Goal: Task Accomplishment & Management: Use online tool/utility

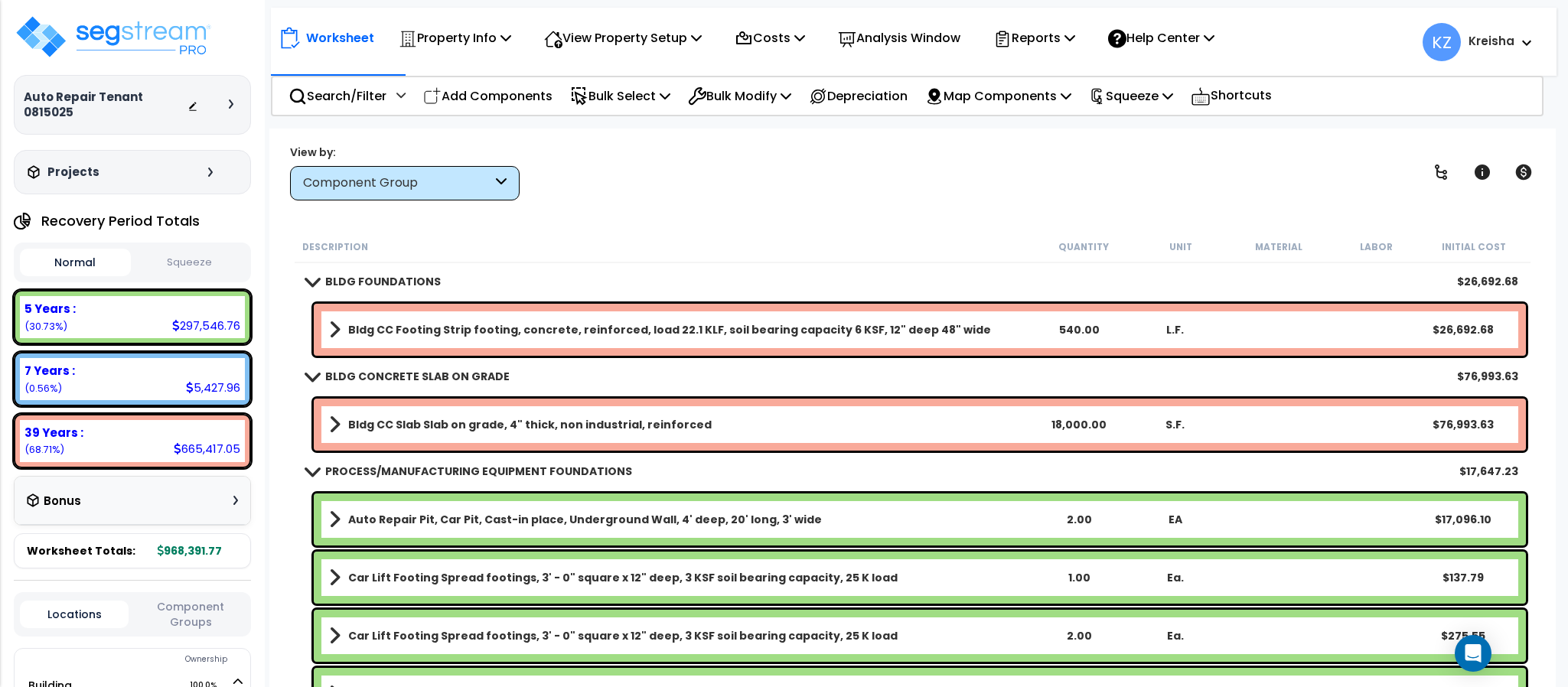
click at [1132, 167] on div "View by: Component Group High to Low (Total Cost)" at bounding box center [912, 172] width 1255 height 57
click at [1116, 198] on div "View by: Component Group High to Low (Total Cost)" at bounding box center [912, 172] width 1255 height 57
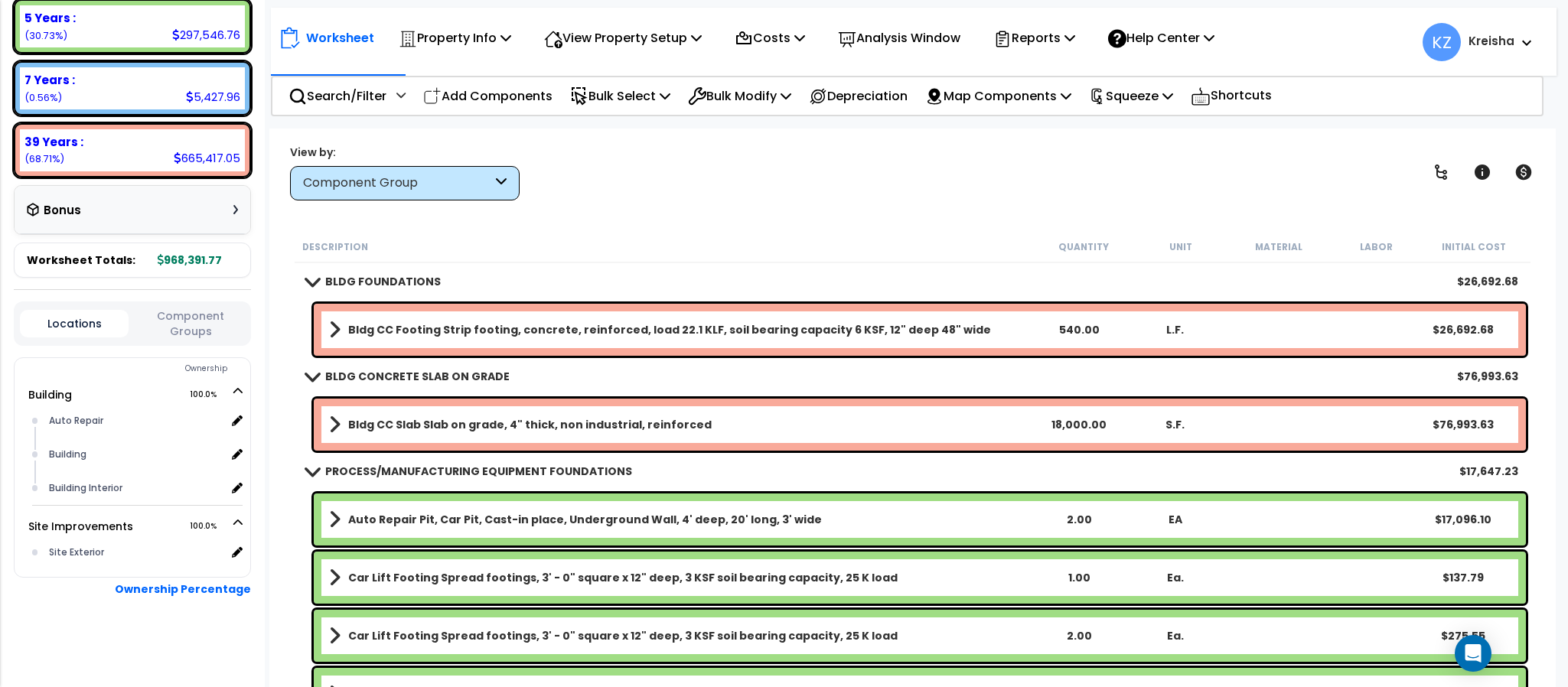
scroll to position [119, 0]
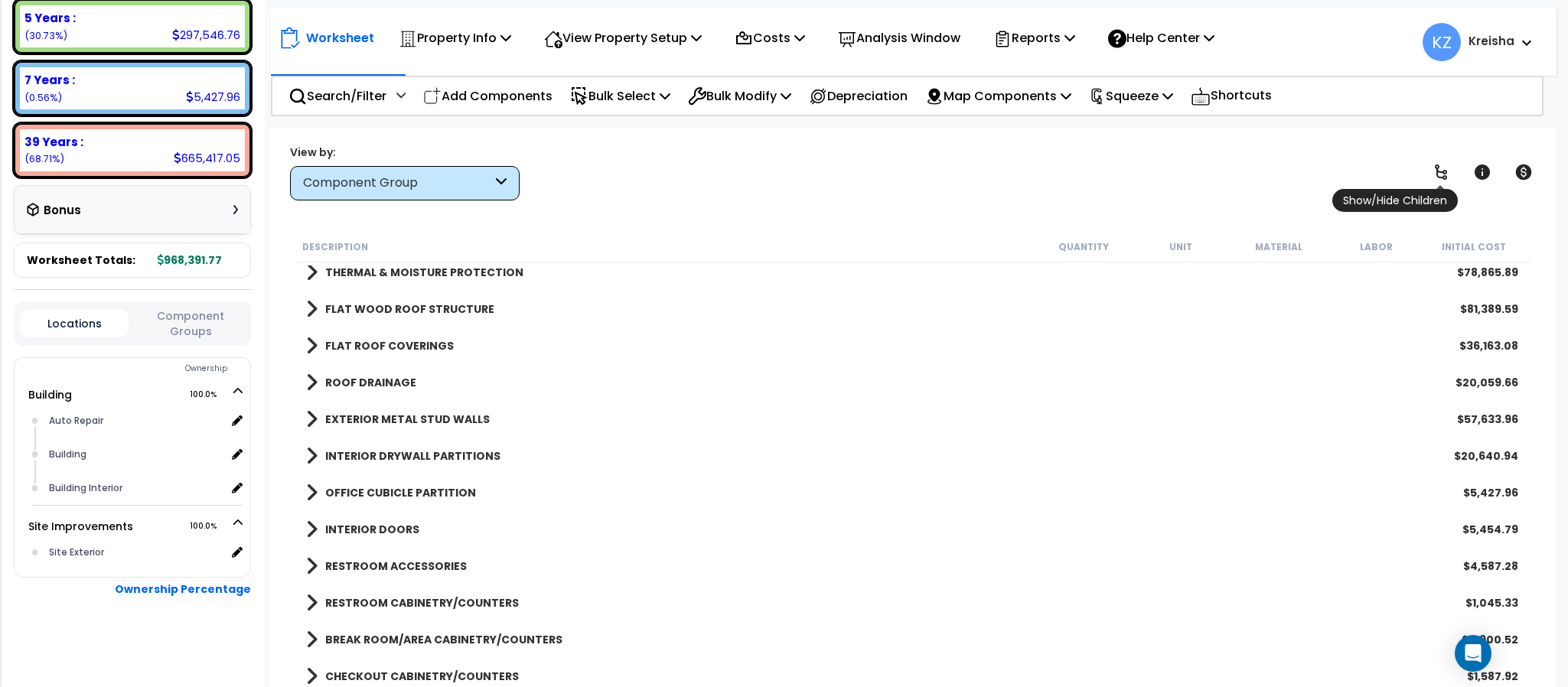
click at [1435, 167] on icon at bounding box center [1441, 172] width 12 height 15
click at [1435, 166] on icon at bounding box center [1441, 172] width 12 height 15
click at [1446, 180] on icon at bounding box center [1441, 172] width 18 height 18
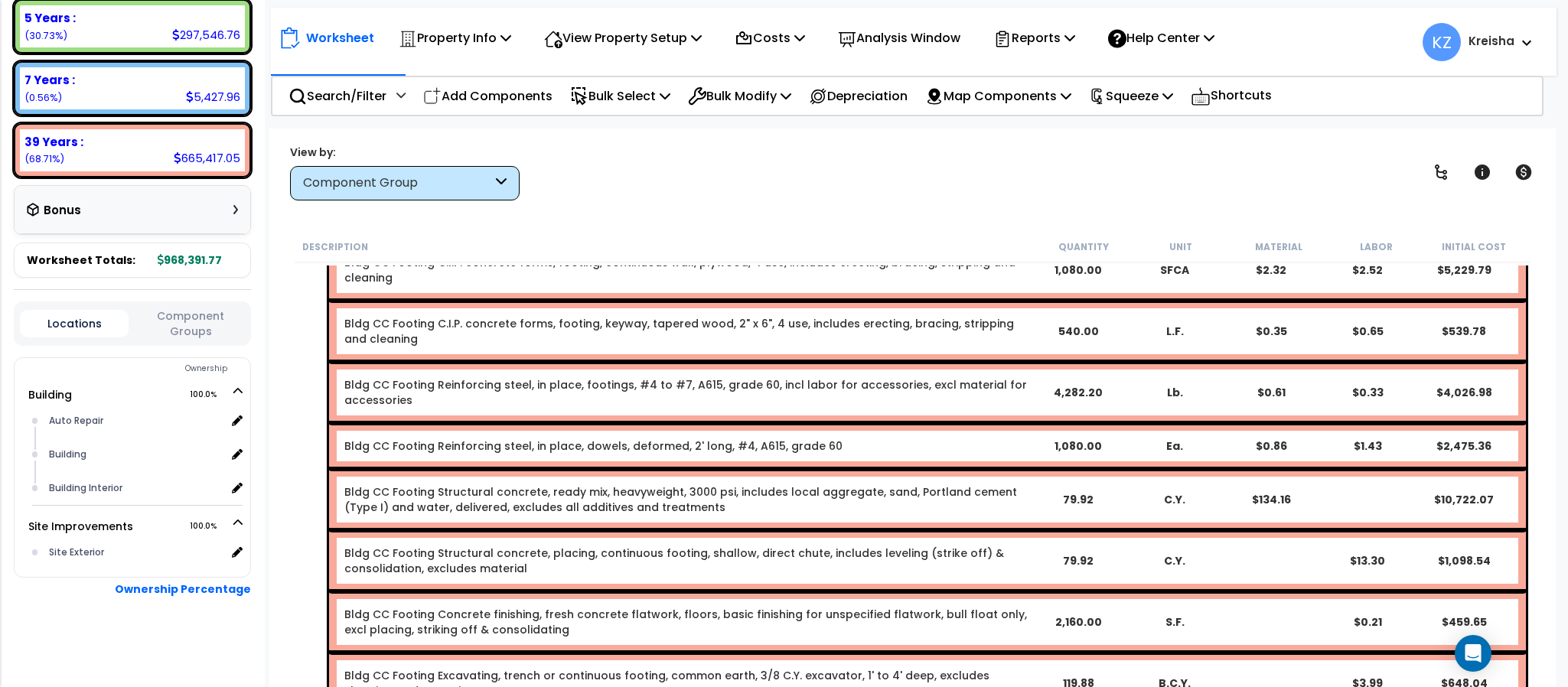
scroll to position [0, 0]
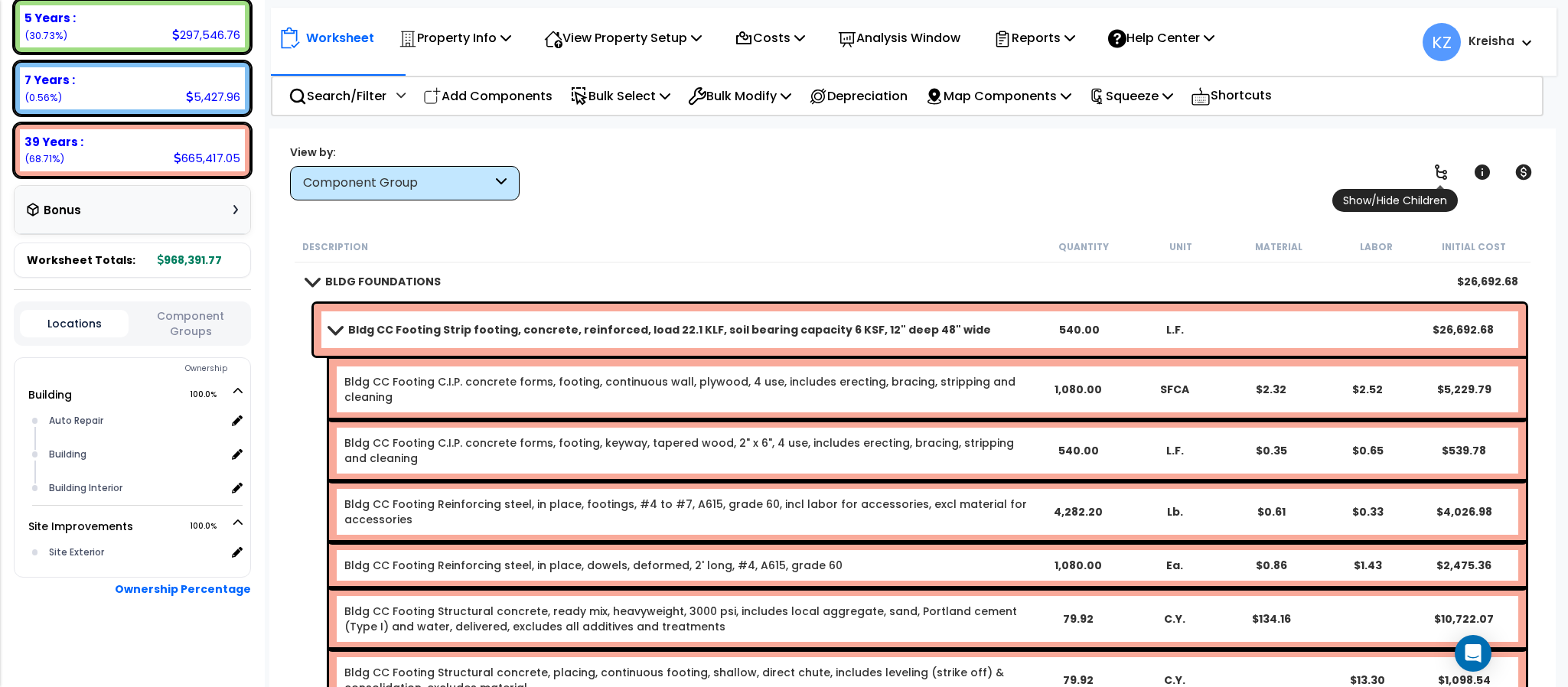
click at [1443, 164] on icon at bounding box center [1441, 172] width 18 height 18
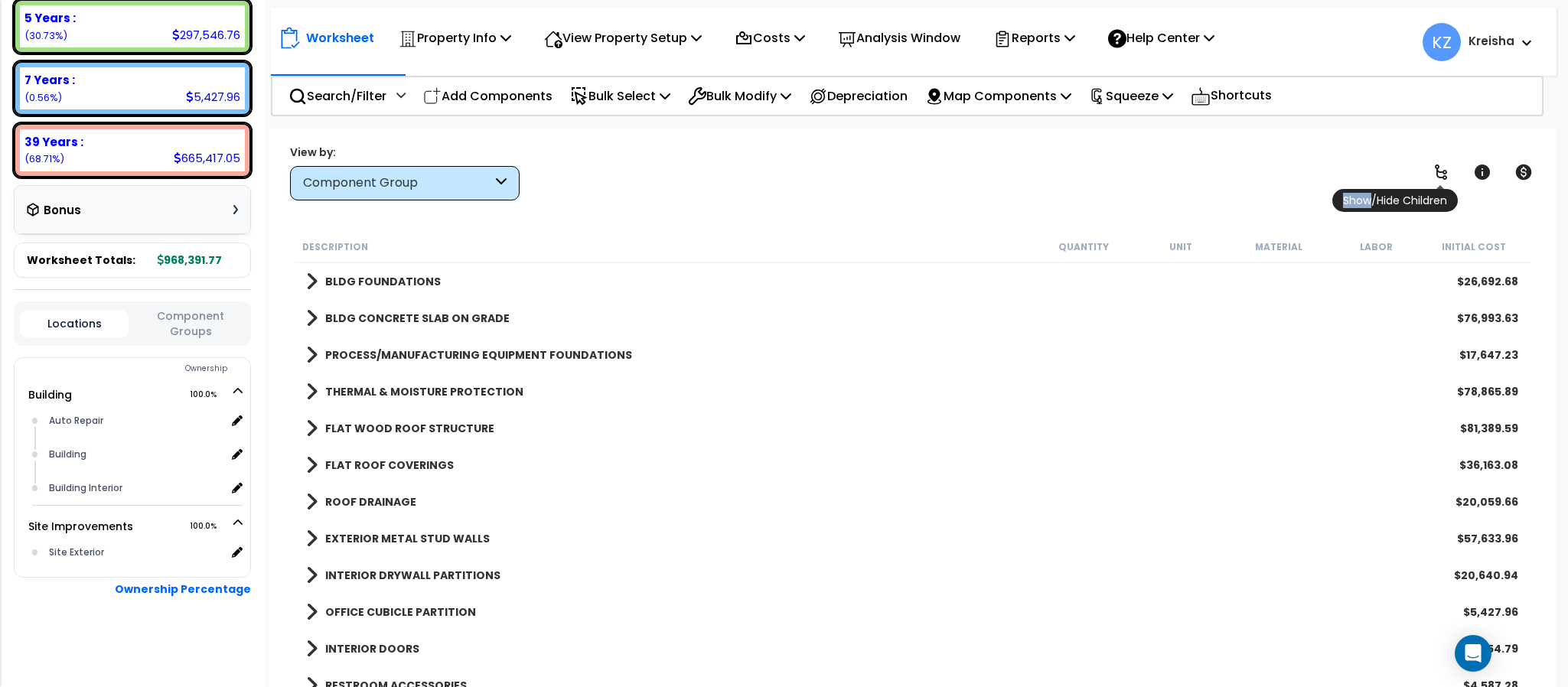
click at [1443, 164] on icon at bounding box center [1441, 172] width 18 height 18
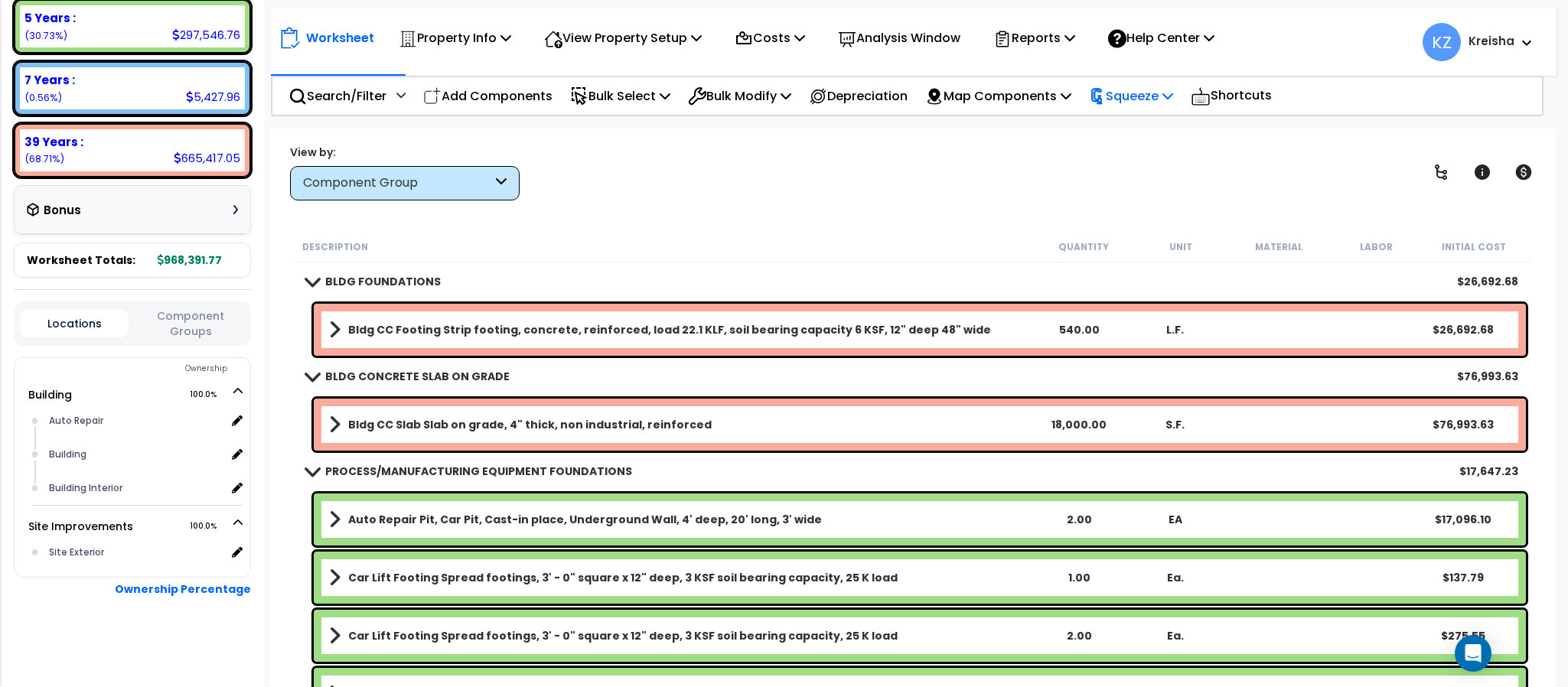
click at [1164, 99] on p "Squeeze" at bounding box center [1131, 96] width 84 height 21
click at [1159, 121] on link "Squeeze" at bounding box center [1158, 130] width 151 height 31
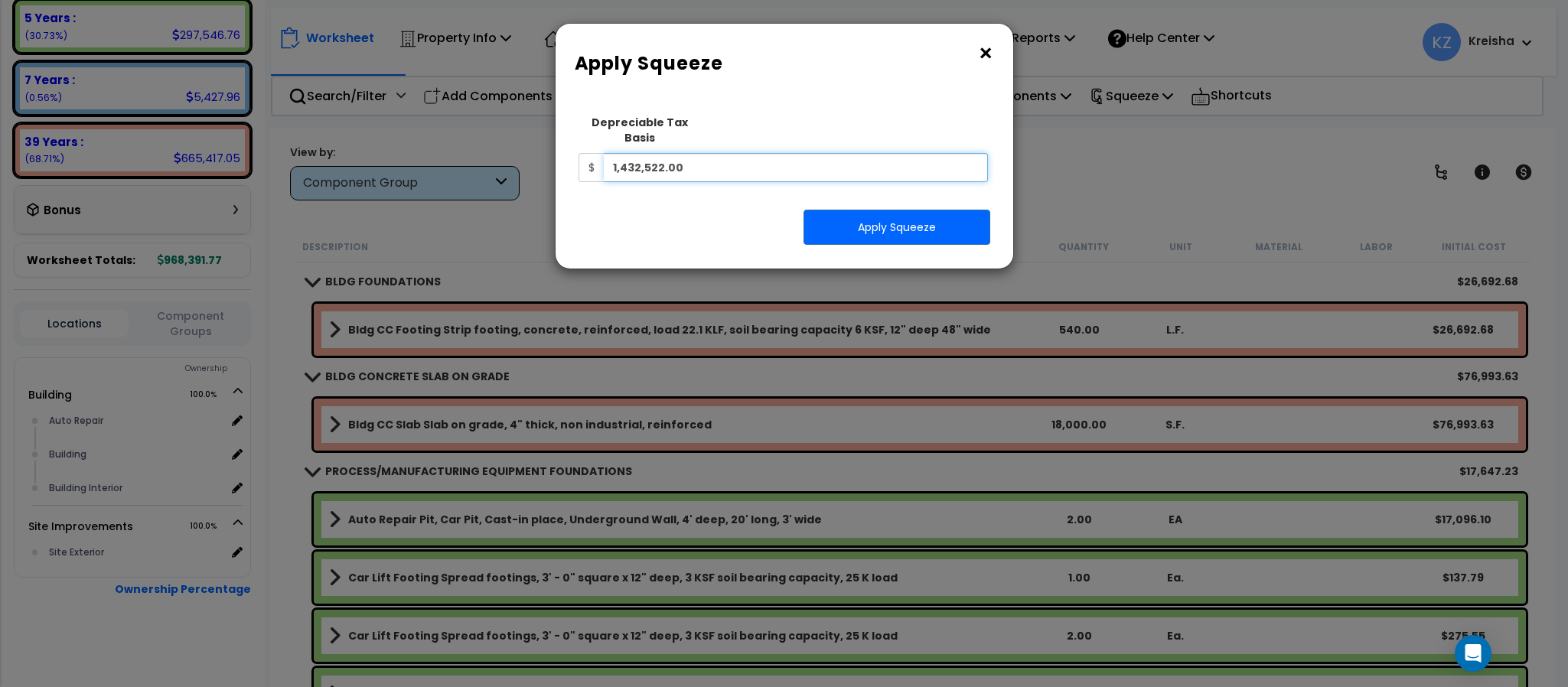
click at [699, 153] on input "1,432,522.00" at bounding box center [796, 167] width 385 height 29
click at [896, 210] on button "Apply Squeeze" at bounding box center [897, 227] width 186 height 35
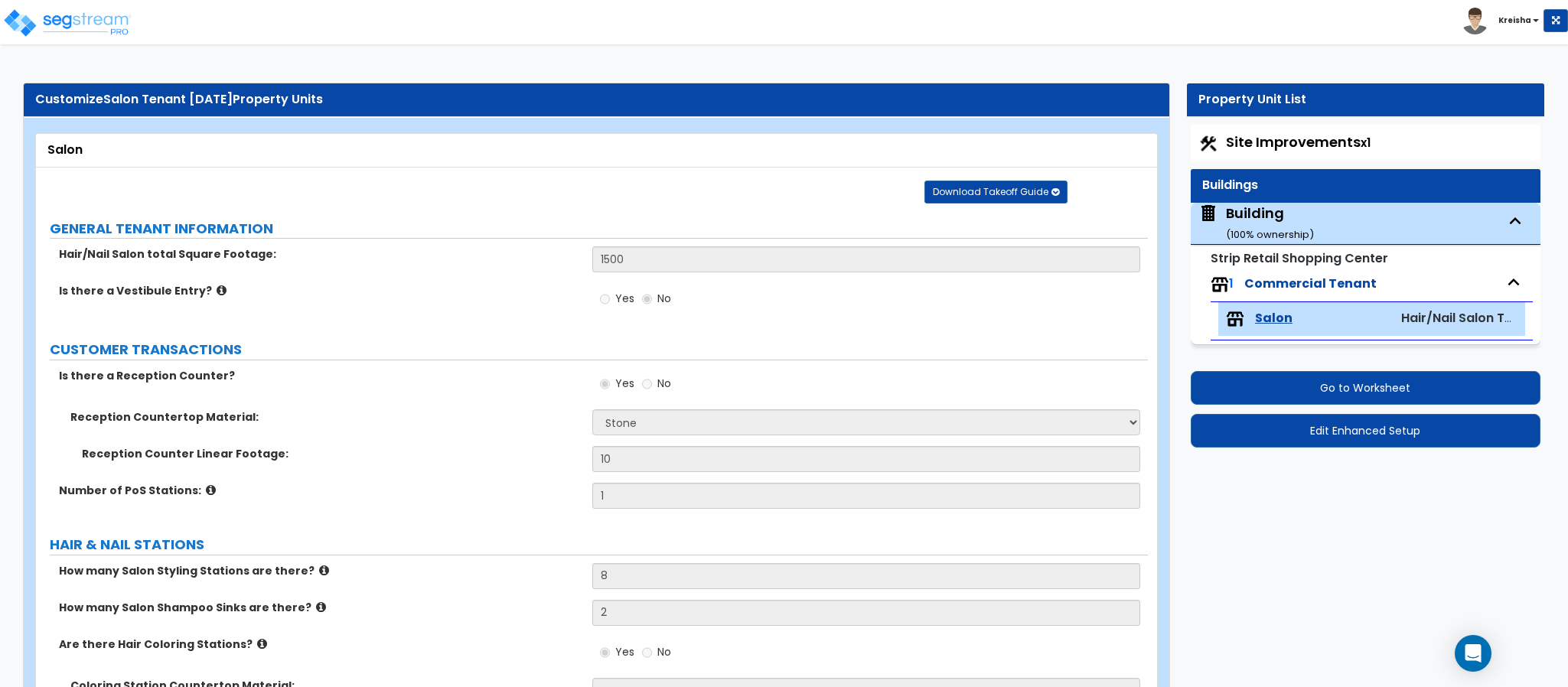
select select "3"
select select "2"
select select "6"
select select "3"
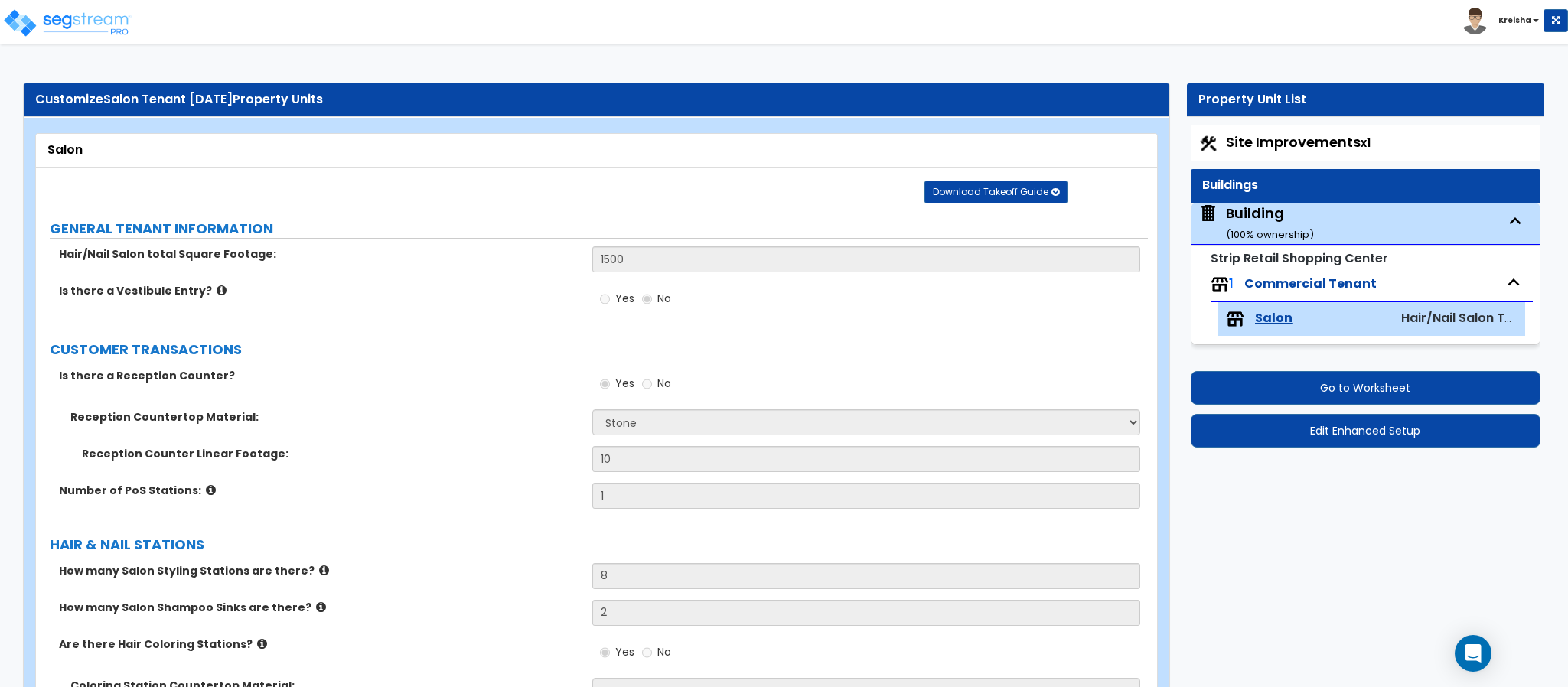
select select "1"
select select "2"
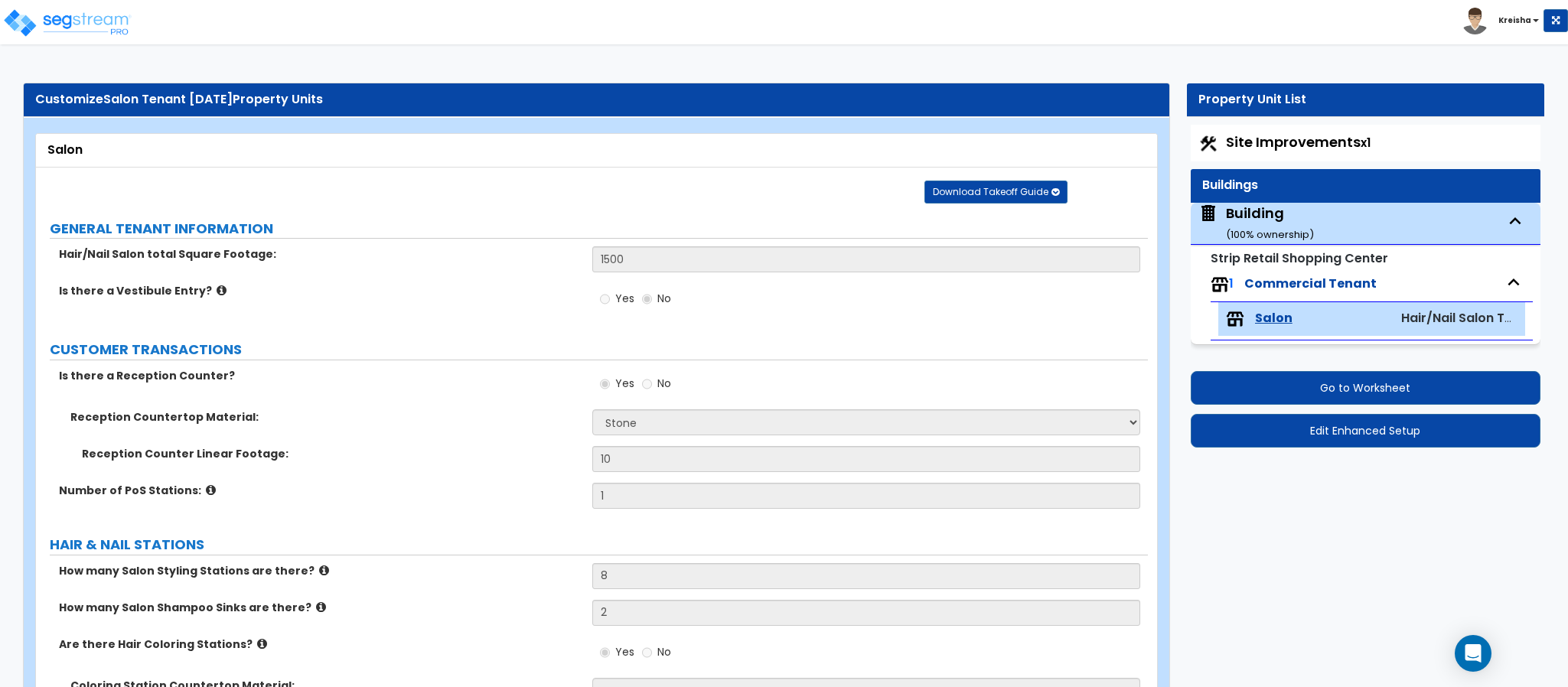
select select "2"
select select "1"
select select "2"
select select "1"
select select "6"
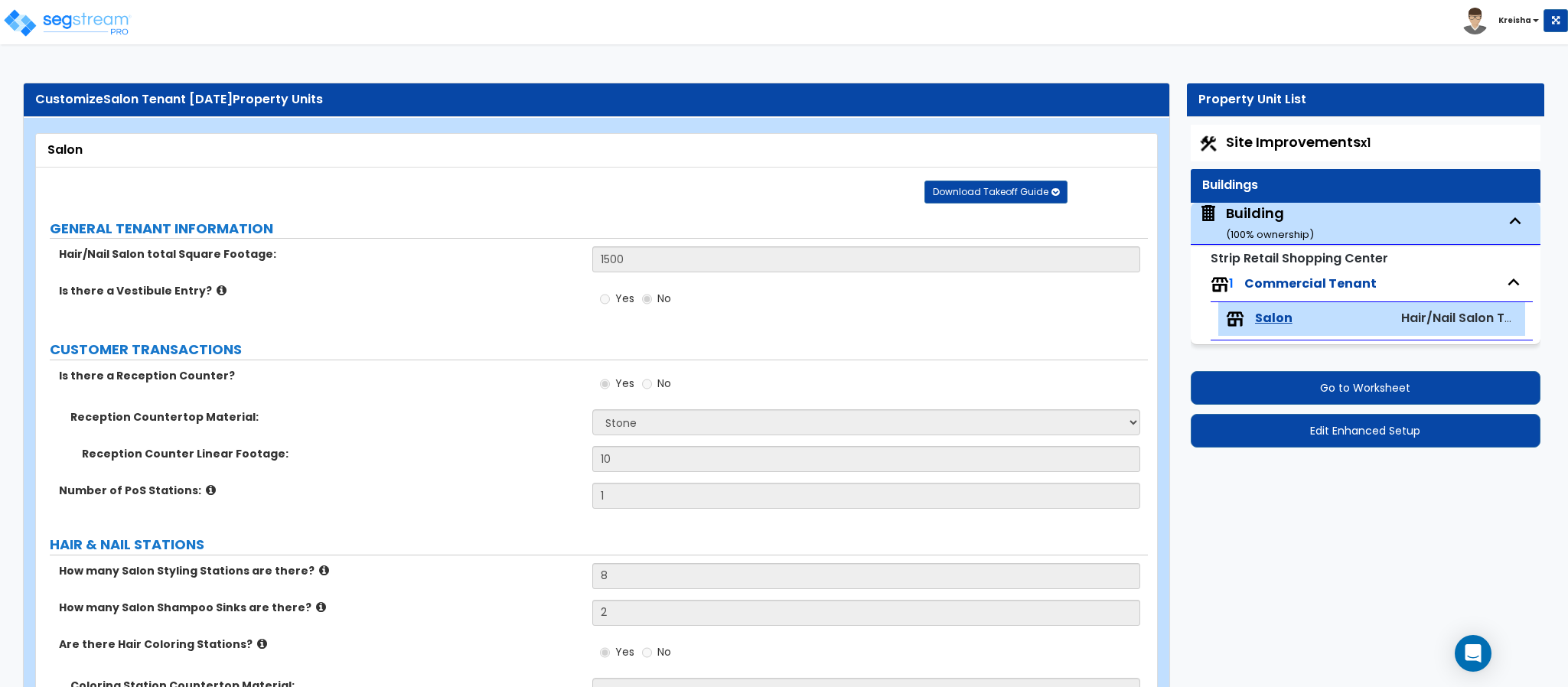
select select "1"
select select "3"
select select "1"
select select "2"
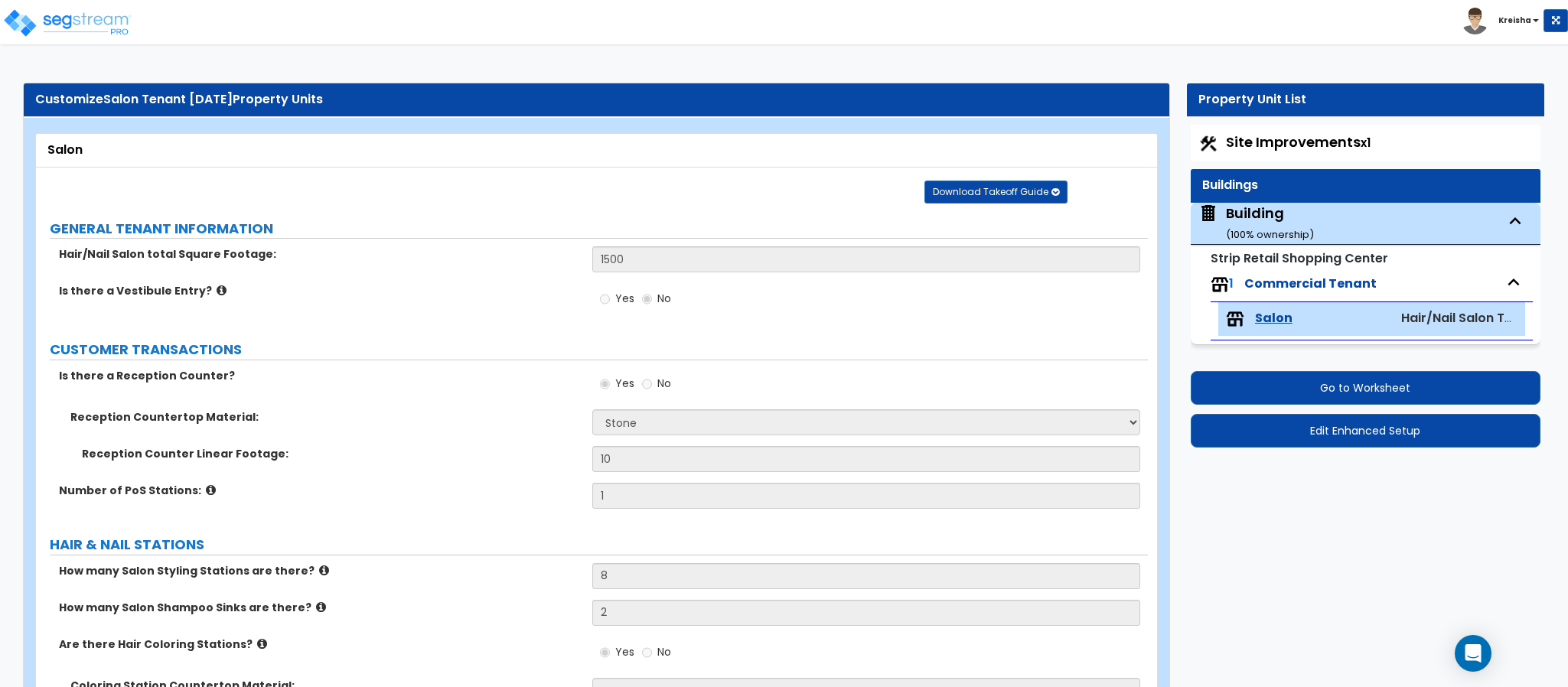
select select "2"
select select "1"
select select "2"
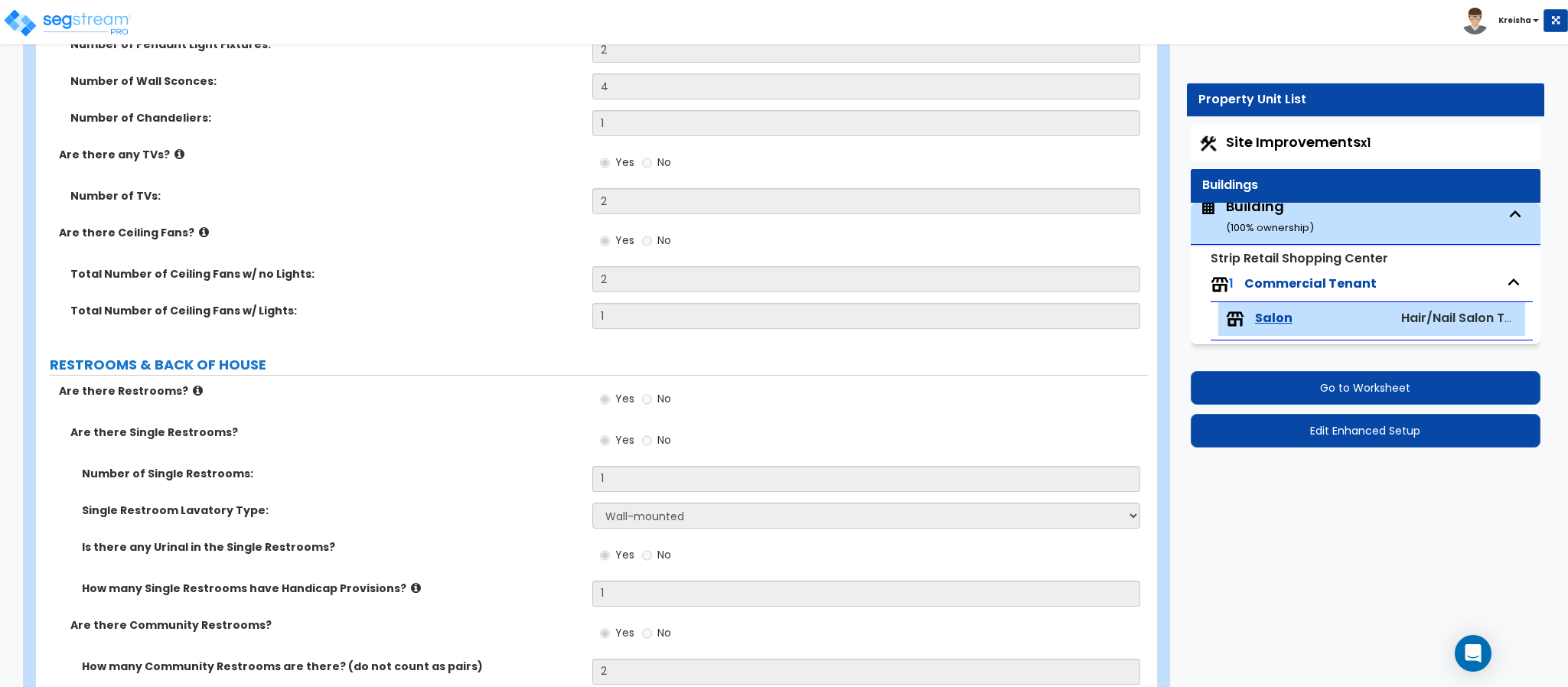
scroll to position [2711, 0]
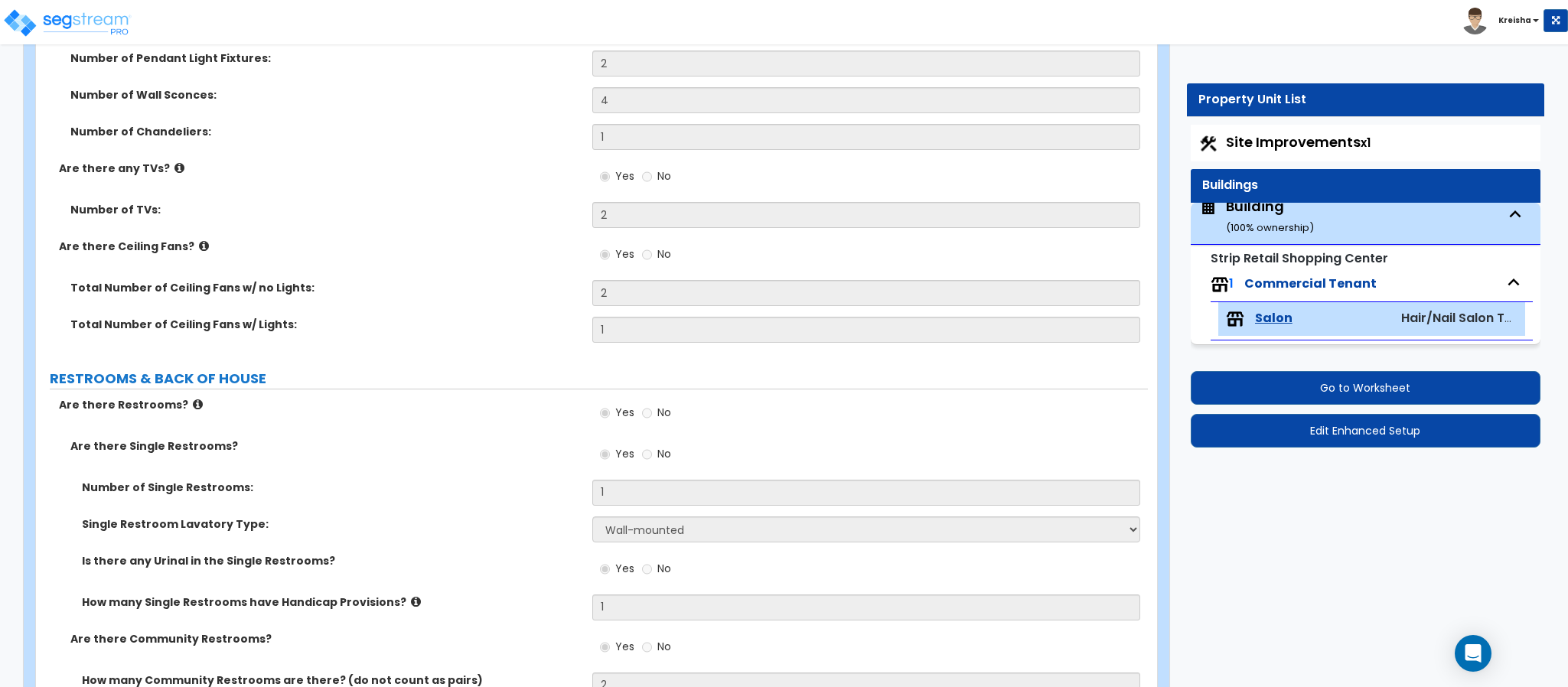
click at [492, 219] on div "Number of TVs: 2" at bounding box center [592, 220] width 1112 height 37
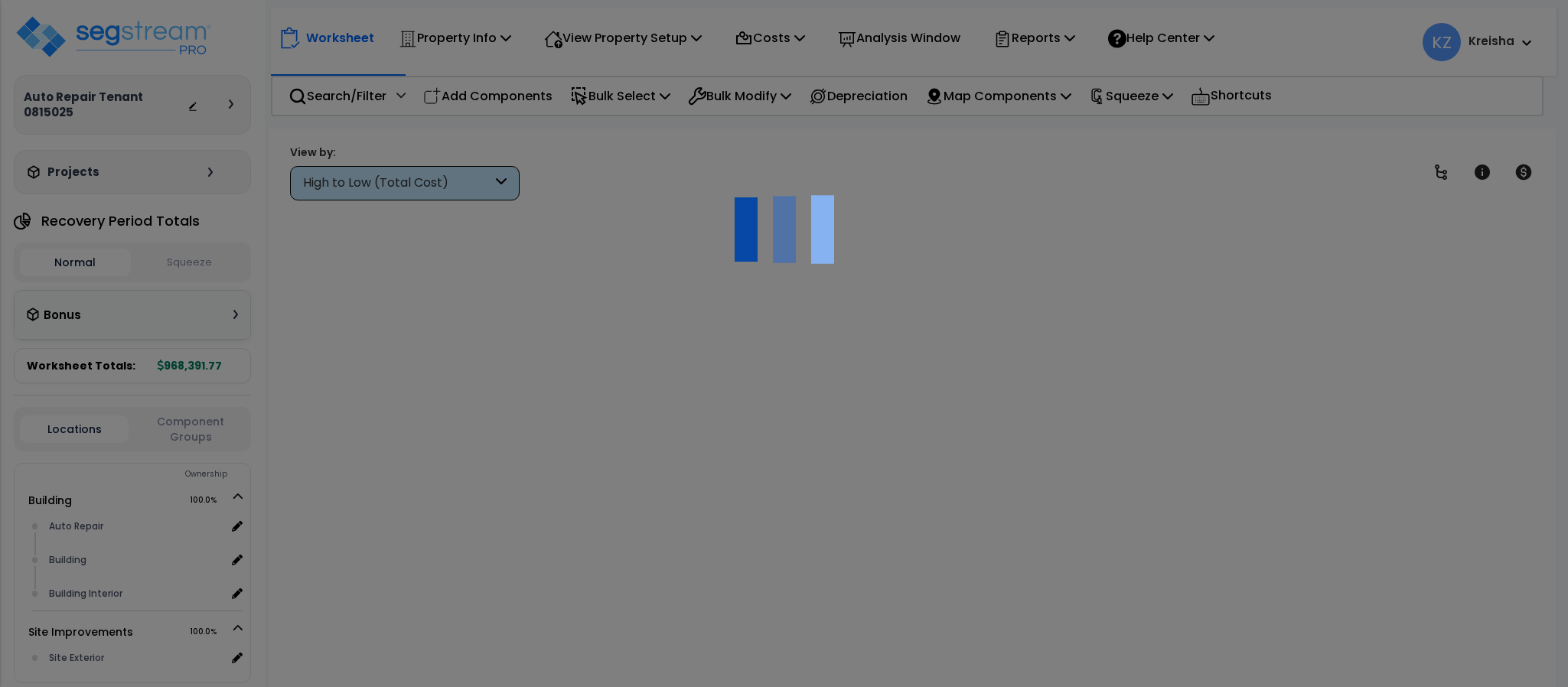
scroll to position [67, 0]
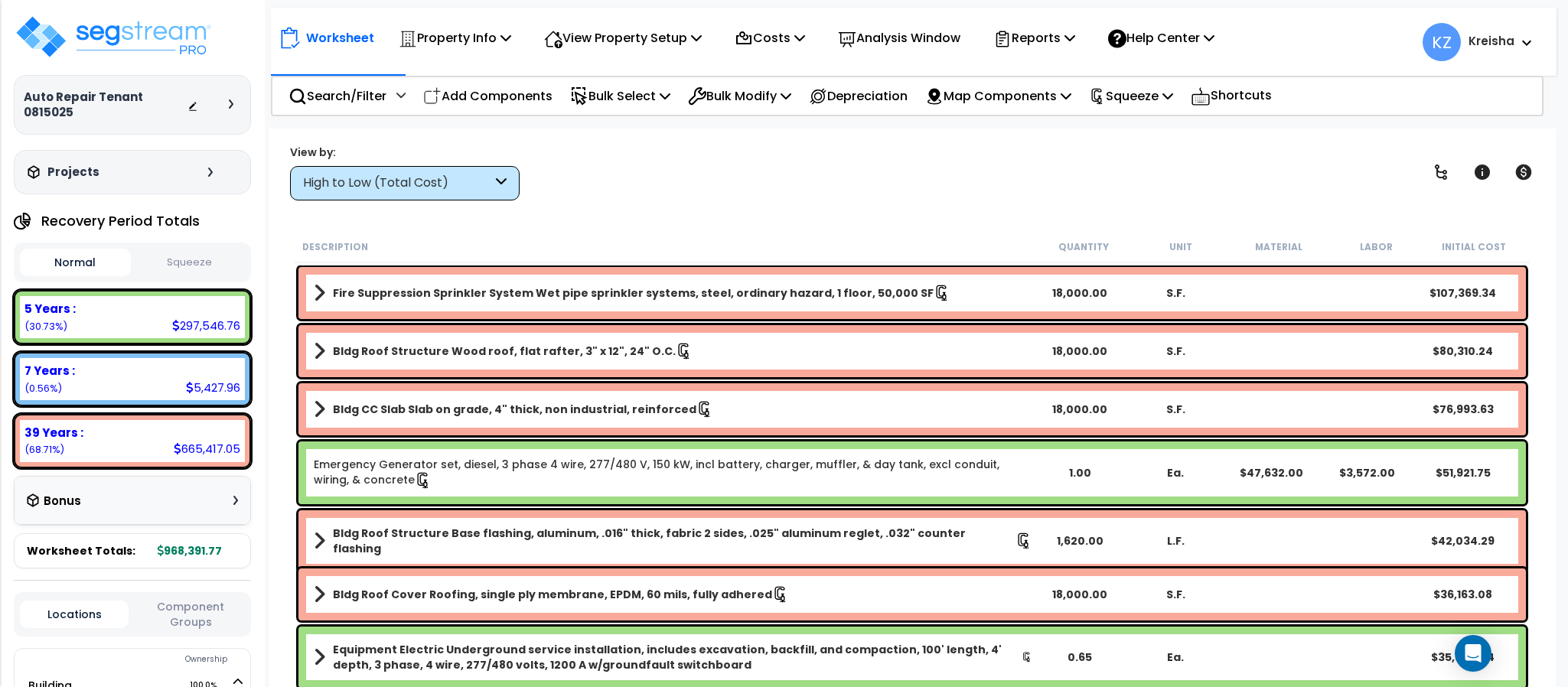
click at [496, 177] on icon at bounding box center [501, 183] width 11 height 17
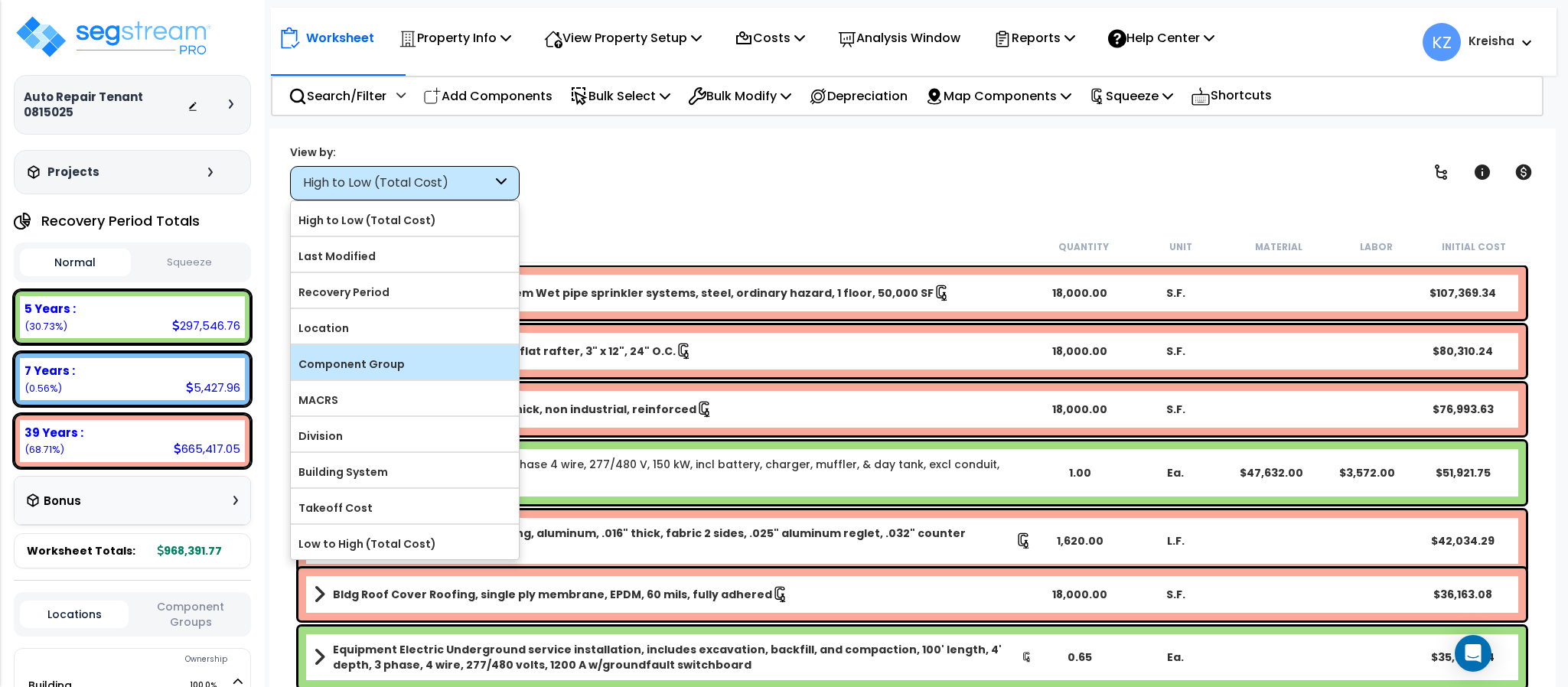
click at [367, 361] on label "Component Group" at bounding box center [404, 364] width 228 height 23
click at [0, 0] on input "Component Group" at bounding box center [0, 0] width 0 height 0
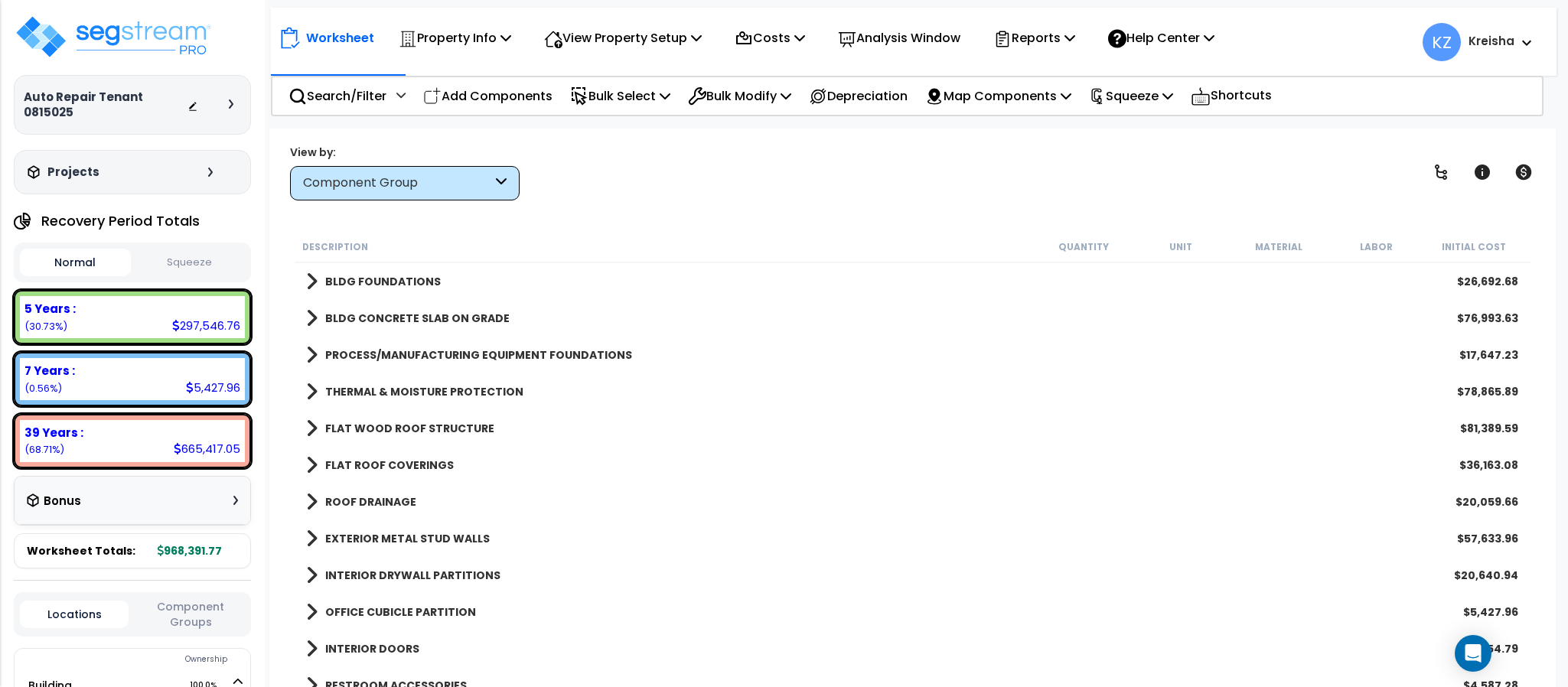
scroll to position [0, 0]
click at [1442, 177] on icon at bounding box center [1441, 172] width 18 height 18
click at [1442, 175] on icon at bounding box center [1441, 172] width 18 height 18
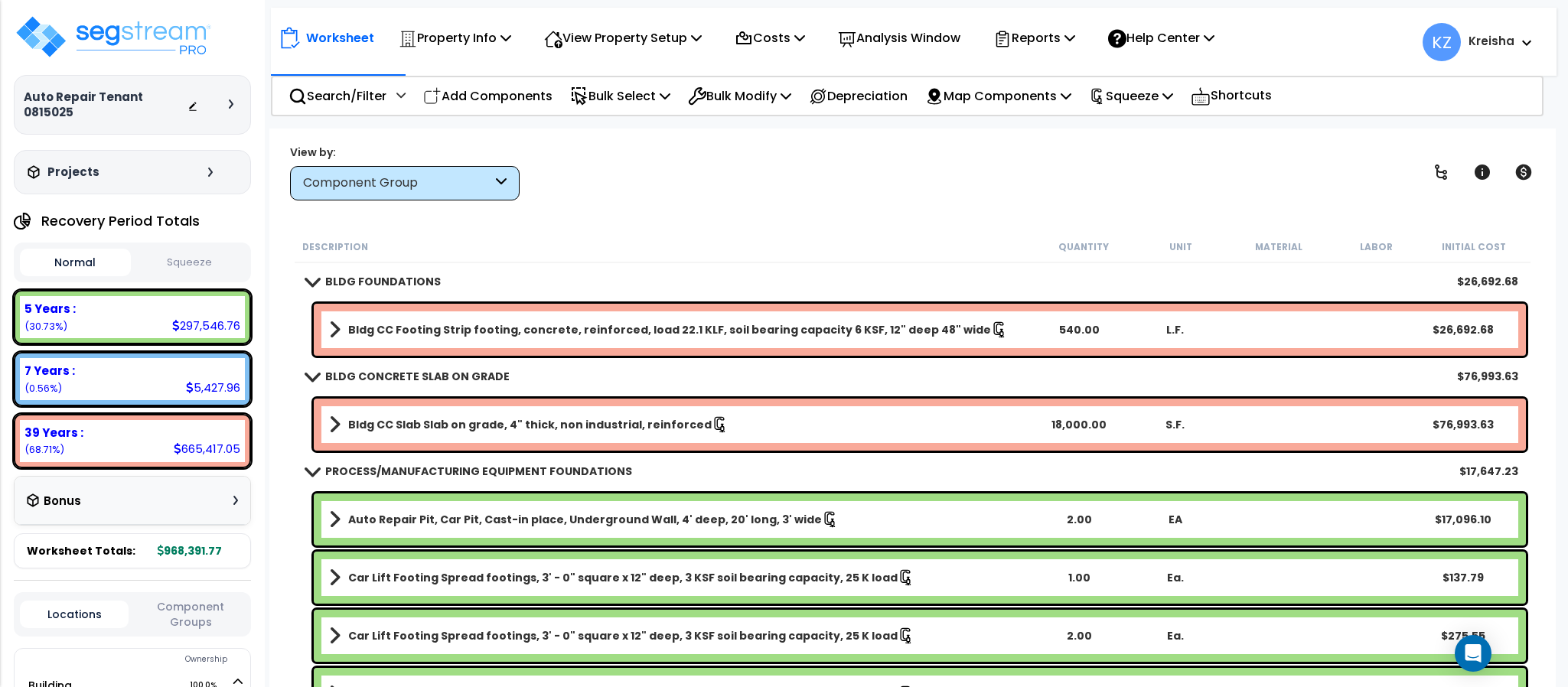
click at [228, 266] on button "Squeeze" at bounding box center [190, 263] width 111 height 27
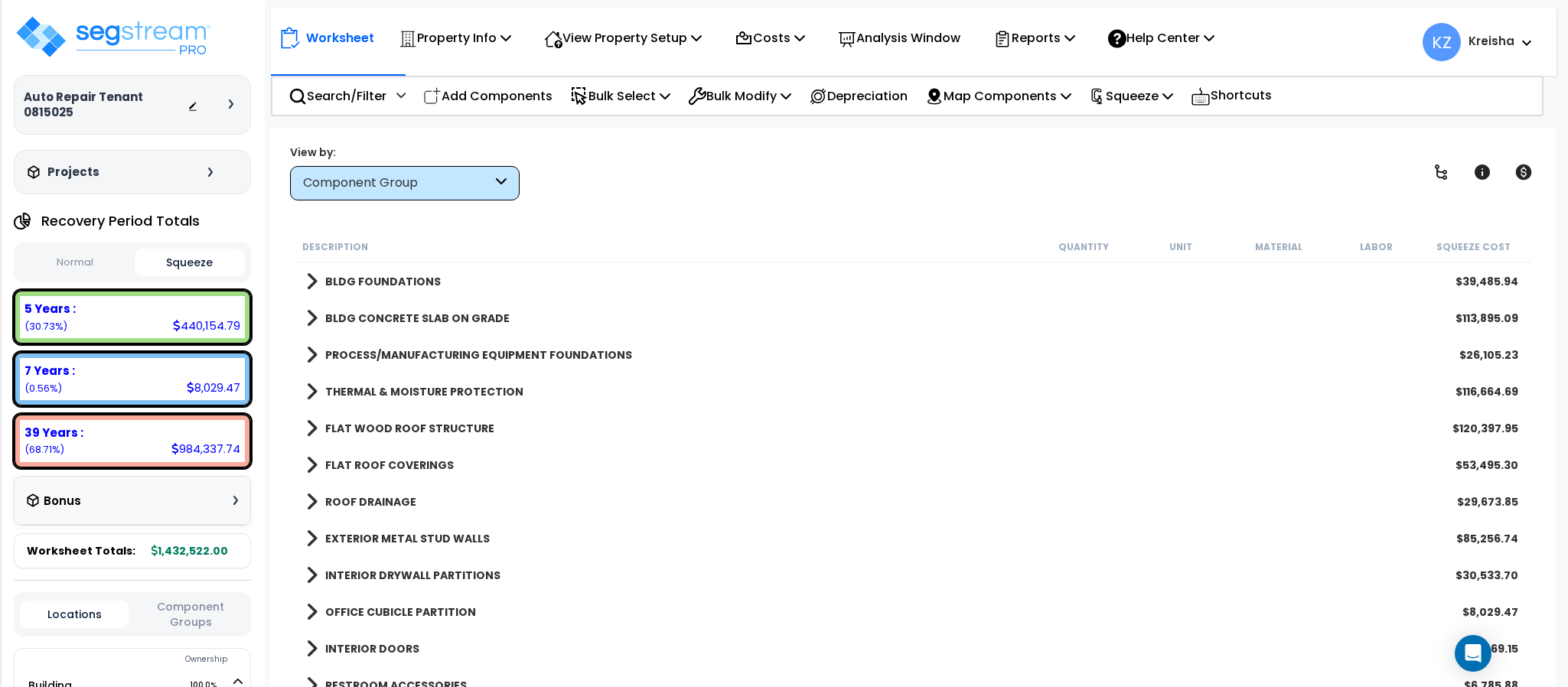
click at [74, 255] on button "Normal" at bounding box center [75, 263] width 111 height 27
click at [191, 255] on button "Squeeze" at bounding box center [190, 263] width 111 height 27
click at [1440, 172] on icon at bounding box center [1441, 172] width 12 height 15
click at [1440, 171] on icon at bounding box center [1441, 172] width 18 height 18
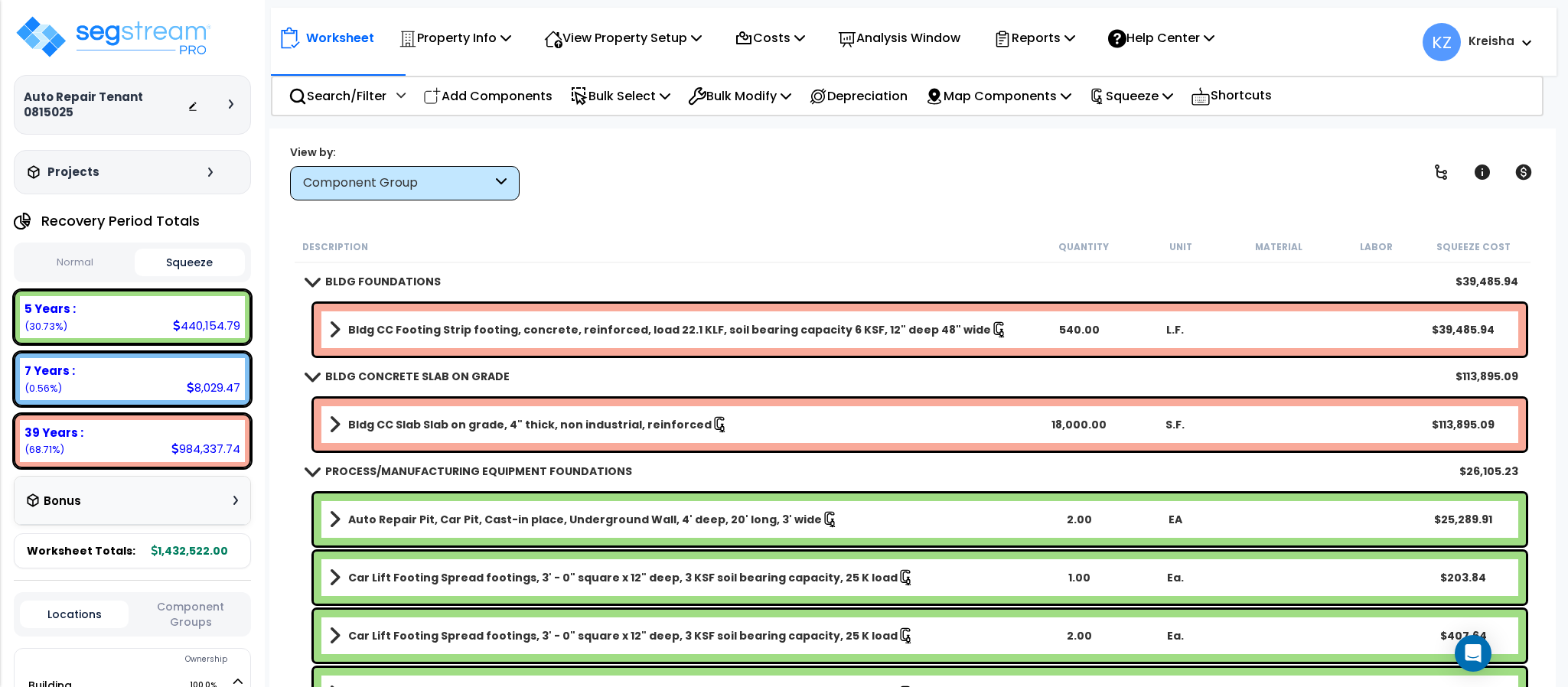
click at [744, 141] on div "Worksheet Property Info Property Setup Add Property Unit Template property Clon…" at bounding box center [912, 472] width 1286 height 687
click at [1142, 103] on p "Squeeze" at bounding box center [1131, 96] width 84 height 21
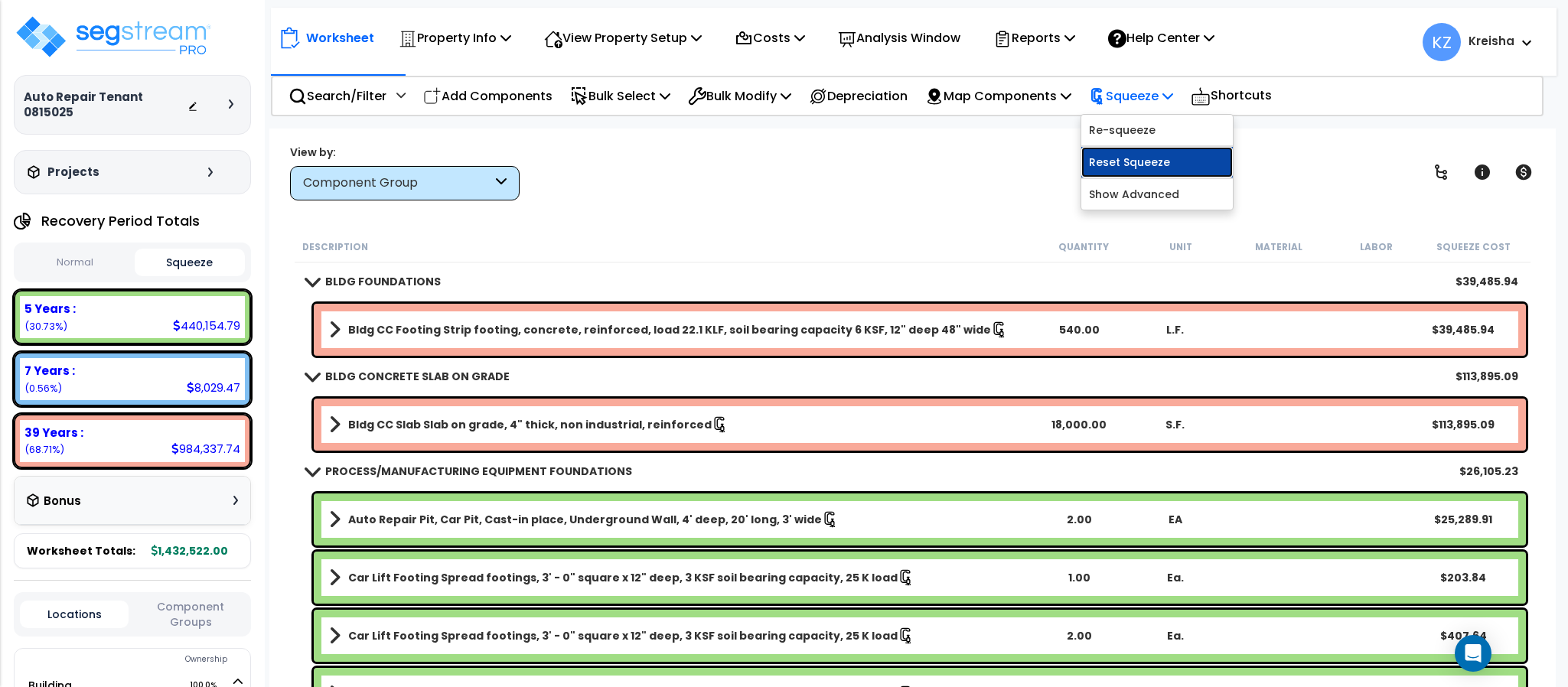
click at [1154, 159] on link "Reset Squeeze" at bounding box center [1158, 162] width 151 height 31
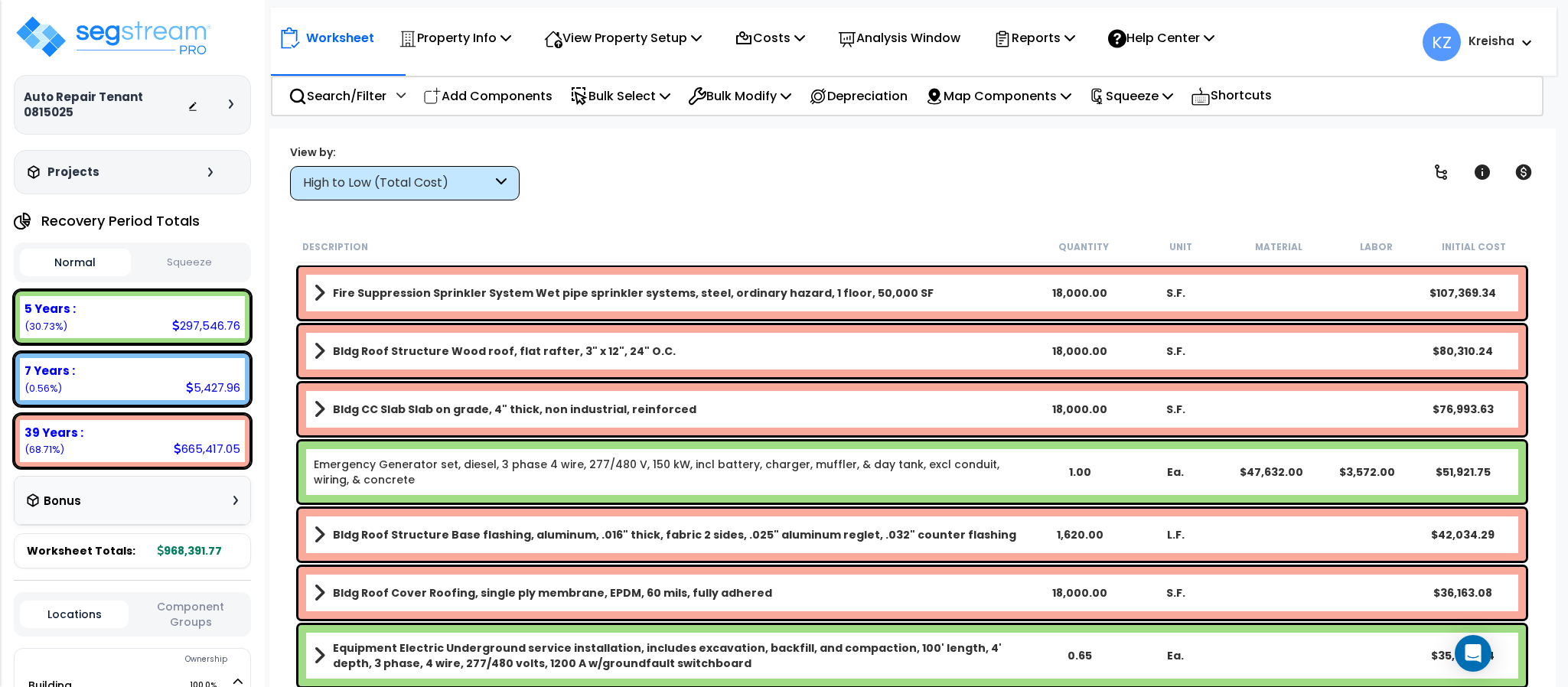
click at [185, 264] on button "Squeeze" at bounding box center [190, 263] width 111 height 27
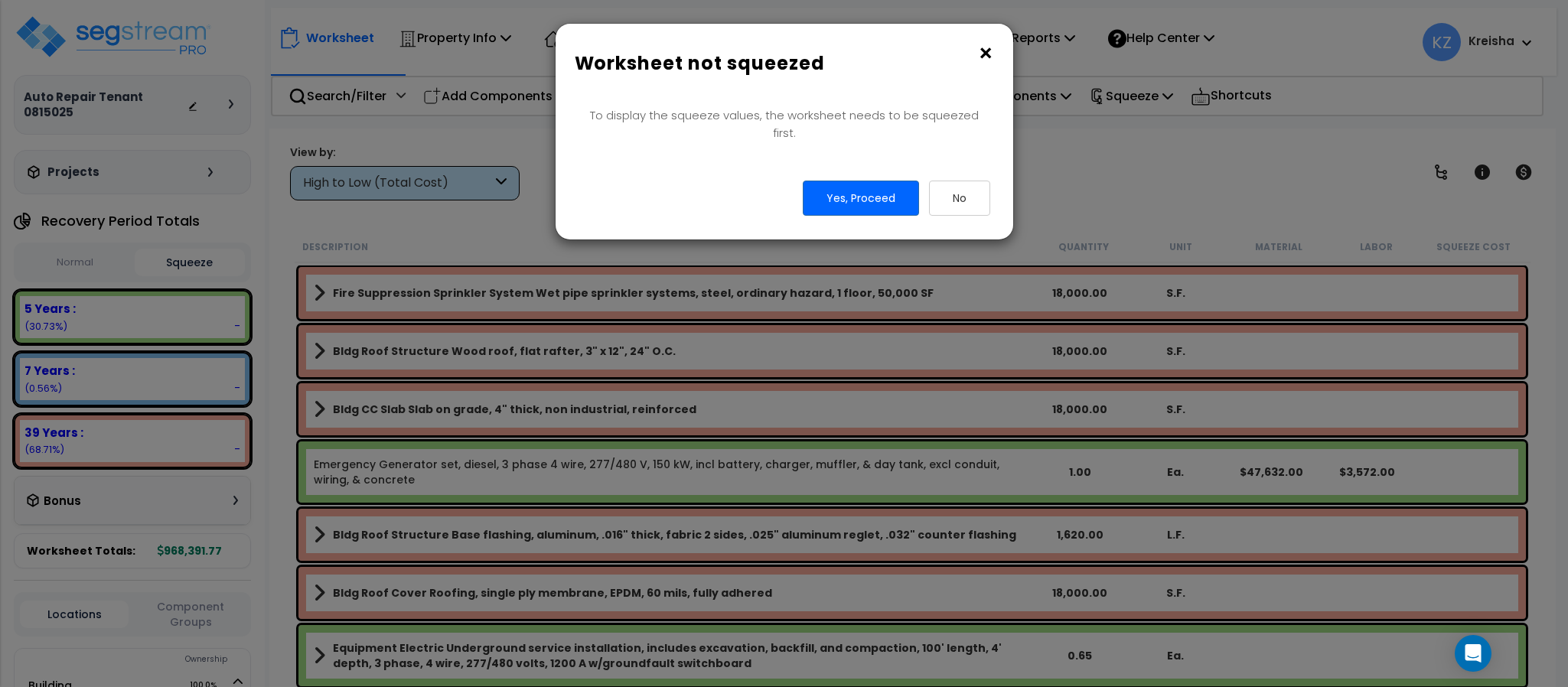
click at [990, 49] on button "×" at bounding box center [985, 53] width 17 height 24
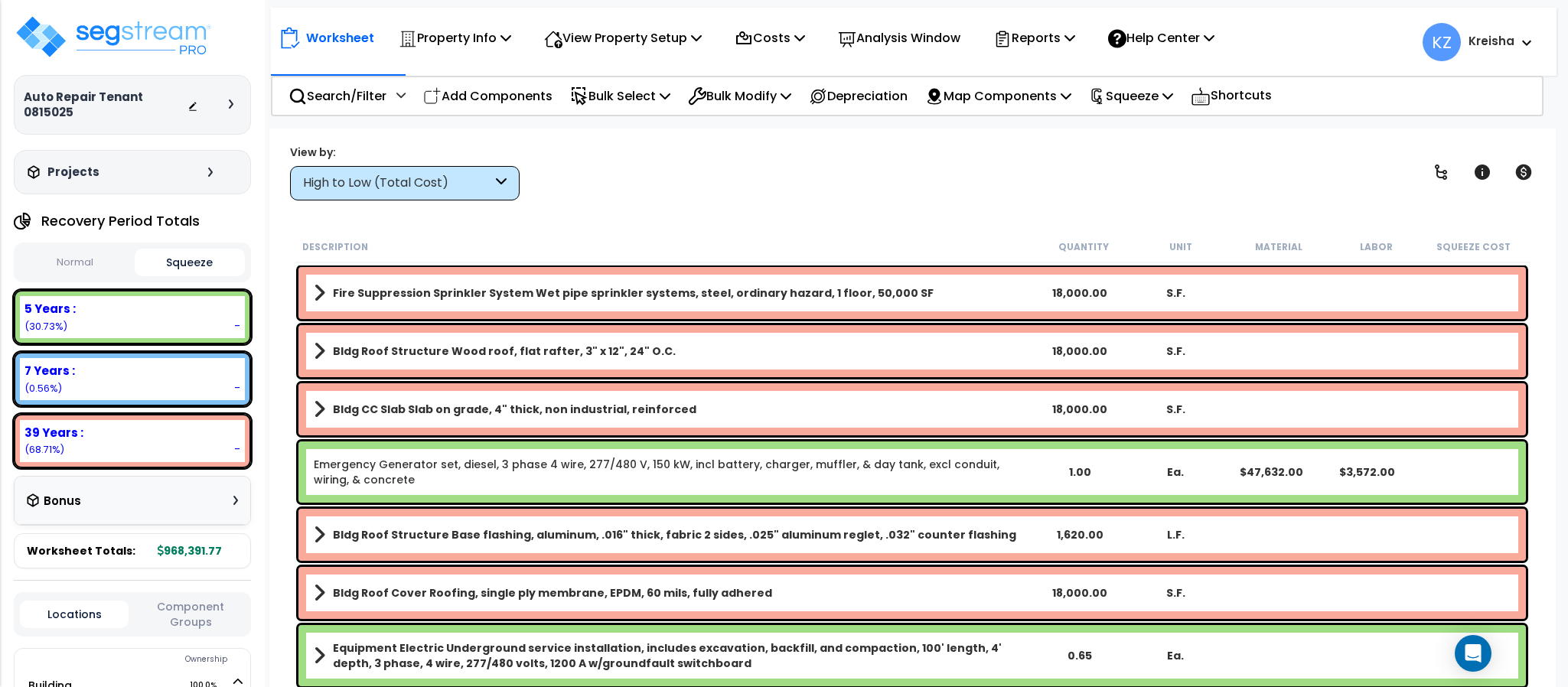
click at [82, 264] on button "Normal" at bounding box center [75, 263] width 111 height 27
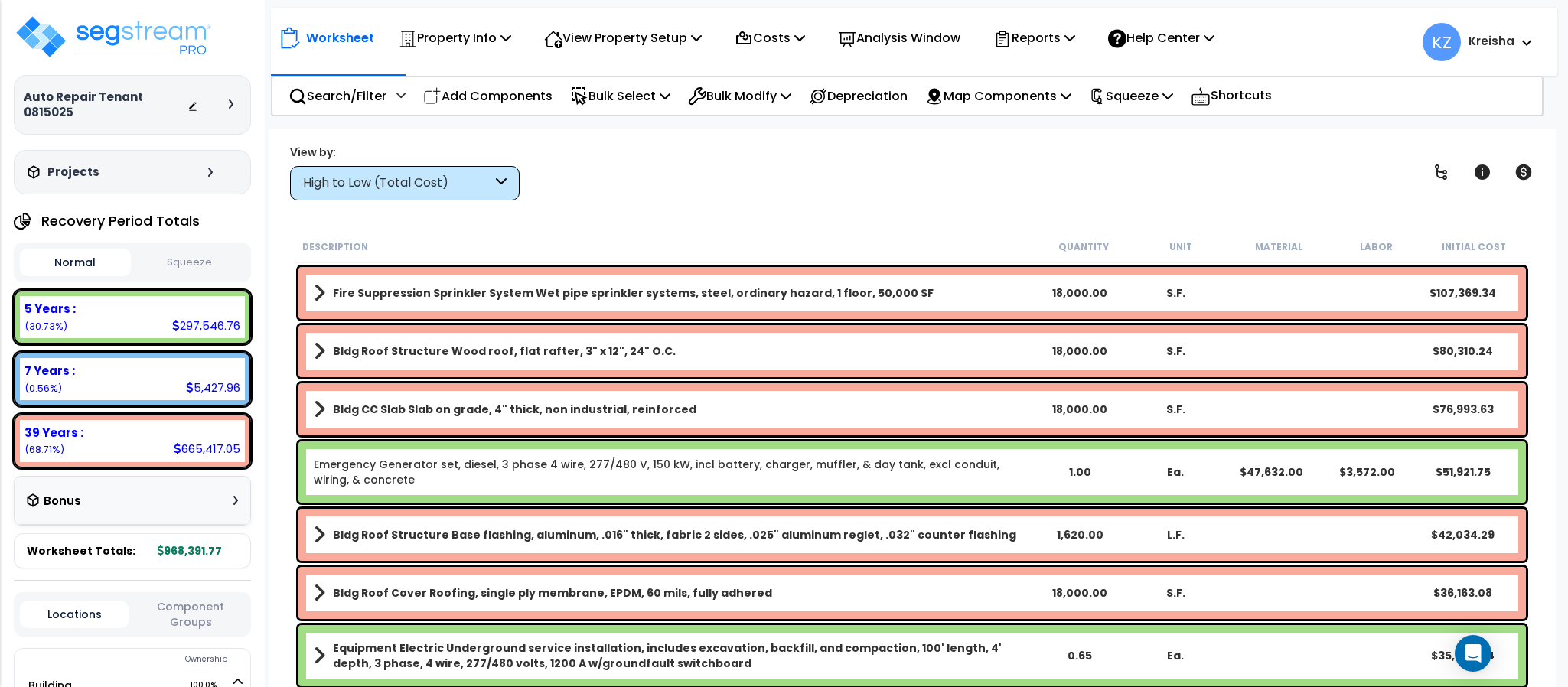
click at [185, 266] on button "Squeeze" at bounding box center [190, 263] width 111 height 27
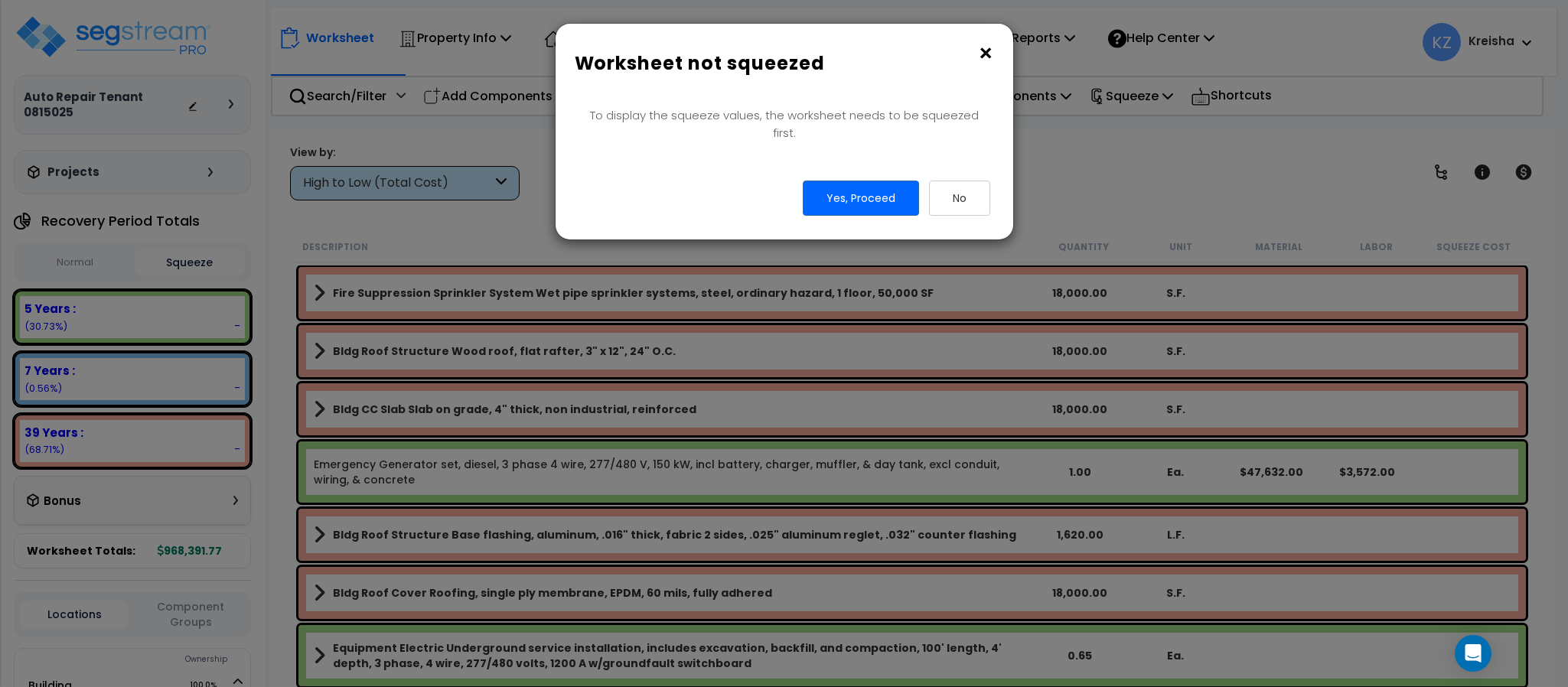
click at [986, 55] on button "×" at bounding box center [985, 53] width 17 height 24
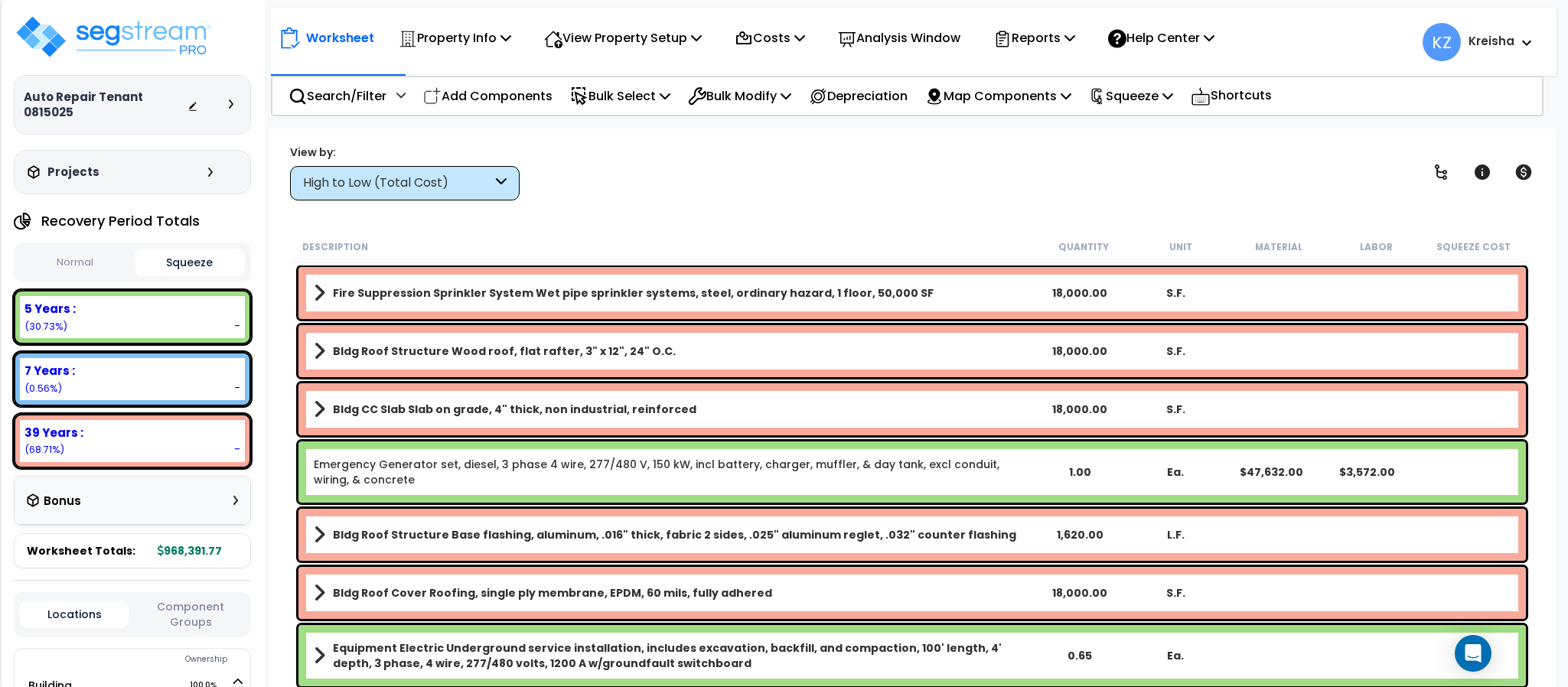
click at [53, 258] on button "Normal" at bounding box center [75, 263] width 111 height 27
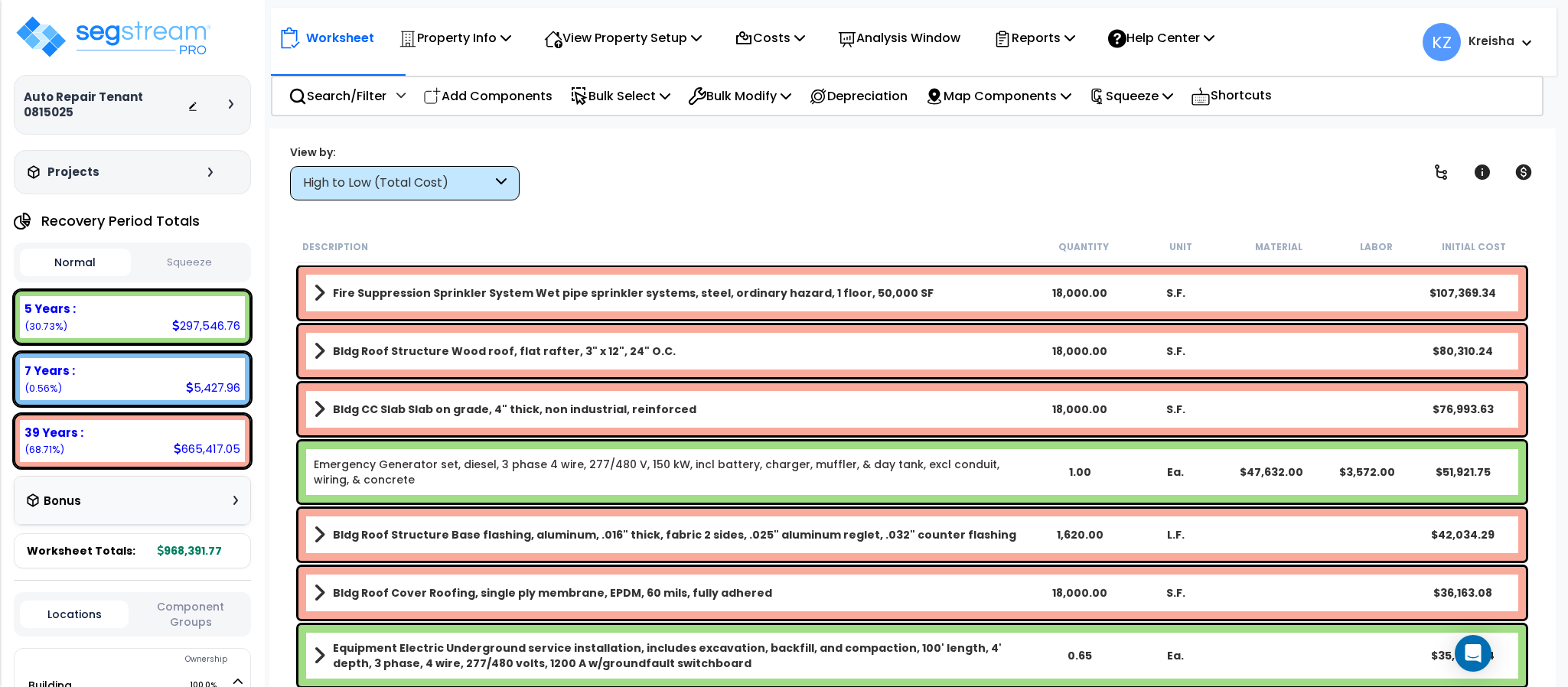
click at [439, 170] on div "High to Low (Total Cost)" at bounding box center [405, 183] width 230 height 34
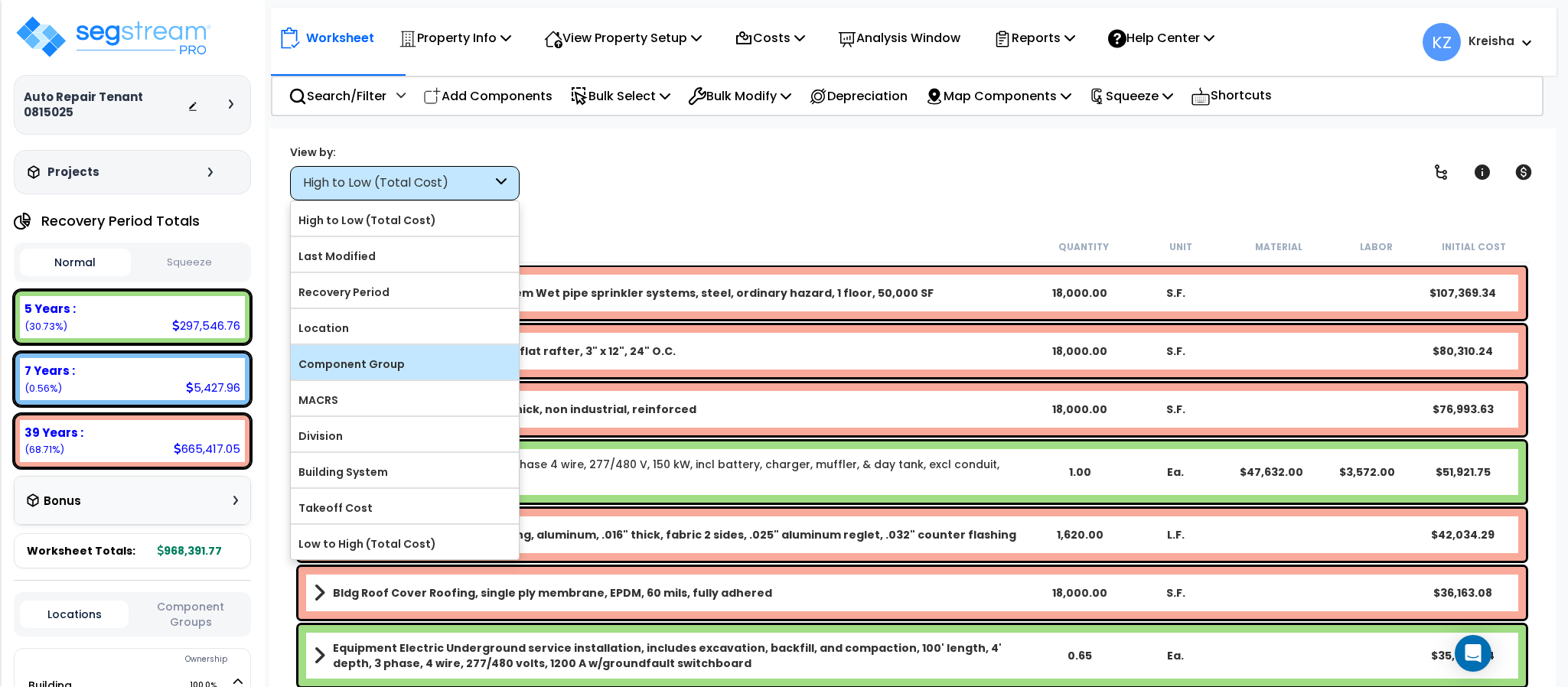
click at [390, 363] on label "Component Group" at bounding box center [404, 364] width 228 height 23
click at [0, 0] on input "Component Group" at bounding box center [0, 0] width 0 height 0
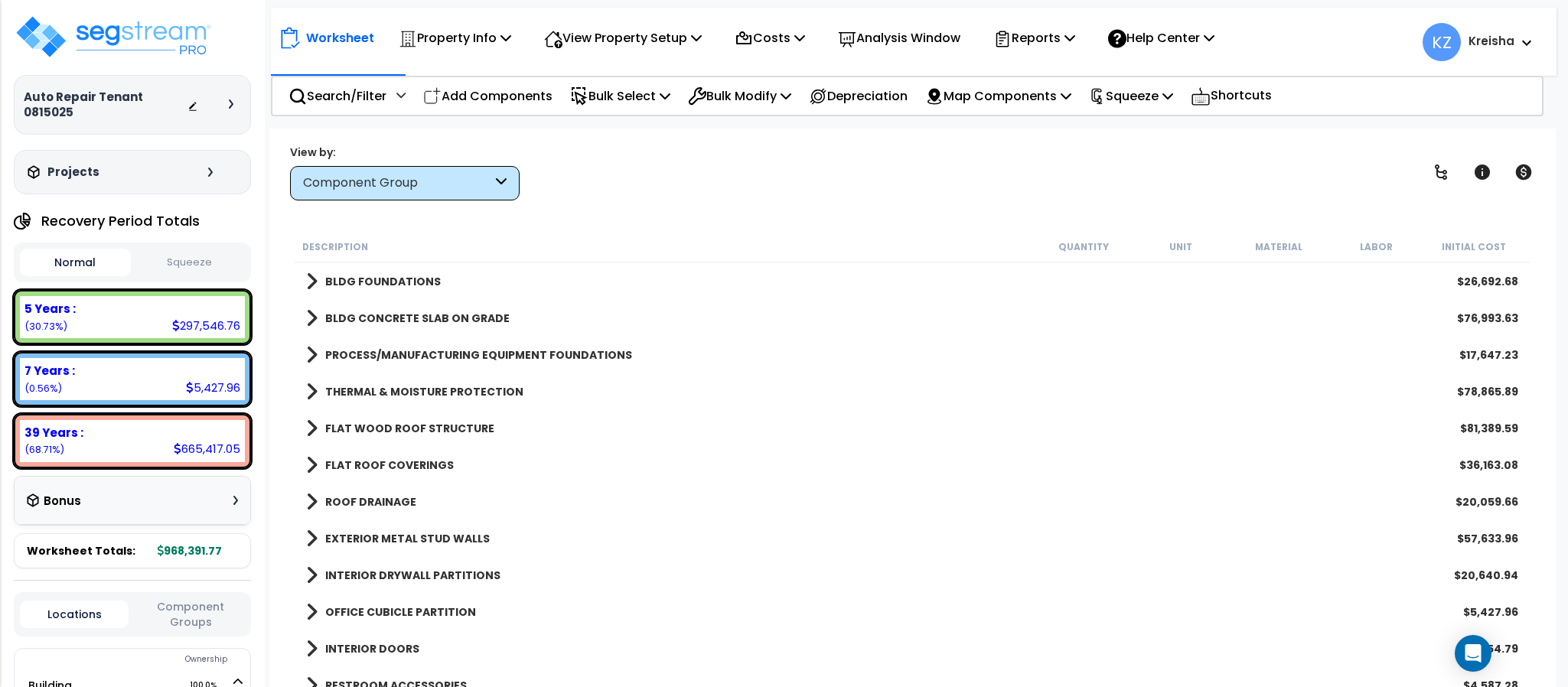
click at [751, 172] on div "View by: Component Group High to Low (Total Cost)" at bounding box center [912, 172] width 1255 height 57
click at [1437, 172] on icon at bounding box center [1441, 172] width 12 height 15
click at [1437, 171] on icon at bounding box center [1441, 172] width 12 height 15
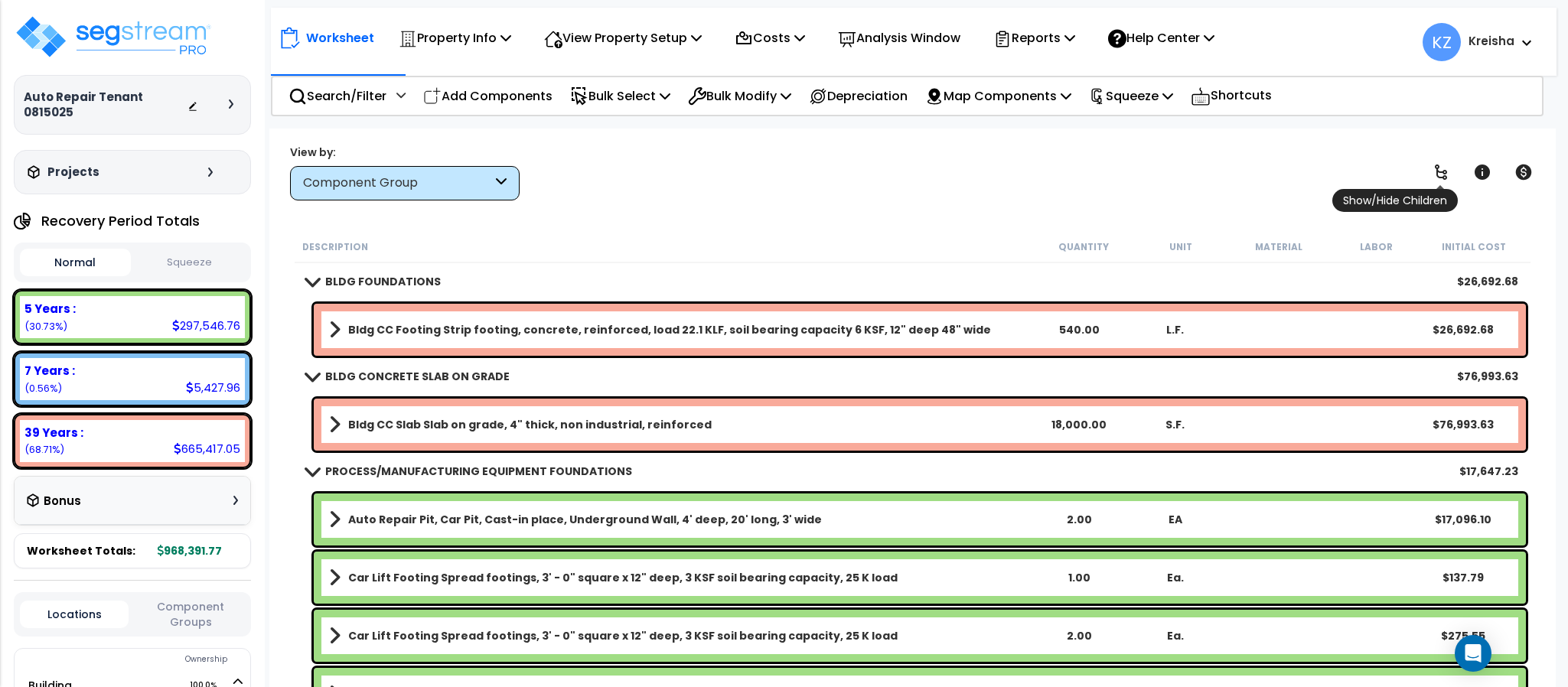
click at [1437, 171] on icon at bounding box center [1441, 172] width 12 height 15
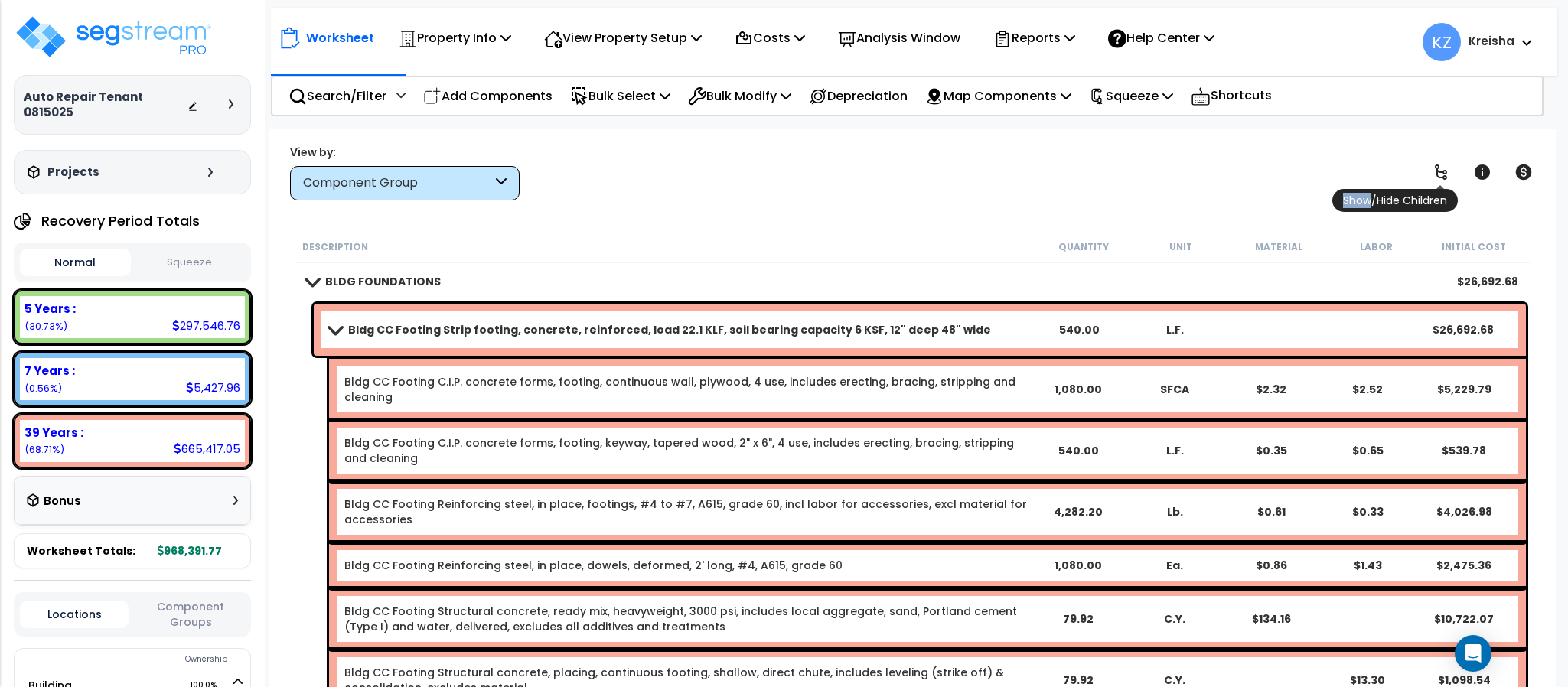
click at [1437, 171] on icon at bounding box center [1441, 172] width 12 height 15
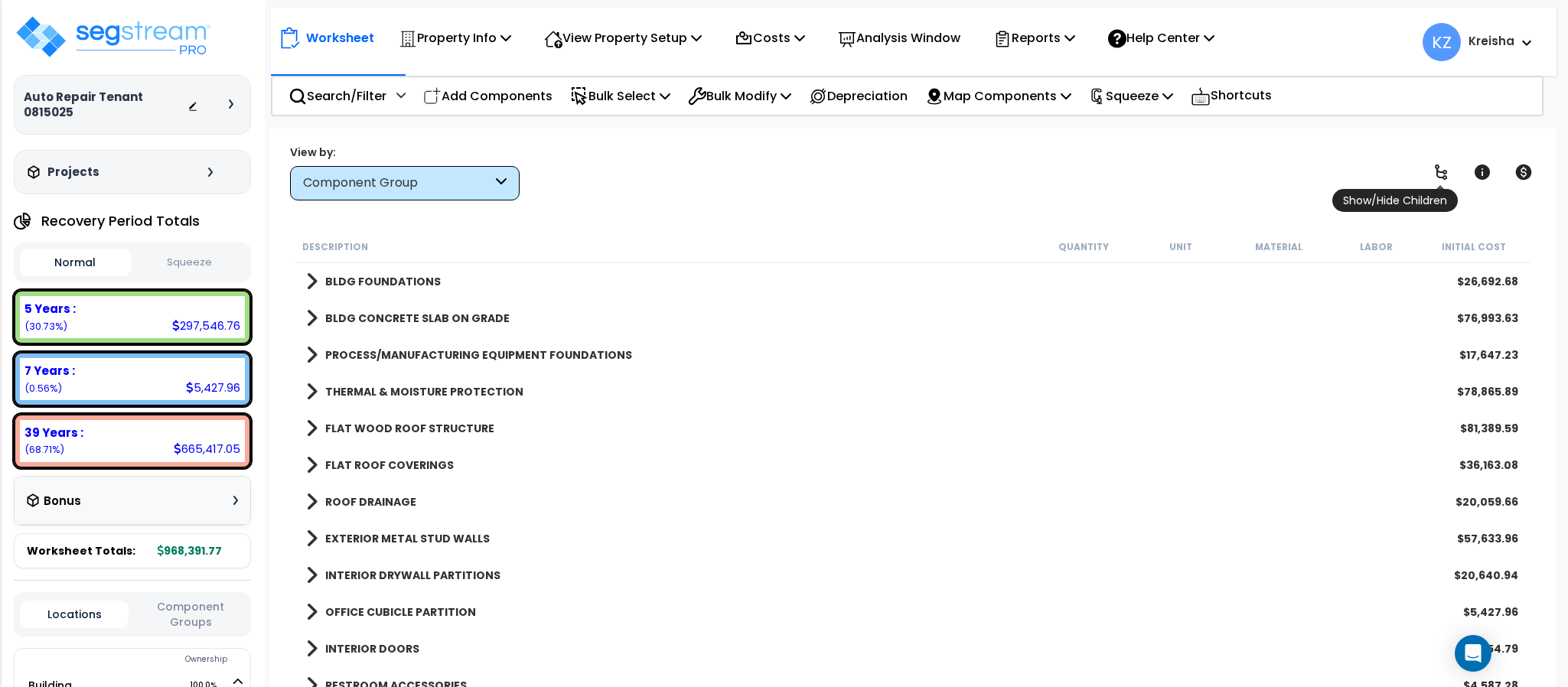
click at [1437, 171] on icon at bounding box center [1441, 172] width 12 height 15
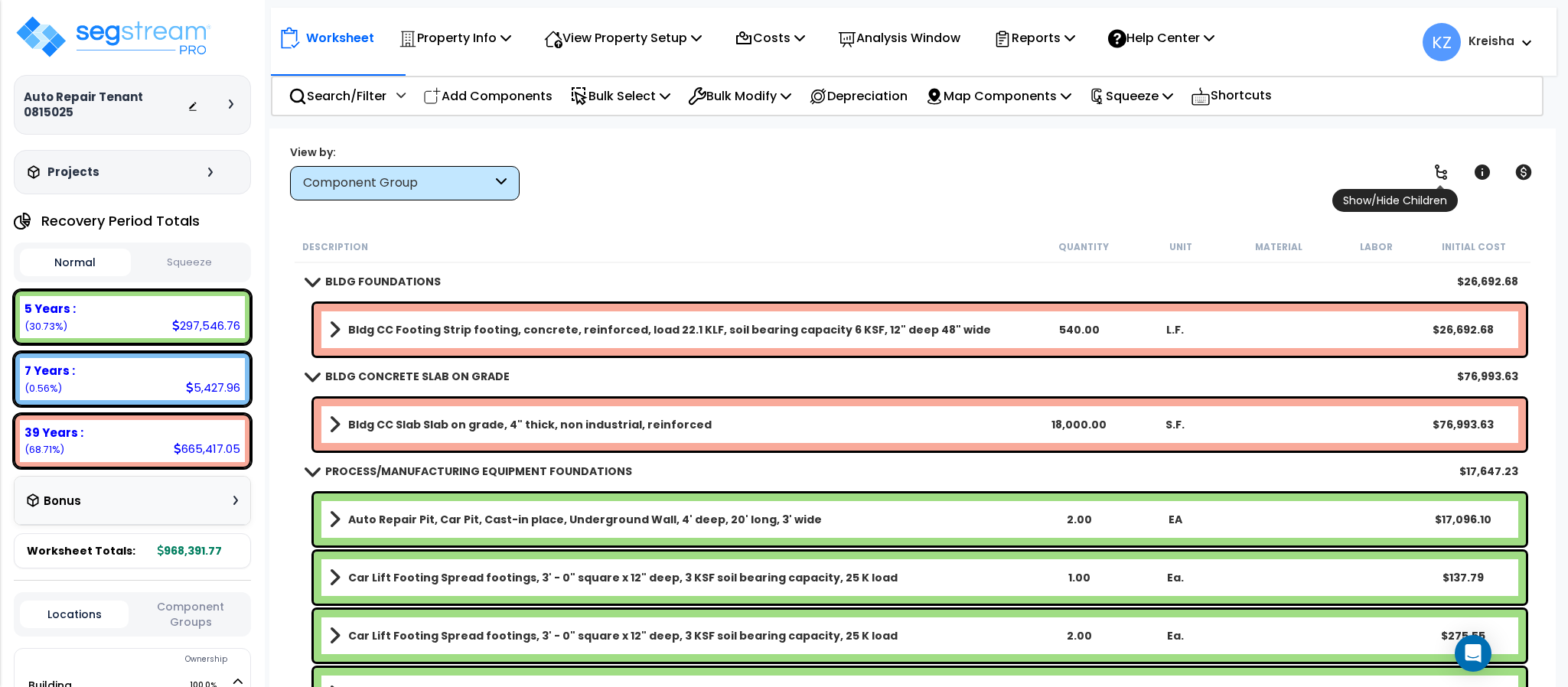
click at [1437, 171] on icon at bounding box center [1441, 172] width 12 height 15
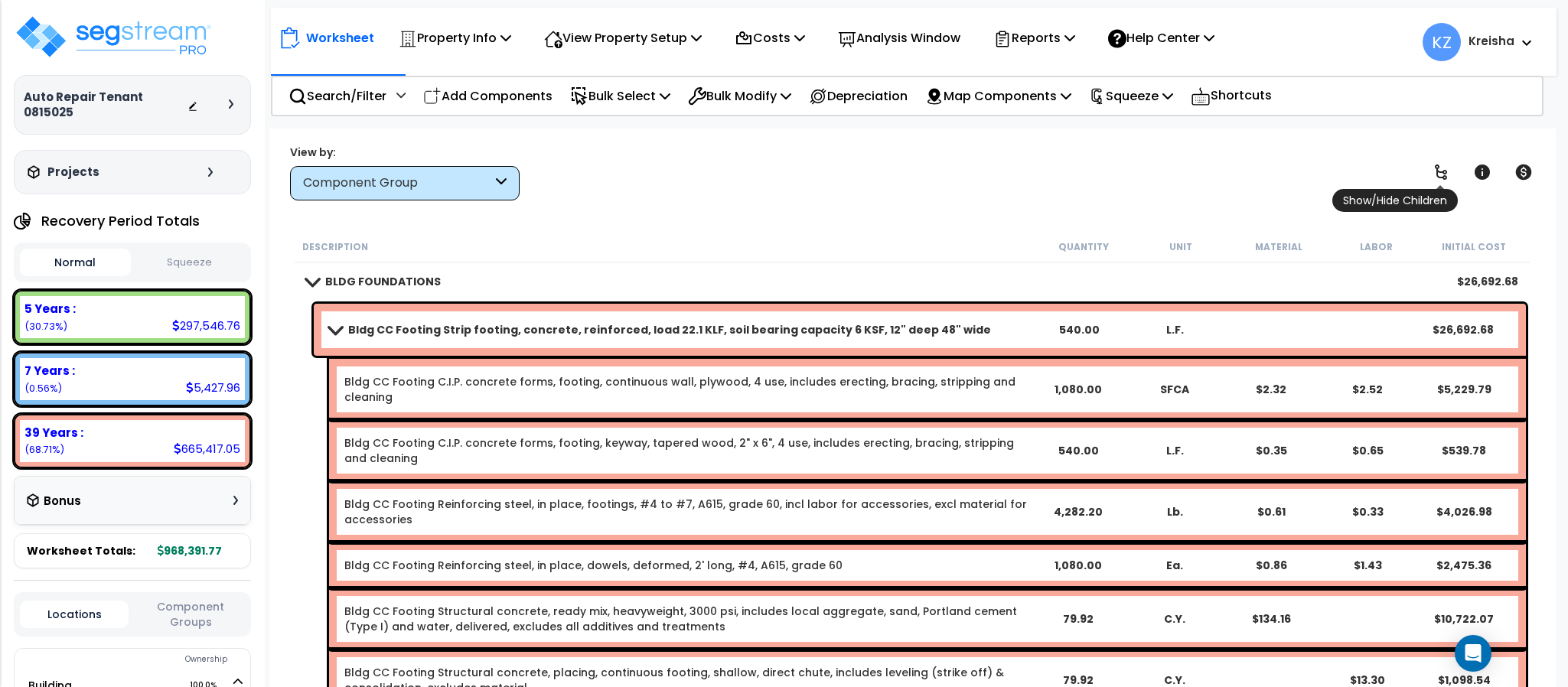
click at [1437, 171] on icon at bounding box center [1441, 172] width 12 height 15
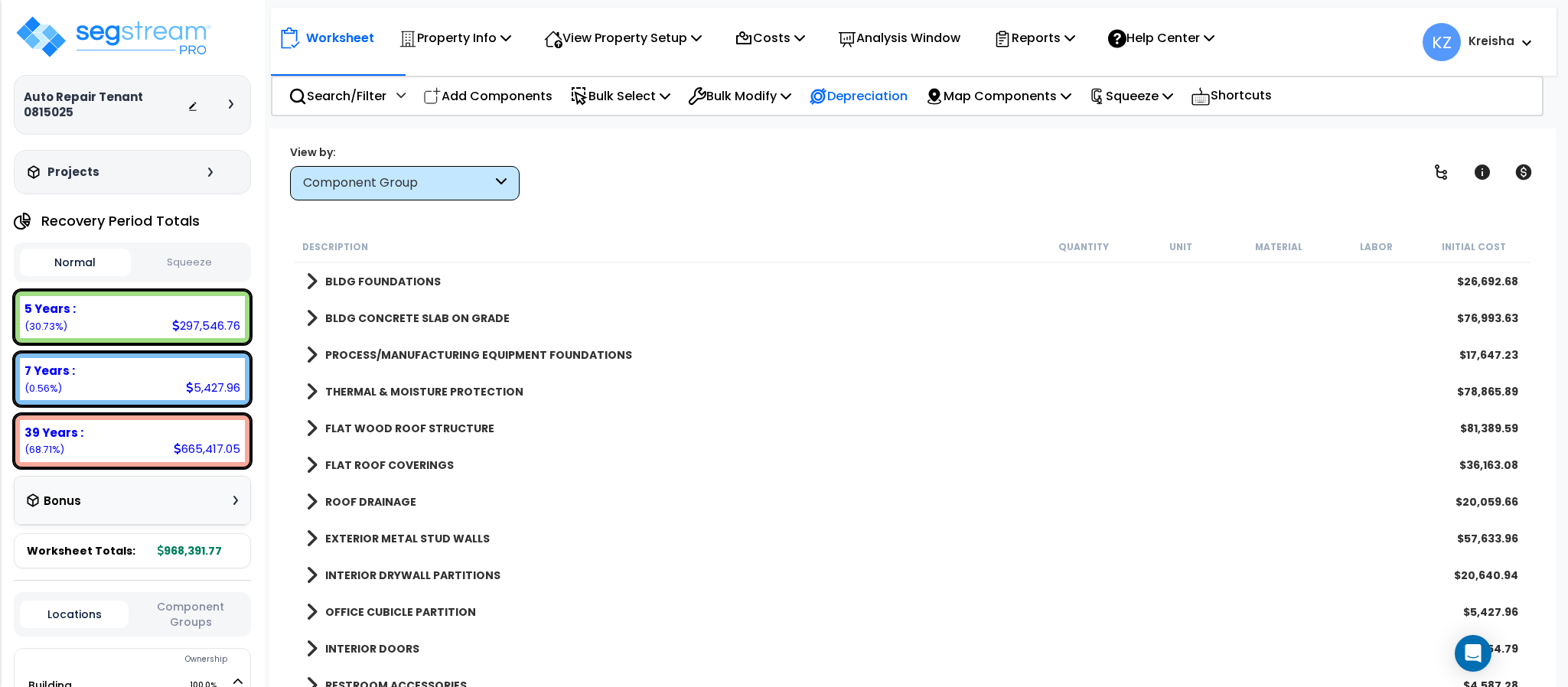
click at [857, 110] on div "Depreciation" at bounding box center [858, 96] width 99 height 36
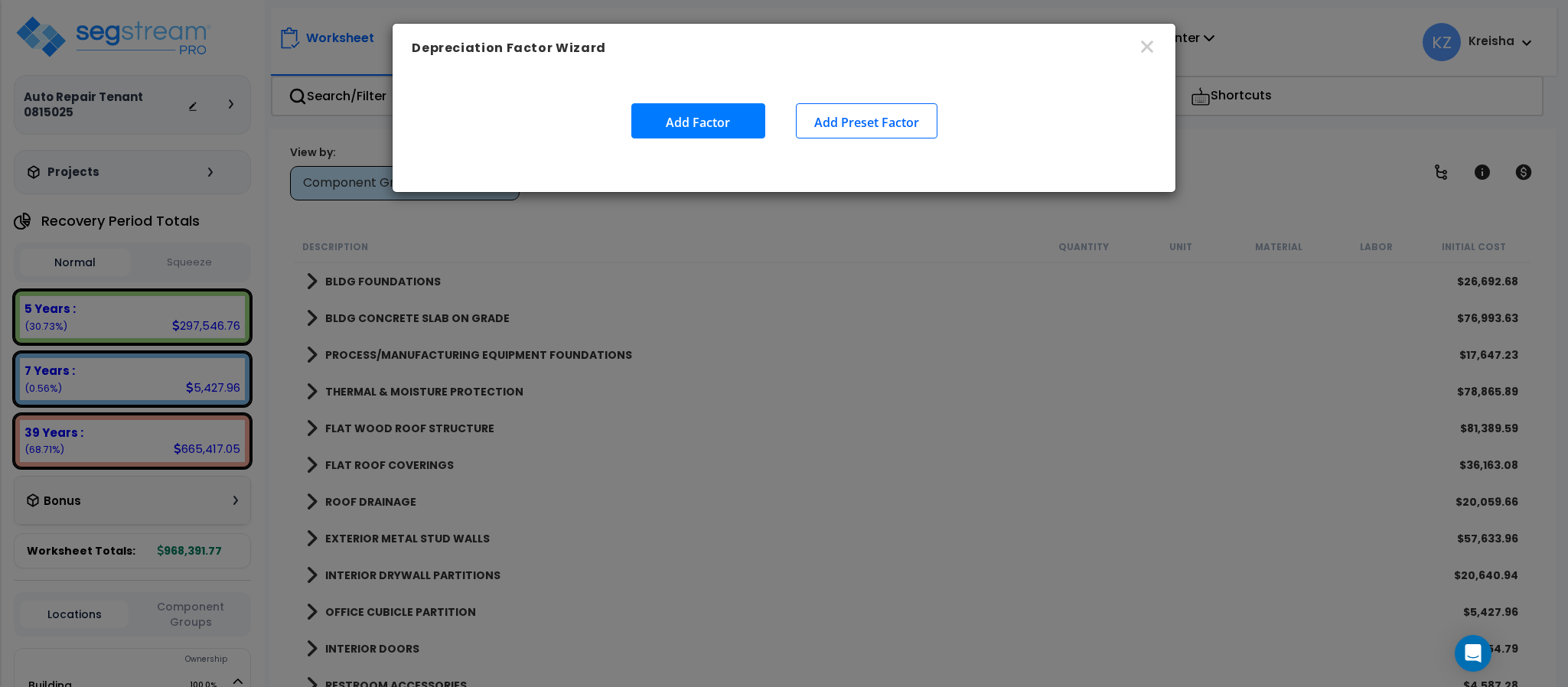
click at [1146, 57] on div "Depreciation Factor Wizard" at bounding box center [784, 48] width 783 height 49
click at [1149, 43] on icon "button" at bounding box center [1148, 46] width 18 height 18
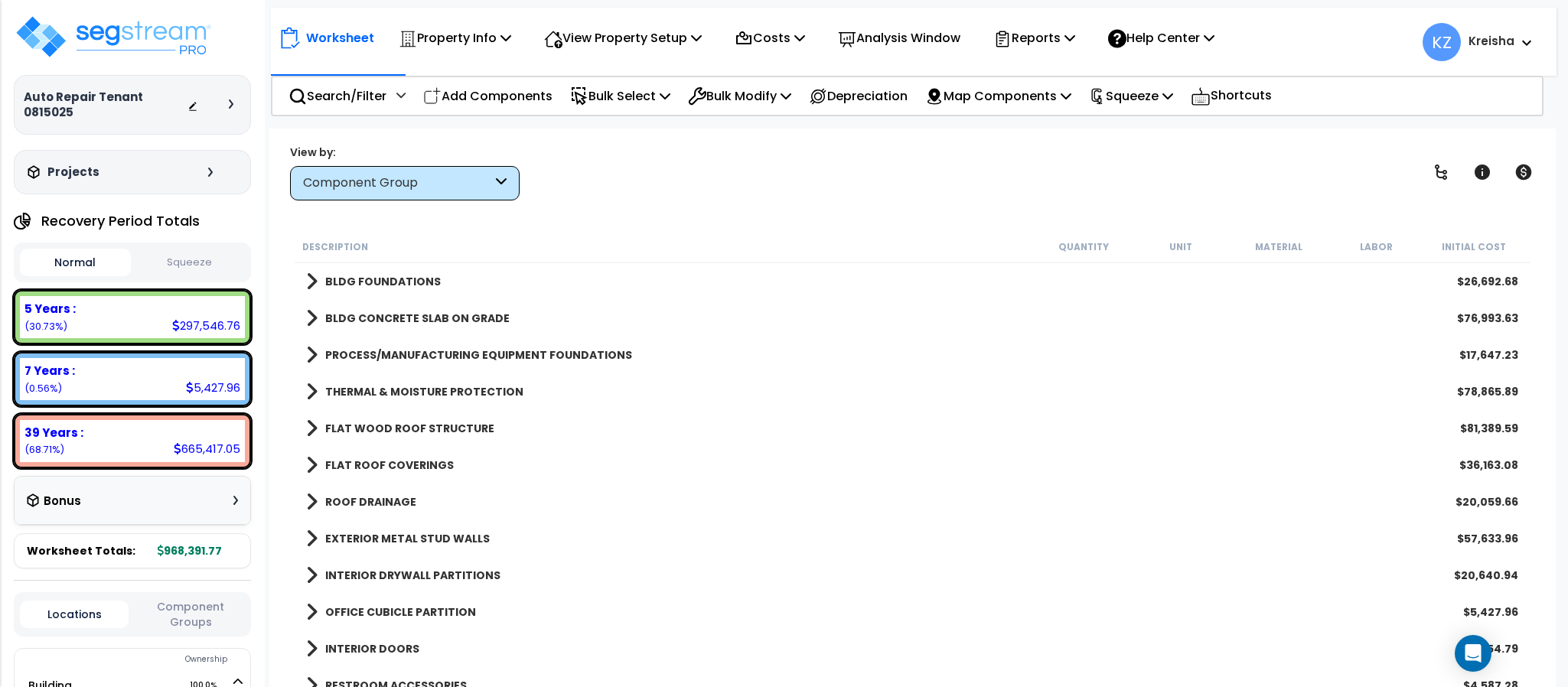
click at [873, 166] on div "View by: Component Group High to Low (Total Cost)" at bounding box center [912, 172] width 1255 height 57
click at [1146, 87] on p "Squeeze" at bounding box center [1131, 96] width 84 height 21
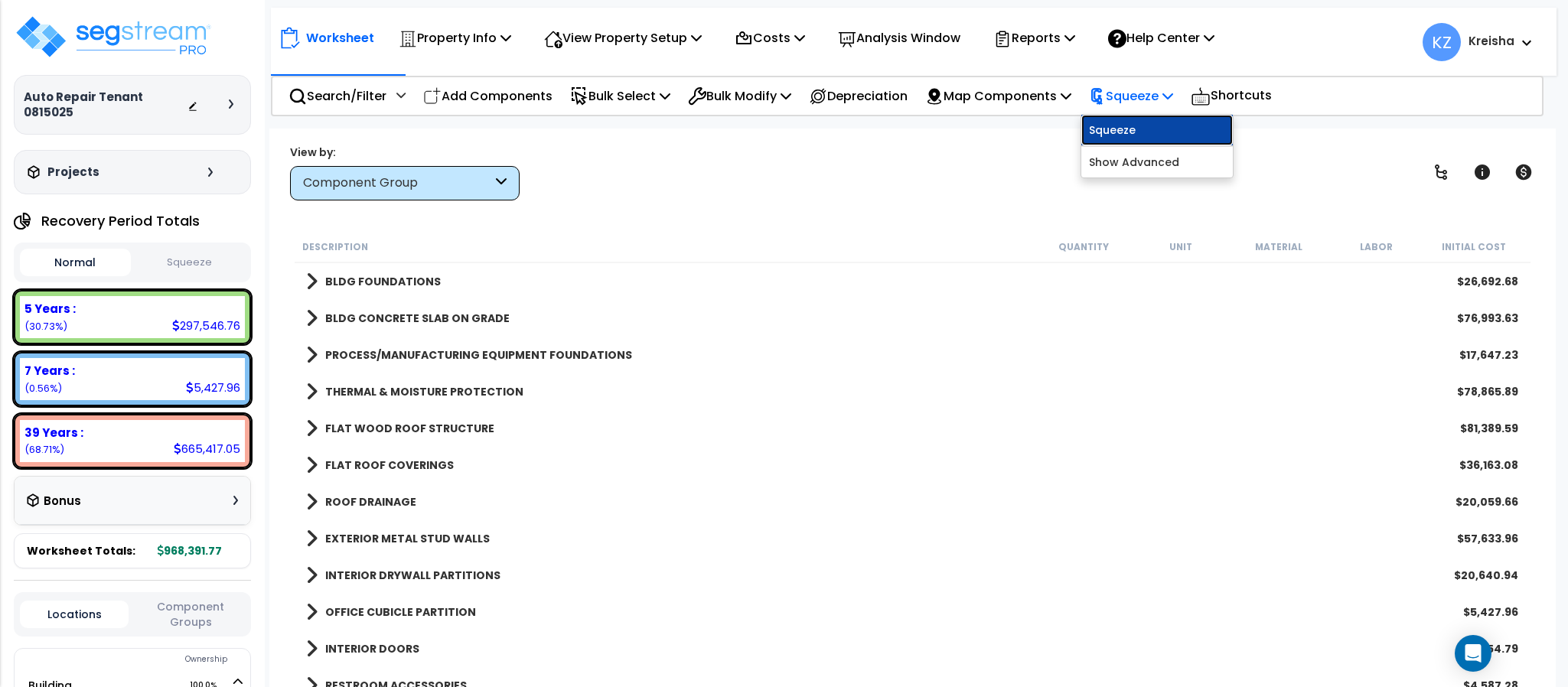
click at [1154, 129] on link "Squeeze" at bounding box center [1158, 130] width 151 height 31
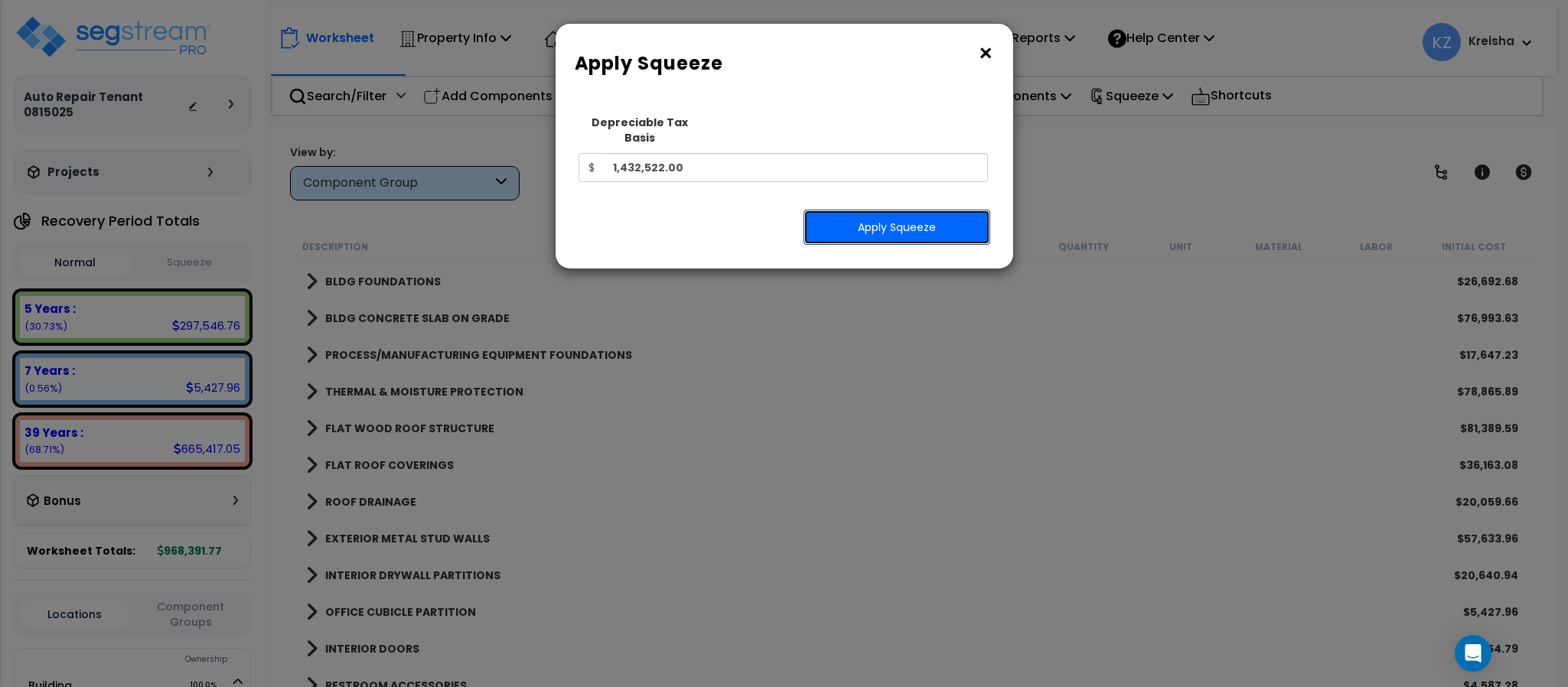
click at [847, 218] on button "Apply Squeeze" at bounding box center [897, 227] width 186 height 35
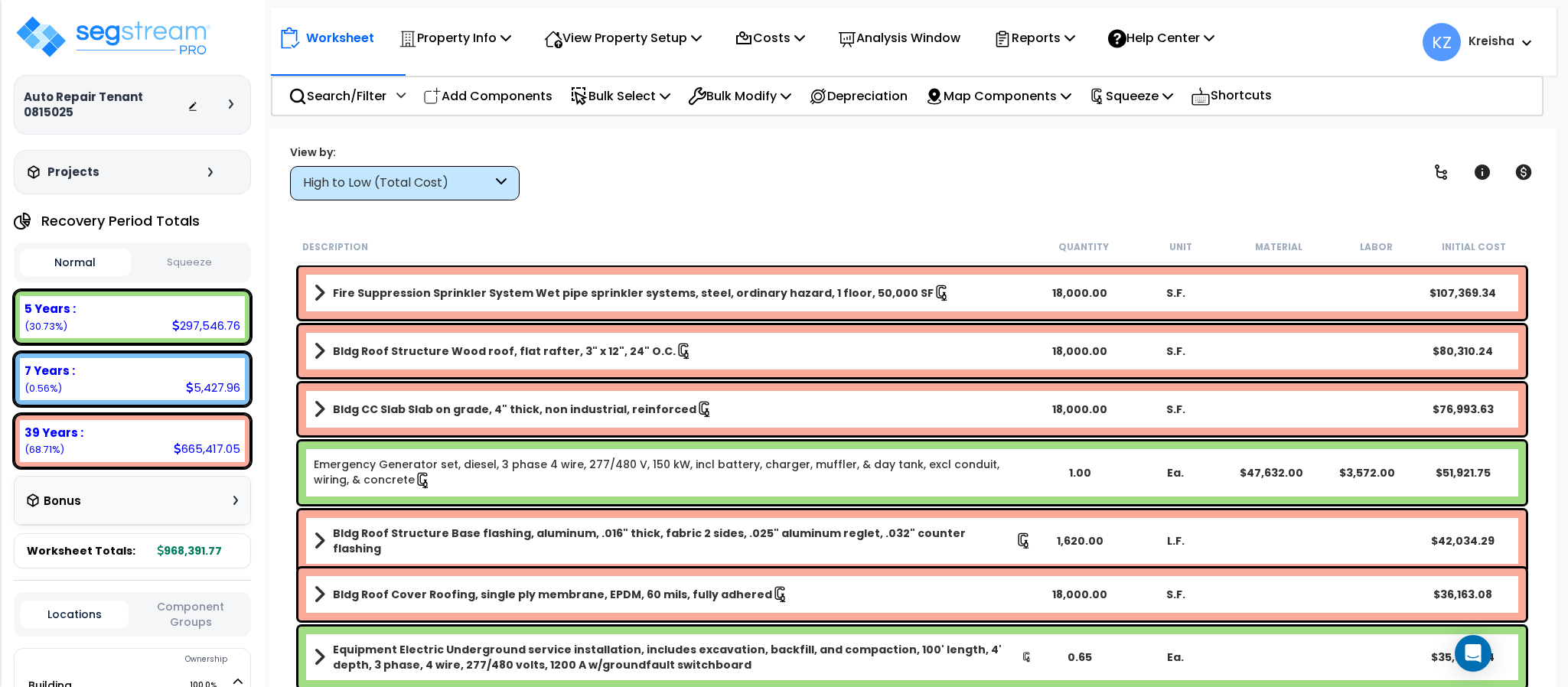
drag, startPoint x: 735, startPoint y: 164, endPoint x: 352, endPoint y: 166, distance: 383.0
click at [736, 164] on div "View by: High to Low (Total Cost) High to Low (Total Cost)" at bounding box center [912, 172] width 1255 height 57
click at [329, 200] on div "High to Low (Total Cost)" at bounding box center [405, 183] width 230 height 34
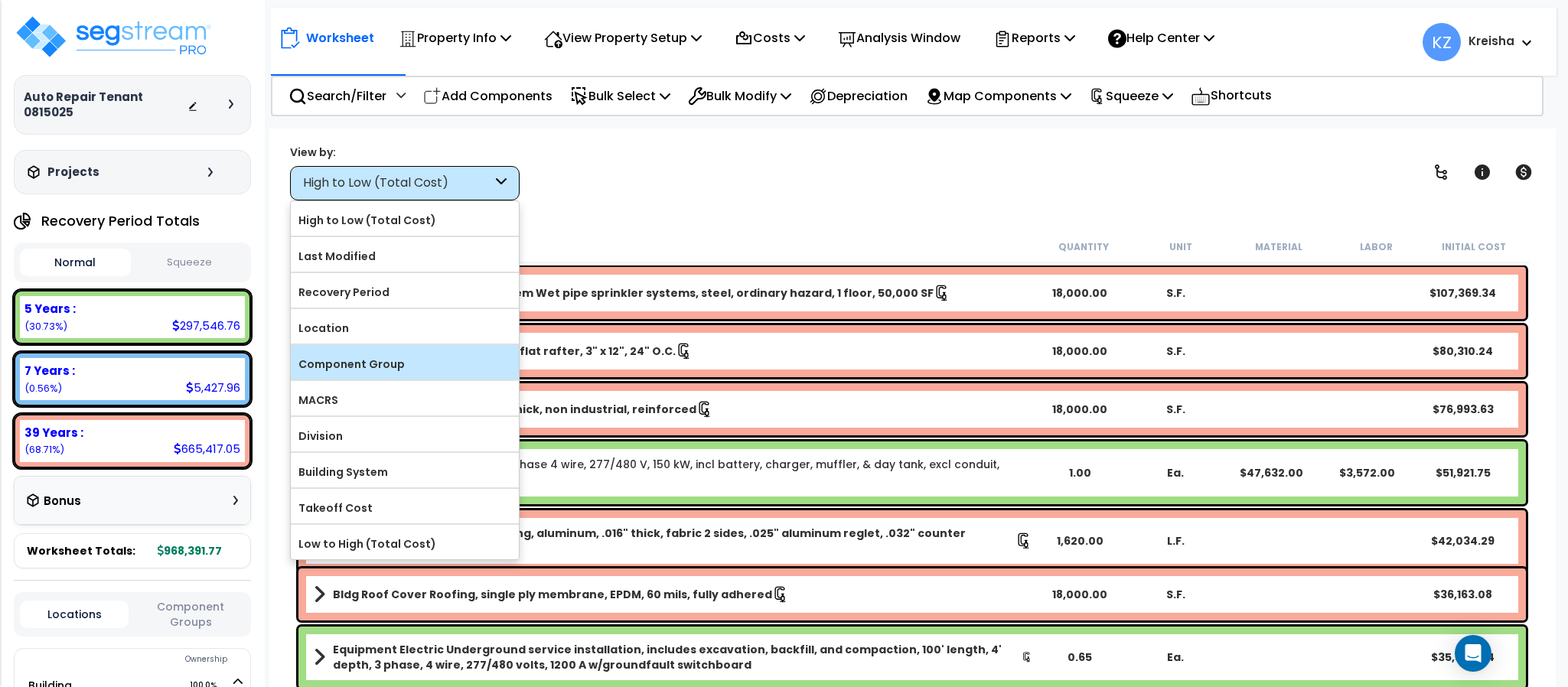
click at [400, 373] on label "Component Group" at bounding box center [404, 364] width 228 height 23
click at [0, 0] on input "Component Group" at bounding box center [0, 0] width 0 height 0
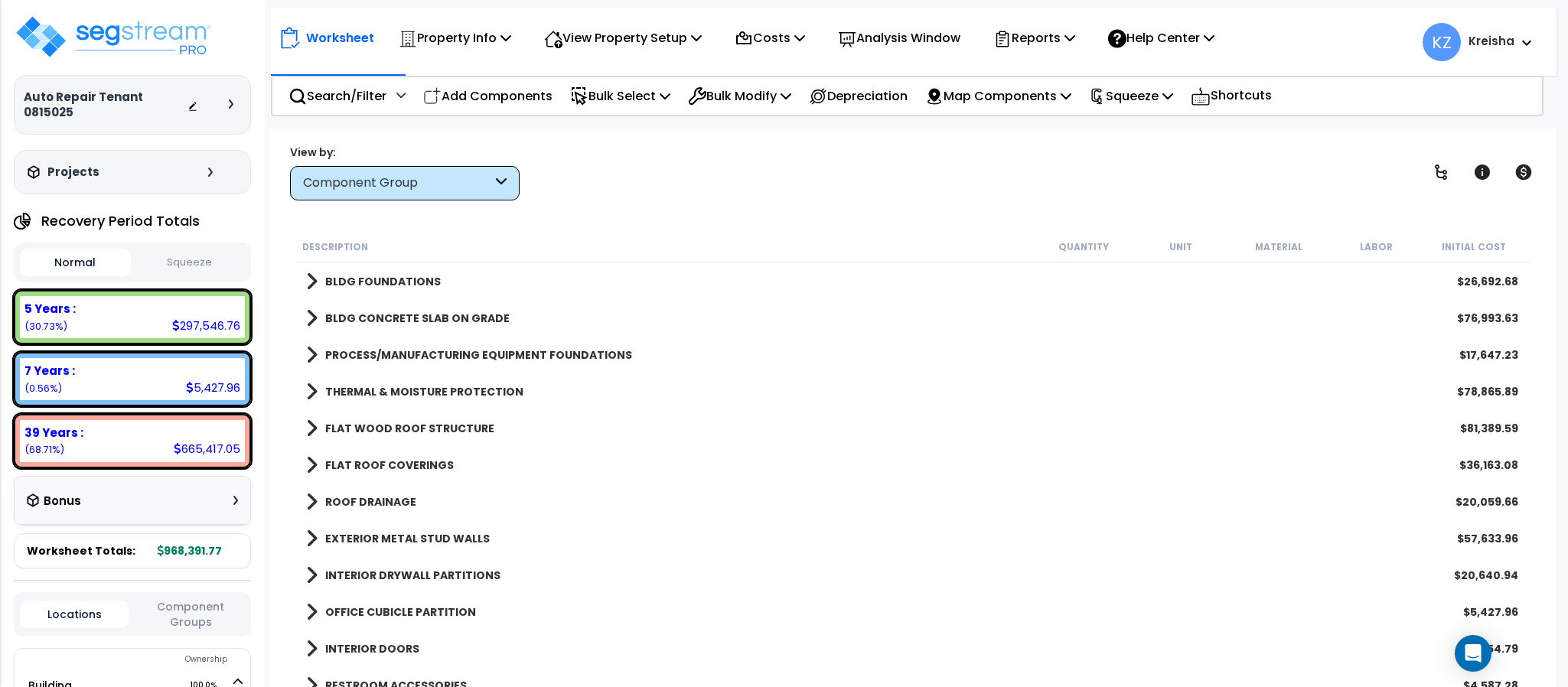
click at [201, 269] on button "Squeeze" at bounding box center [190, 263] width 111 height 27
drag, startPoint x: 1491, startPoint y: 136, endPoint x: 1248, endPoint y: 181, distance: 247.1
click at [1491, 134] on div "Worksheet Property Info Property Setup Add Property Unit Template property Clon…" at bounding box center [912, 472] width 1286 height 687
click at [64, 267] on button "Normal" at bounding box center [75, 263] width 111 height 27
click at [150, 278] on div "Normal Squeeze" at bounding box center [132, 263] width 237 height 40
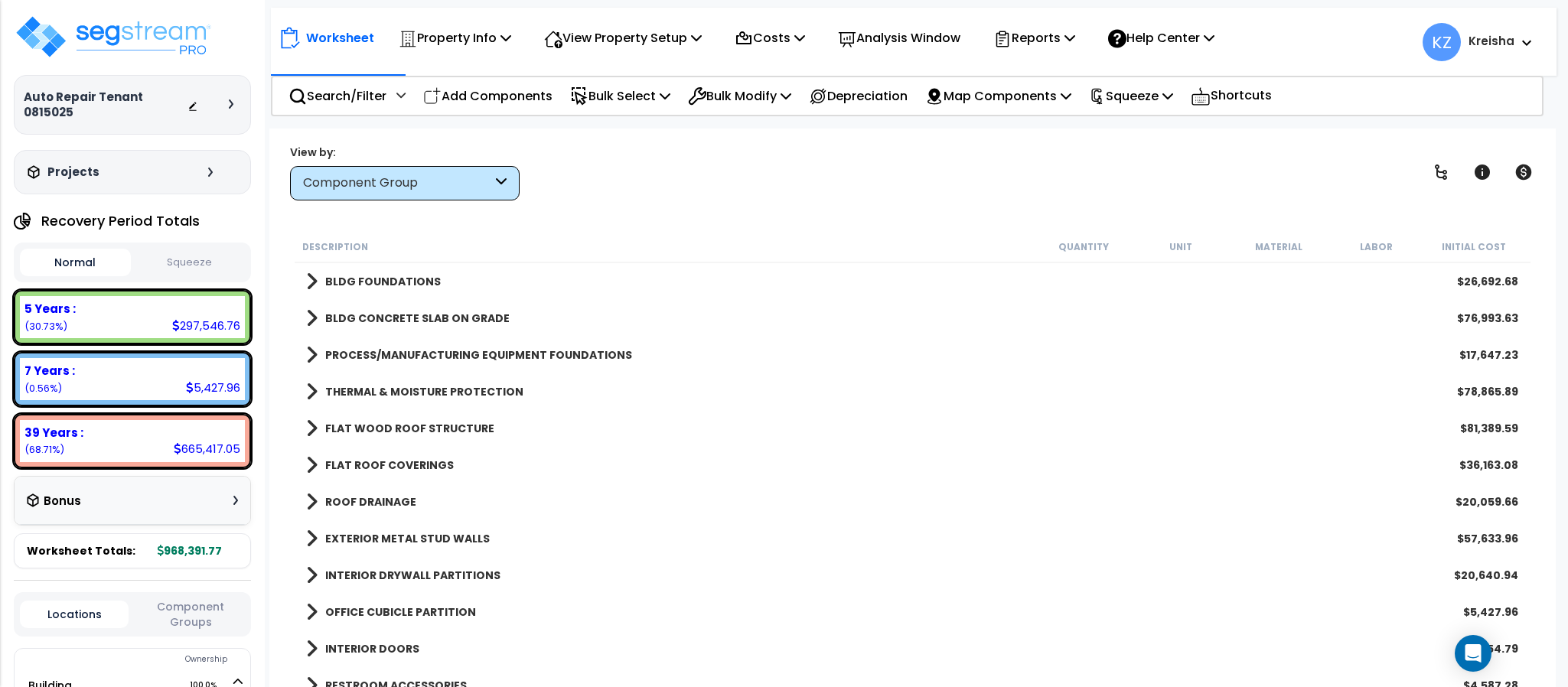
click at [182, 255] on button "Squeeze" at bounding box center [190, 263] width 111 height 27
click at [1144, 95] on p "Squeeze" at bounding box center [1131, 96] width 84 height 21
click at [1168, 126] on link "Re-squeeze" at bounding box center [1158, 130] width 151 height 31
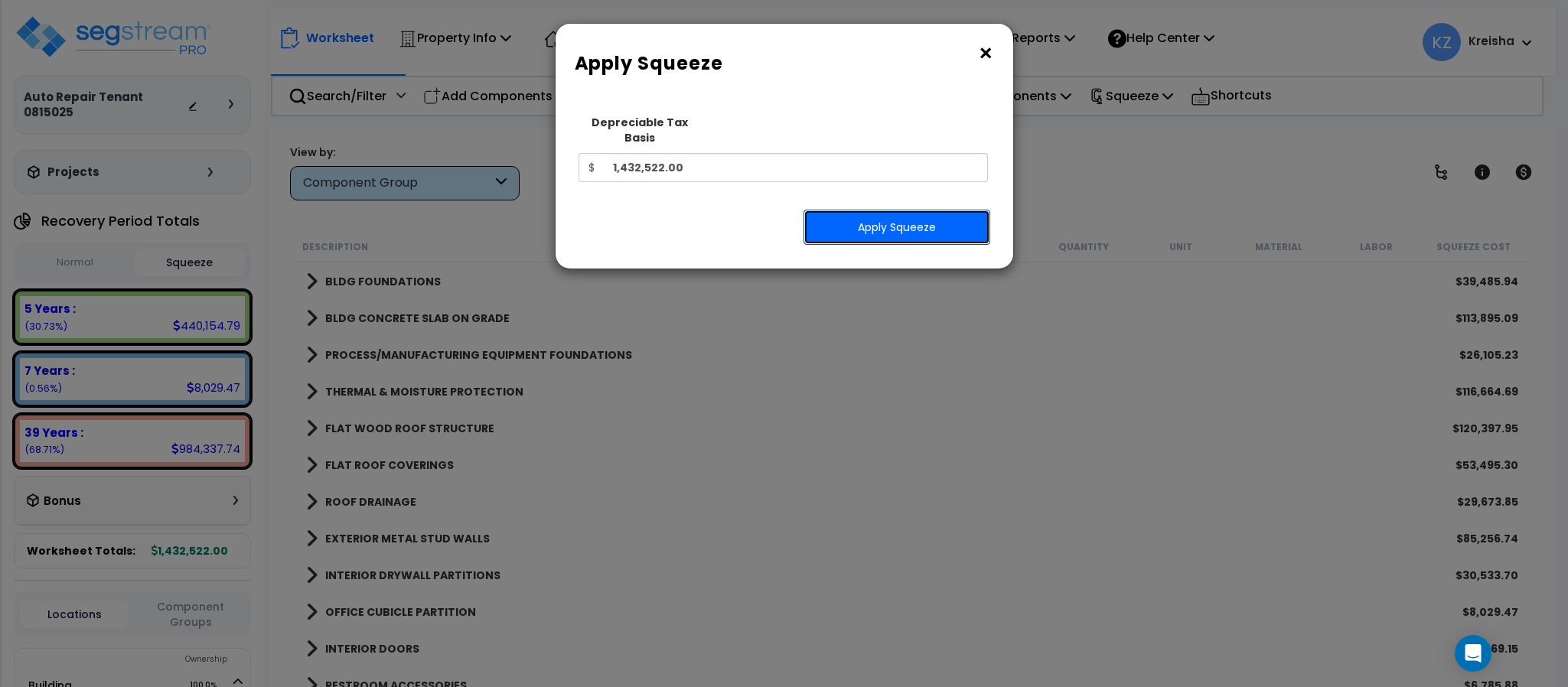
click at [872, 210] on button "Apply Squeeze" at bounding box center [897, 227] width 186 height 35
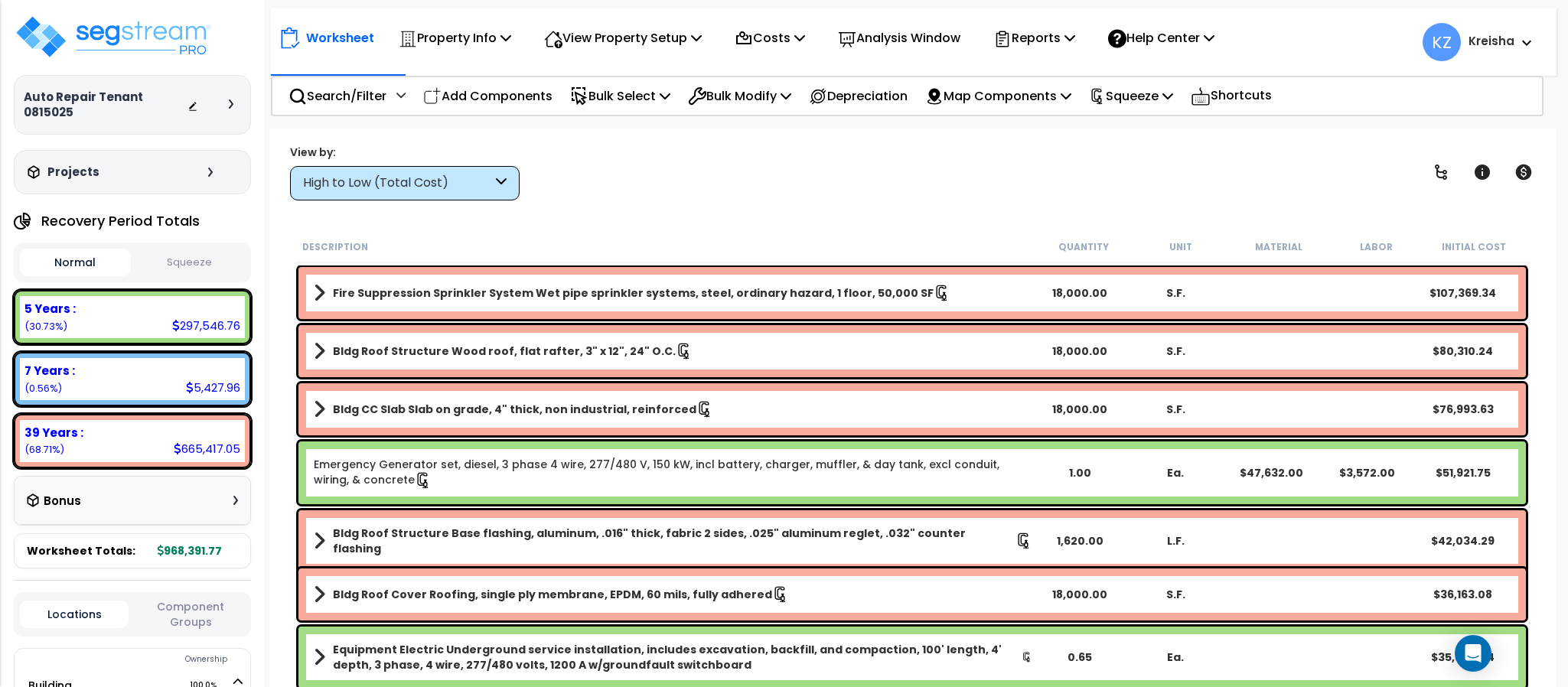
click at [196, 246] on div "Normal Squeeze" at bounding box center [132, 263] width 237 height 40
click at [189, 258] on button "Squeeze" at bounding box center [190, 263] width 111 height 27
click at [1174, 95] on p "Squeeze" at bounding box center [1131, 96] width 84 height 21
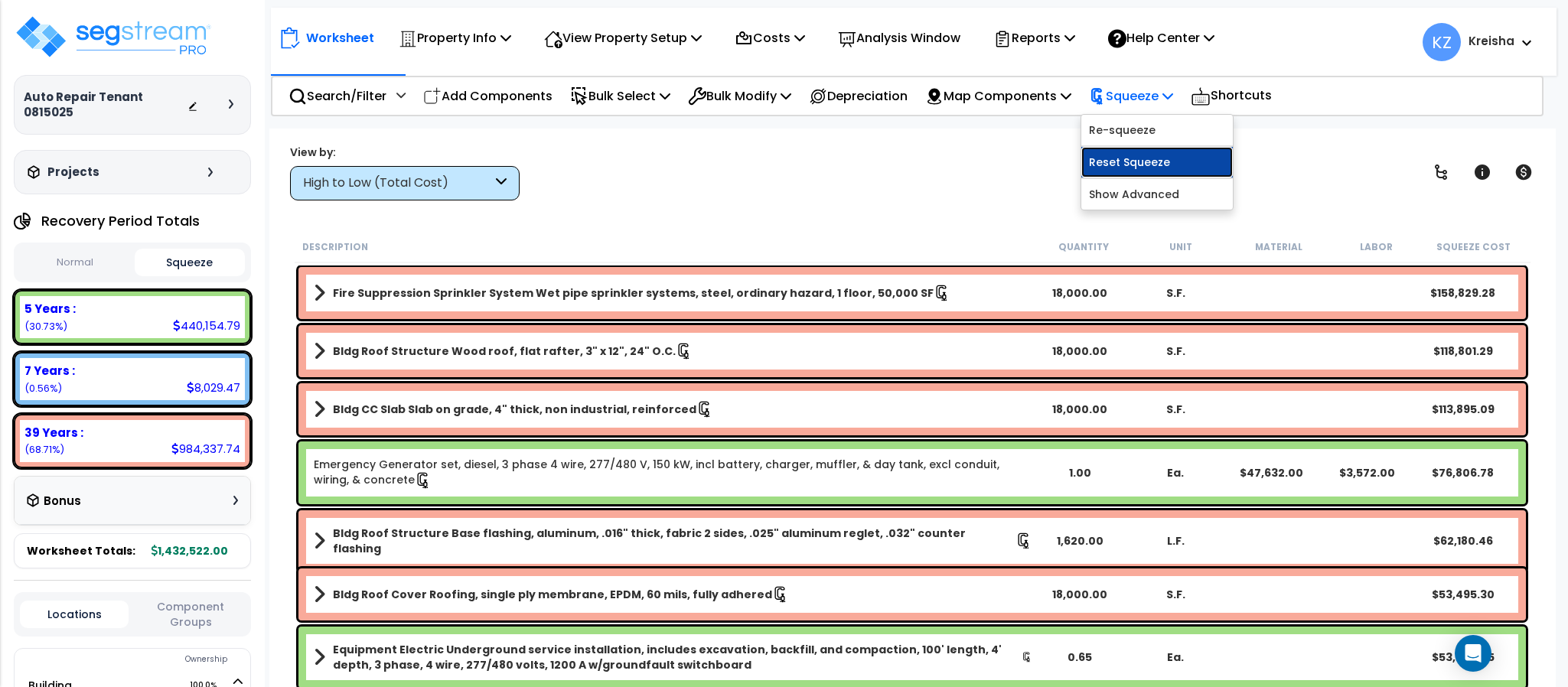
click at [1159, 157] on link "Reset Squeeze" at bounding box center [1158, 162] width 151 height 31
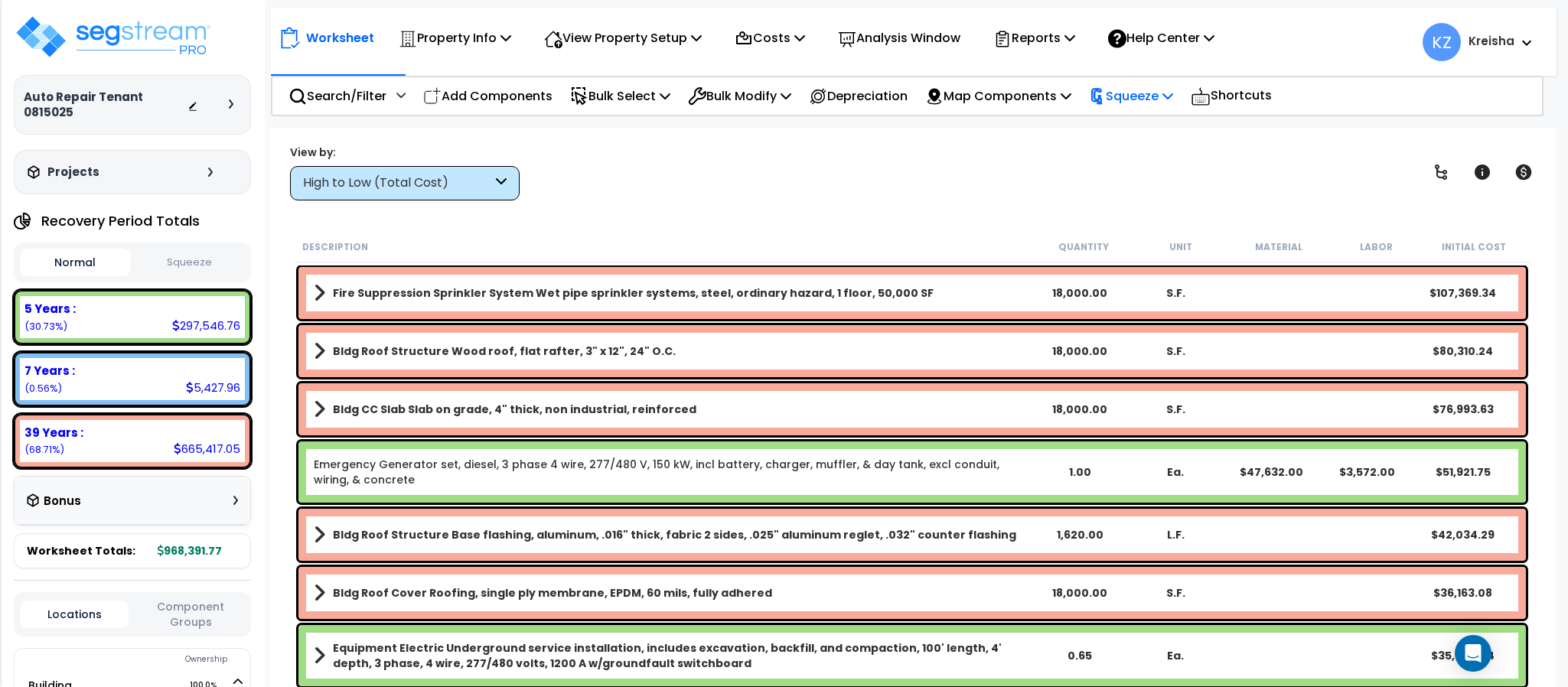
click at [1135, 91] on p "Squeeze" at bounding box center [1131, 96] width 84 height 21
click at [958, 194] on div "View by: High to Low (Total Cost) High to Low (Total Cost)" at bounding box center [912, 172] width 1255 height 57
click at [176, 253] on button "Squeeze" at bounding box center [190, 263] width 111 height 27
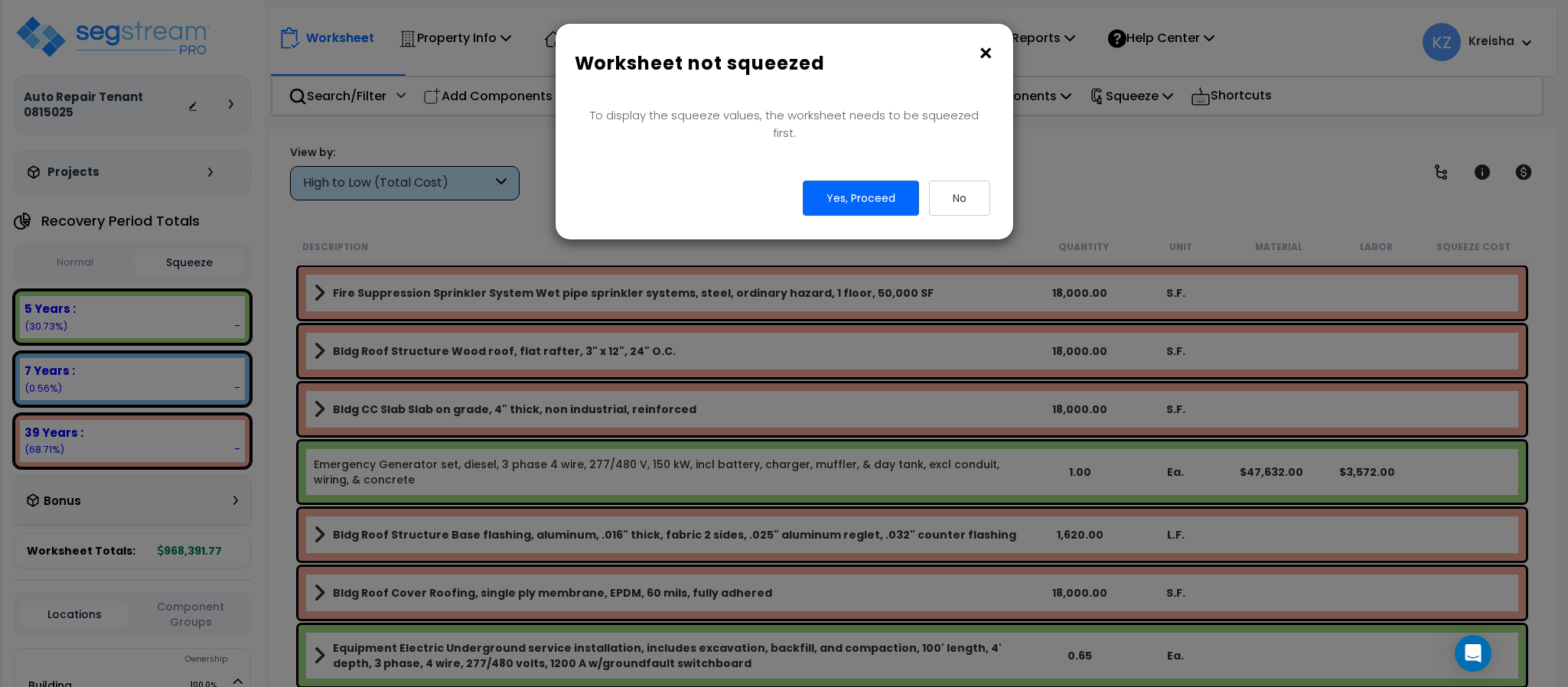
click at [978, 55] on button "×" at bounding box center [985, 53] width 17 height 24
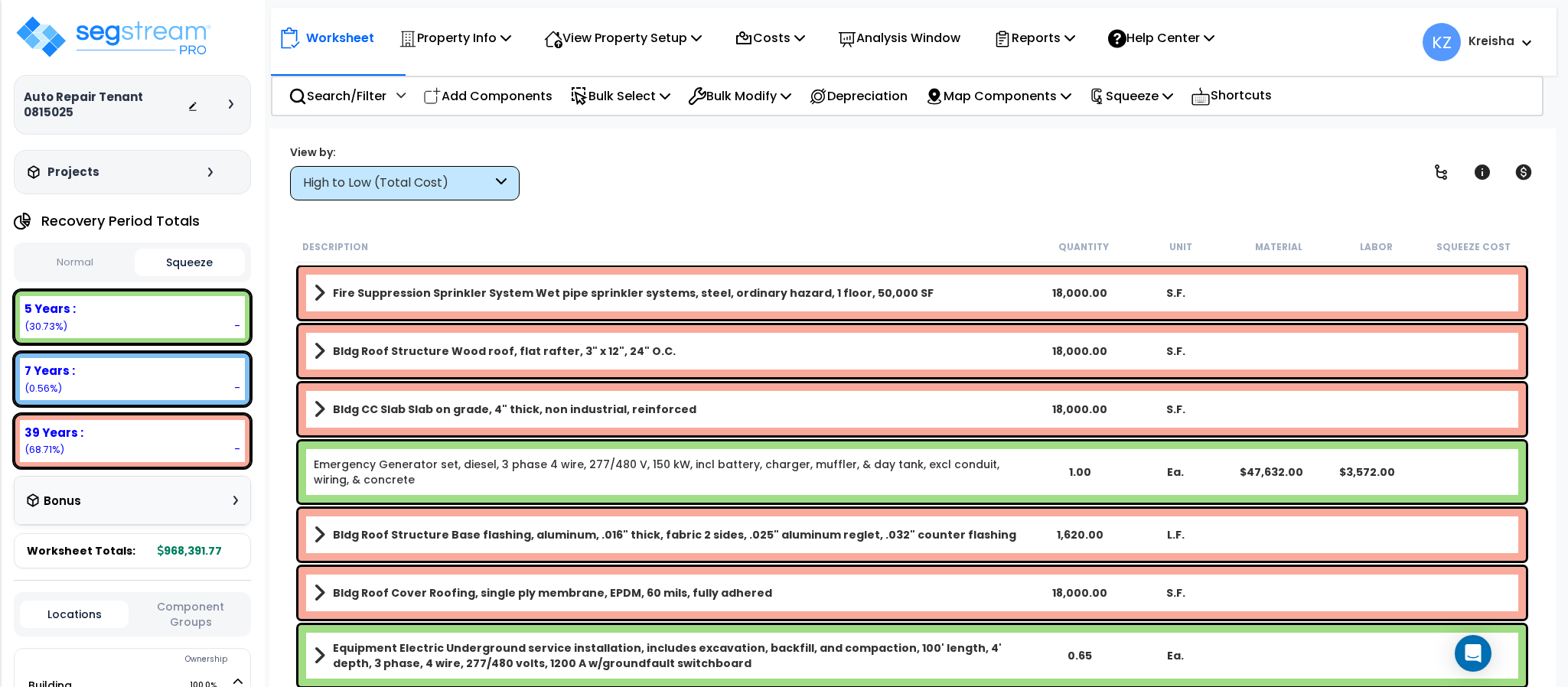
click at [494, 184] on div "High to Low (Total Cost)" at bounding box center [405, 183] width 230 height 34
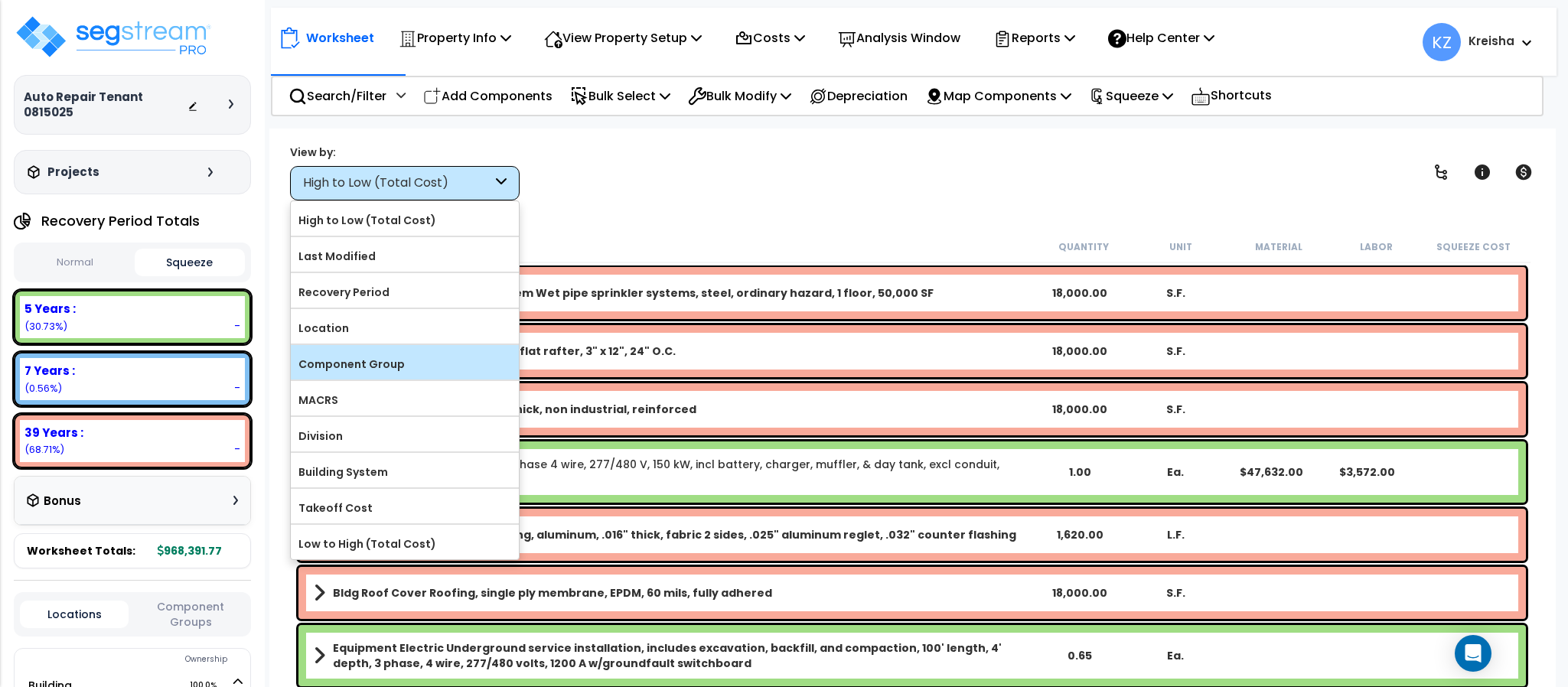
click at [375, 367] on label "Component Group" at bounding box center [404, 364] width 228 height 23
click at [0, 0] on input "Component Group" at bounding box center [0, 0] width 0 height 0
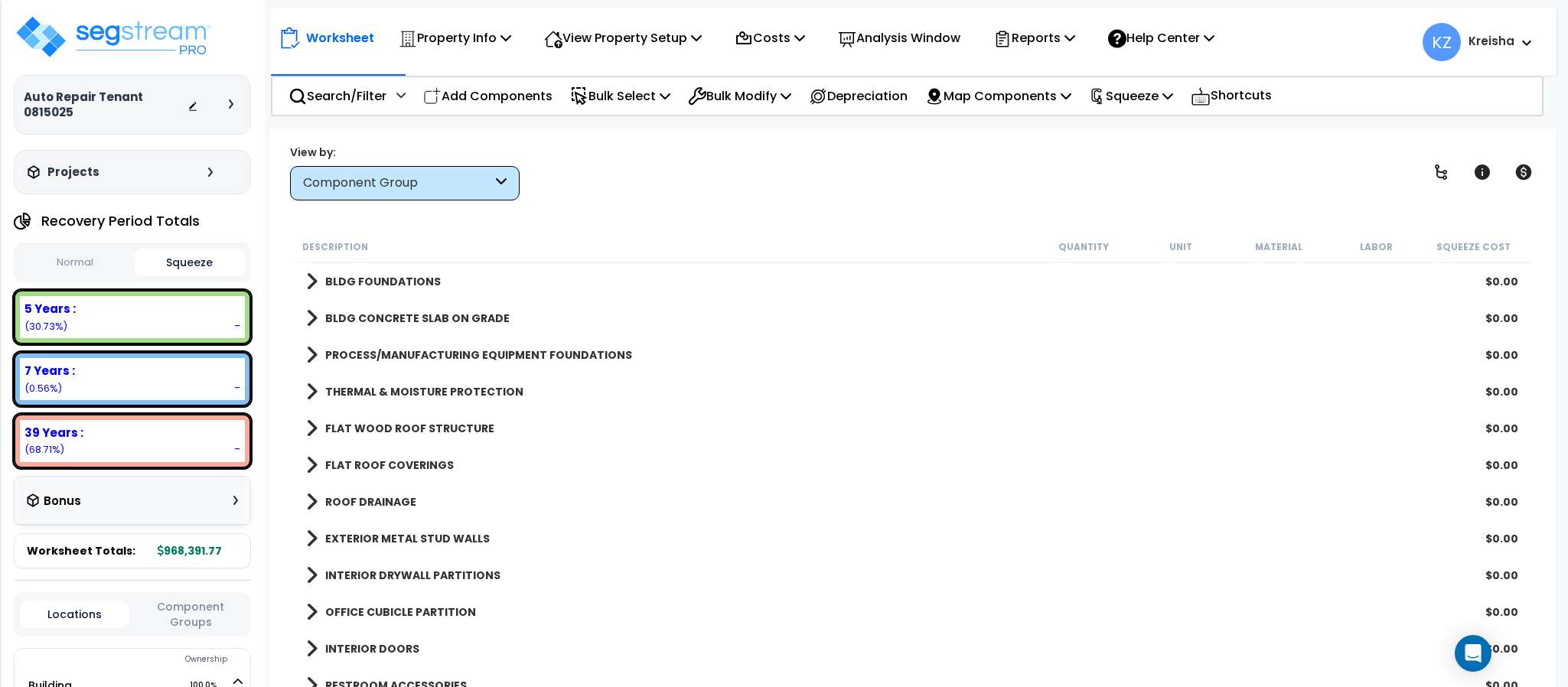
click at [101, 271] on button "Normal" at bounding box center [75, 263] width 111 height 27
click at [605, 155] on div "View by: Component Group High to Low (Total Cost)" at bounding box center [912, 172] width 1255 height 57
click at [166, 258] on button "Squeeze" at bounding box center [190, 263] width 111 height 27
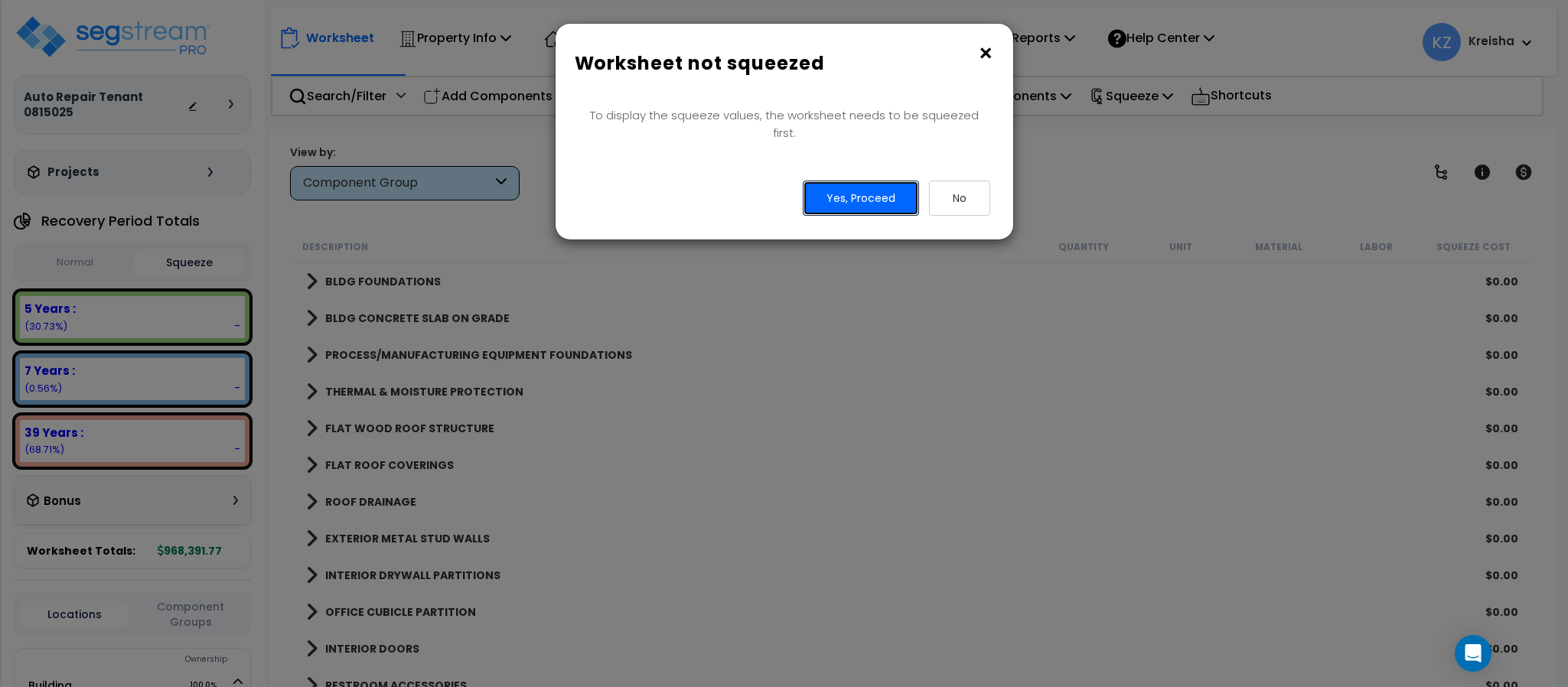
click at [864, 184] on button "Yes, Proceed" at bounding box center [861, 198] width 117 height 35
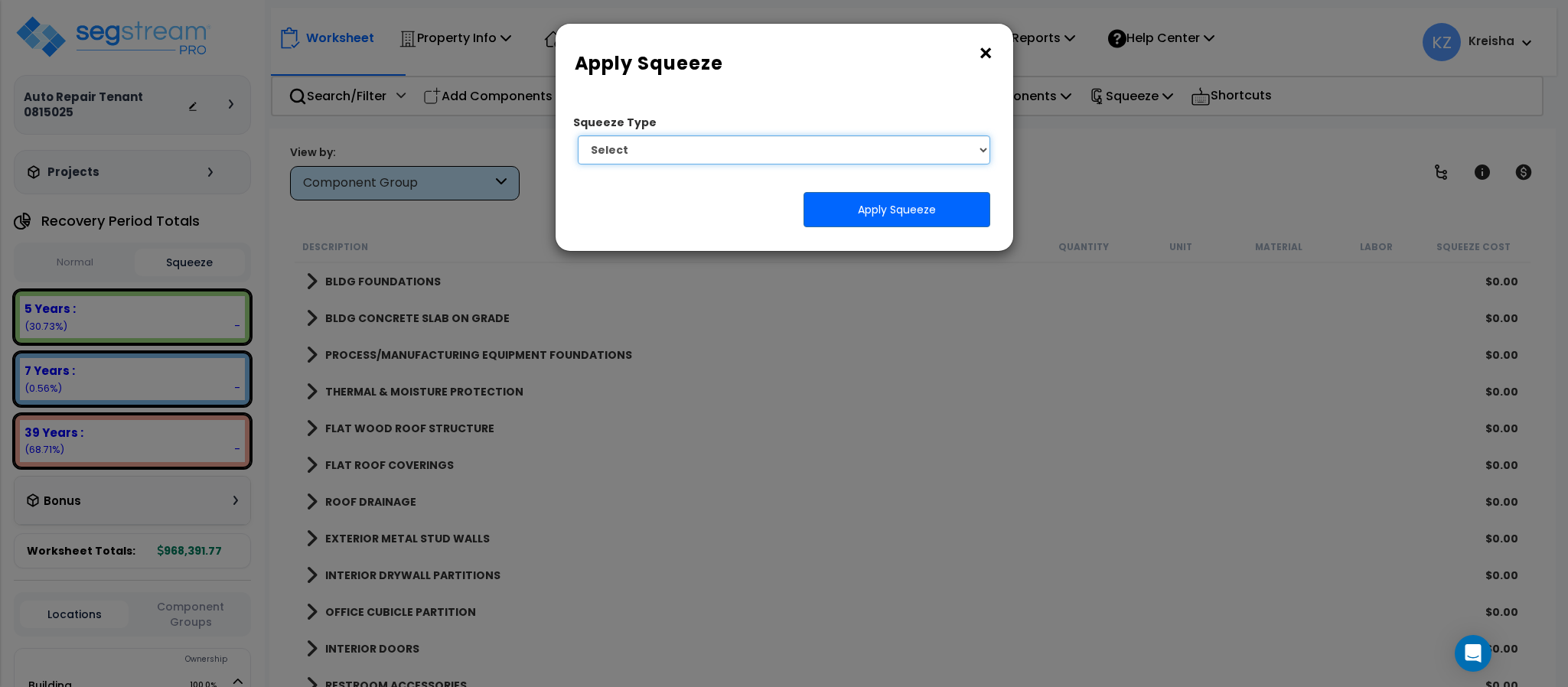
click at [885, 143] on select "Select 1. Squeeze Entire Worksheet 2. Squeeze by Takeoff Cost 3. Squeeze by Uni…" at bounding box center [784, 150] width 414 height 29
select select "squeeze_entire_takeoffsheet"
click at [578, 136] on select "Select 1. Squeeze Entire Worksheet 2. Squeeze by Takeoff Cost 3. Squeeze by Uni…" at bounding box center [784, 150] width 414 height 29
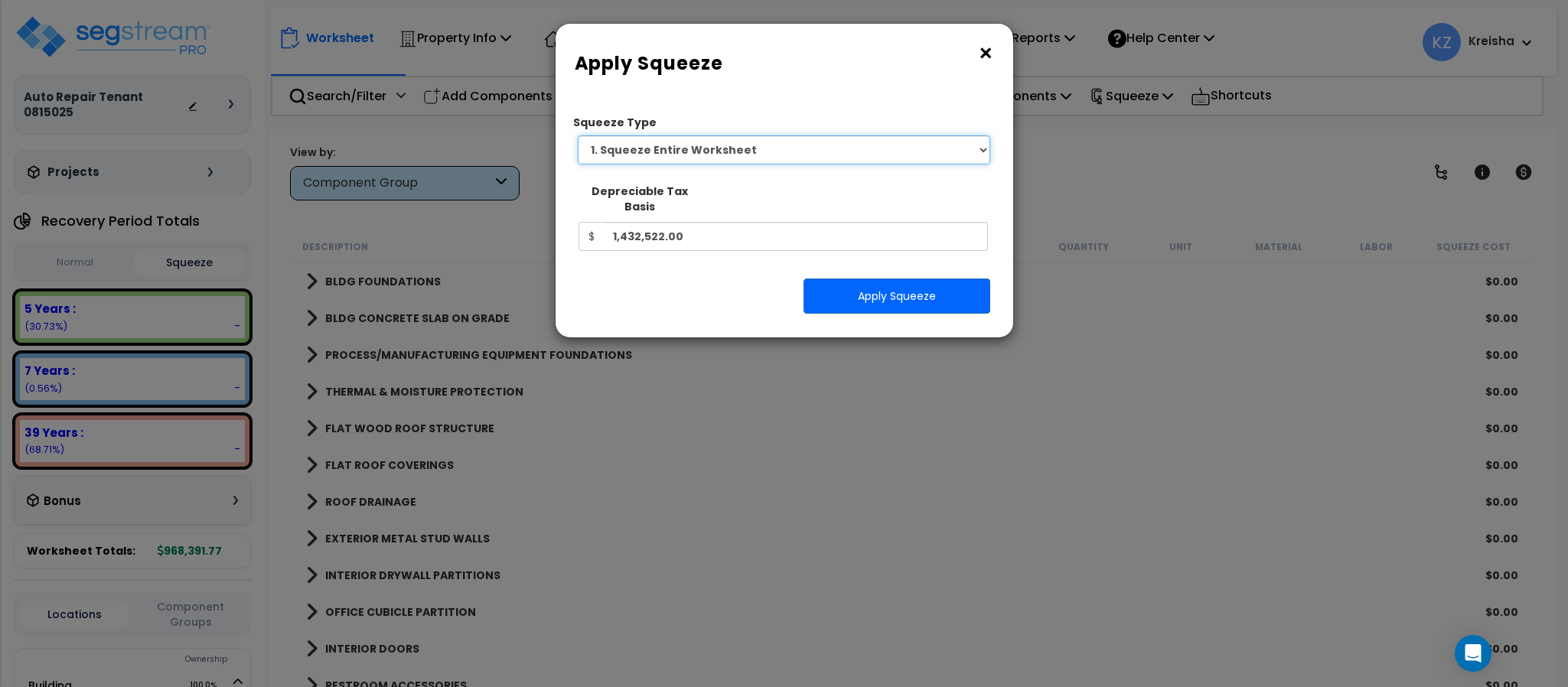
click at [880, 147] on select "Select 1. Squeeze Entire Worksheet 2. Squeeze by Takeoff Cost 3. Squeeze by Uni…" at bounding box center [784, 150] width 414 height 29
click at [578, 136] on select "Select 1. Squeeze Entire Worksheet 2. Squeeze by Takeoff Cost 3. Squeeze by Uni…" at bounding box center [784, 150] width 414 height 29
click at [907, 284] on button "Apply Squeeze" at bounding box center [897, 296] width 186 height 35
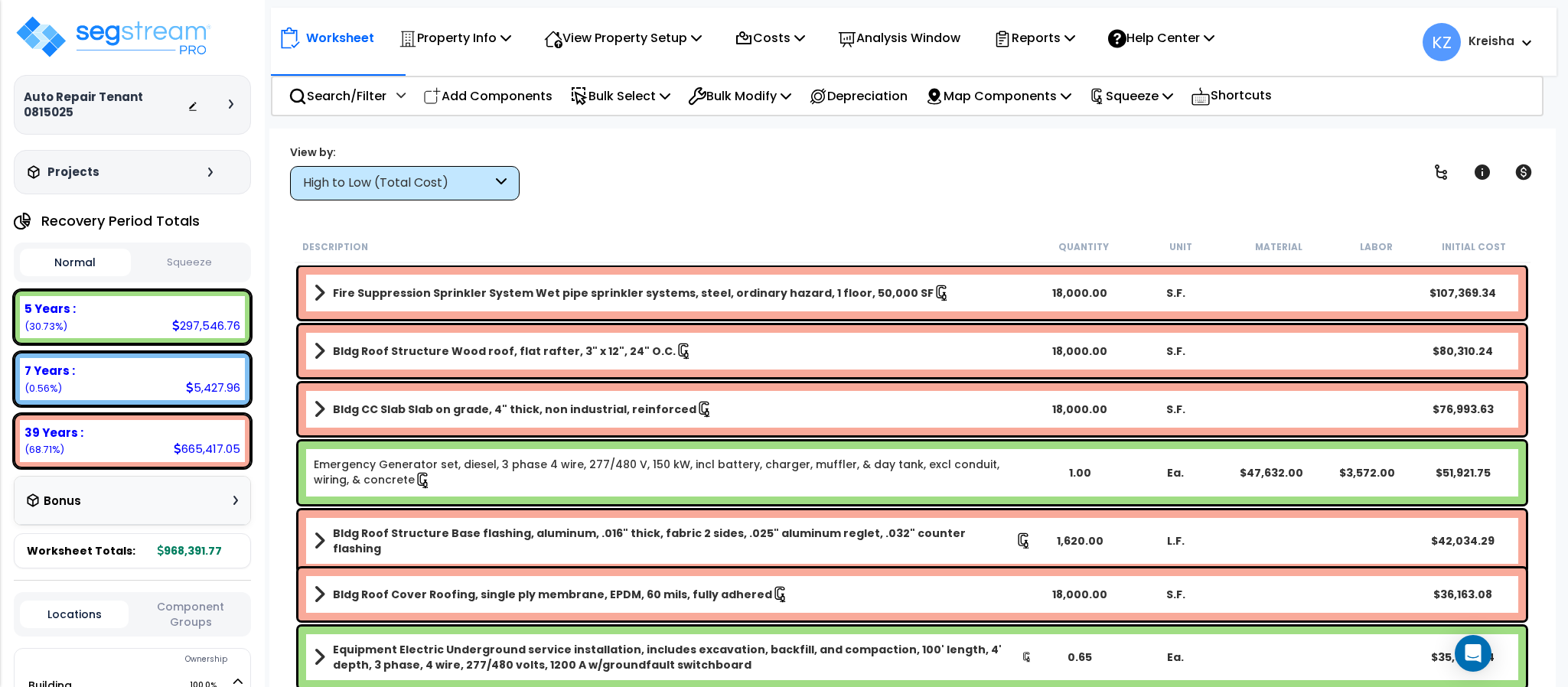
click at [500, 163] on div "View by: High to Low (Total Cost) High to Low (Total Cost)" at bounding box center [405, 172] width 230 height 56
click at [496, 173] on div "High to Low (Total Cost)" at bounding box center [405, 183] width 230 height 34
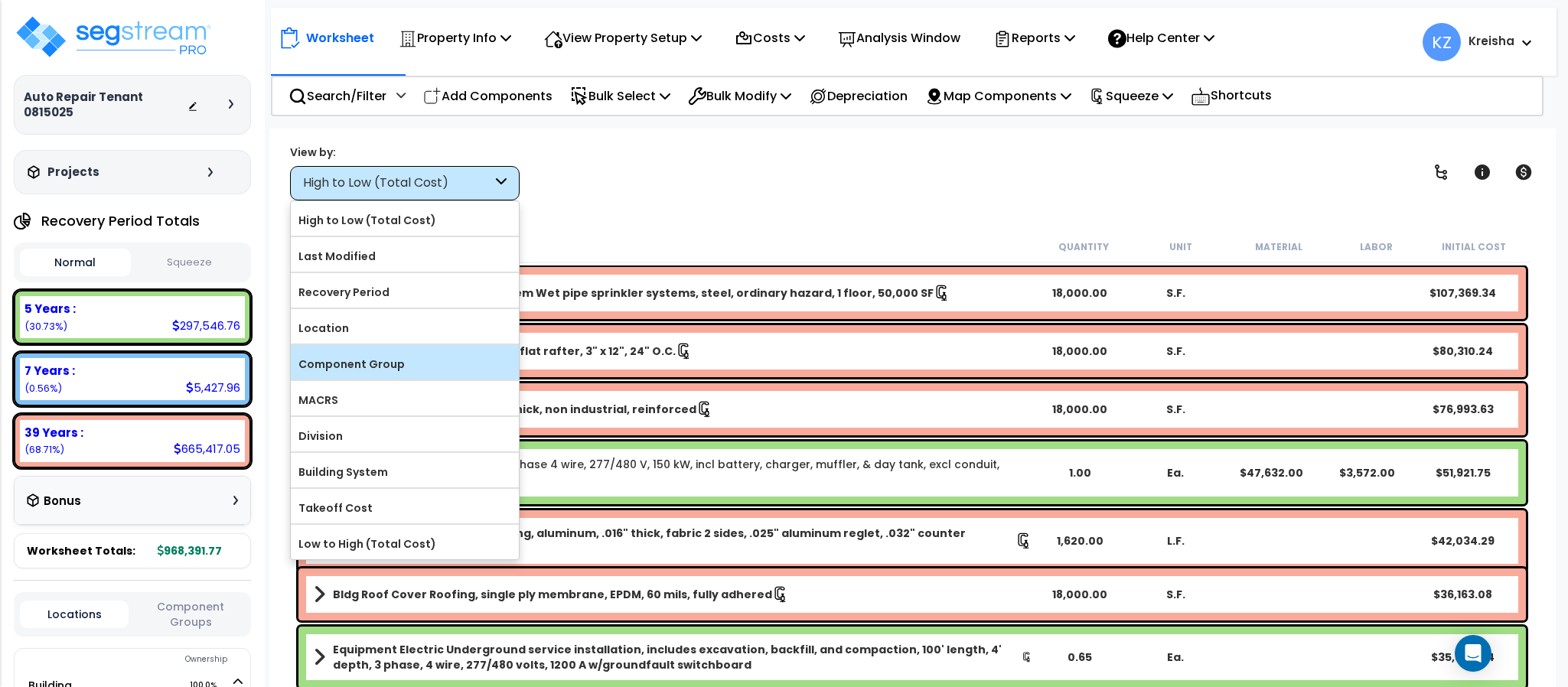
click at [350, 368] on label "Component Group" at bounding box center [404, 364] width 228 height 23
click at [0, 0] on input "Component Group" at bounding box center [0, 0] width 0 height 0
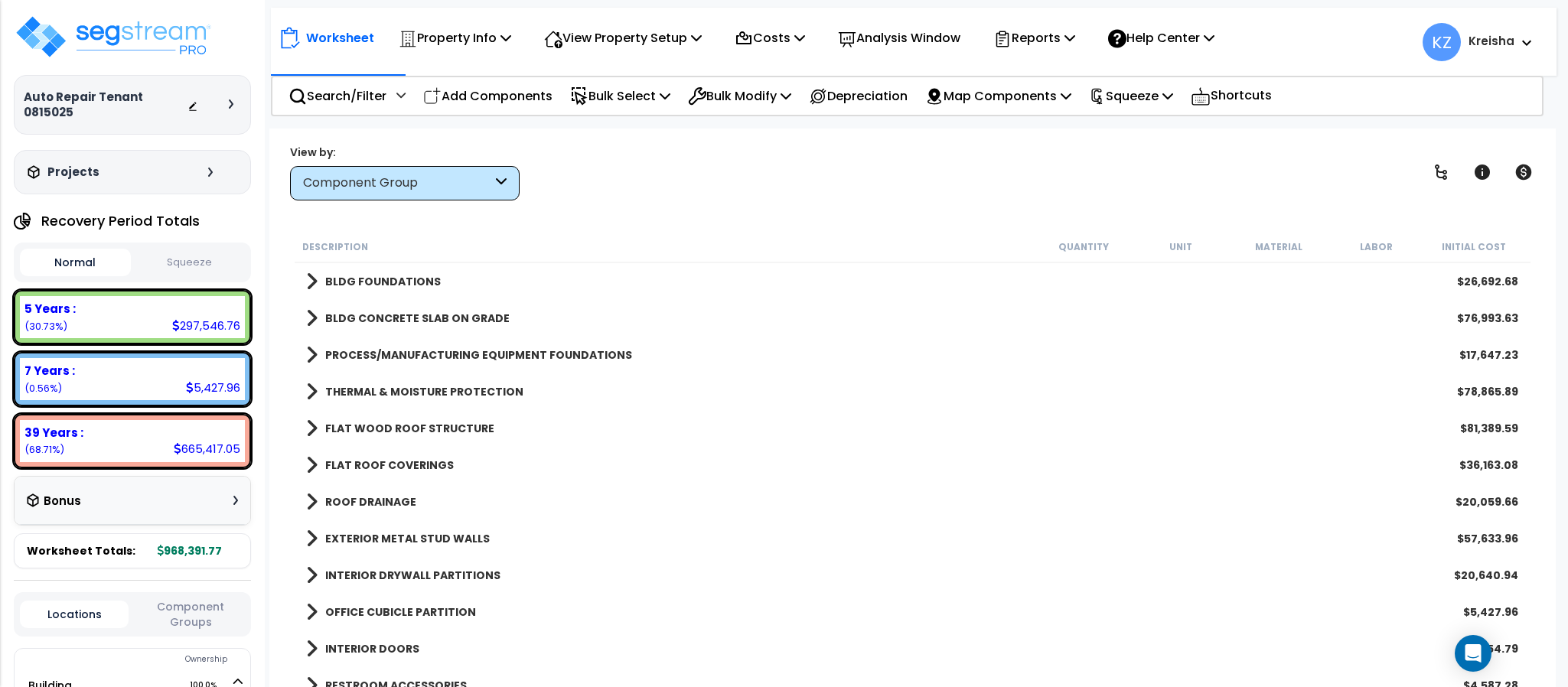
click at [167, 260] on button "Squeeze" at bounding box center [190, 263] width 111 height 27
click at [101, 271] on button "Normal" at bounding box center [75, 263] width 111 height 27
click at [168, 262] on button "Squeeze" at bounding box center [190, 263] width 111 height 27
click at [1438, 177] on icon at bounding box center [1441, 172] width 12 height 15
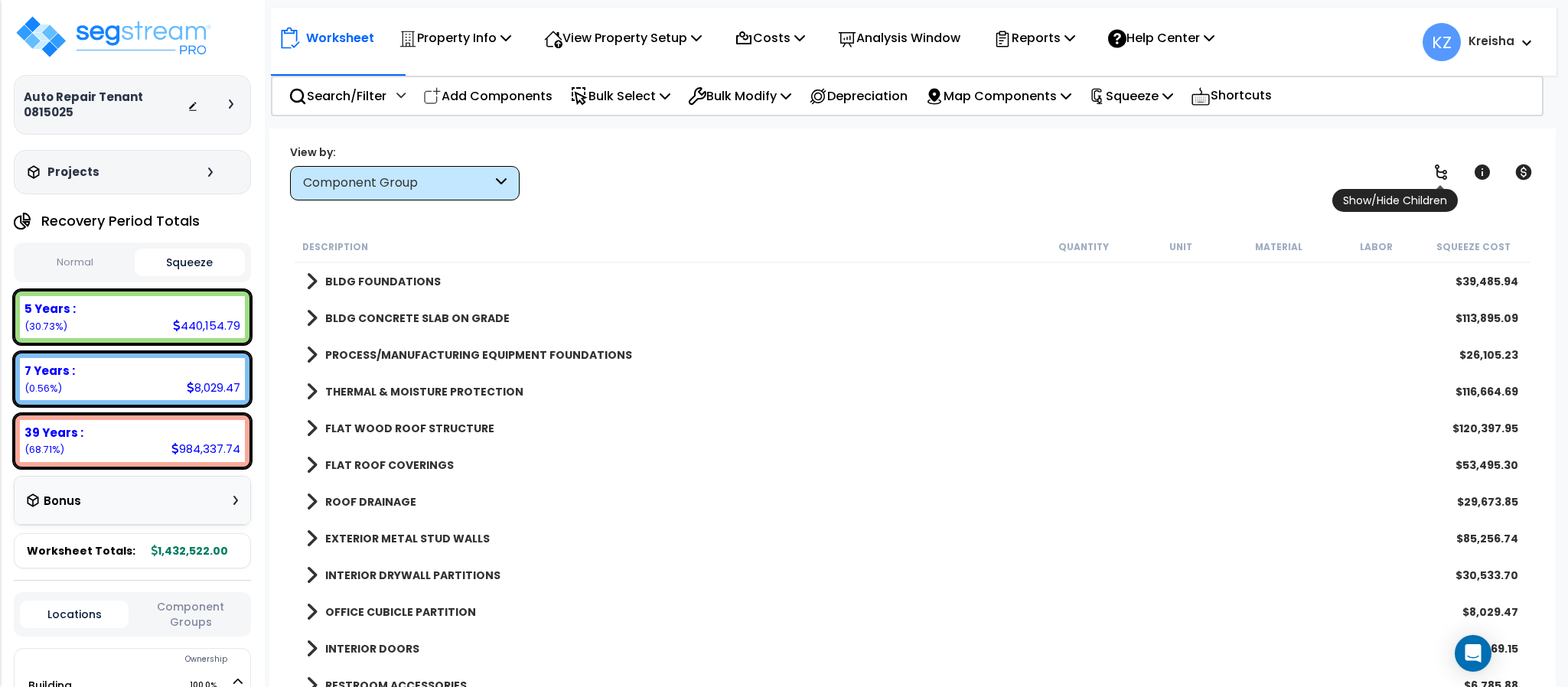
click at [1438, 177] on icon at bounding box center [1441, 172] width 12 height 15
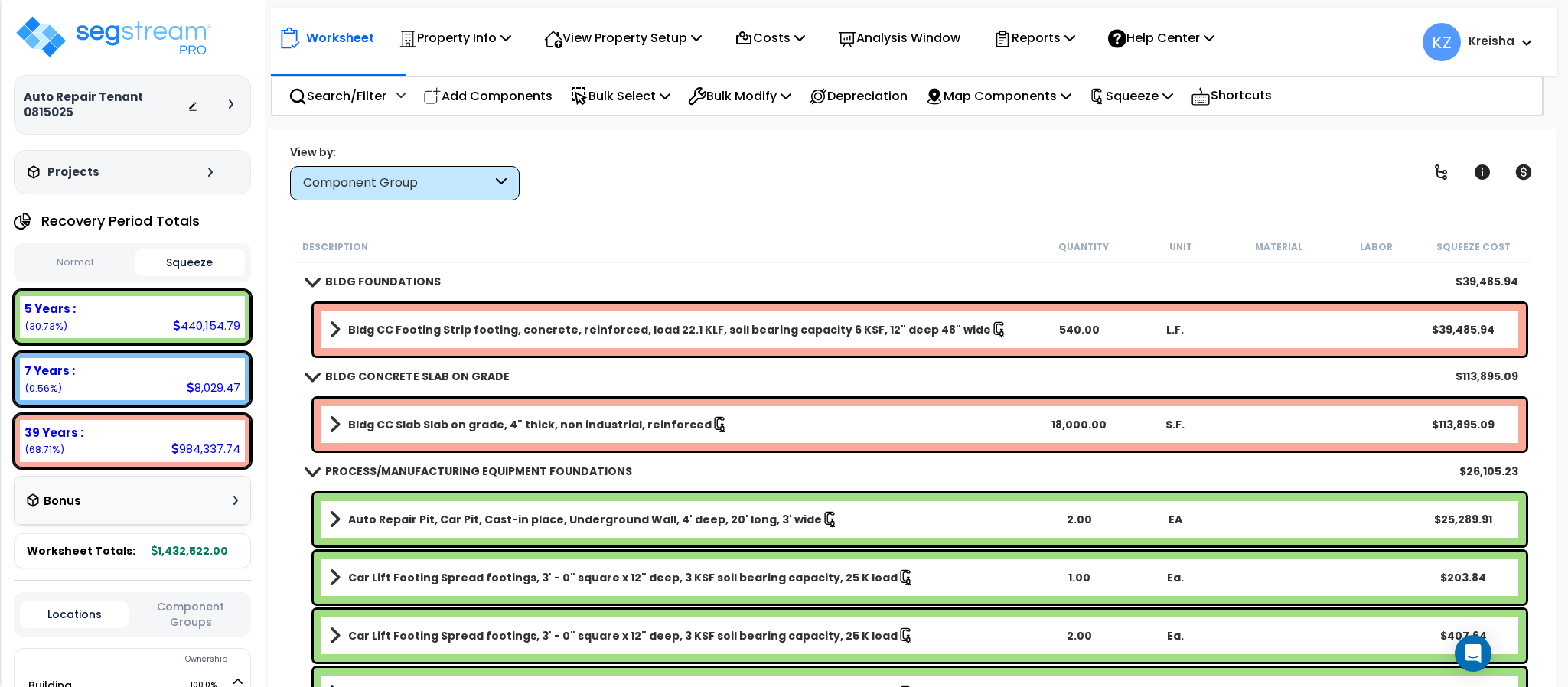
click at [51, 264] on button "Normal" at bounding box center [75, 263] width 111 height 27
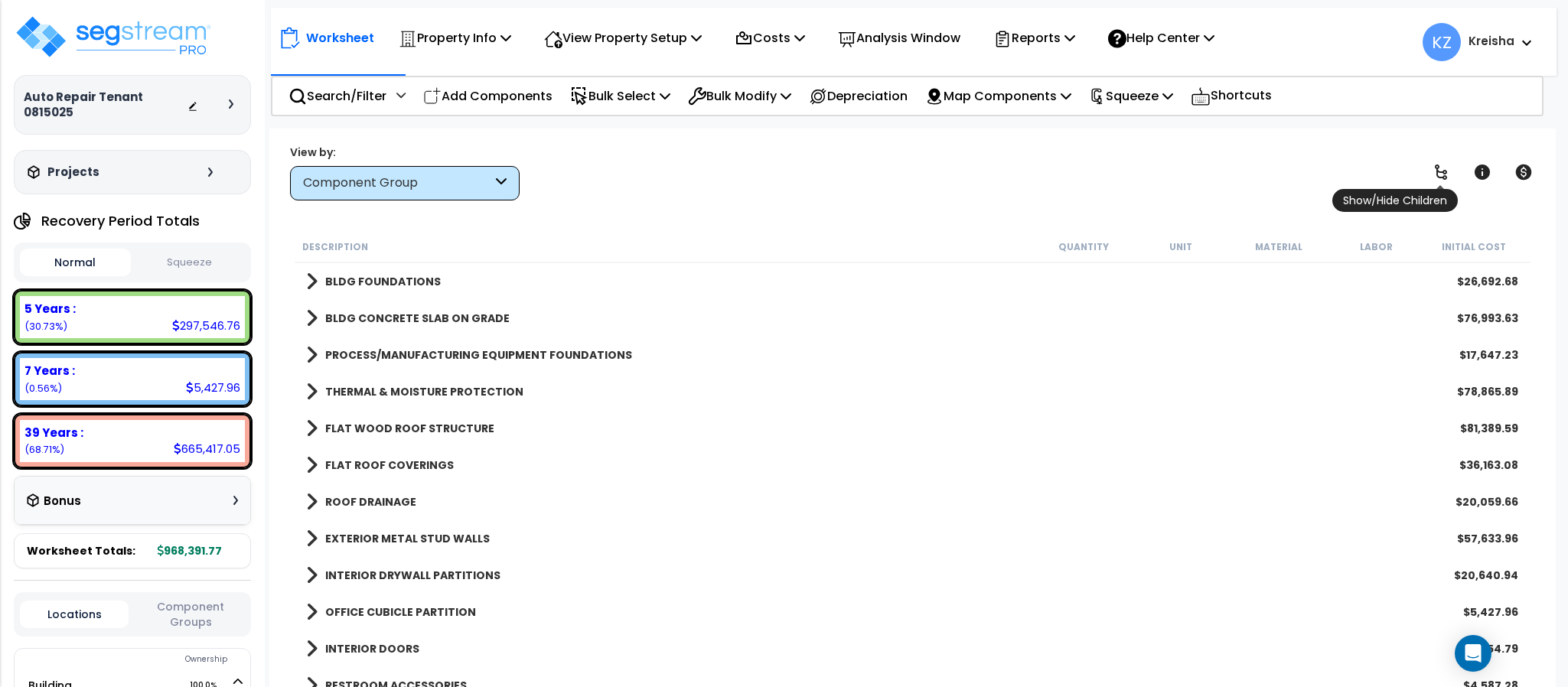
click at [1441, 173] on icon at bounding box center [1441, 172] width 18 height 18
click at [1441, 172] on icon at bounding box center [1441, 172] width 12 height 15
click at [1441, 171] on icon at bounding box center [1441, 172] width 18 height 18
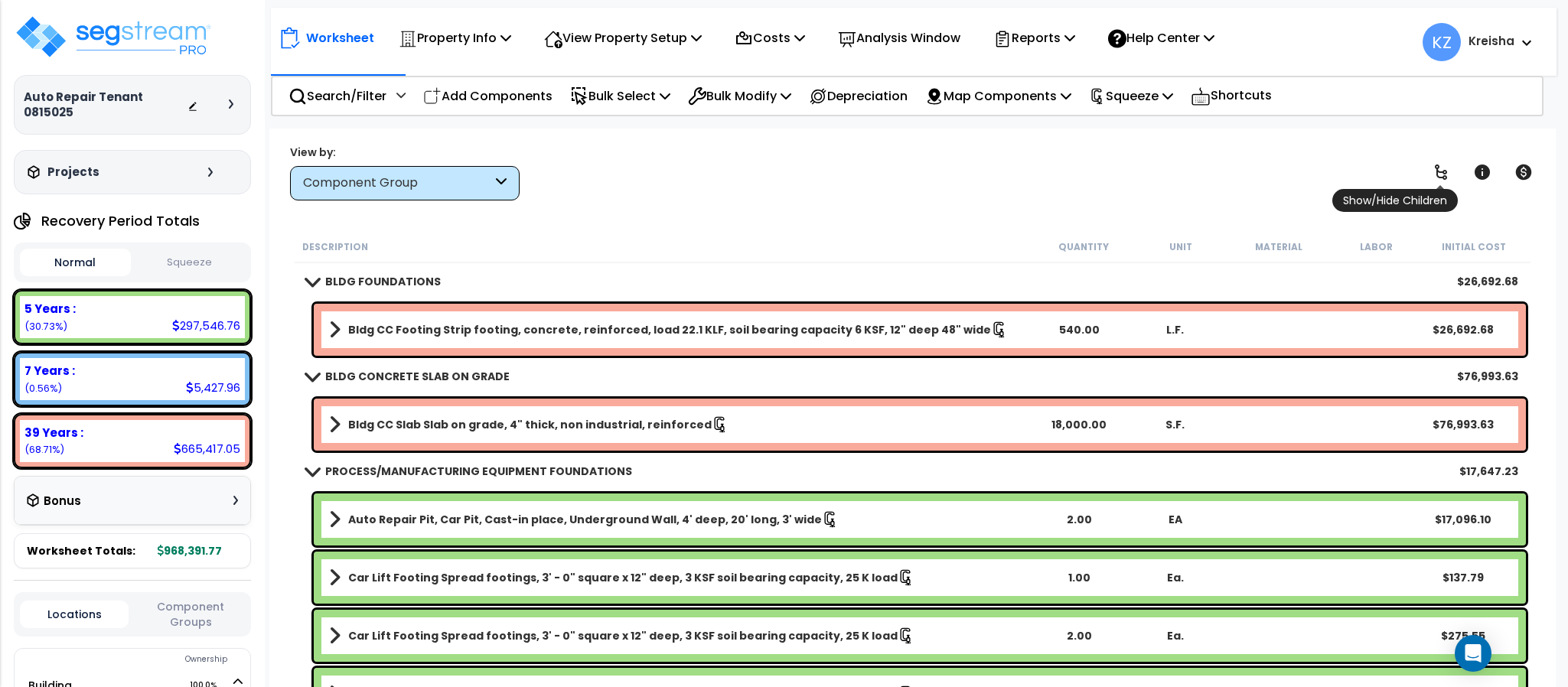
click at [1441, 171] on icon at bounding box center [1441, 172] width 18 height 18
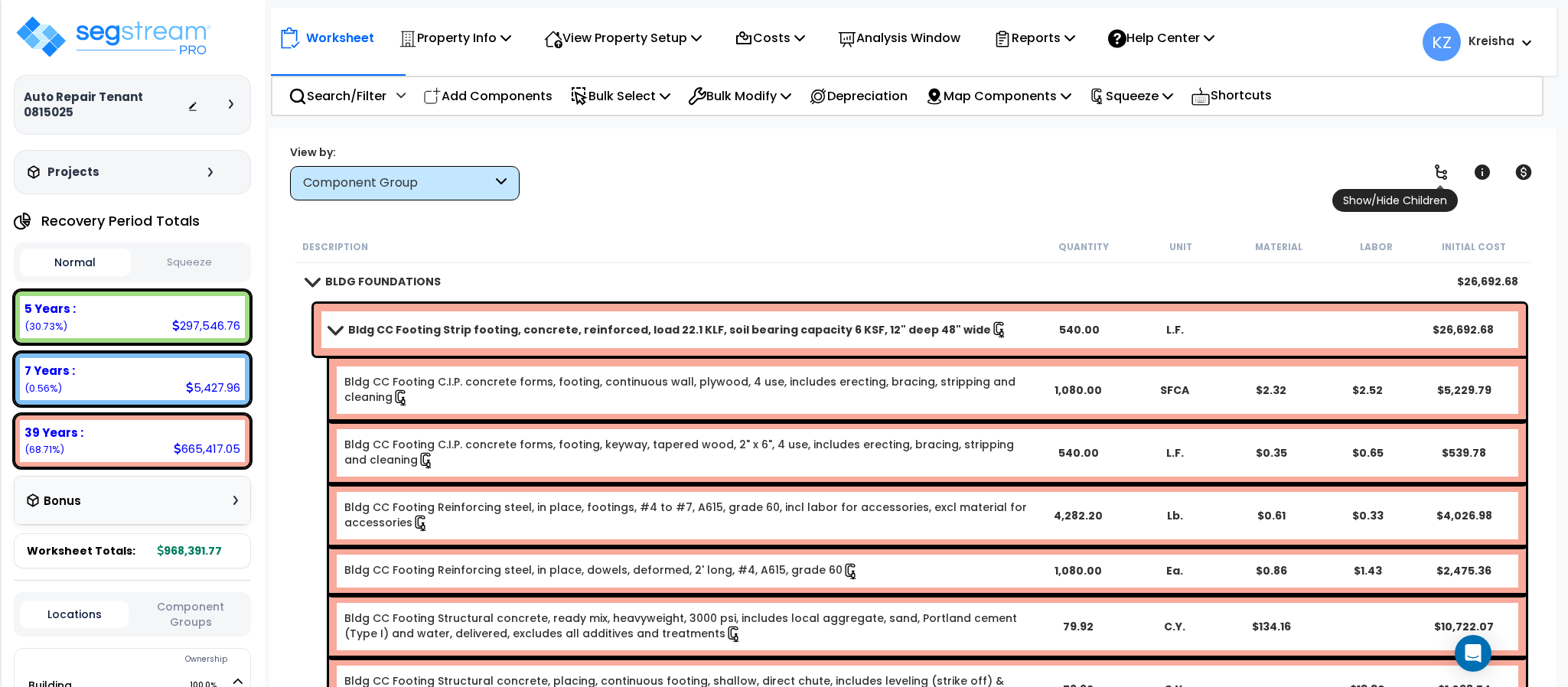
click at [1441, 171] on icon at bounding box center [1441, 172] width 18 height 18
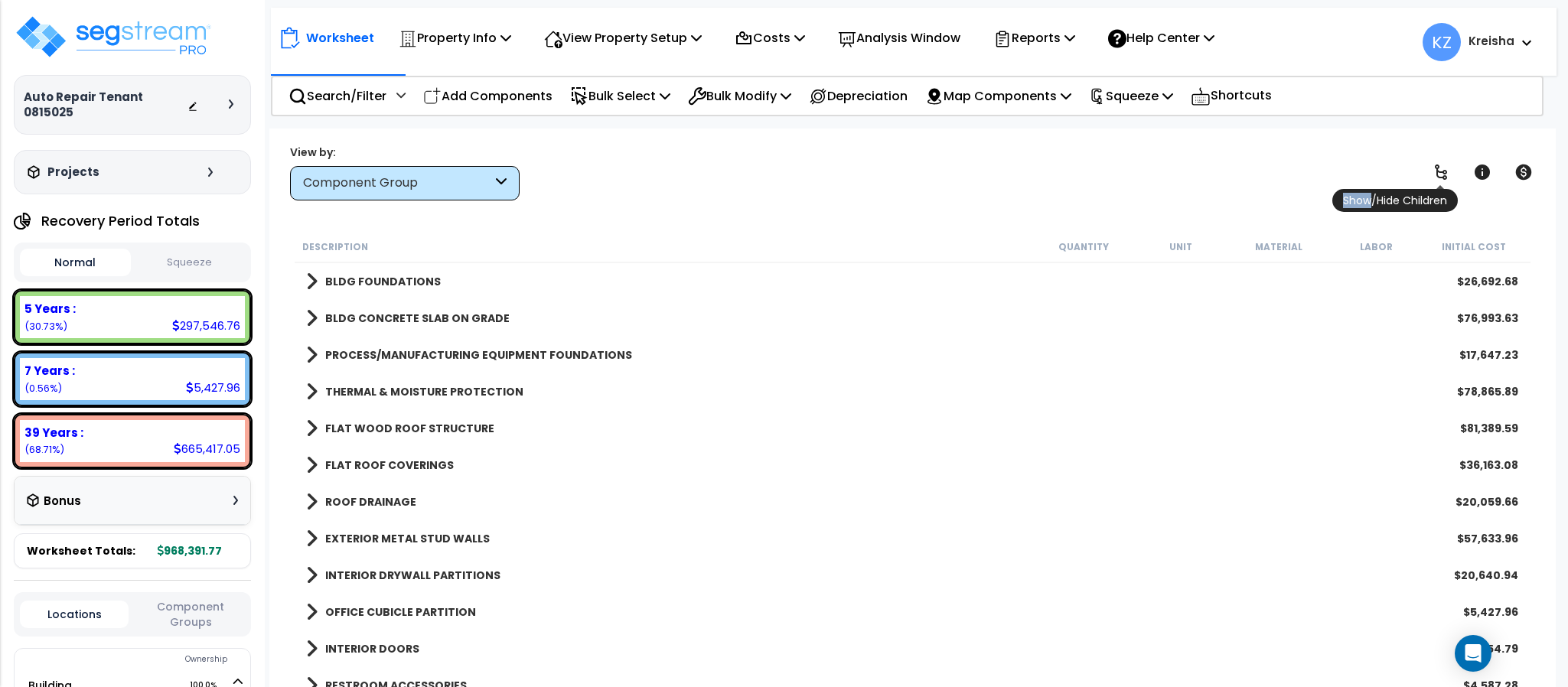
click at [1441, 171] on icon at bounding box center [1441, 172] width 18 height 18
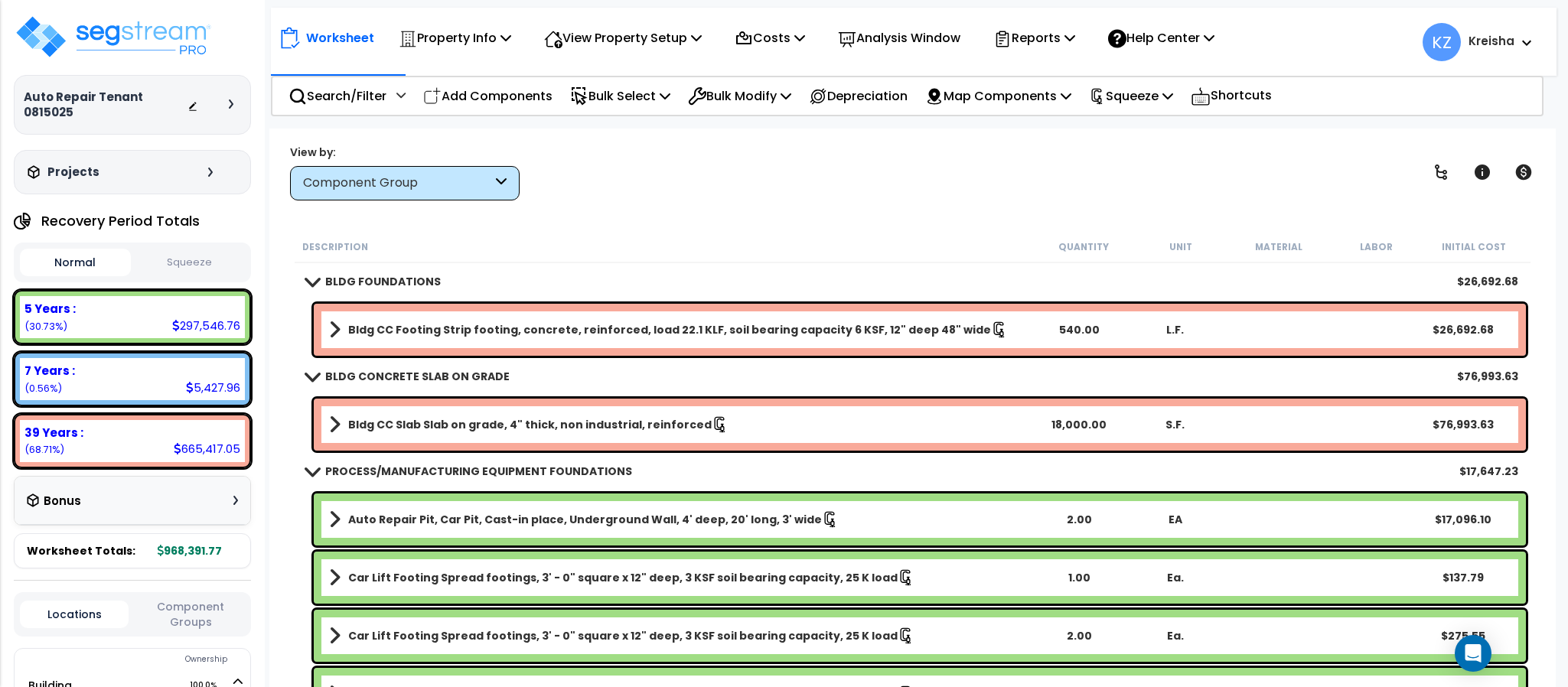
click at [1463, 329] on div "$26,692.68" at bounding box center [1464, 329] width 95 height 15
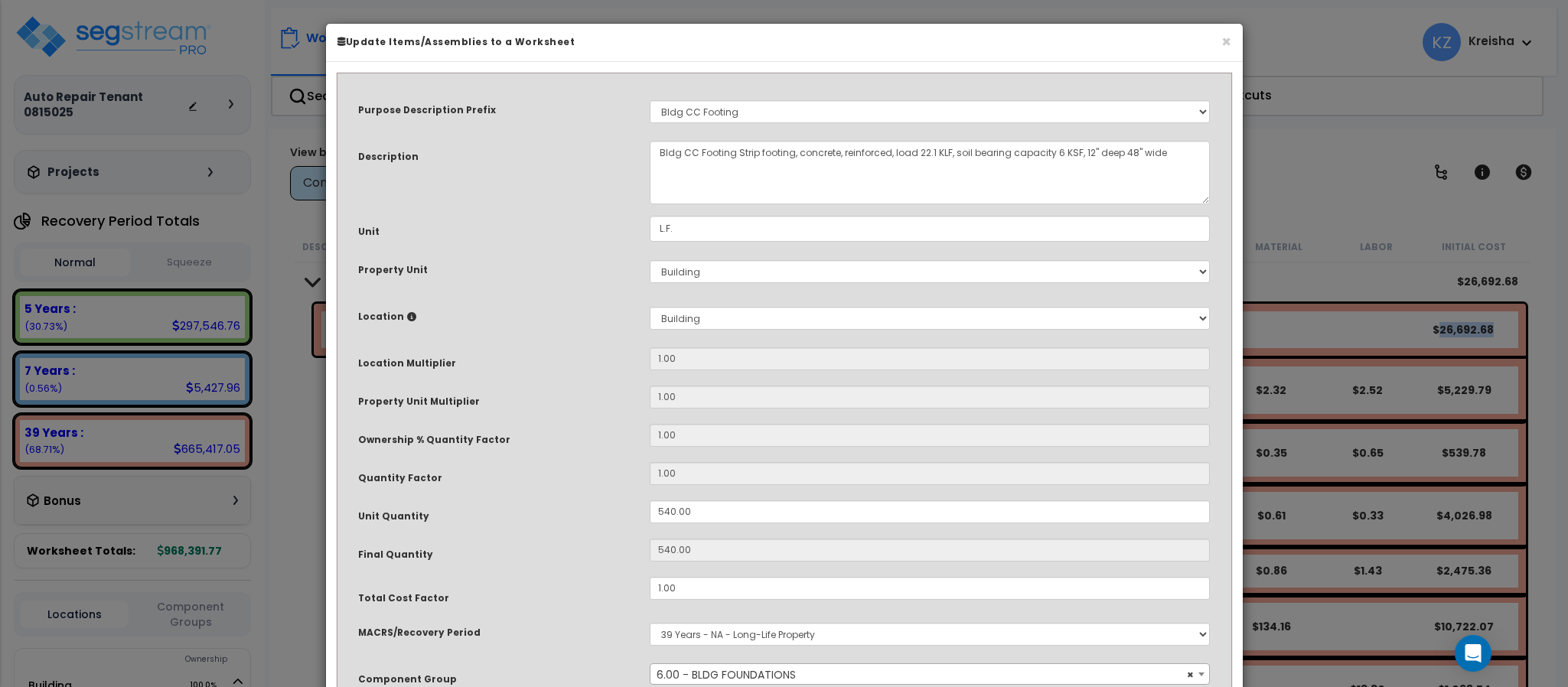
select select "10081"
click at [1219, 44] on h6 "Update Items/Assemblies to a Worksheet" at bounding box center [785, 42] width 894 height 13
click at [1225, 46] on button "×" at bounding box center [1227, 39] width 10 height 16
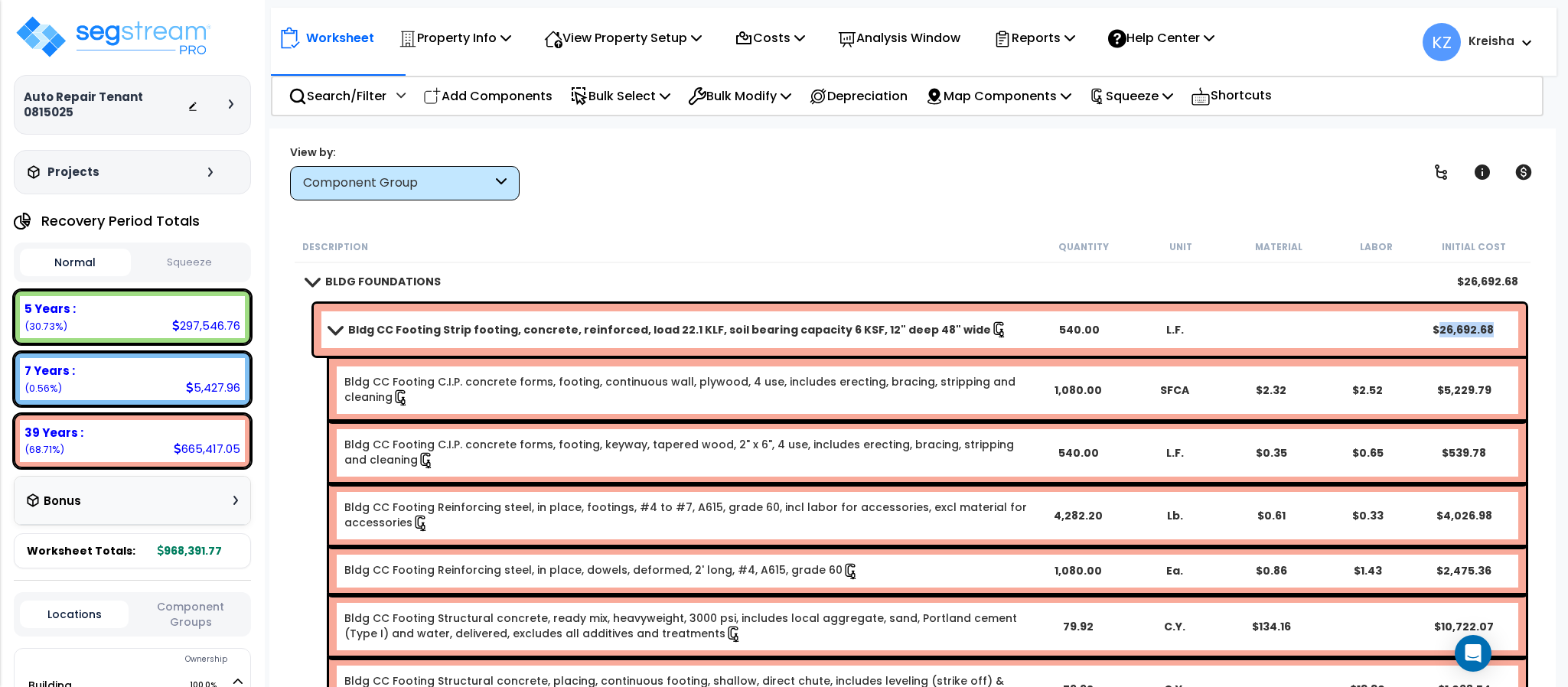
click at [1442, 326] on div "$26,692.68" at bounding box center [1464, 329] width 95 height 15
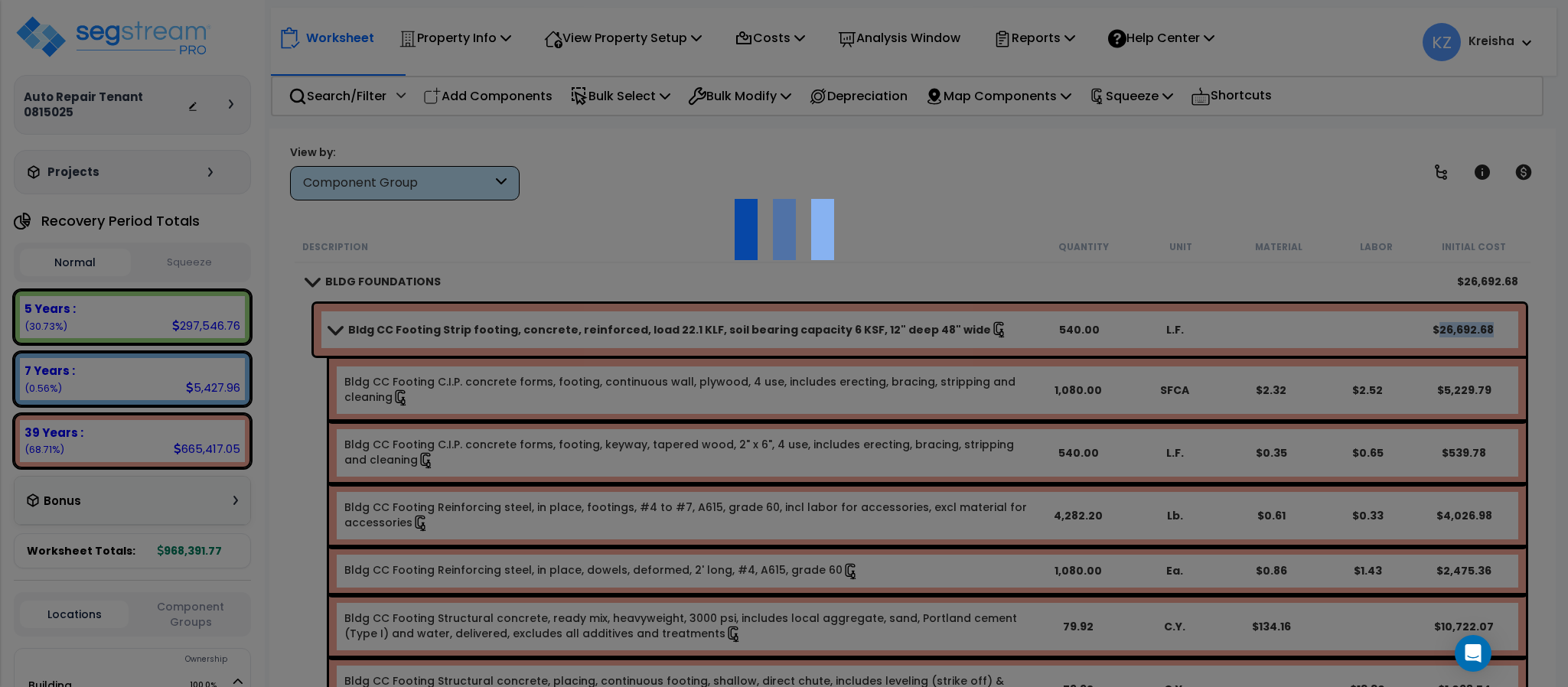
click at [1442, 324] on div at bounding box center [784, 344] width 1568 height 687
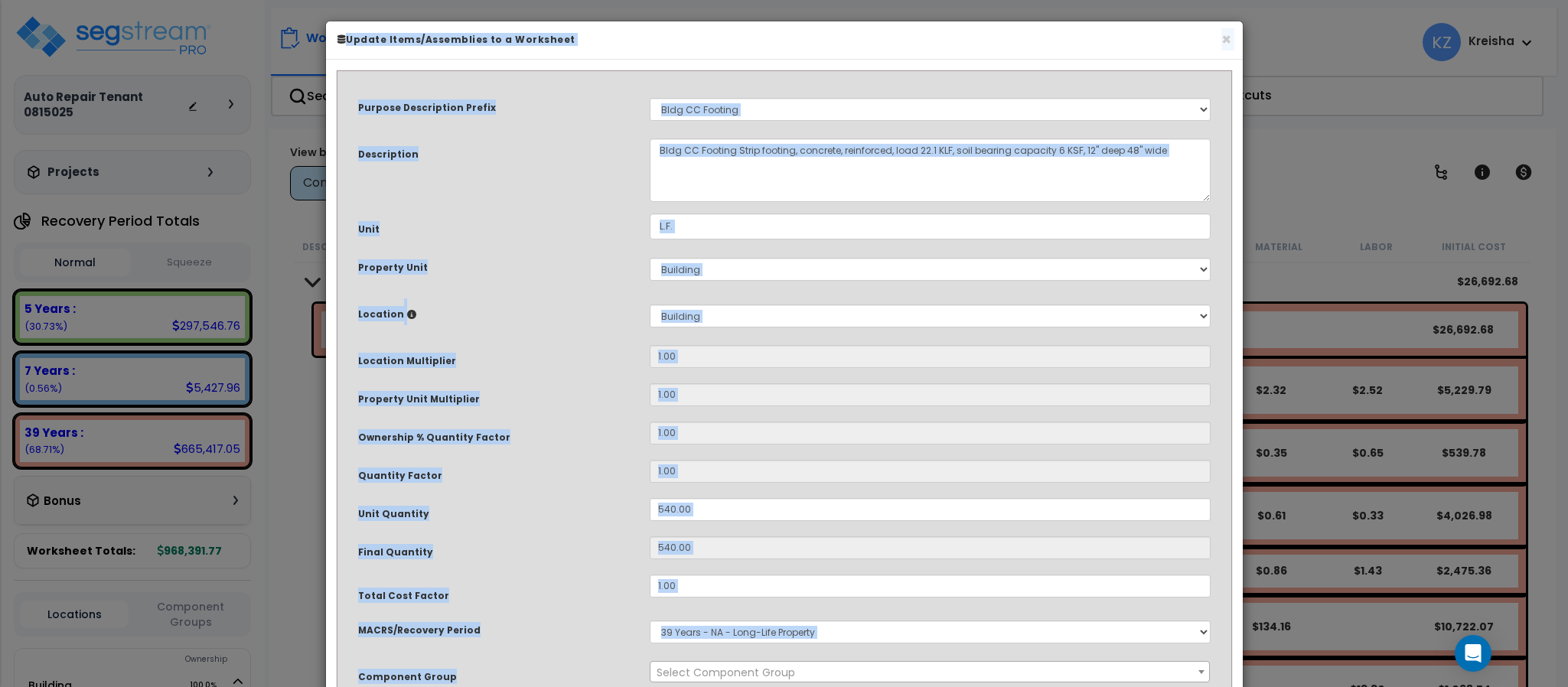
select select "10081"
click at [551, 331] on div "Location Please select Property Unit to enable Location Select Auto Repair Buil…" at bounding box center [785, 316] width 876 height 35
click at [693, 499] on input "540.00" at bounding box center [930, 508] width 561 height 23
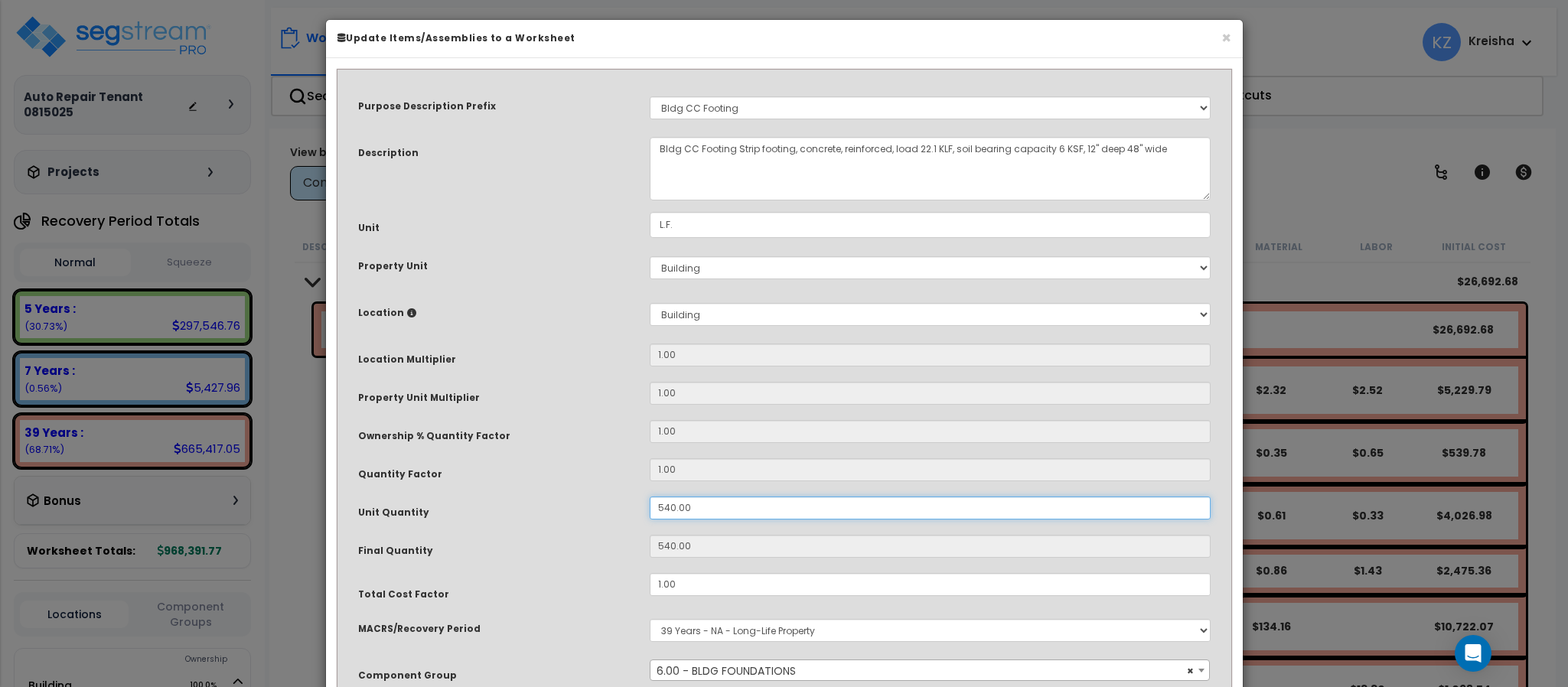
click at [696, 510] on input "540.00" at bounding box center [930, 508] width 561 height 23
click at [697, 510] on input "540.00" at bounding box center [930, 508] width 561 height 23
type input "5"
type input "55"
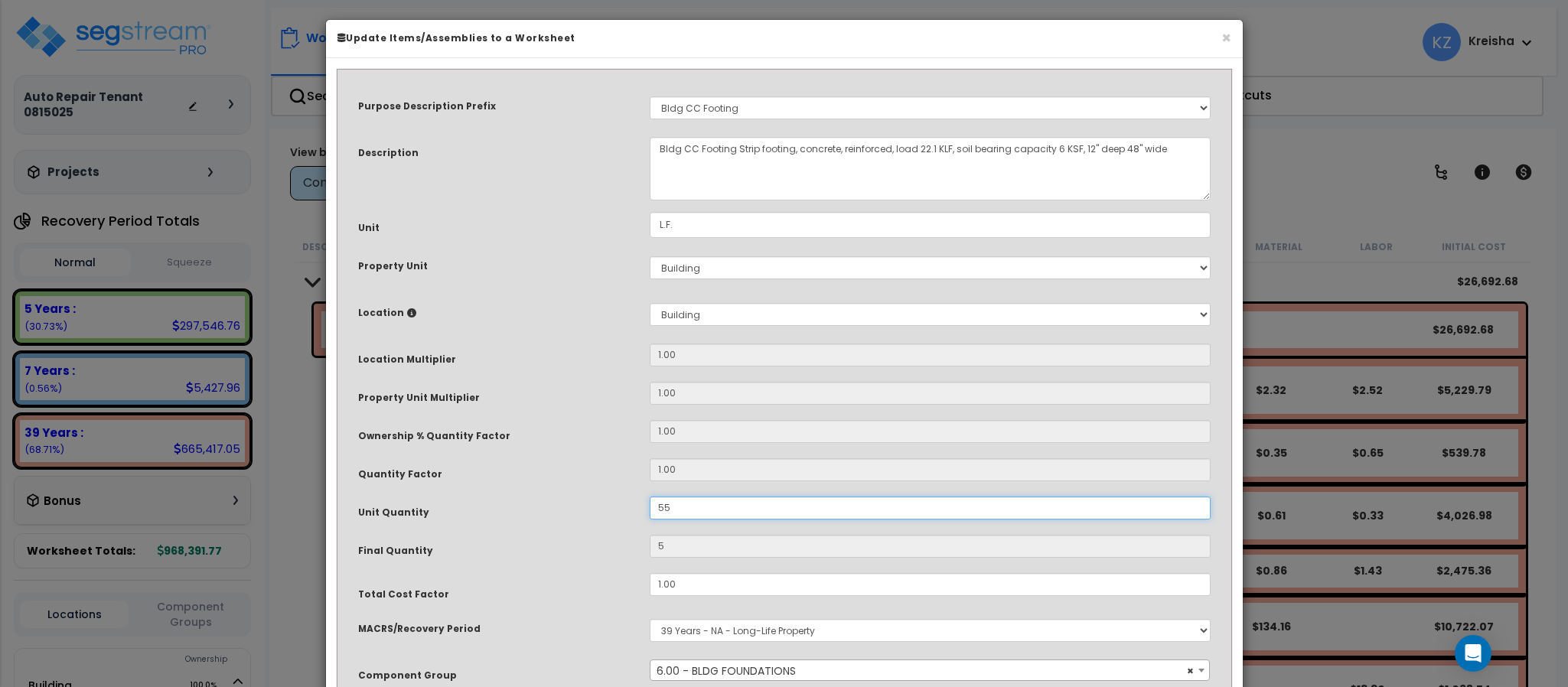
type input "55"
type input "550"
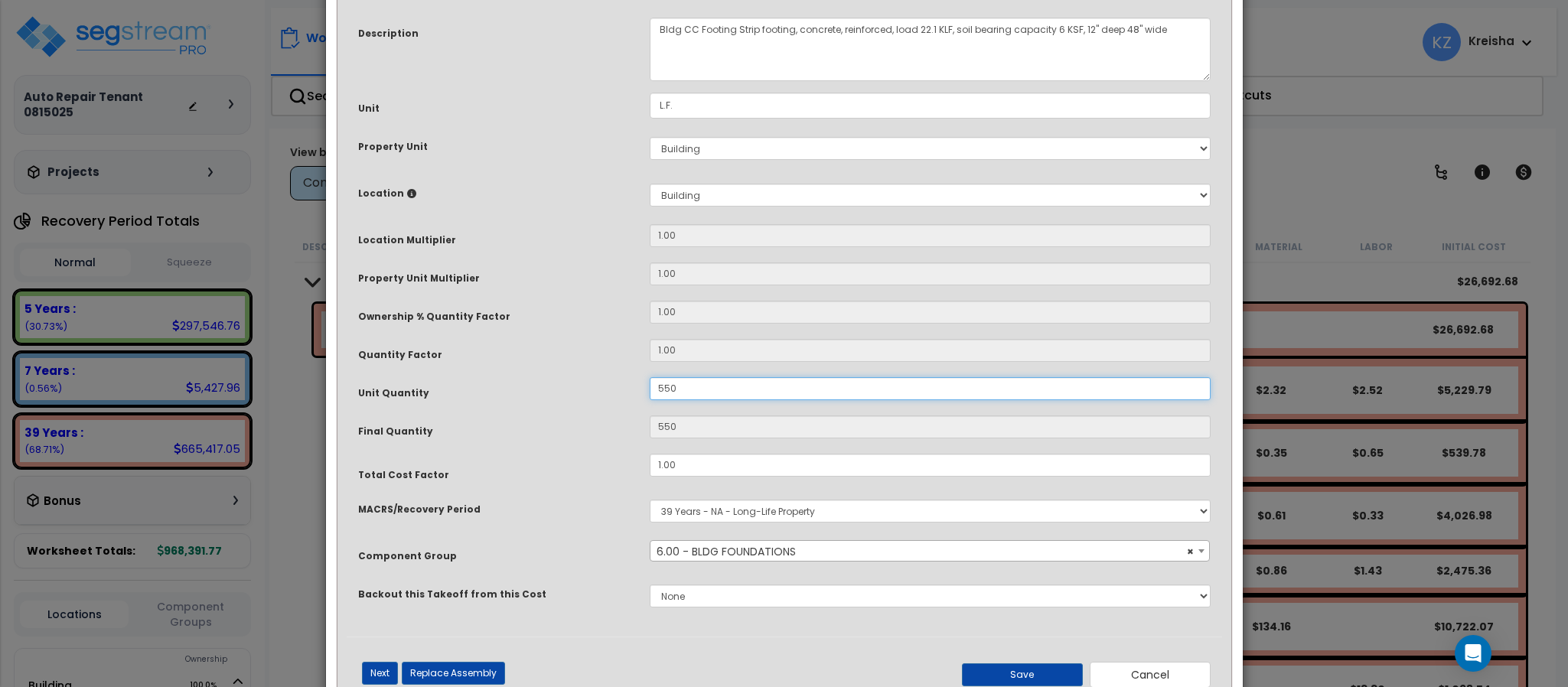
scroll to position [173, 0]
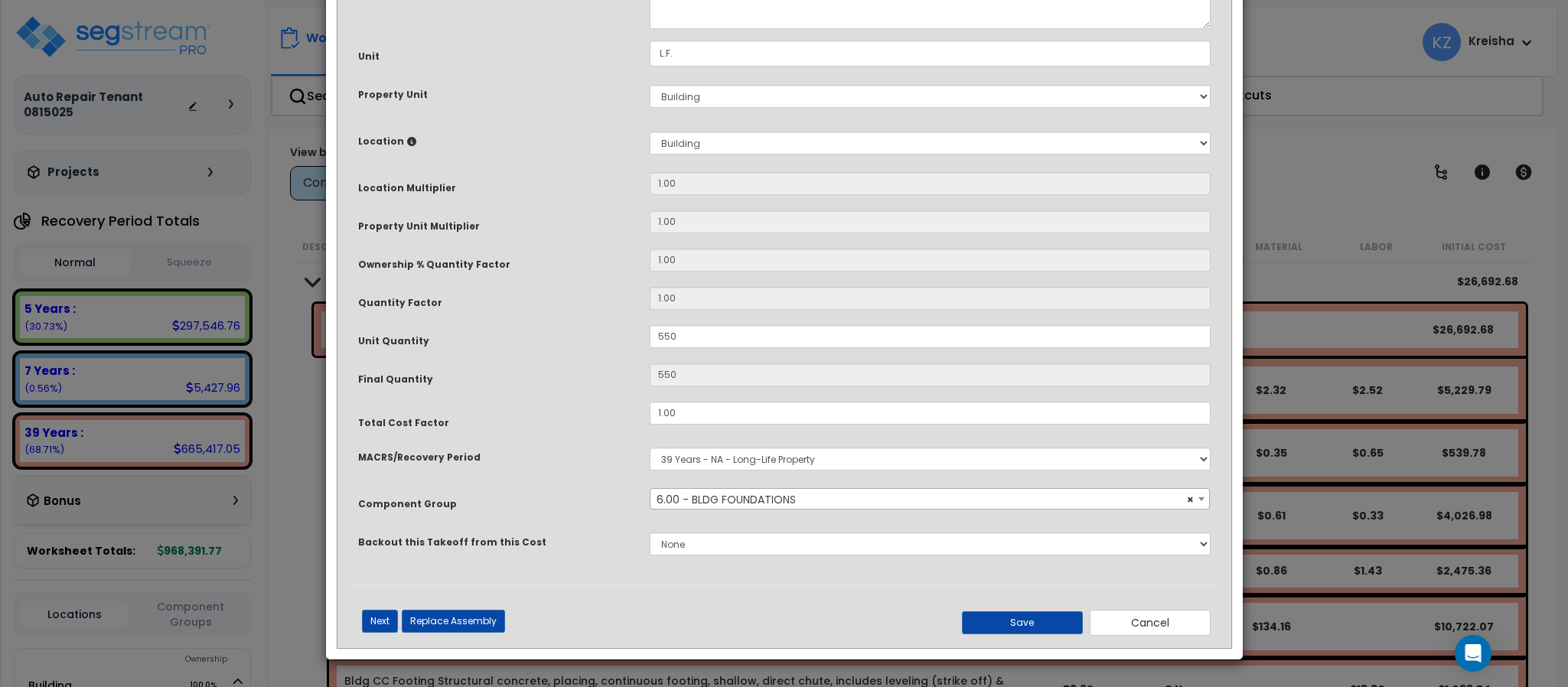
click at [1054, 604] on div "Previous (Skip Assembly Items) Next (Skip Assembly Items) Previous Next Replace…" at bounding box center [785, 615] width 876 height 39
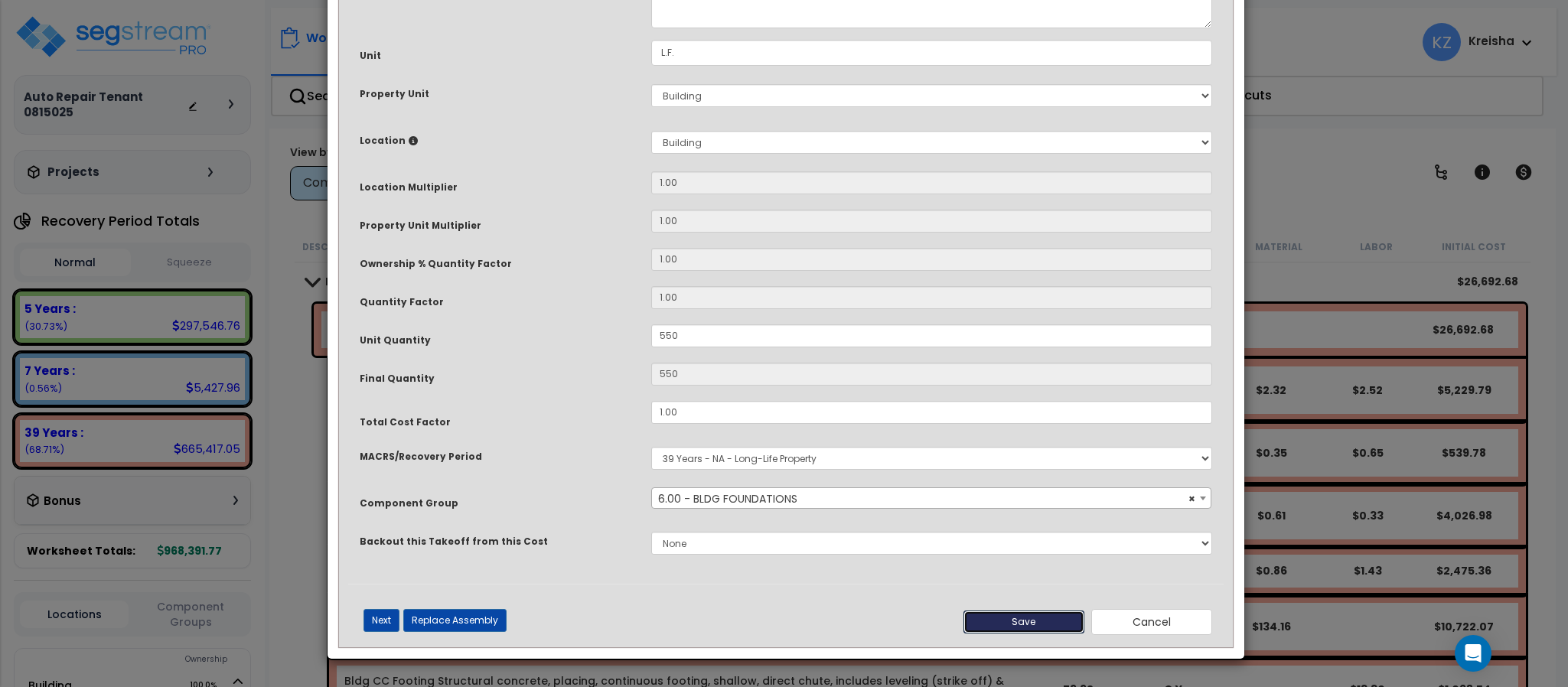
click at [1052, 624] on button "Save" at bounding box center [1024, 622] width 121 height 23
type input "550.00"
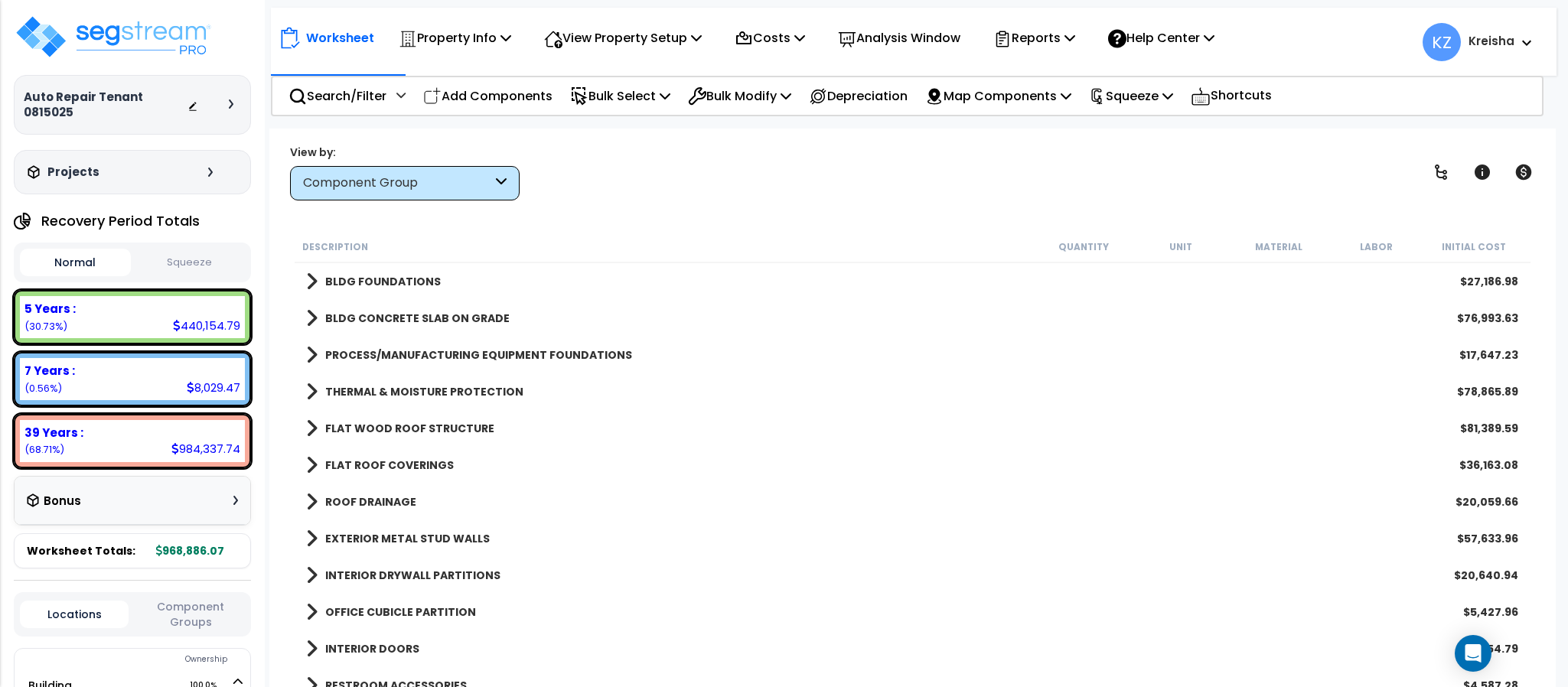
click at [869, 218] on div "Worksheet Property Info Property Setup Add Property Unit Template property Clon…" at bounding box center [912, 472] width 1286 height 687
click at [414, 279] on b "BLDG FOUNDATIONS" at bounding box center [383, 281] width 116 height 15
click at [414, 278] on b "BLDG FOUNDATIONS" at bounding box center [383, 281] width 116 height 15
click at [343, 279] on b "BLDG FOUNDATIONS" at bounding box center [383, 281] width 116 height 15
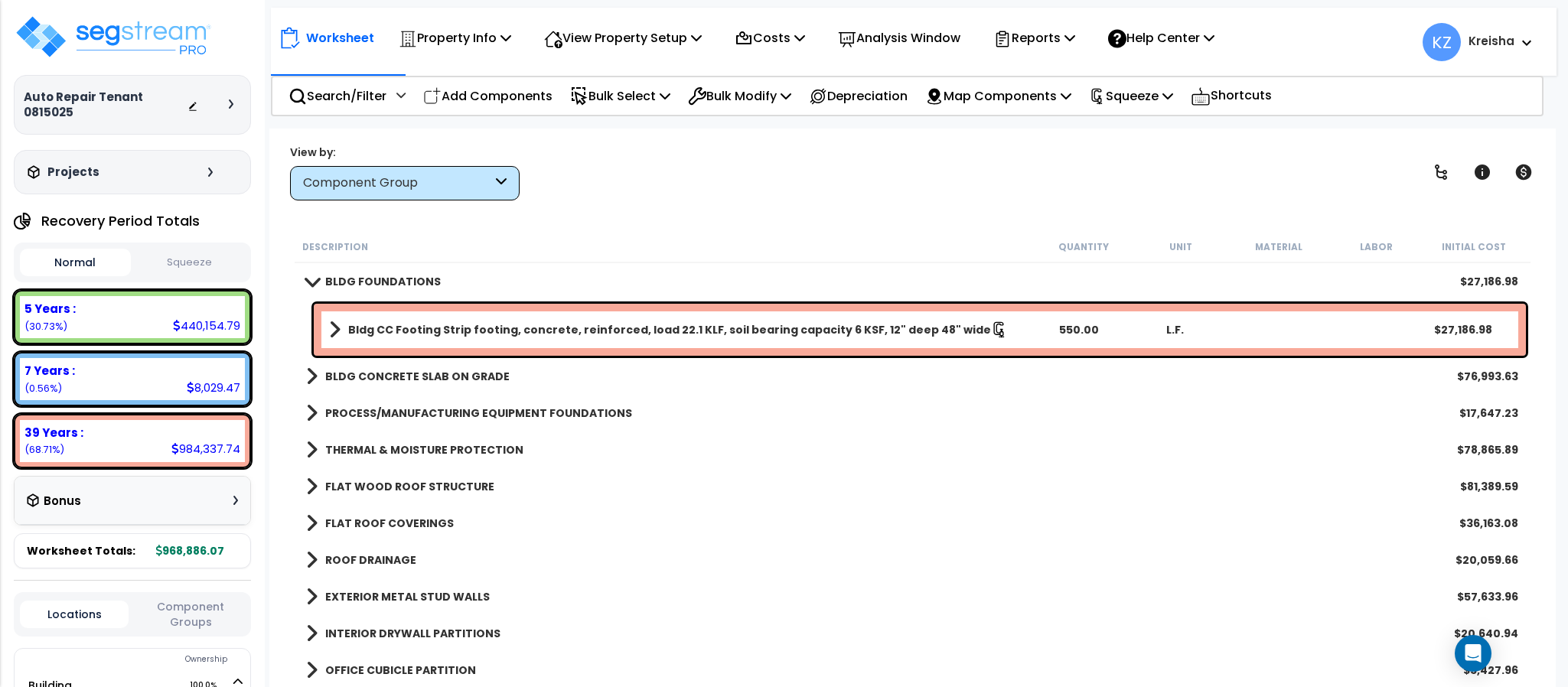
click at [340, 283] on b "BLDG FOUNDATIONS" at bounding box center [383, 281] width 116 height 15
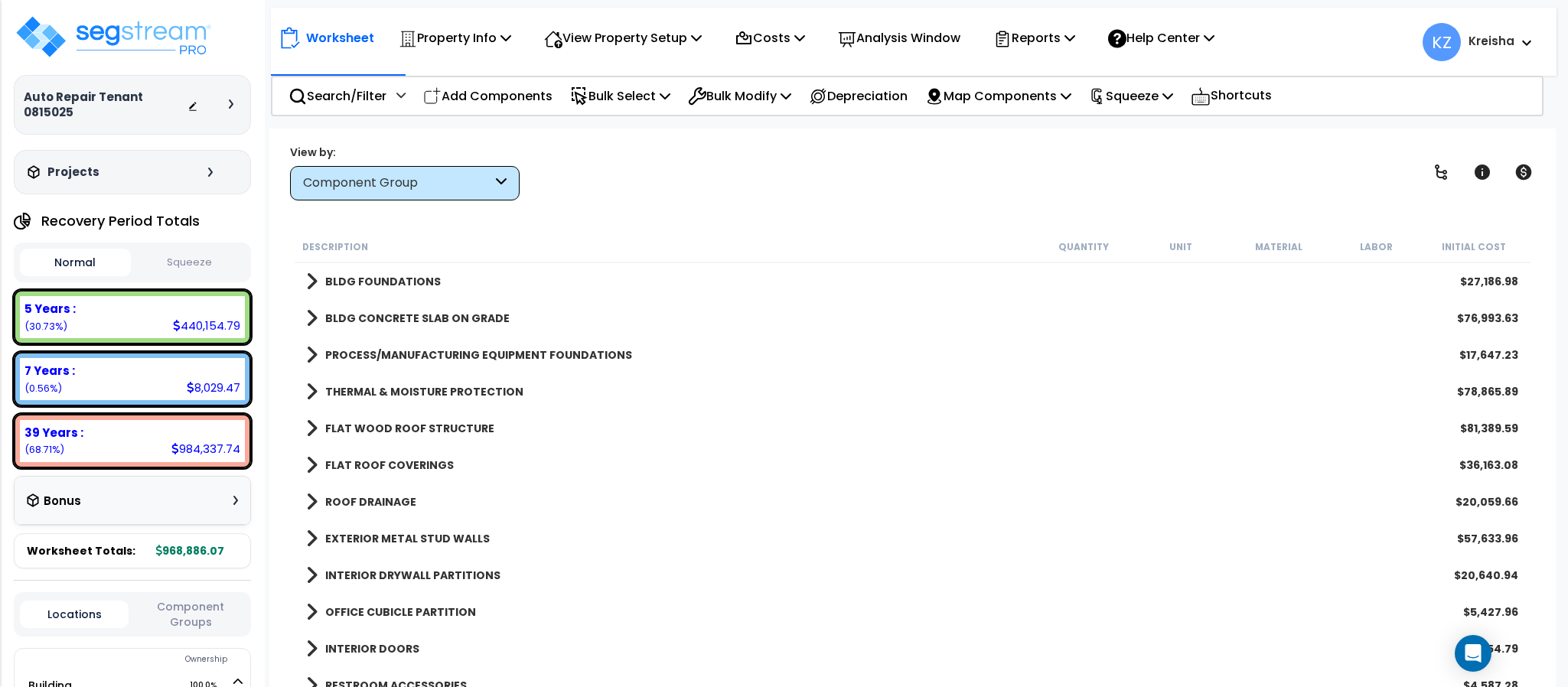
click at [340, 284] on b "BLDG FOUNDATIONS" at bounding box center [383, 281] width 116 height 15
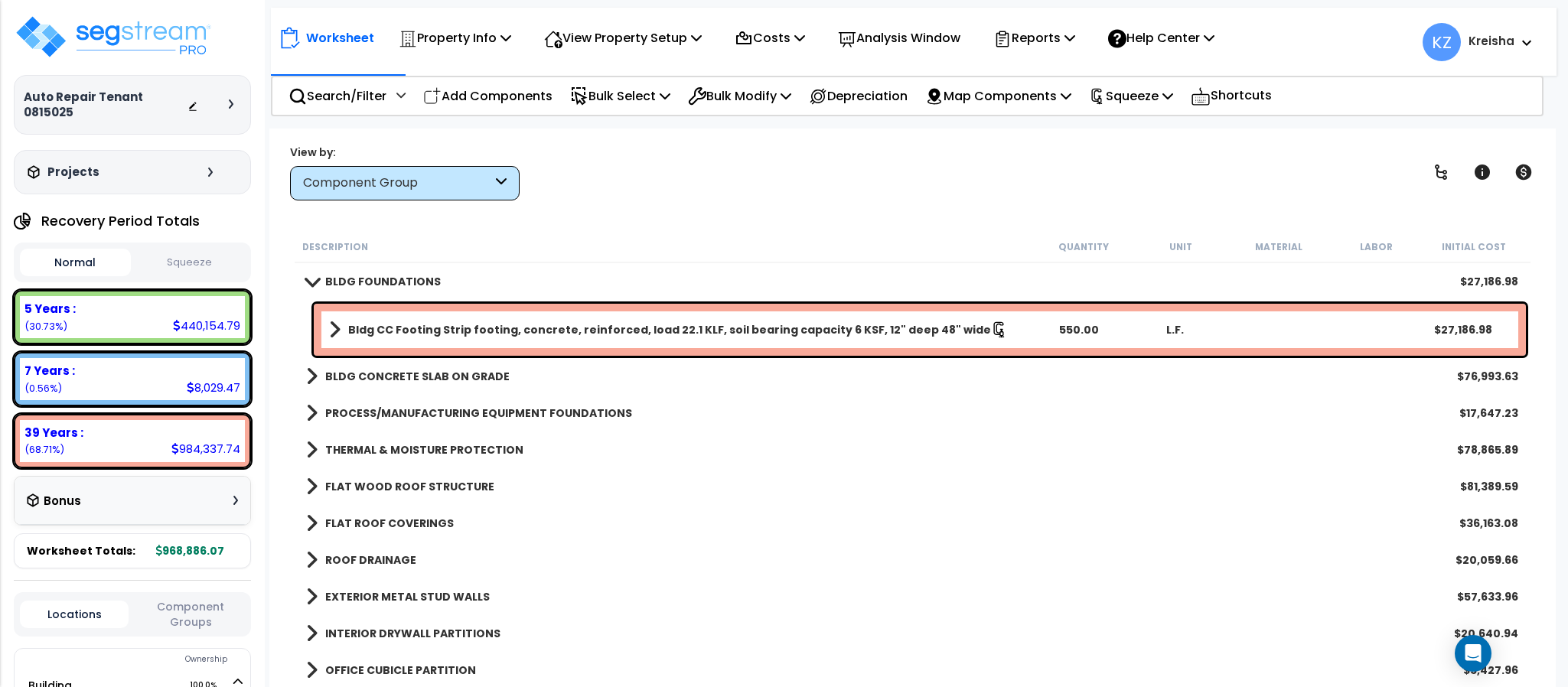
click at [180, 266] on button "Squeeze" at bounding box center [190, 263] width 111 height 27
click at [52, 260] on button "Normal" at bounding box center [75, 263] width 111 height 27
click at [1066, 40] on p "Reports" at bounding box center [1035, 37] width 82 height 21
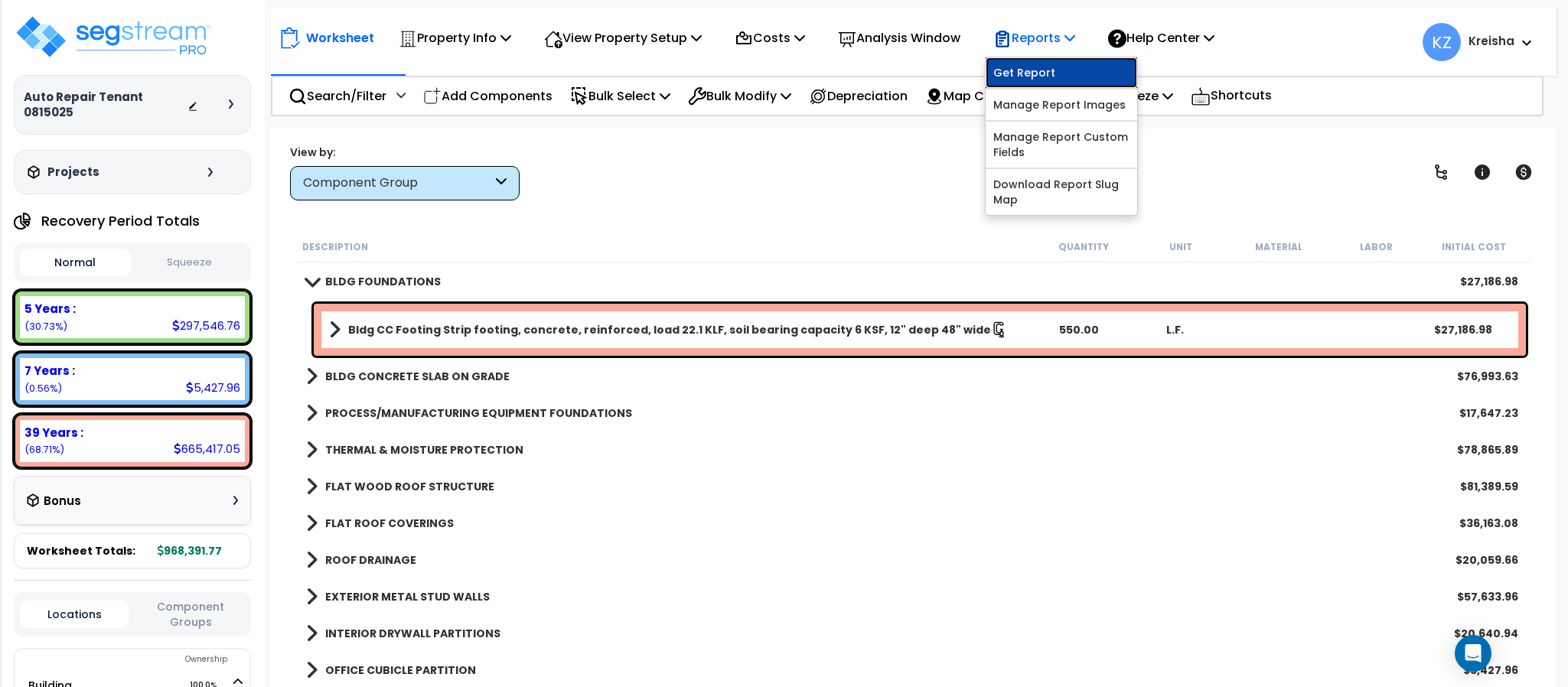
click at [1052, 72] on link "Get Report" at bounding box center [1062, 72] width 151 height 31
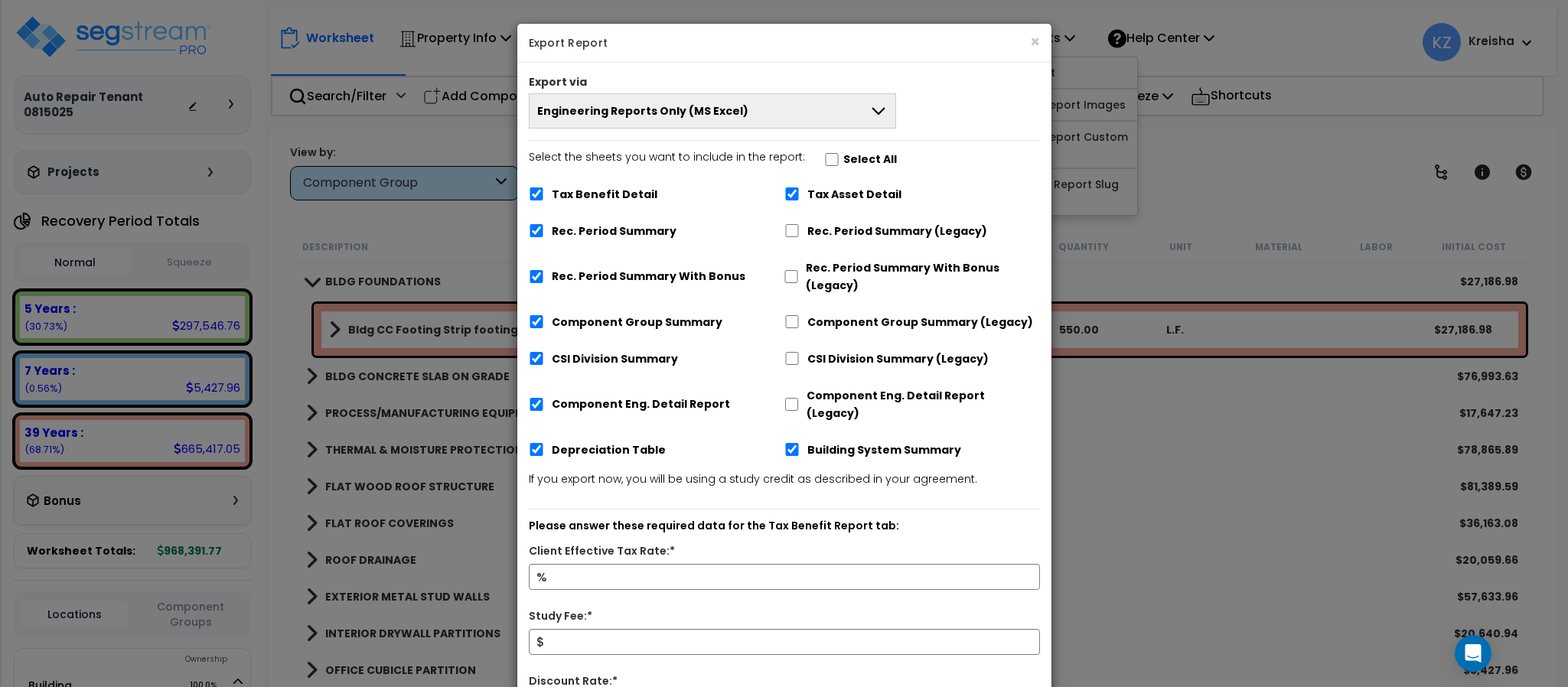
click at [772, 99] on button "Engineering Reports Only (MS Excel)" at bounding box center [713, 111] width 368 height 35
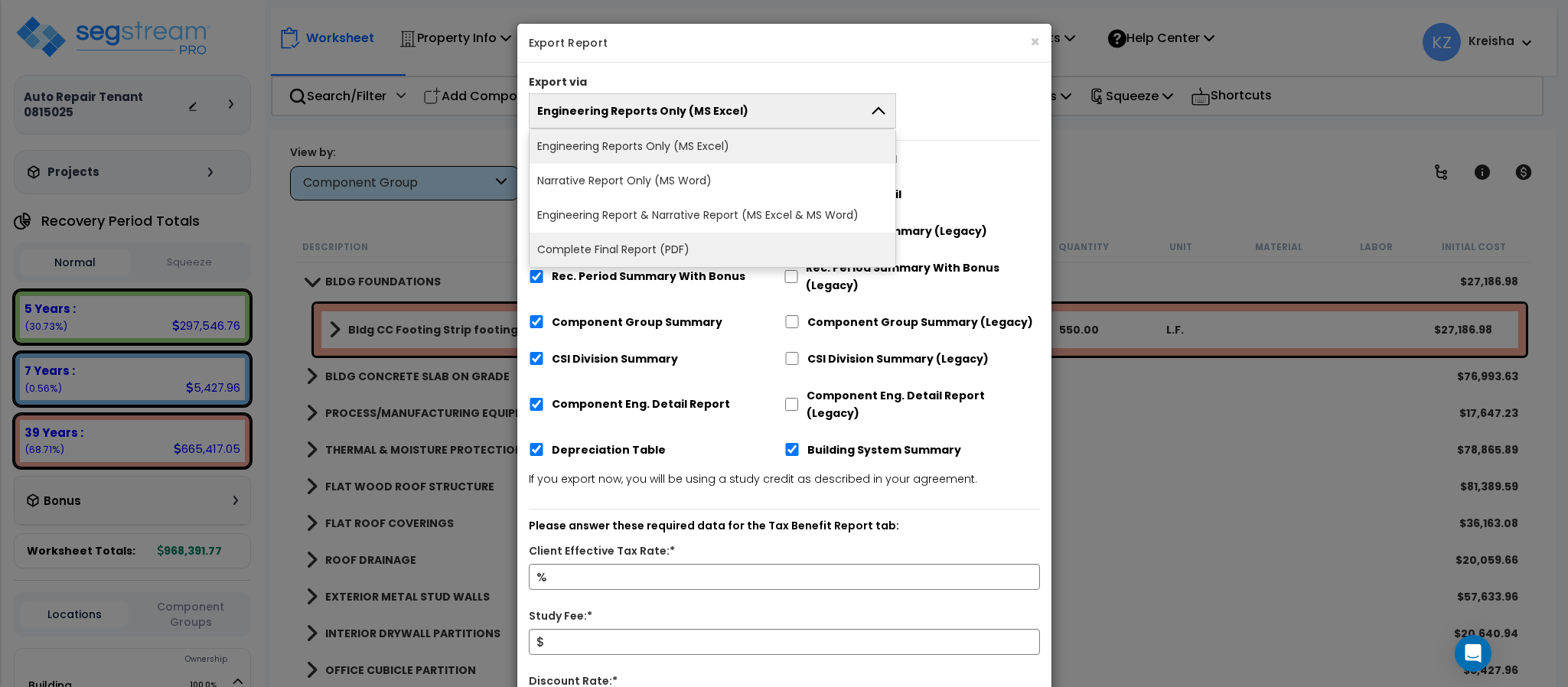
click at [629, 253] on li "Complete Final Report (PDF)" at bounding box center [712, 250] width 367 height 34
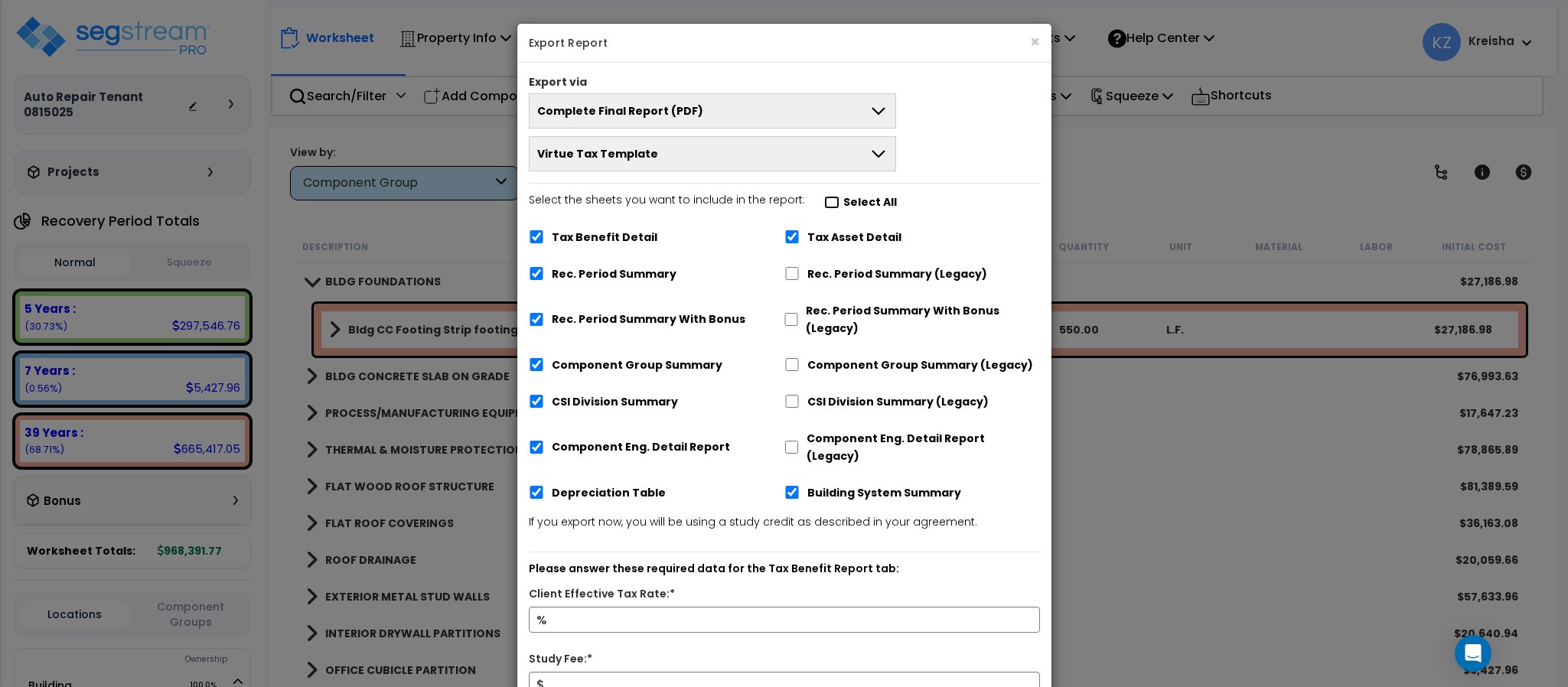
click at [825, 203] on input "Select the sheets you want to include in the report: Select All" at bounding box center [832, 202] width 15 height 13
checkbox input "true"
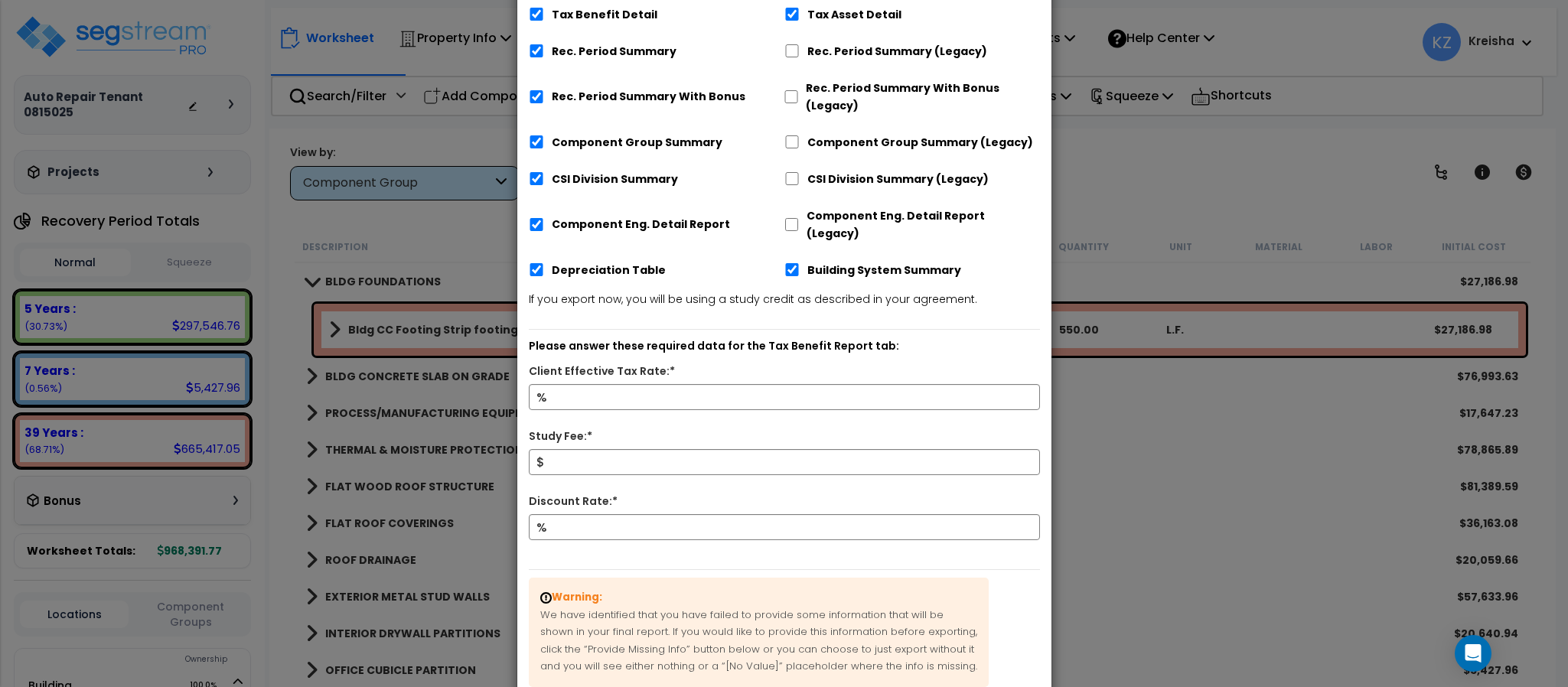
scroll to position [306, 0]
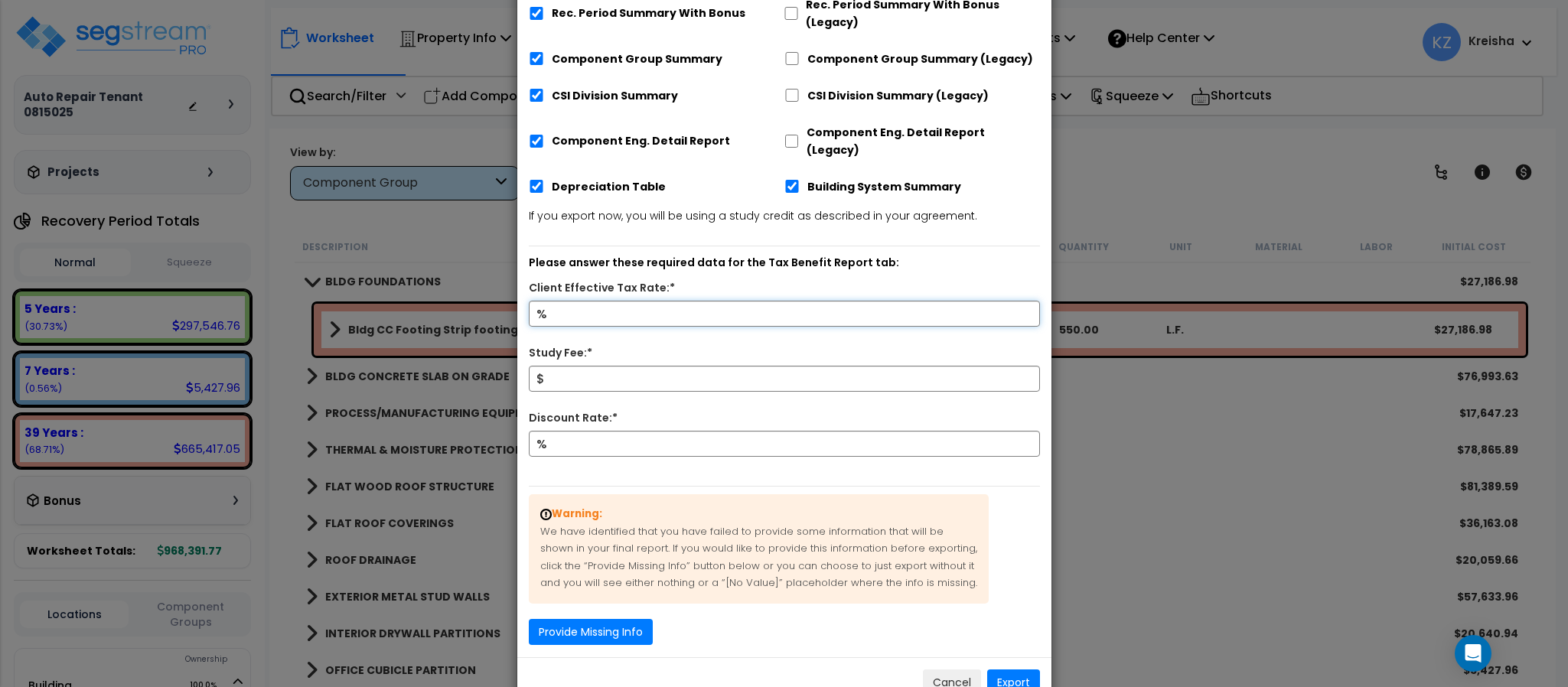
click at [687, 300] on input "Client Effective Tax Rate:*" at bounding box center [785, 313] width 511 height 26
type input "12"
type input "800"
type input "5"
click at [1022, 670] on button "Export" at bounding box center [1013, 682] width 52 height 26
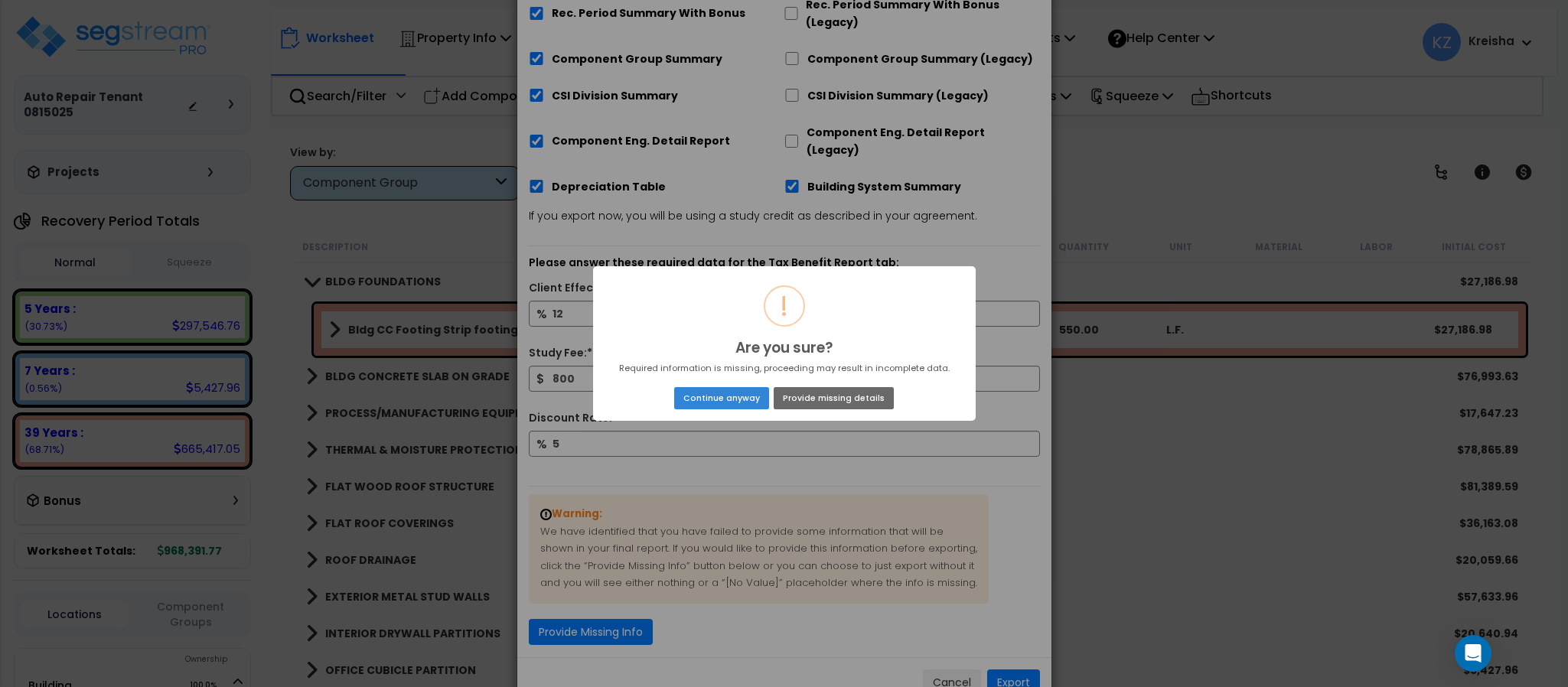
click at [868, 404] on button "Provide missing details" at bounding box center [833, 398] width 119 height 22
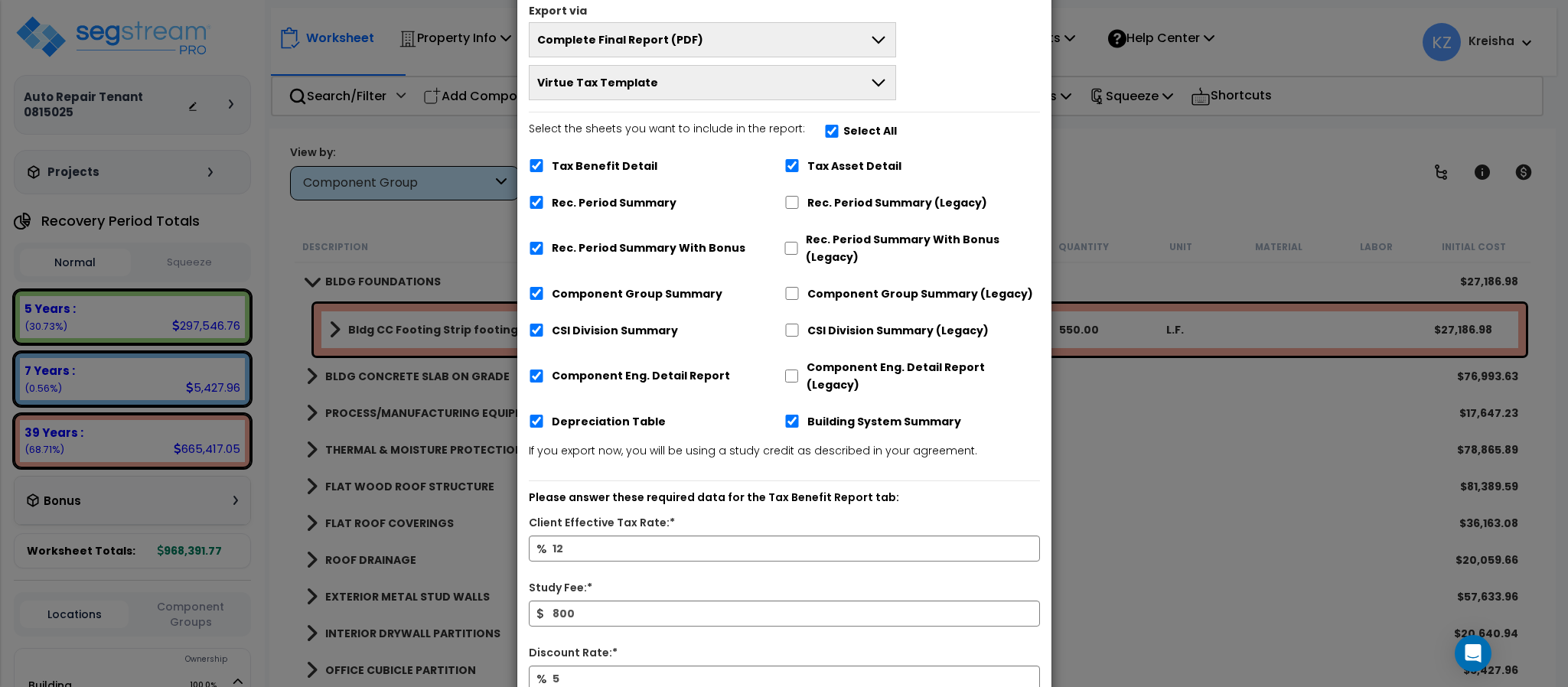
scroll to position [0, 0]
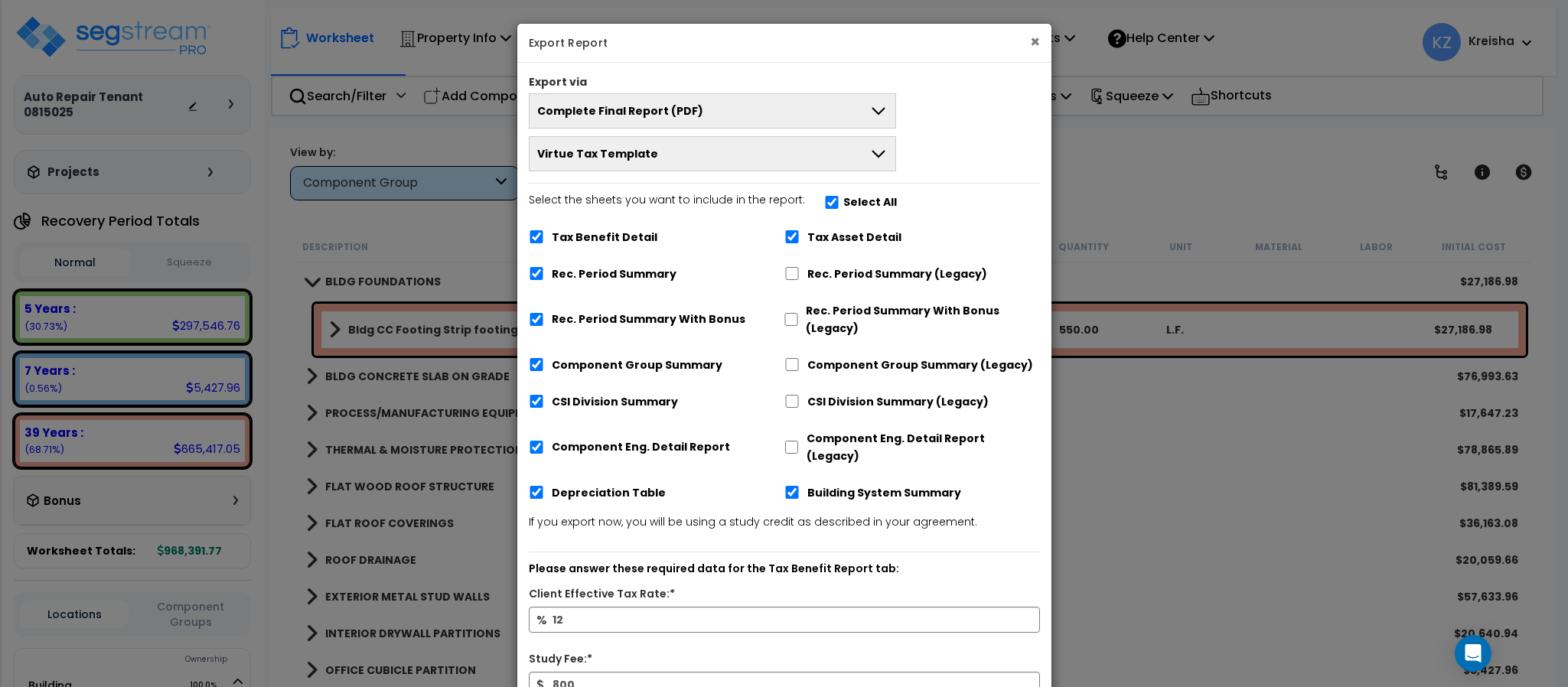
click at [1035, 39] on button "×" at bounding box center [1035, 41] width 10 height 16
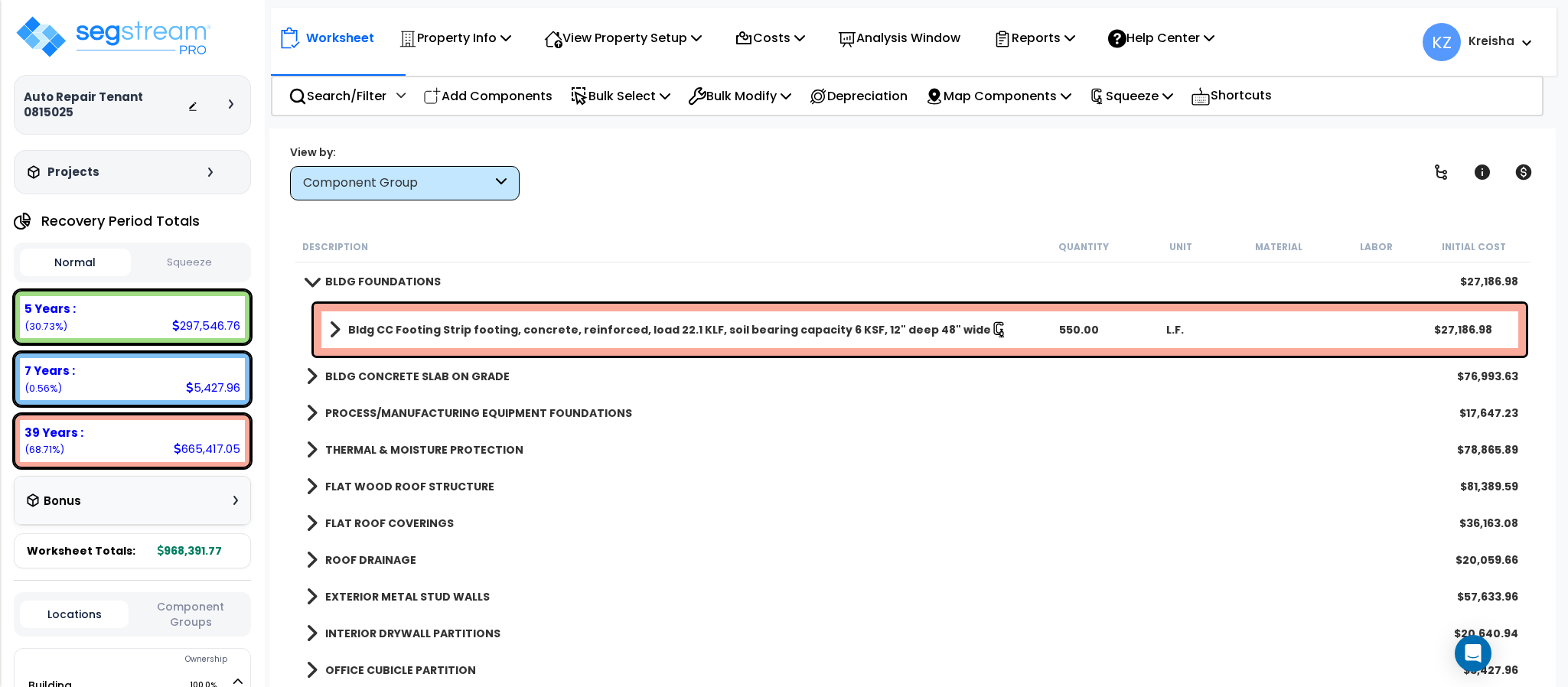
click at [188, 264] on button "Squeeze" at bounding box center [190, 263] width 111 height 27
click at [715, 185] on div "View by: Component Group High to Low (Total Cost)" at bounding box center [912, 172] width 1255 height 57
click at [1073, 33] on p "Reports" at bounding box center [1035, 37] width 82 height 21
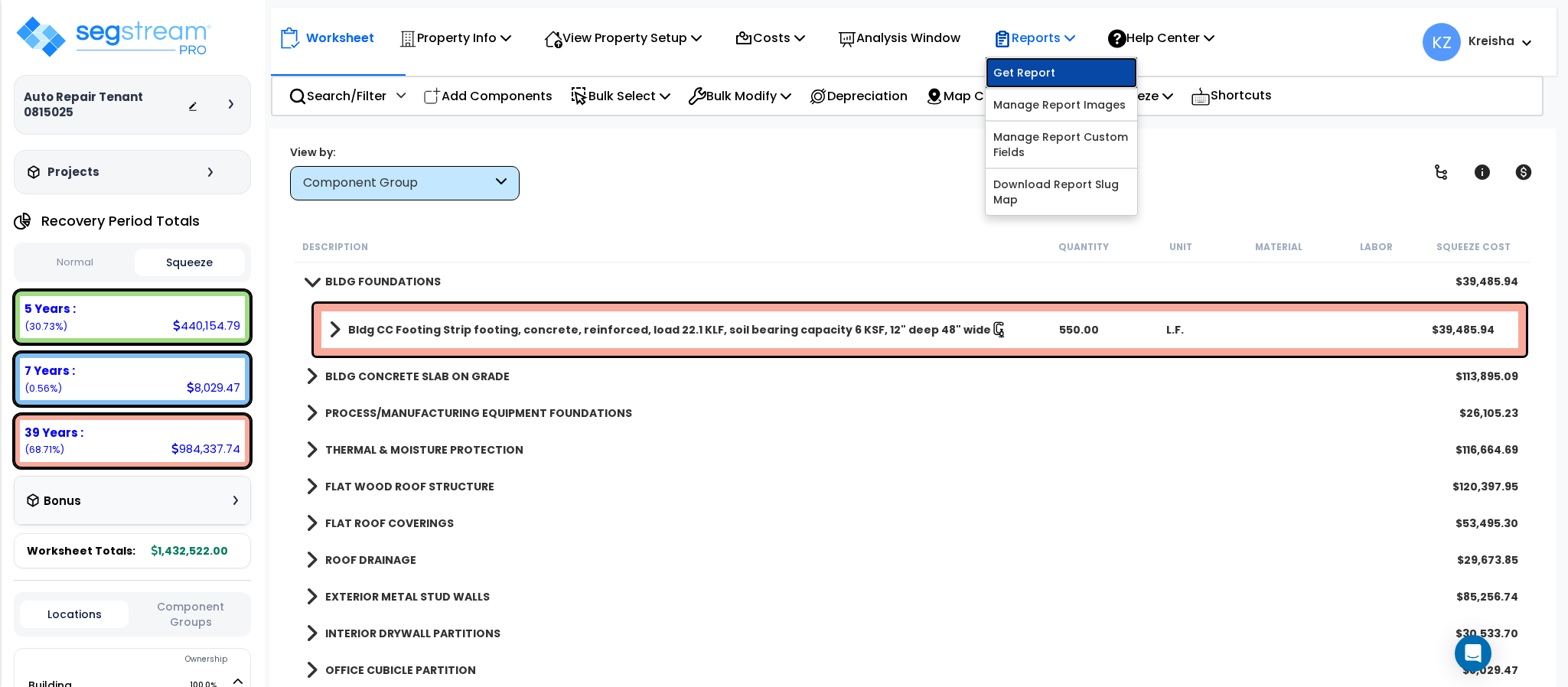
click at [1049, 72] on link "Get Report" at bounding box center [1062, 72] width 151 height 31
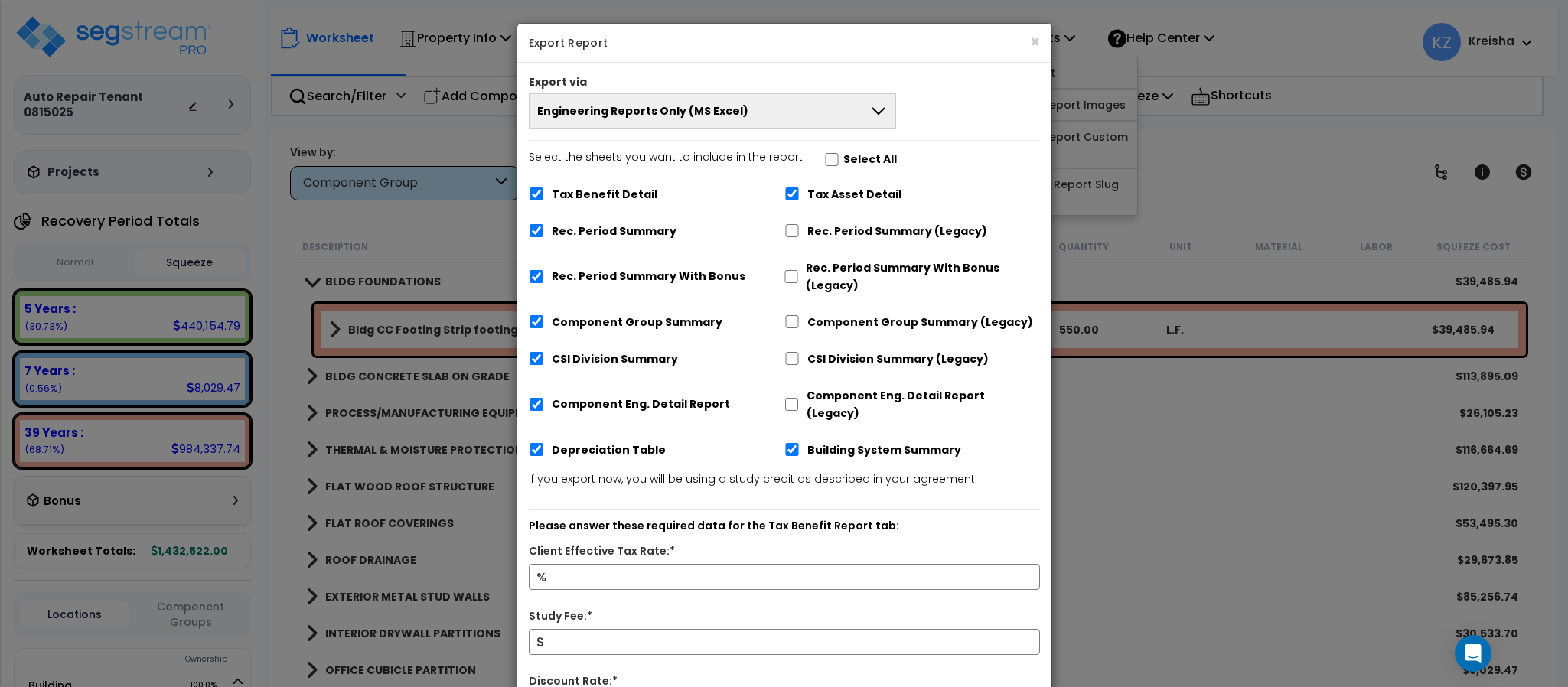
click at [821, 122] on button "Engineering Reports Only (MS Excel)" at bounding box center [713, 111] width 368 height 35
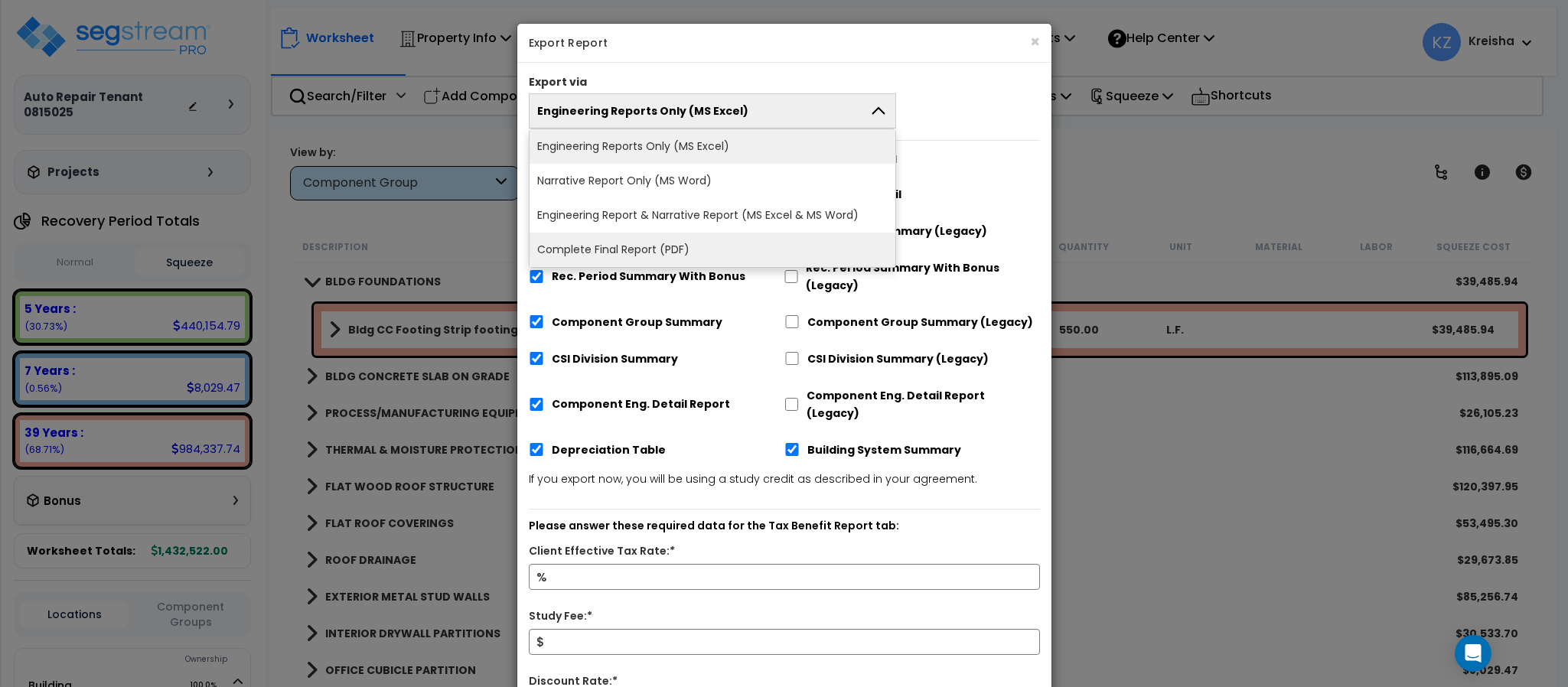
click at [598, 241] on li "Complete Final Report (PDF)" at bounding box center [712, 250] width 367 height 34
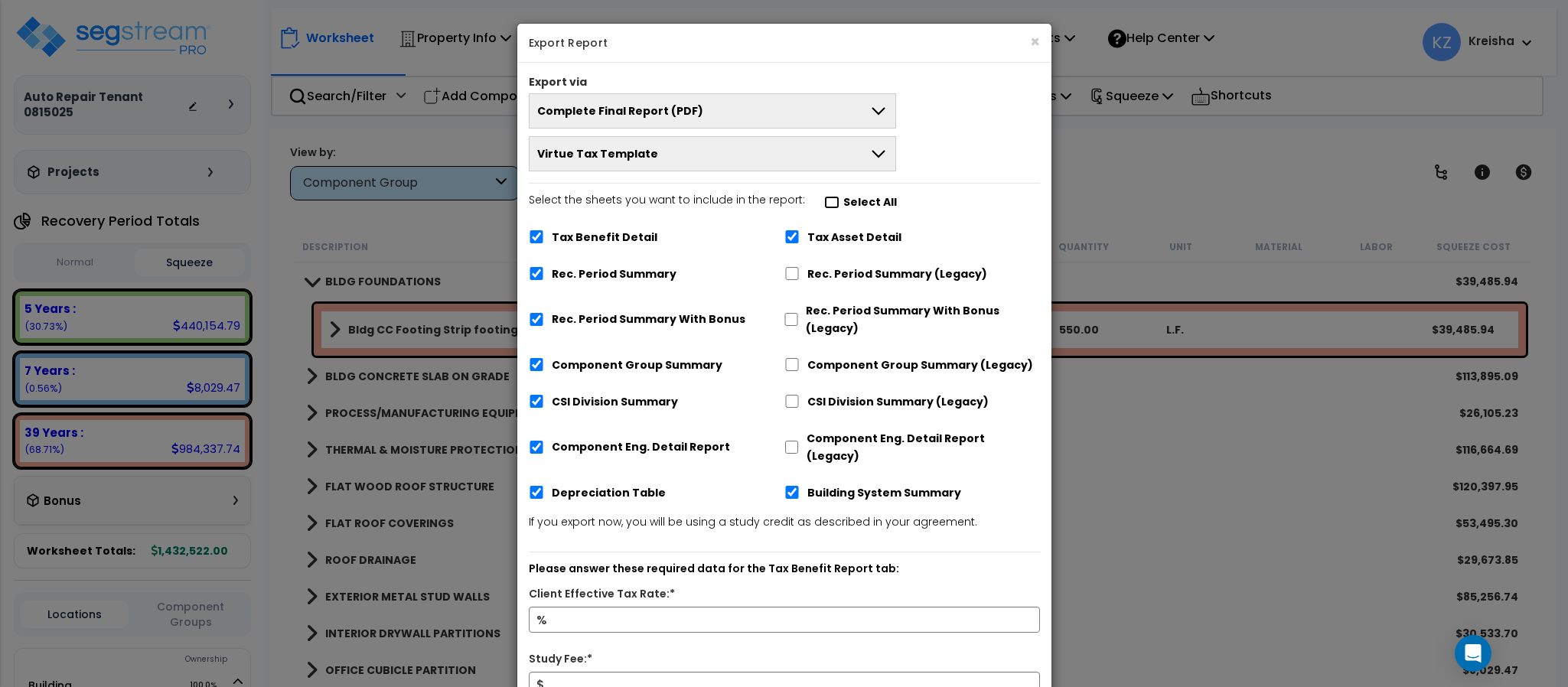
click at [825, 203] on input "Select the sheets you want to include in the report: Select All" at bounding box center [832, 202] width 15 height 13
checkbox input "true"
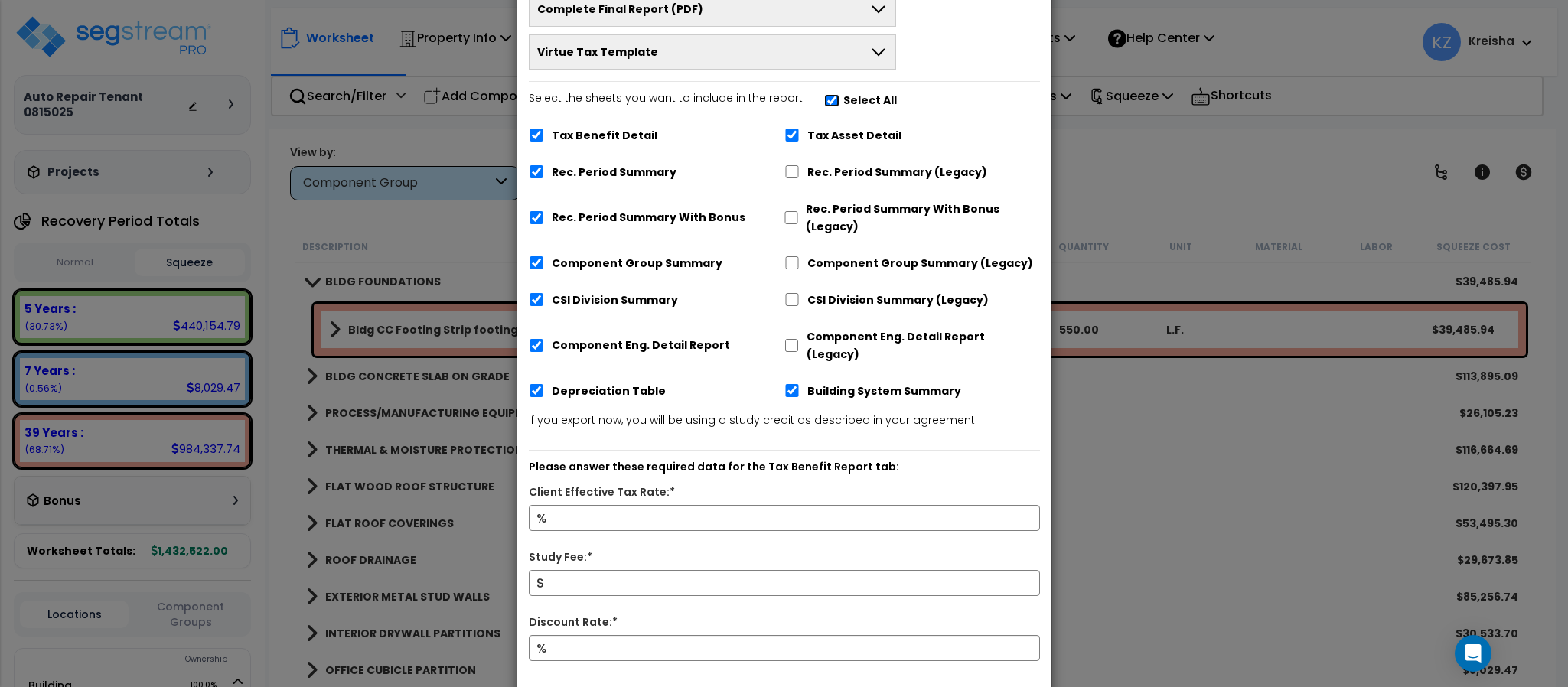
scroll to position [306, 0]
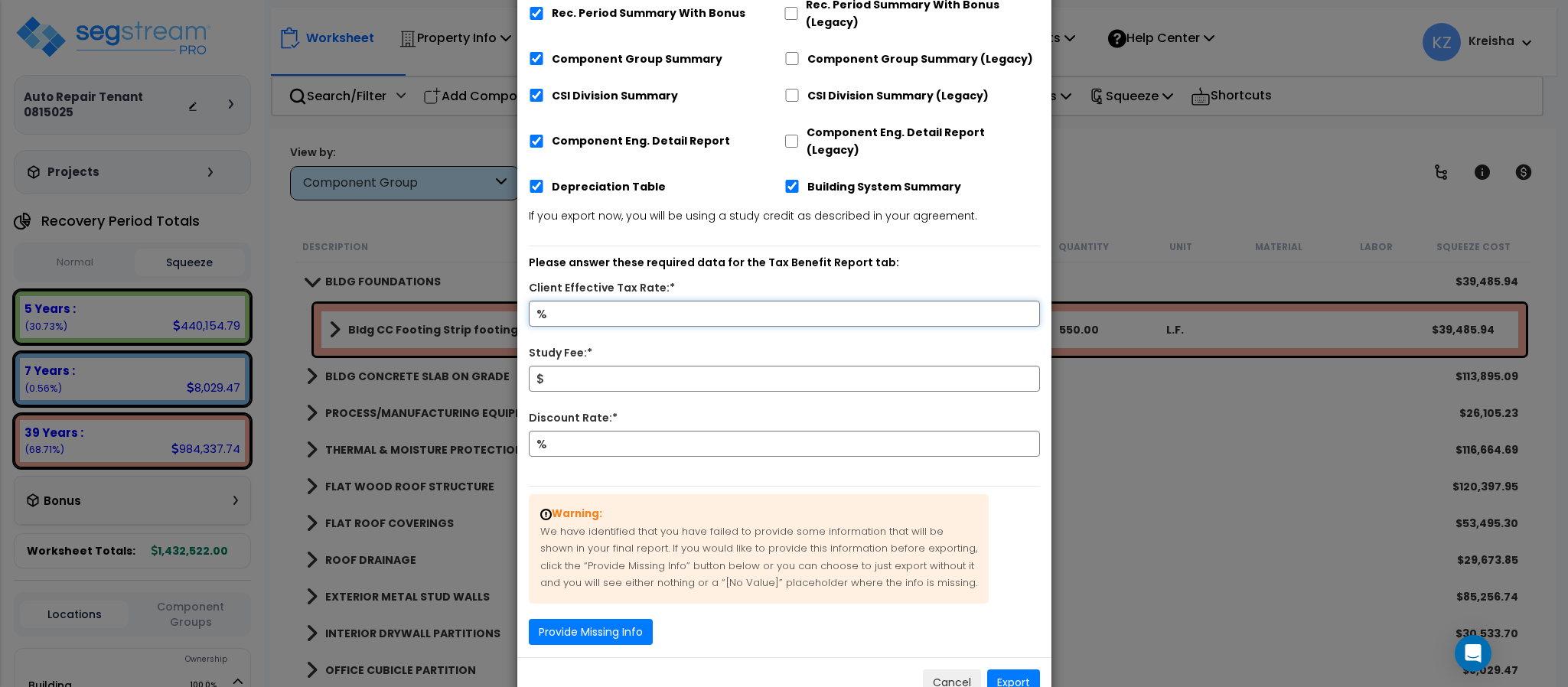
click at [701, 300] on input "Client Effective Tax Rate:*" at bounding box center [785, 313] width 511 height 26
type input "12"
type input "9"
type input "800"
type input "5"
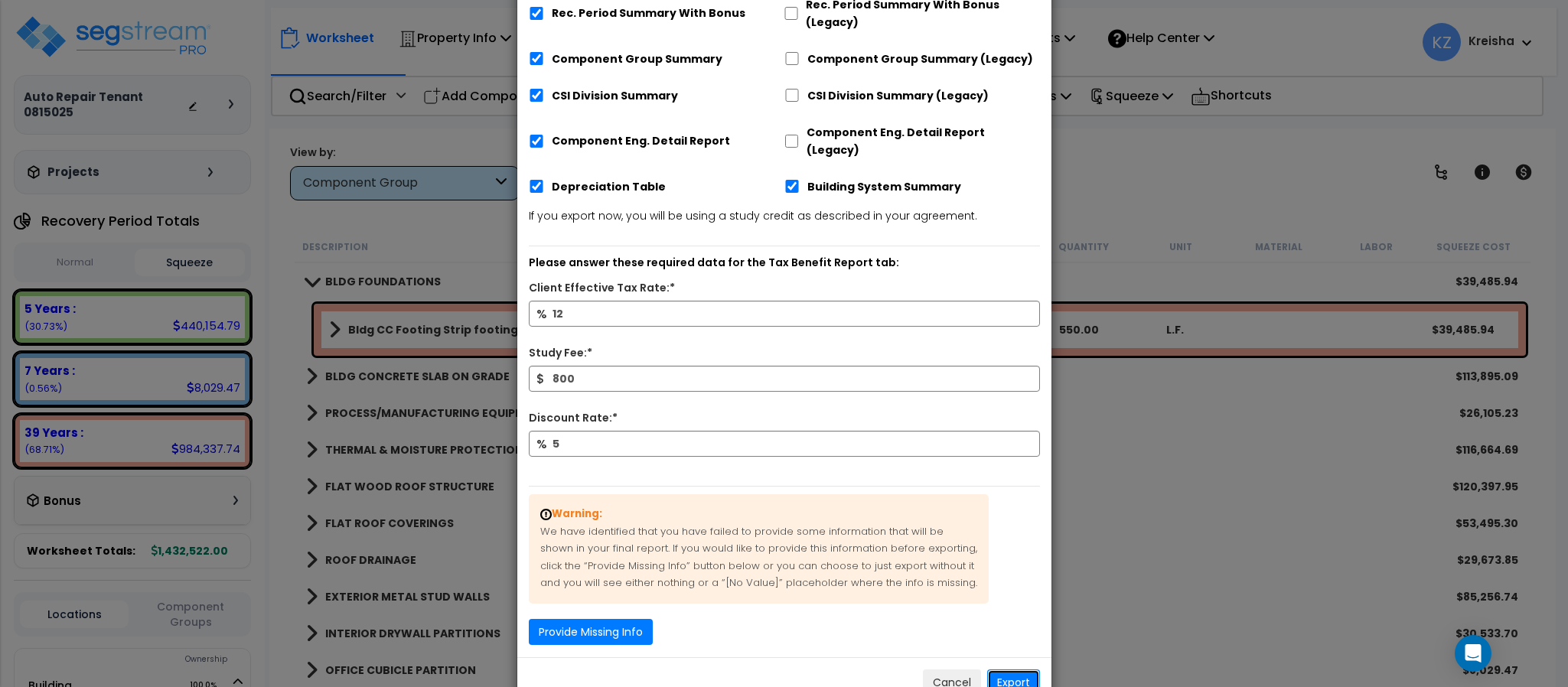
click at [1010, 670] on button "Export" at bounding box center [1013, 682] width 52 height 26
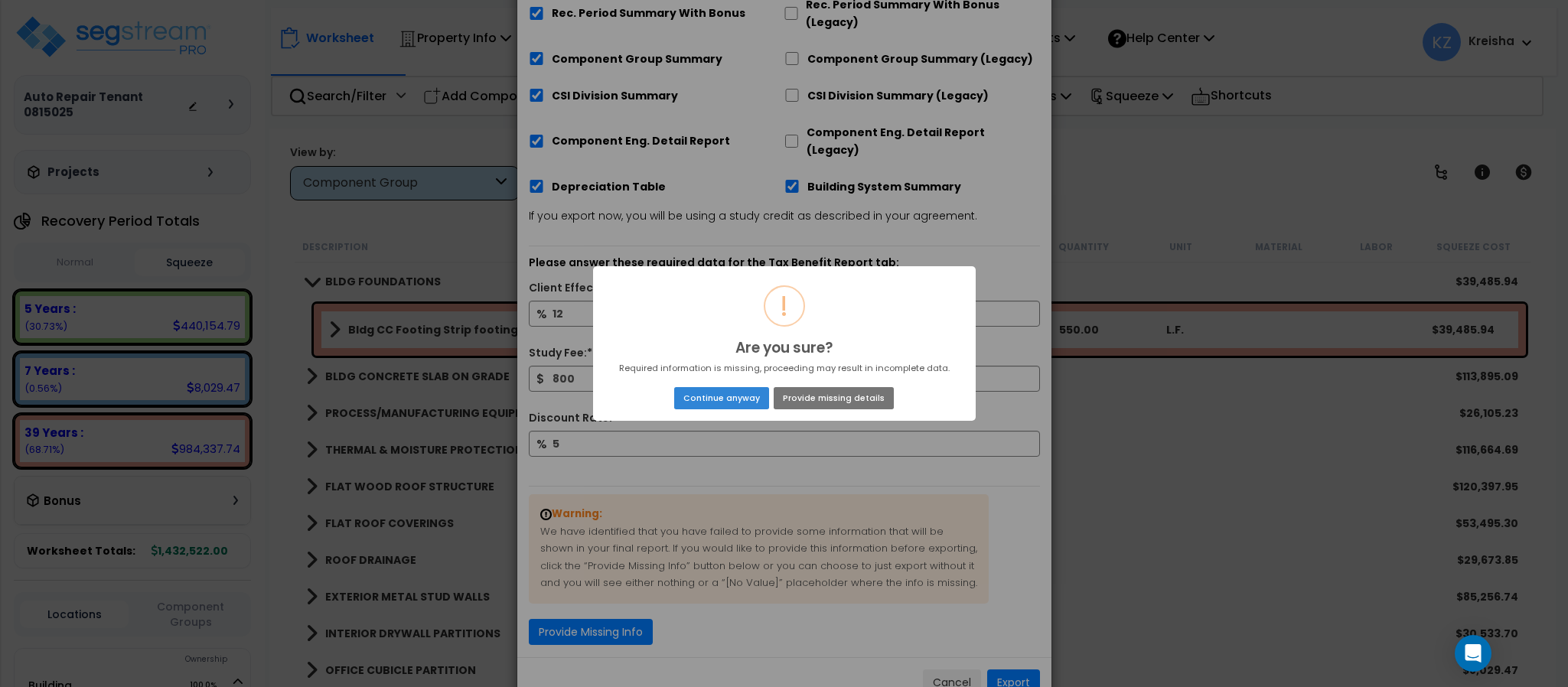
click at [1014, 666] on div "! Are you sure? × Required information is missing, proceeding may result in inc…" at bounding box center [784, 344] width 1568 height 687
click at [726, 393] on button "Continue anyway" at bounding box center [721, 398] width 94 height 22
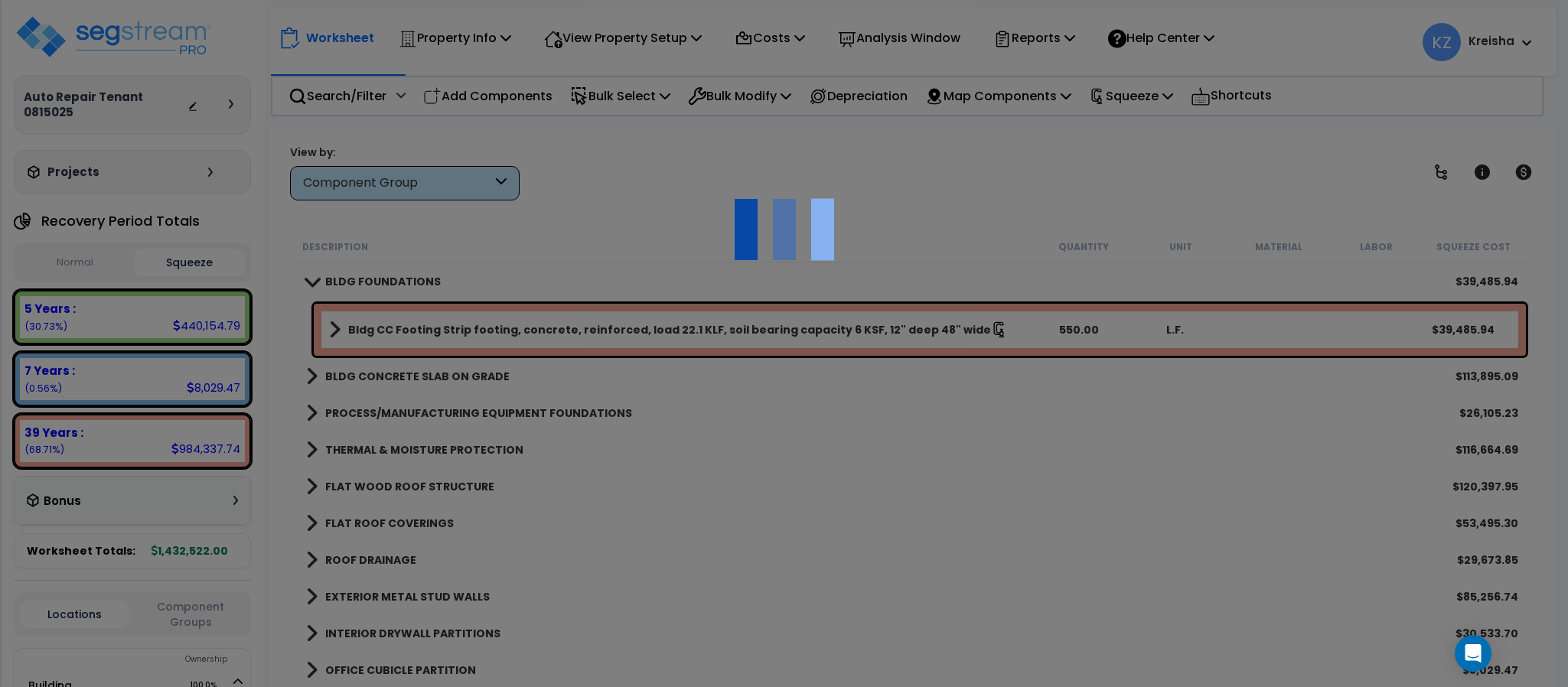
scroll to position [0, 0]
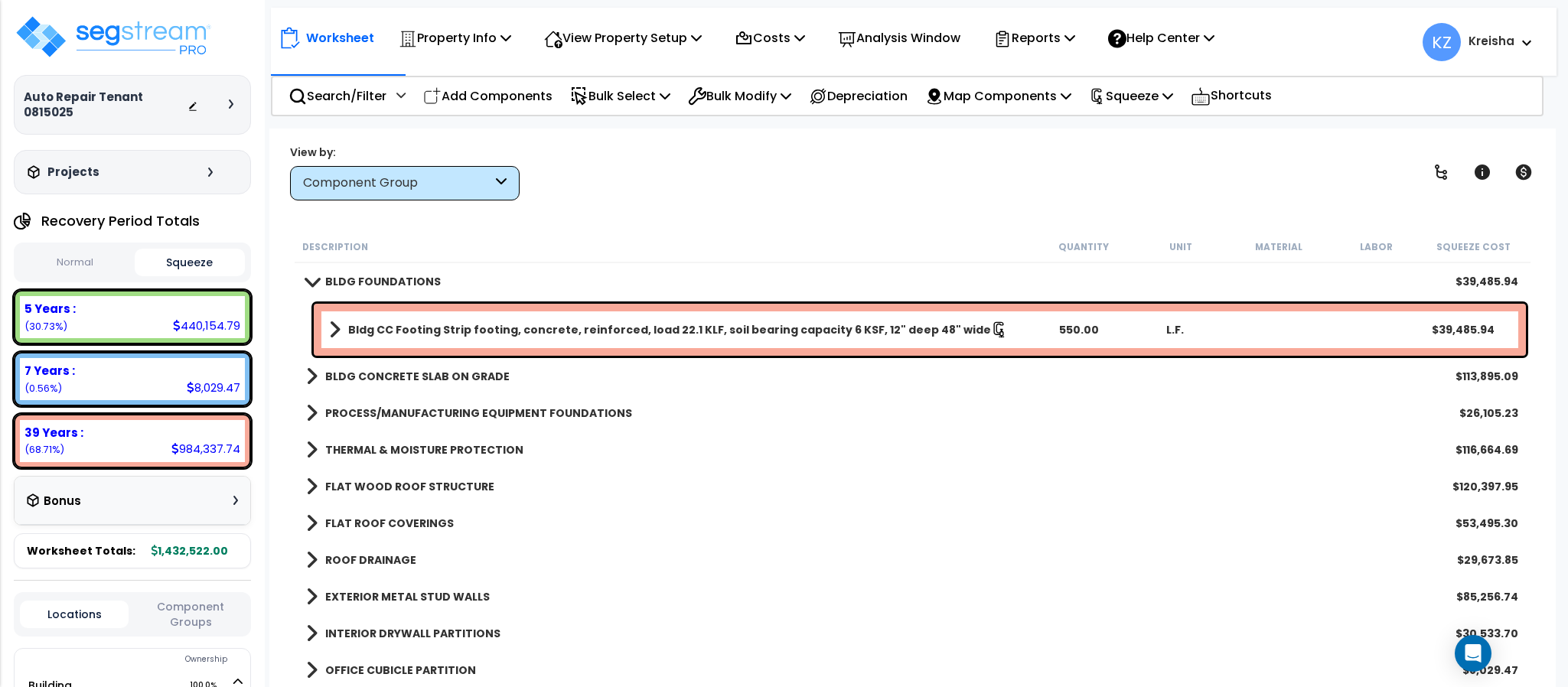
click at [708, 210] on div "Worksheet Property Info Property Setup Add Property Unit Template property Clon…" at bounding box center [912, 472] width 1286 height 687
click at [1133, 91] on p "Squeeze" at bounding box center [1131, 96] width 84 height 21
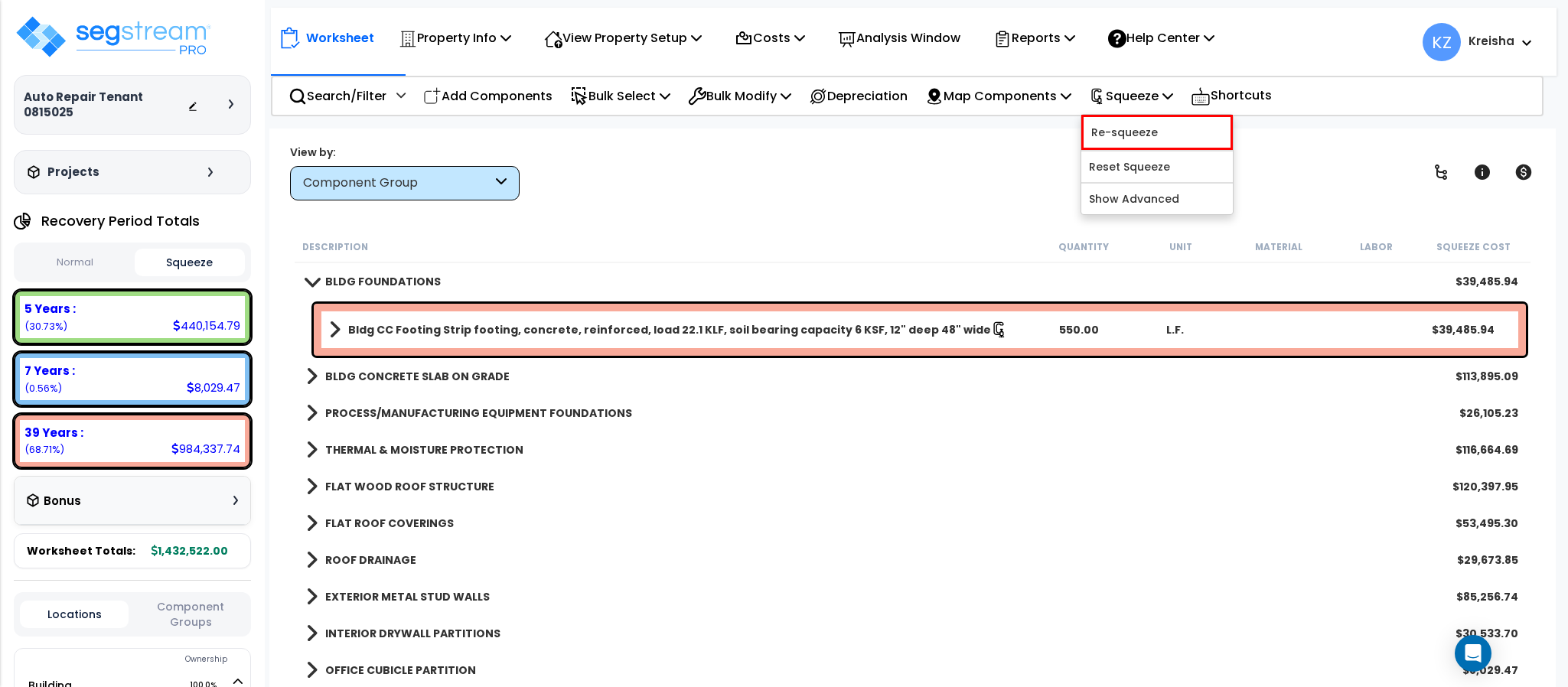
click at [984, 171] on div "View by: Component Group High to Low (Total Cost)" at bounding box center [912, 172] width 1255 height 57
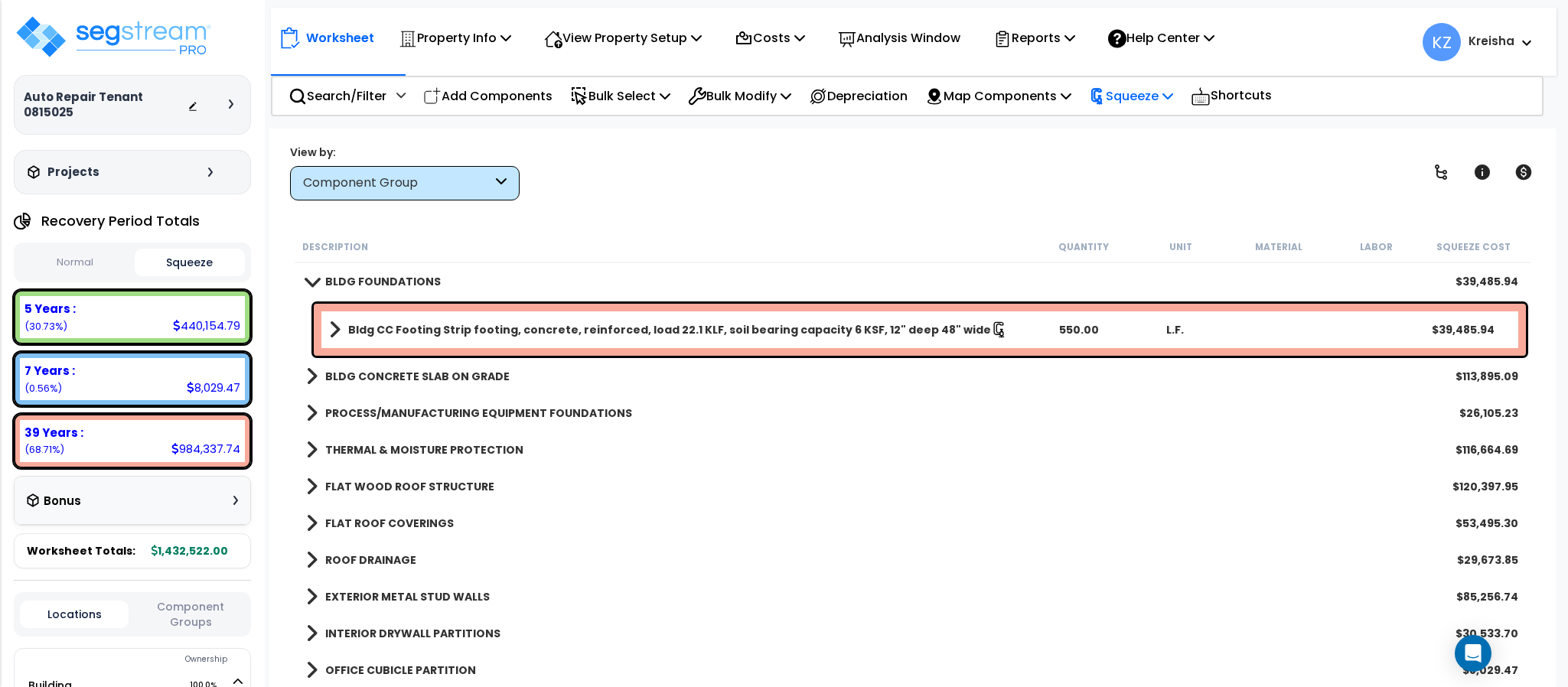
click at [1142, 97] on p "Squeeze" at bounding box center [1131, 96] width 84 height 21
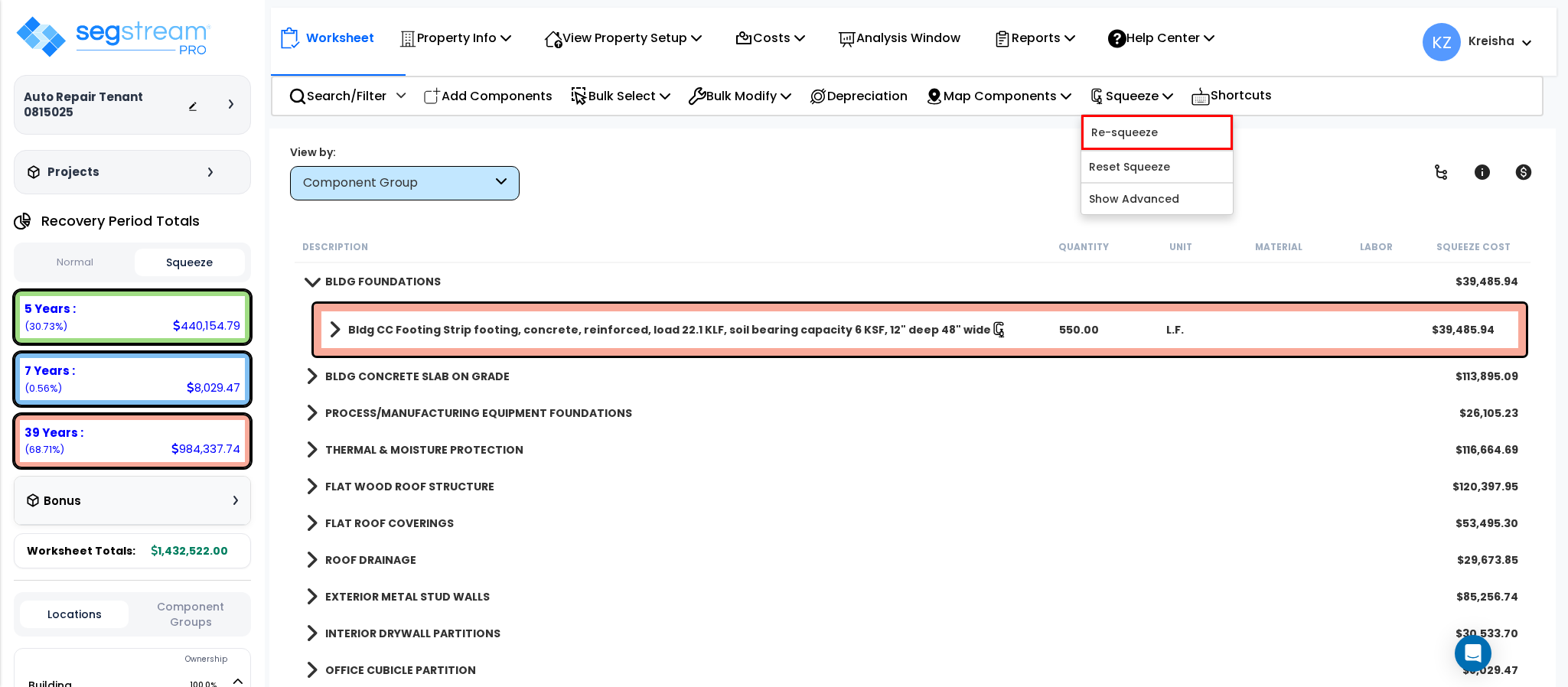
click at [1022, 172] on div "View by: Component Group High to Low (Total Cost)" at bounding box center [912, 172] width 1255 height 57
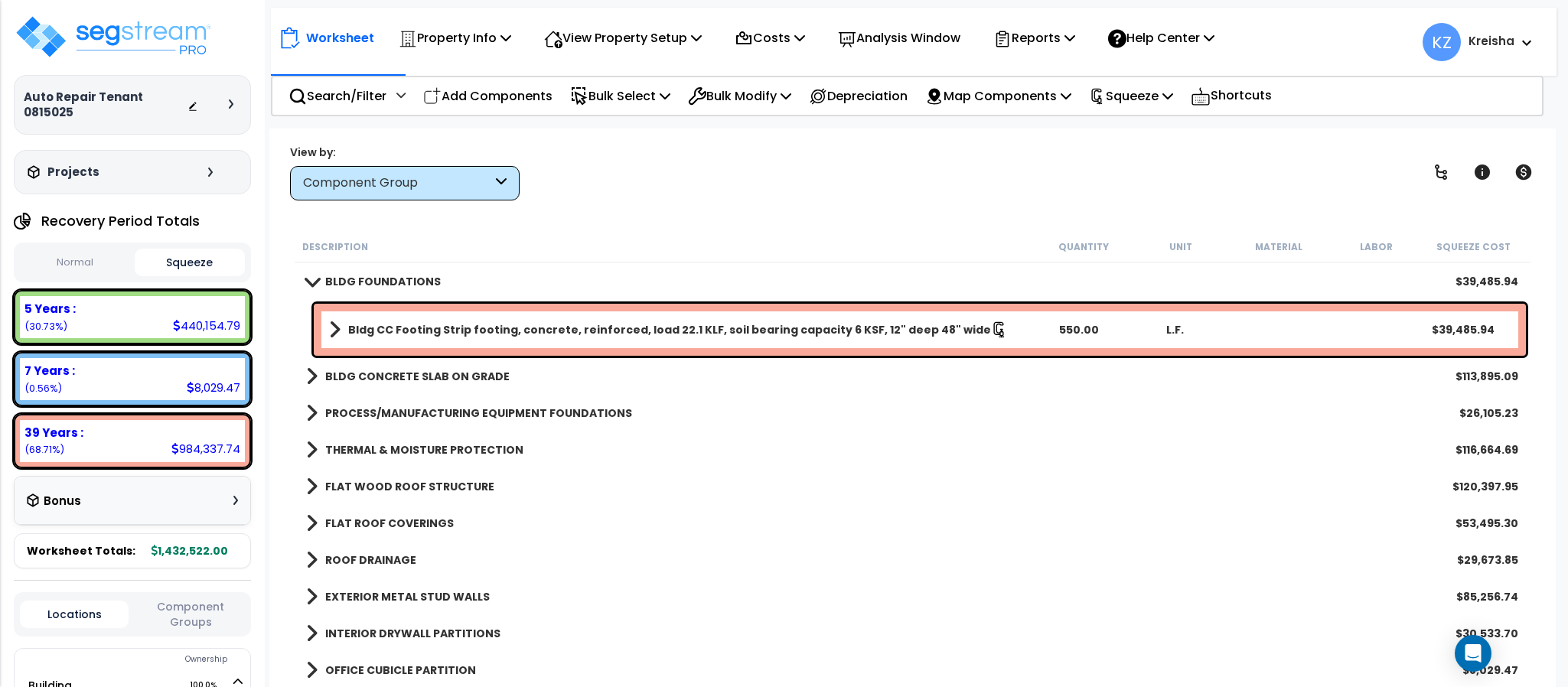
click at [62, 257] on button "Normal" at bounding box center [75, 263] width 111 height 27
click at [62, 269] on button "Normal" at bounding box center [75, 262] width 111 height 27
click at [1070, 329] on div "550.00" at bounding box center [1080, 329] width 95 height 15
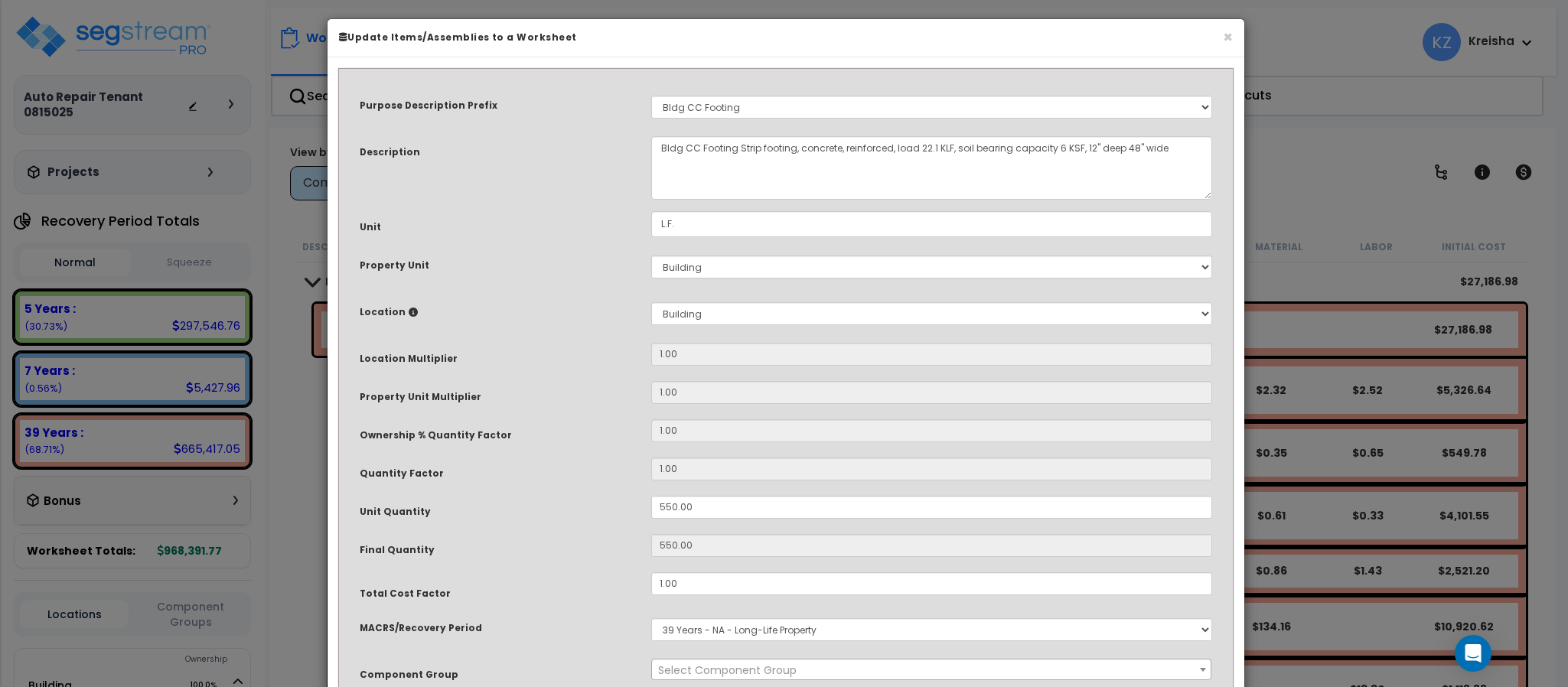
select select "10081"
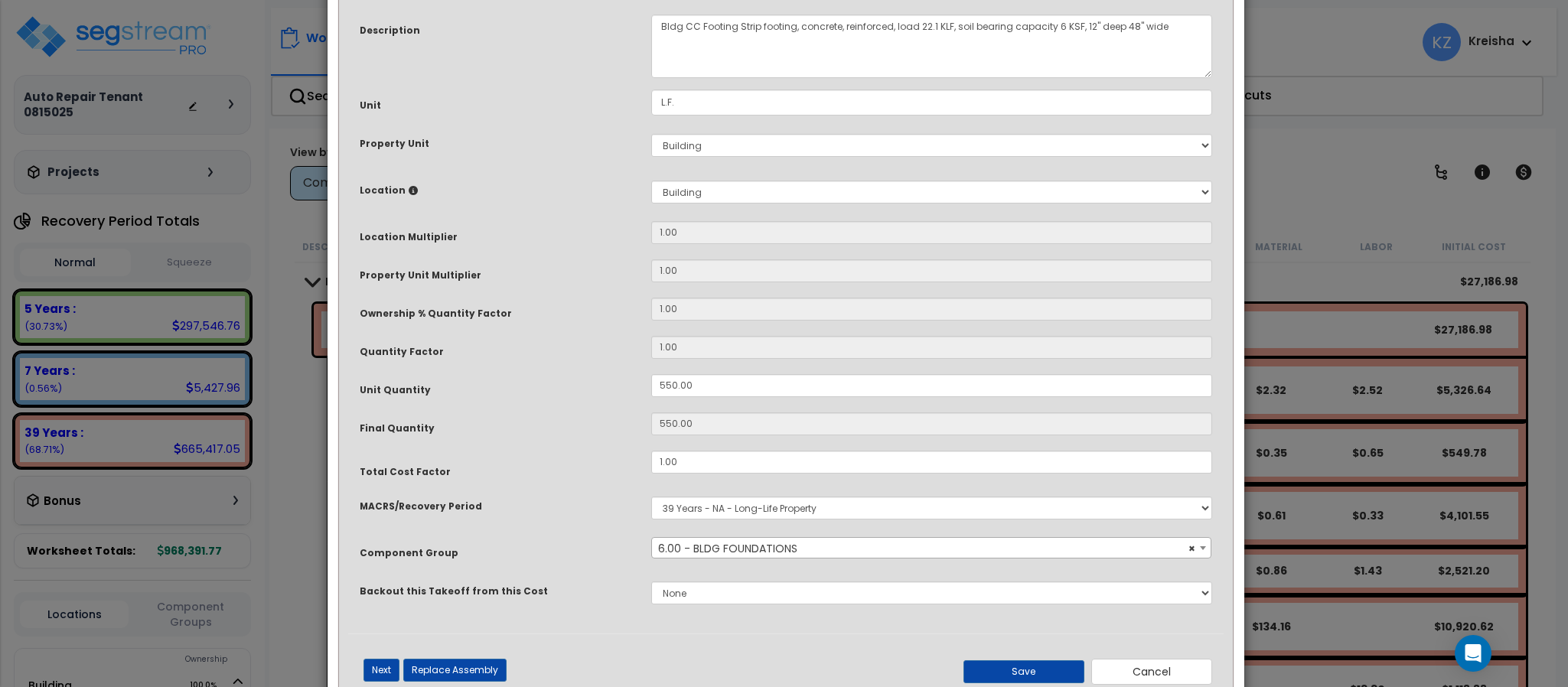
scroll to position [173, 0]
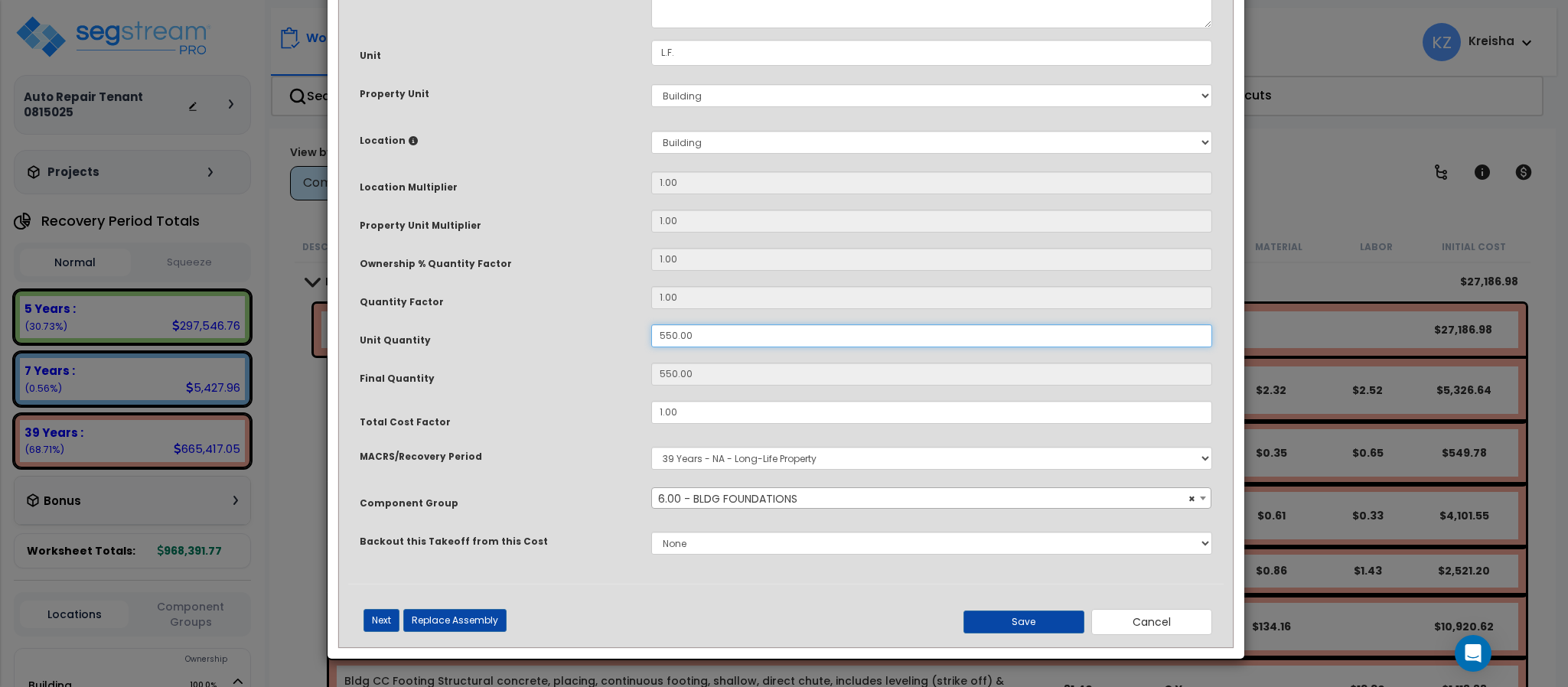
click at [676, 338] on input "550.00" at bounding box center [932, 336] width 561 height 23
type input "5"
type input "550"
type input "54"
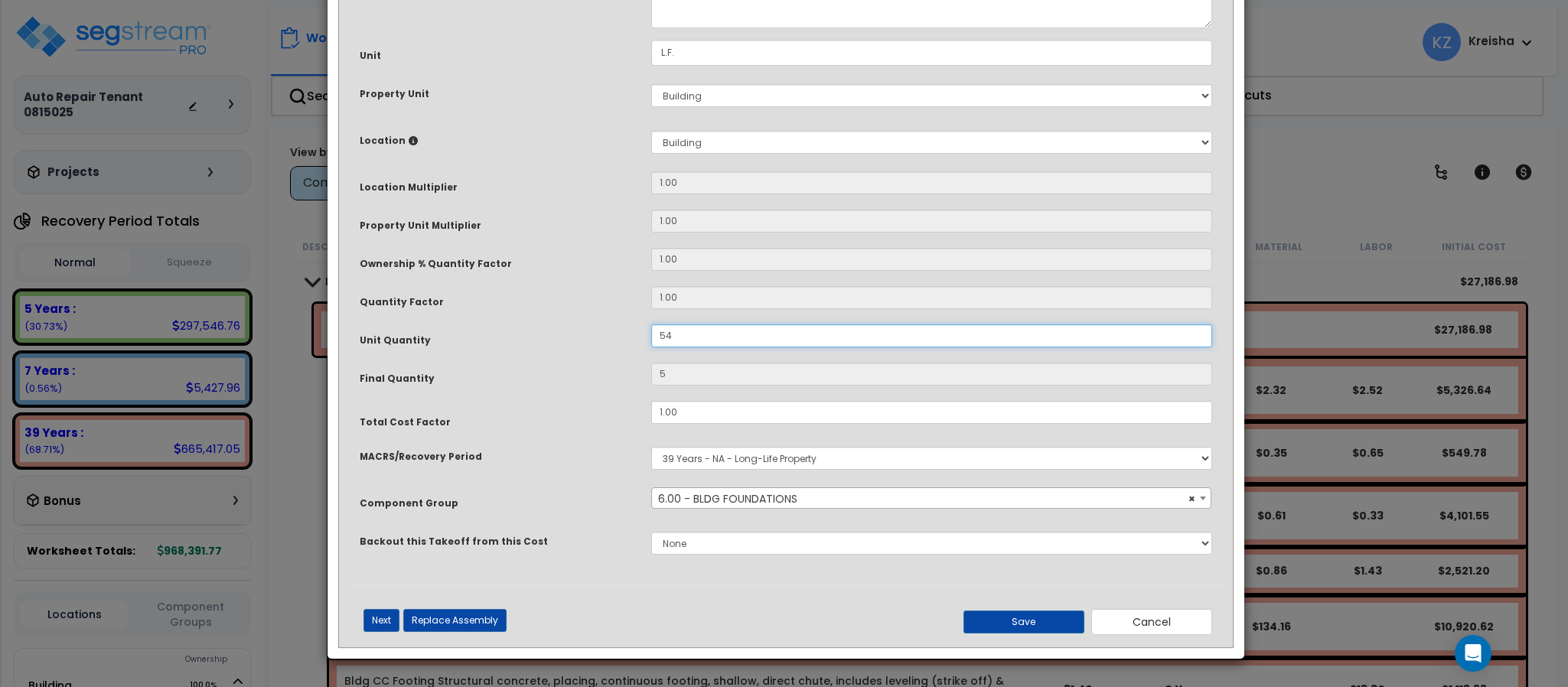
type input "54"
type input "540"
click at [995, 615] on button "Save" at bounding box center [1024, 622] width 121 height 23
type input "540.00"
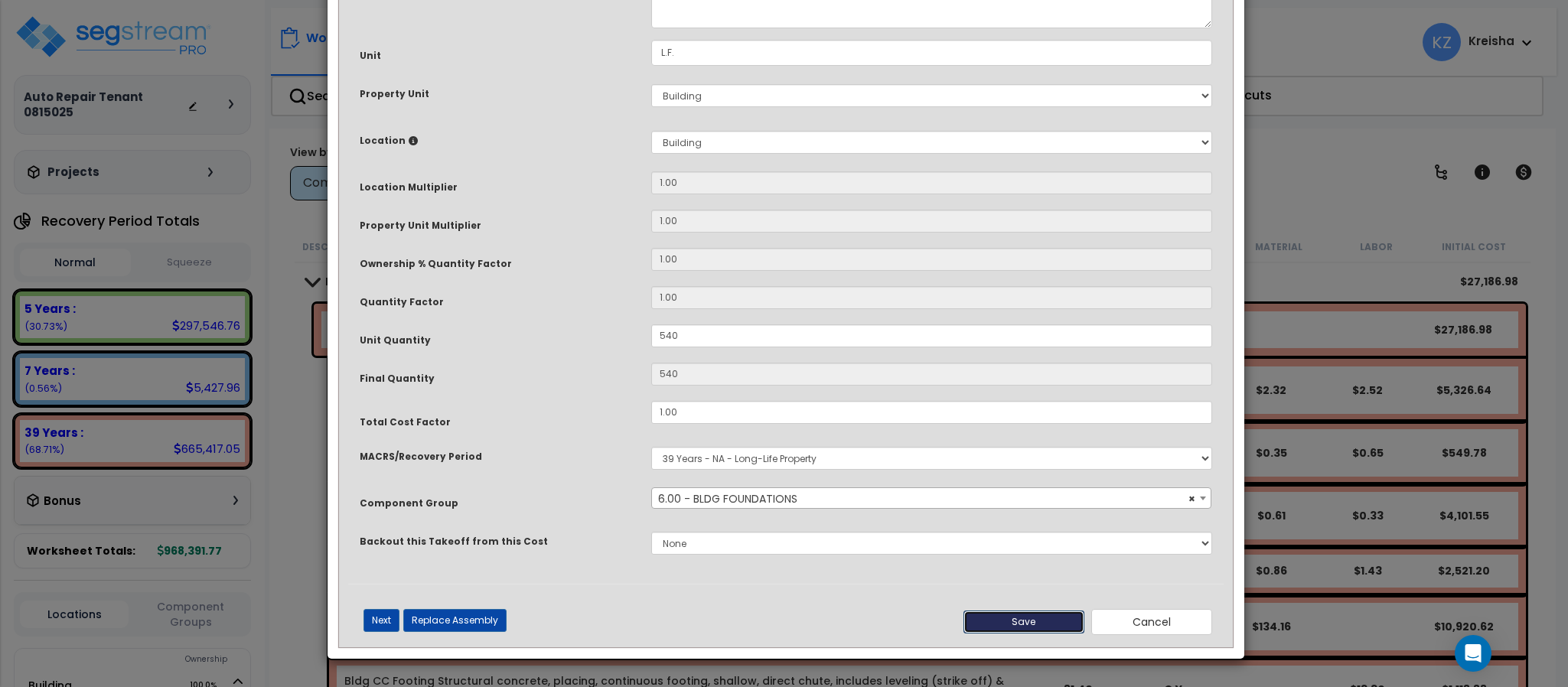
type input "540.00"
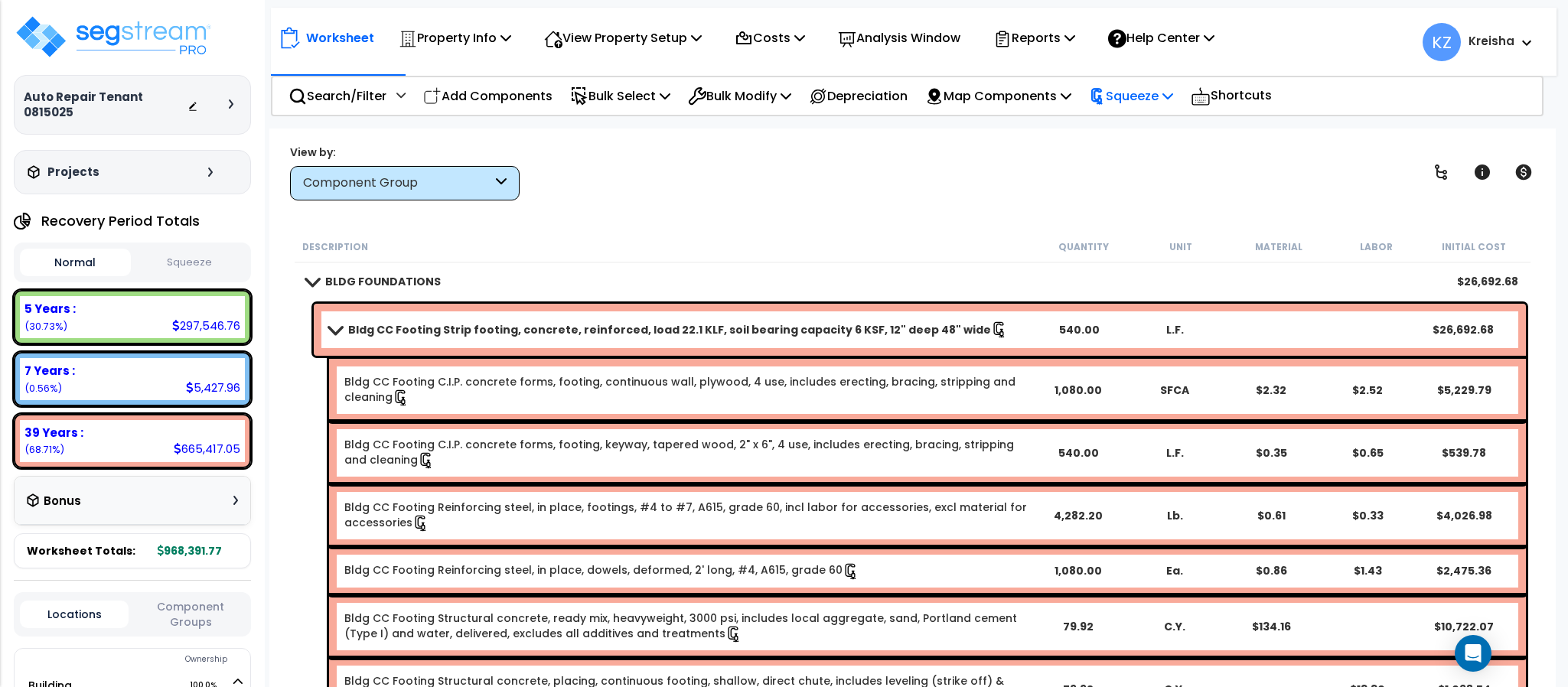
click at [1141, 96] on p "Squeeze" at bounding box center [1131, 96] width 84 height 21
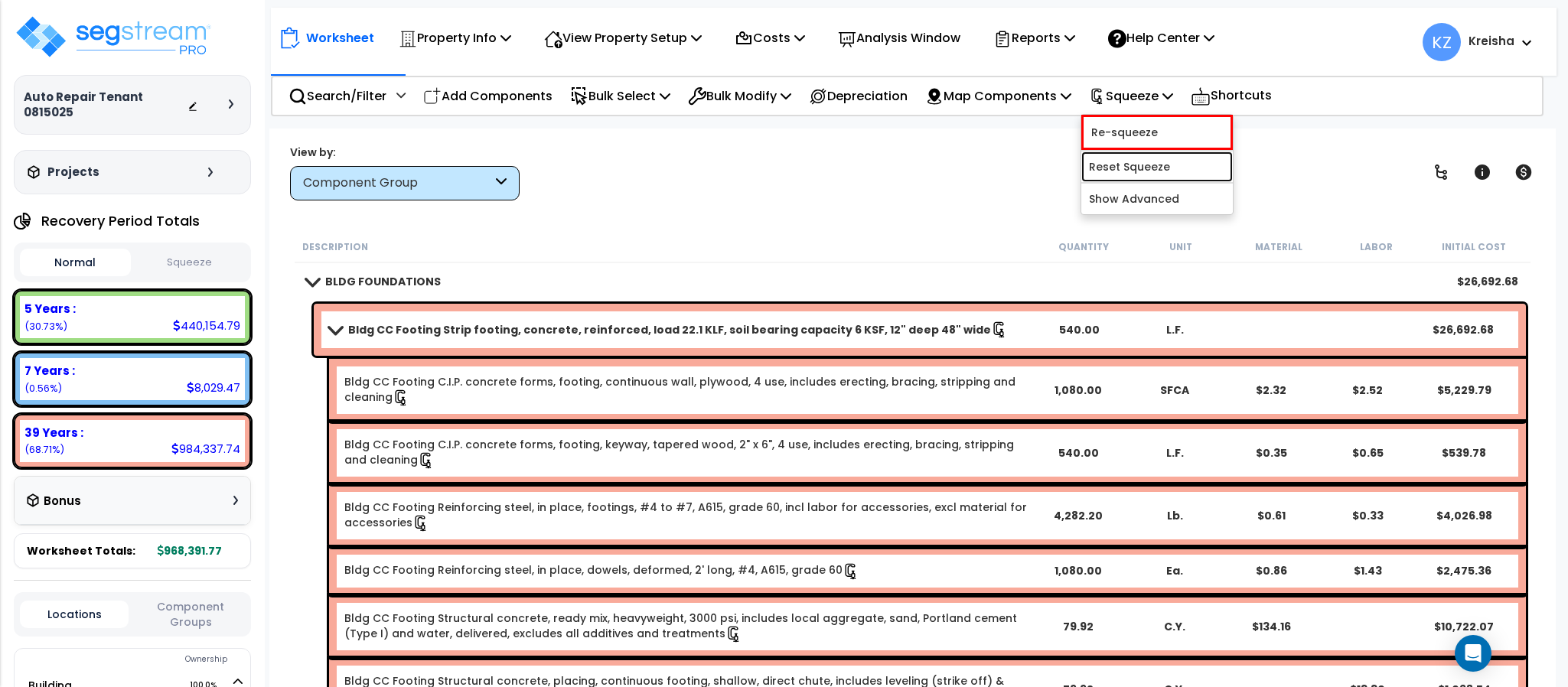
click at [1151, 177] on link "Reset Squeeze" at bounding box center [1158, 166] width 151 height 31
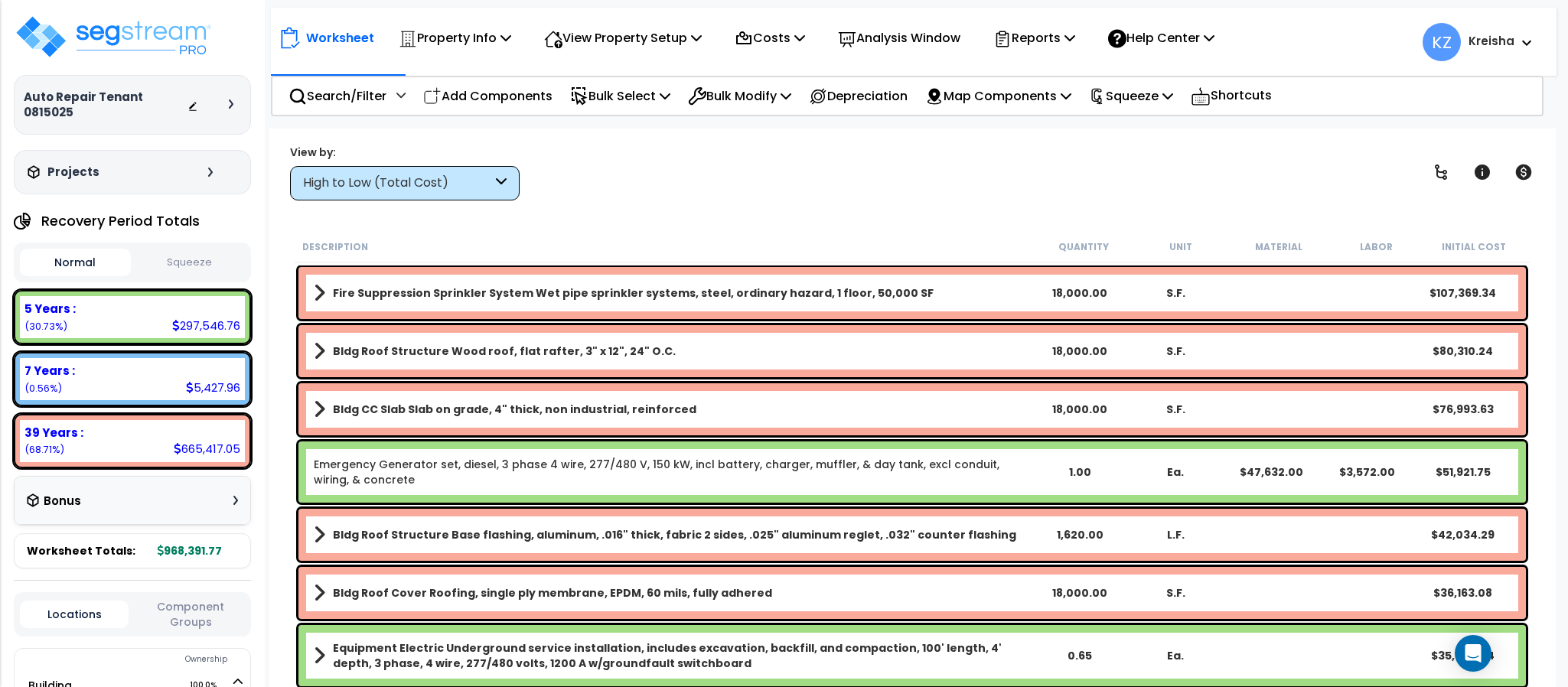
click at [205, 269] on button "Squeeze" at bounding box center [190, 263] width 111 height 27
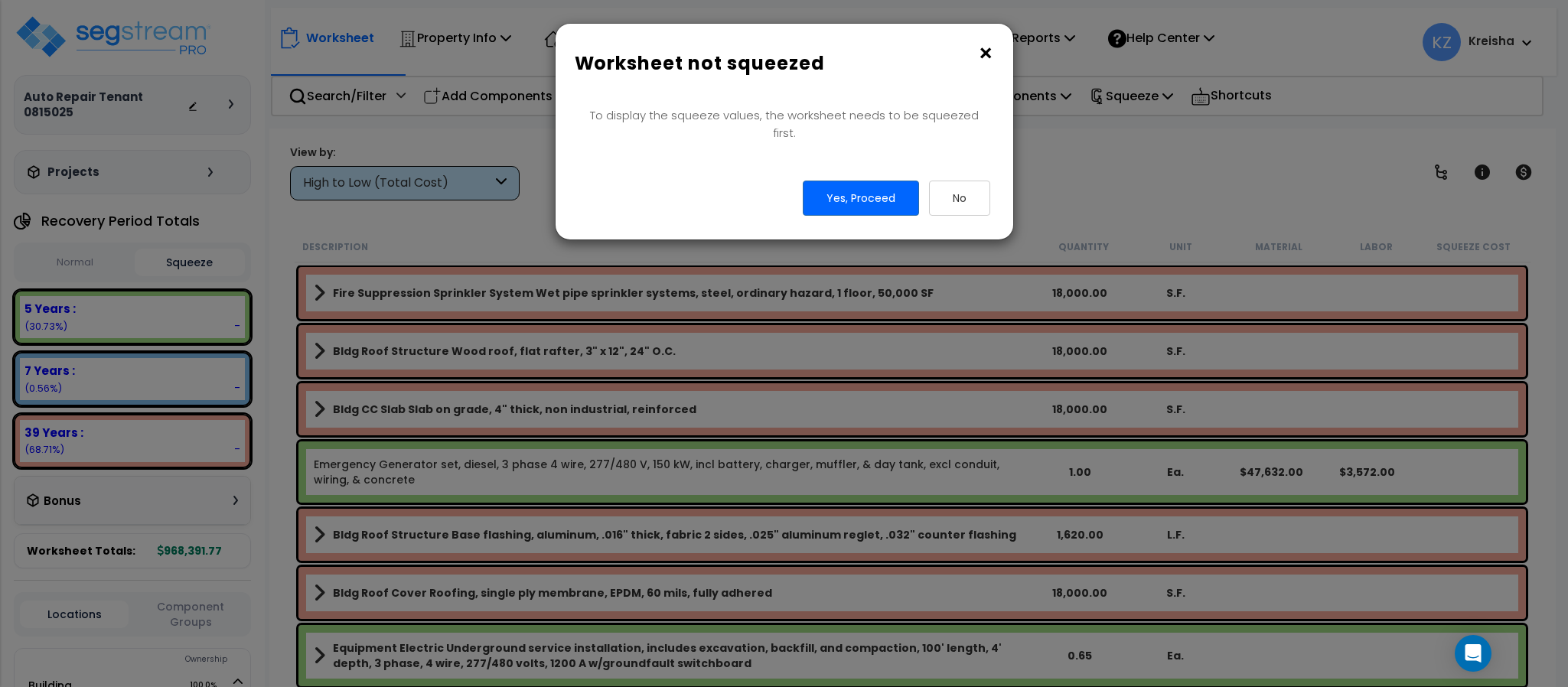
click at [979, 52] on button "×" at bounding box center [985, 53] width 17 height 24
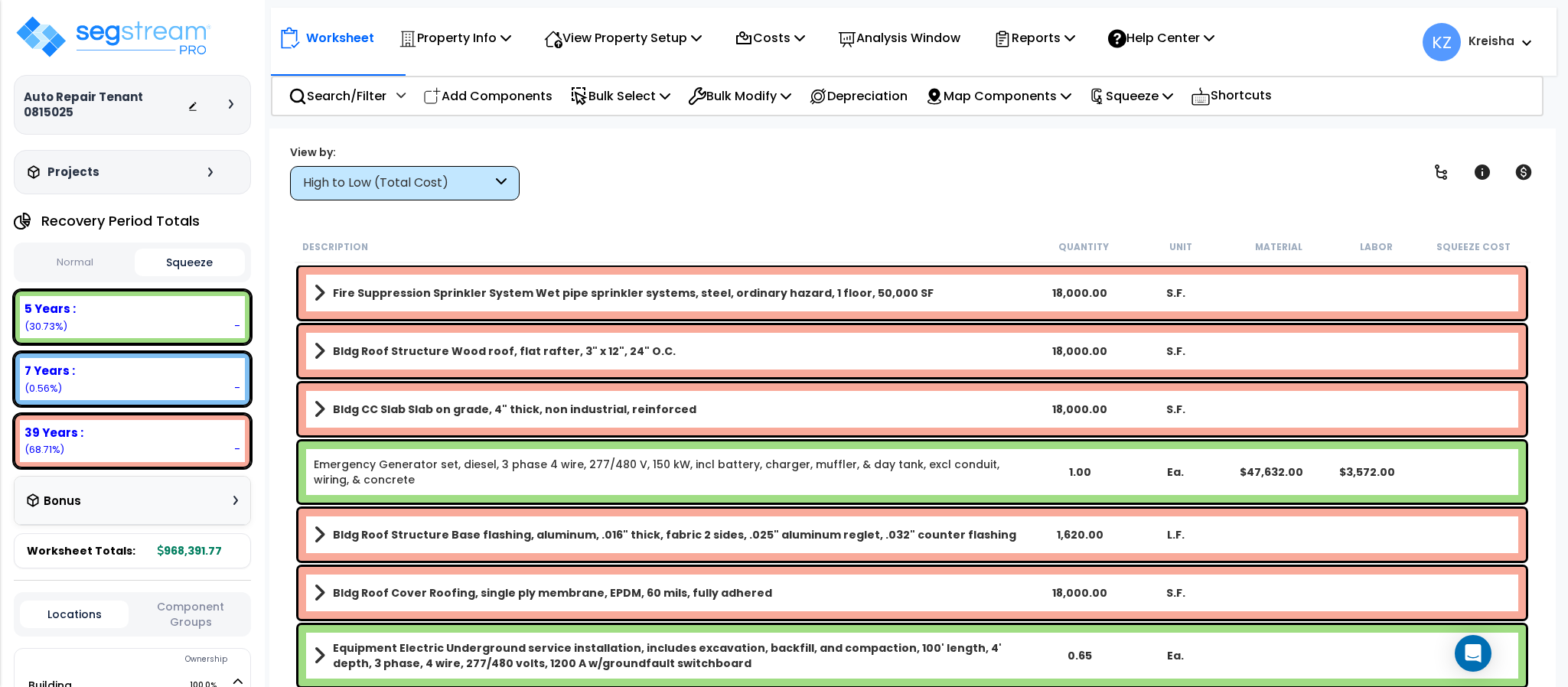
click at [777, 194] on div "View by: High to Low (Total Cost) High to Low (Total Cost)" at bounding box center [912, 172] width 1255 height 57
click at [478, 188] on div "High to Low (Total Cost)" at bounding box center [397, 183] width 189 height 17
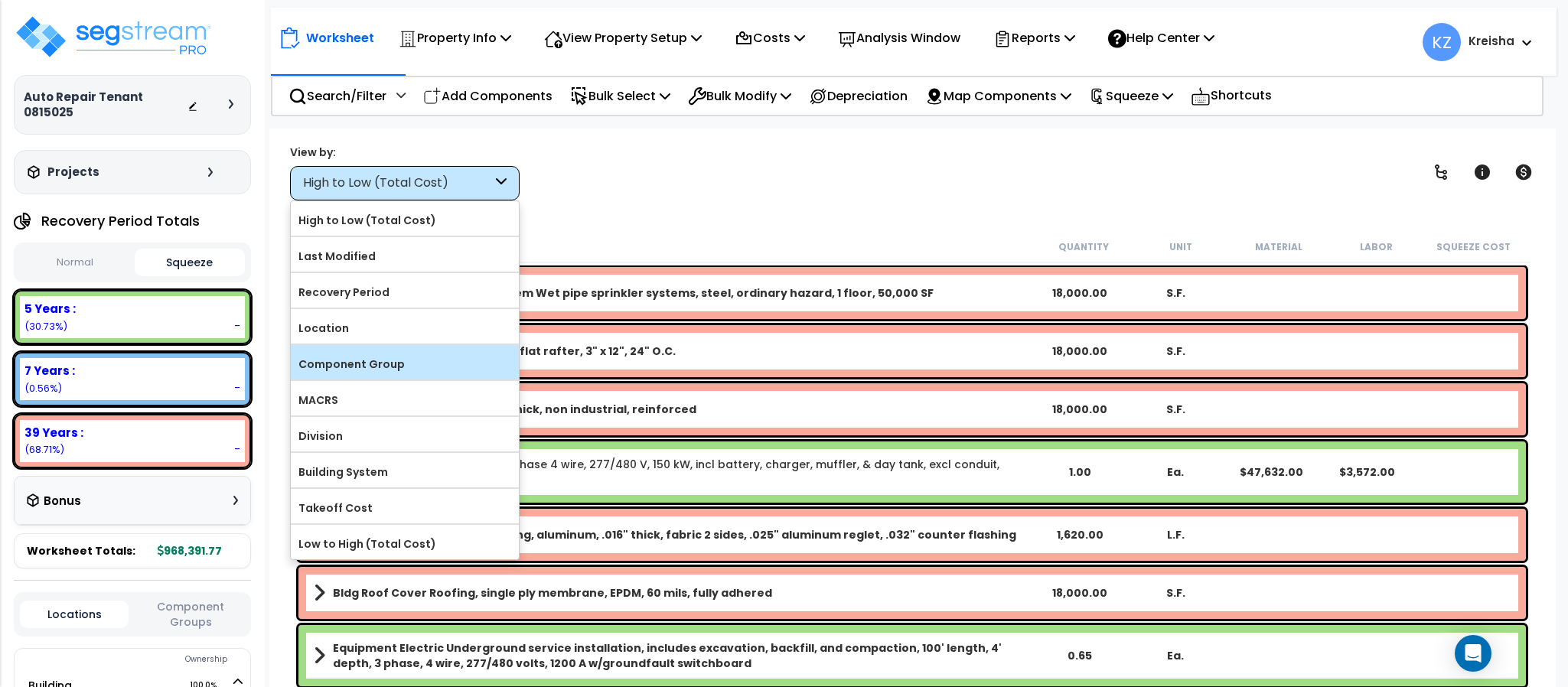
click at [359, 358] on label "Component Group" at bounding box center [404, 364] width 228 height 23
click at [0, 0] on input "Component Group" at bounding box center [0, 0] width 0 height 0
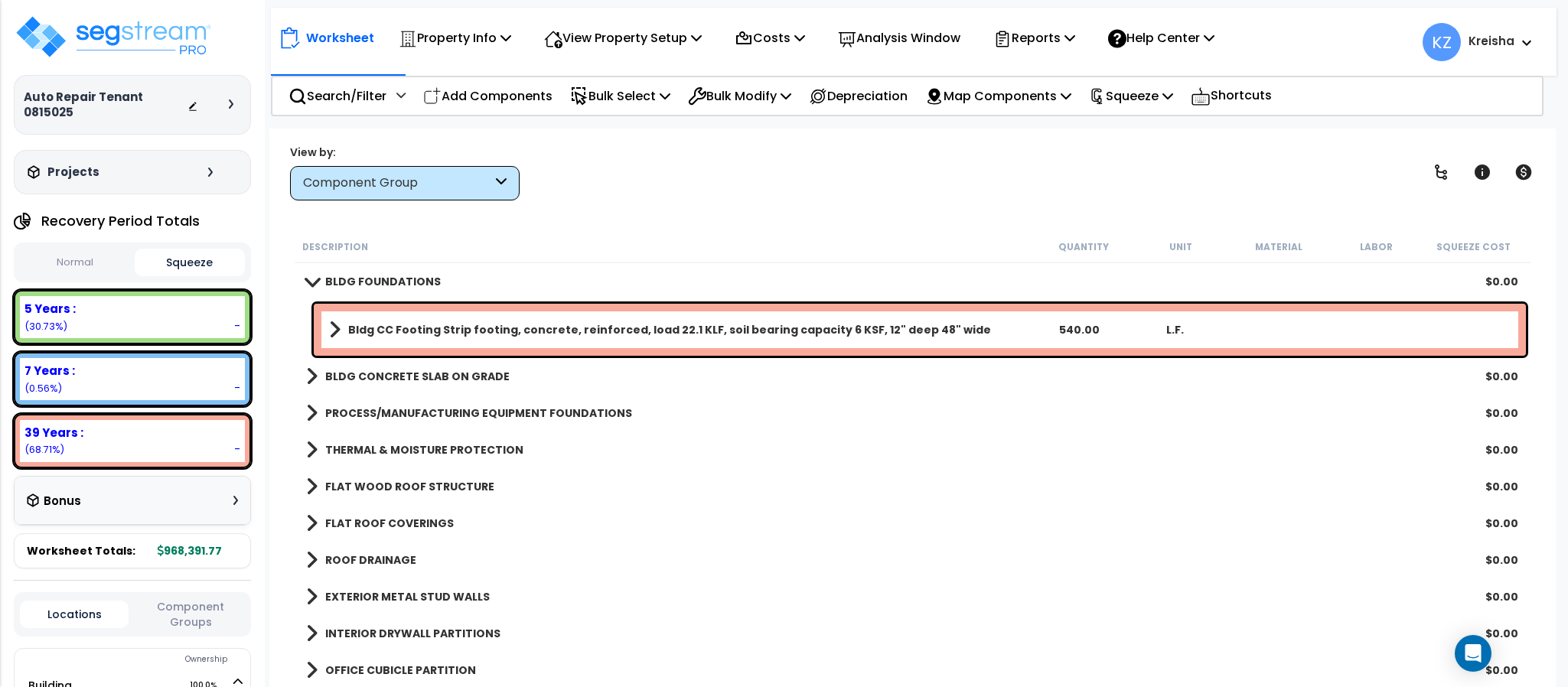
click at [645, 188] on div "View by: Component Group High to Low (Total Cost)" at bounding box center [912, 172] width 1255 height 57
click at [360, 275] on b "BLDG FOUNDATIONS" at bounding box center [383, 281] width 116 height 15
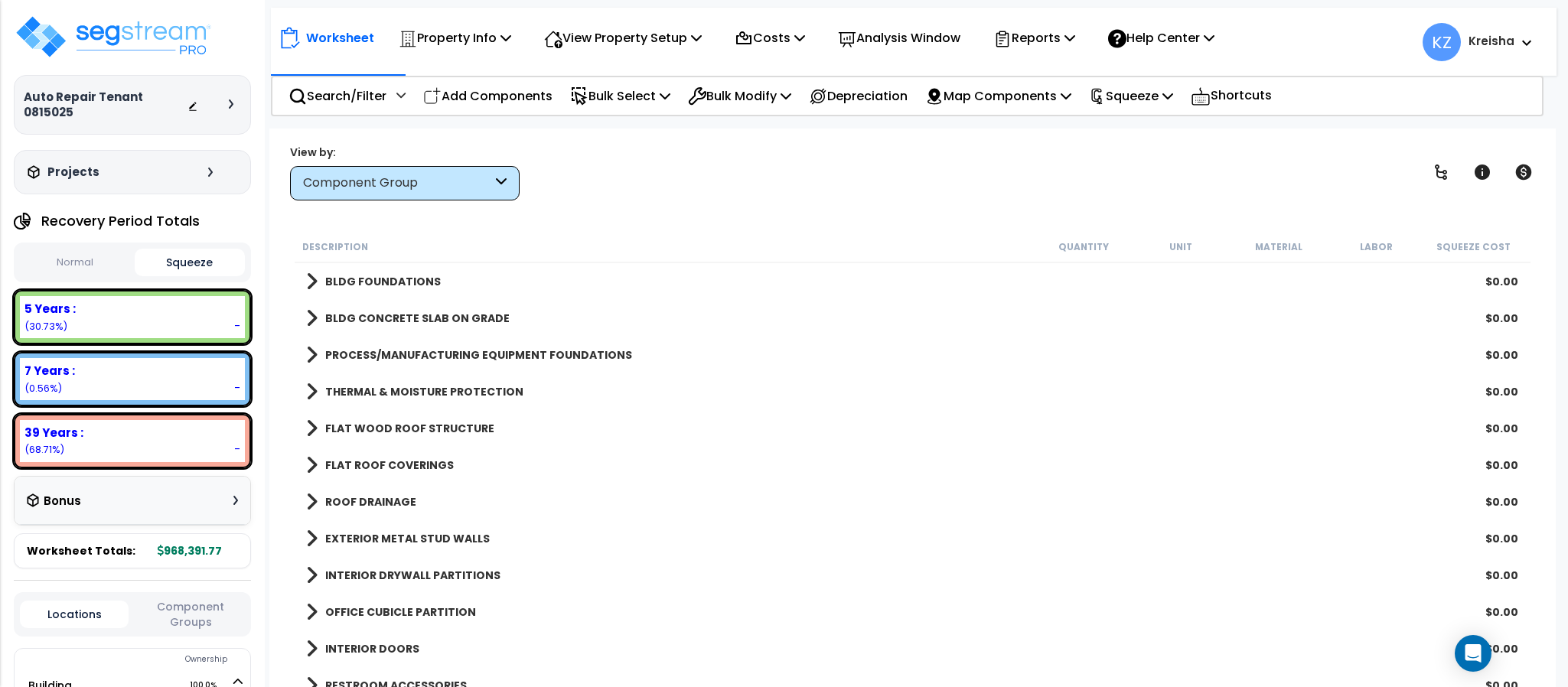
click at [56, 264] on button "Normal" at bounding box center [75, 263] width 111 height 27
click at [653, 184] on div "View by: Component Group High to Low (Total Cost)" at bounding box center [912, 172] width 1255 height 57
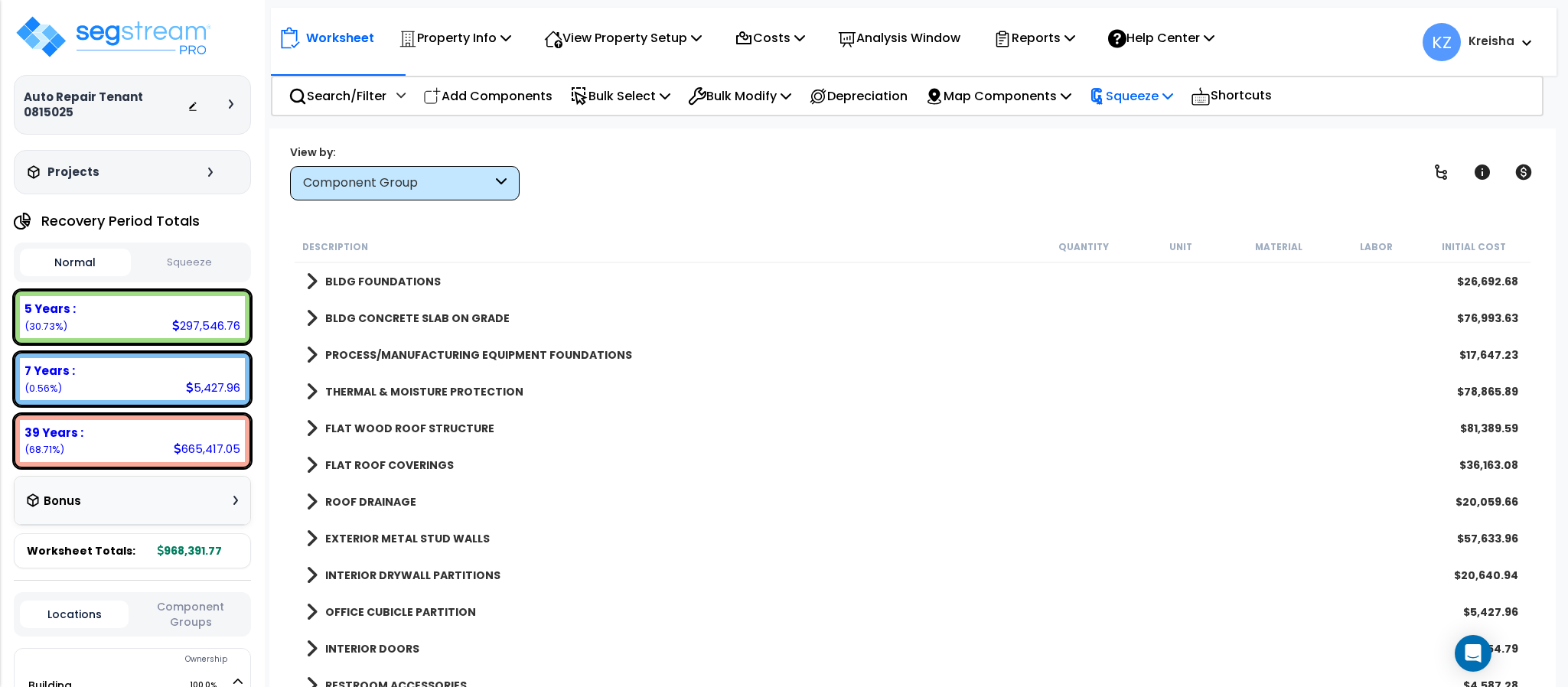
click at [1147, 88] on p "Squeeze" at bounding box center [1131, 96] width 84 height 21
click at [1129, 131] on link "Squeeze" at bounding box center [1158, 130] width 151 height 31
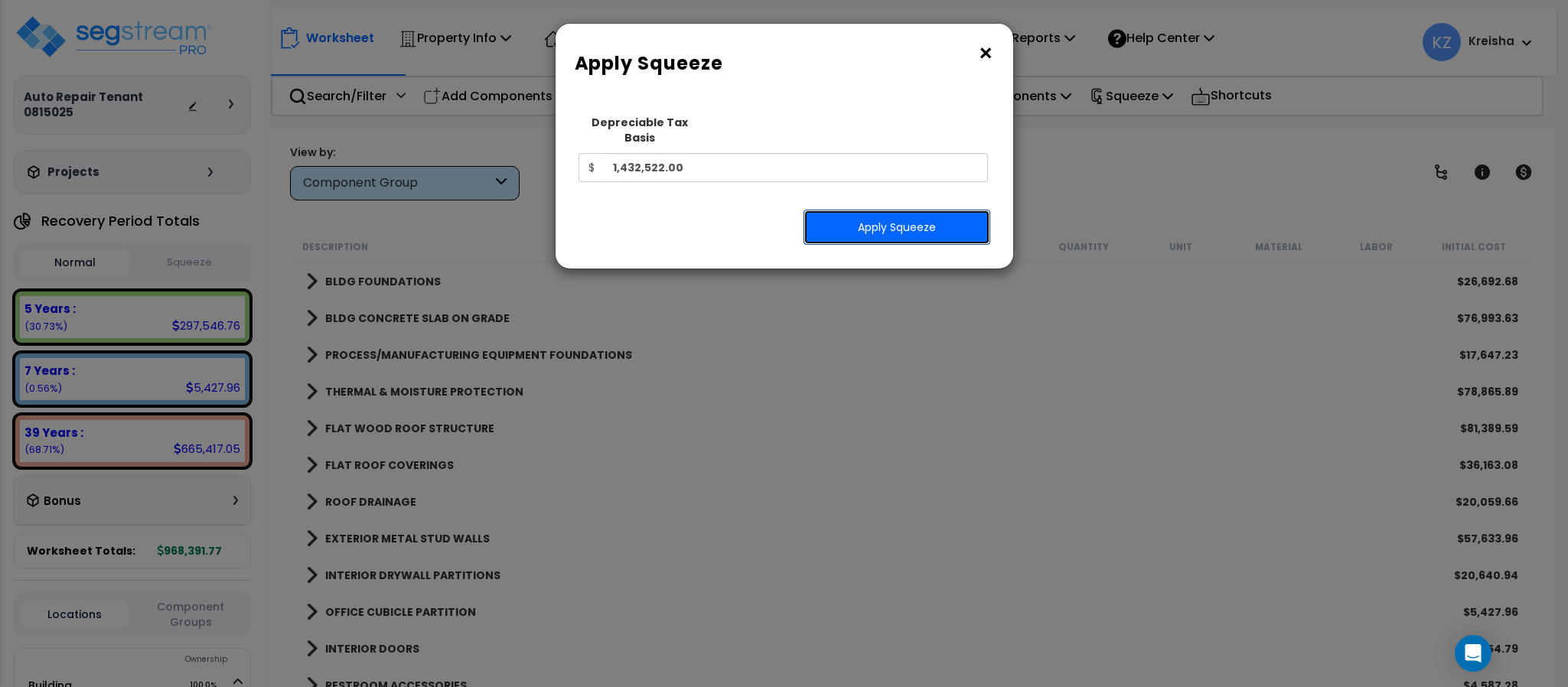
click at [862, 211] on button "Apply Squeeze" at bounding box center [897, 227] width 186 height 35
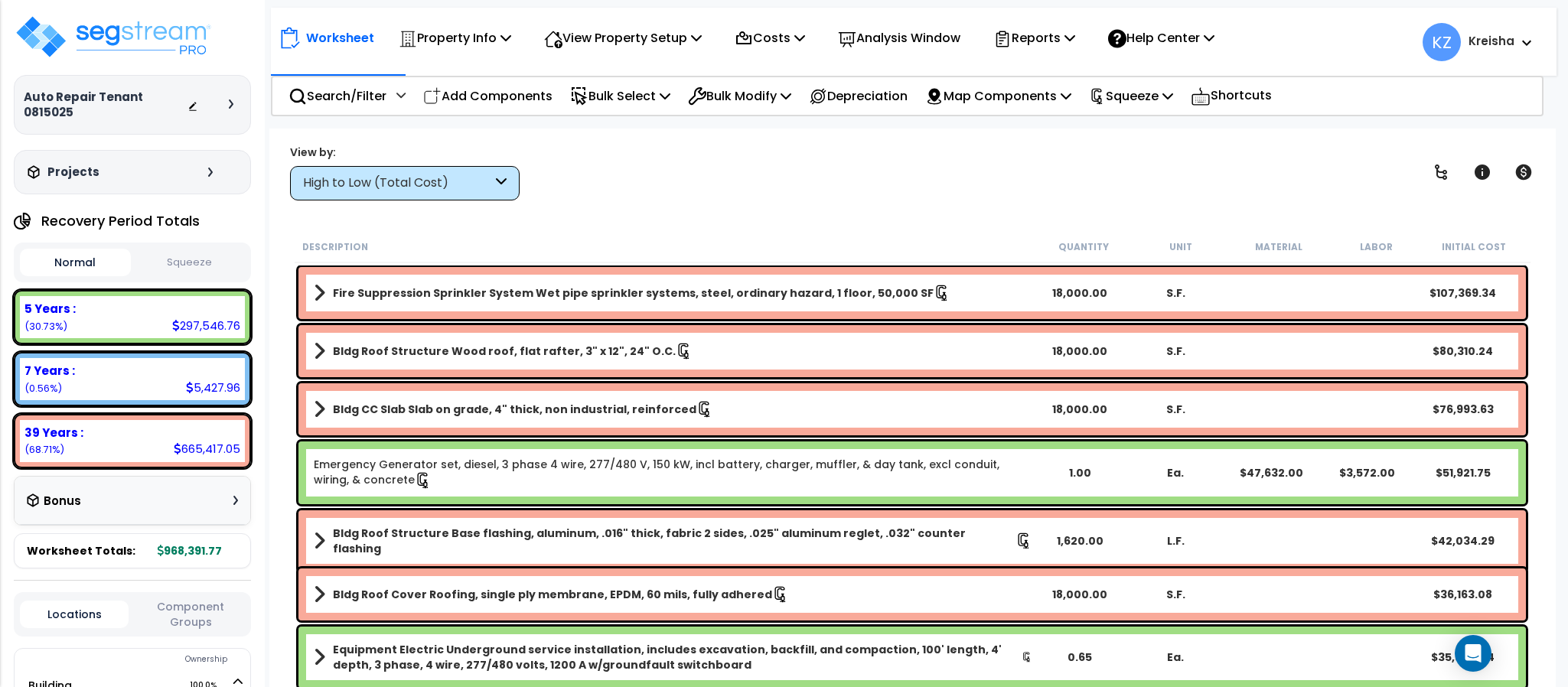
click at [473, 166] on div "High to Low (Total Cost)" at bounding box center [405, 183] width 230 height 34
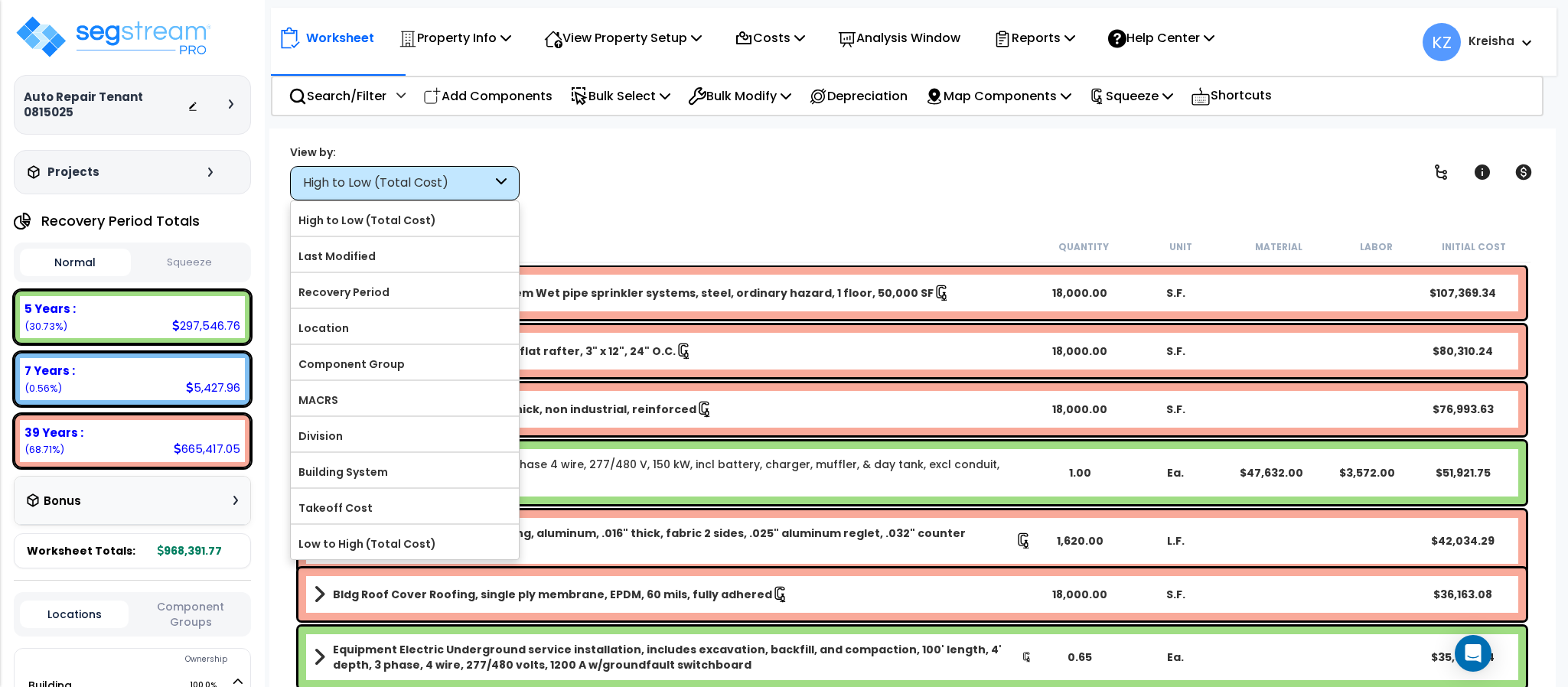
click at [381, 358] on label "Component Group" at bounding box center [404, 364] width 228 height 23
click at [0, 0] on input "Component Group" at bounding box center [0, 0] width 0 height 0
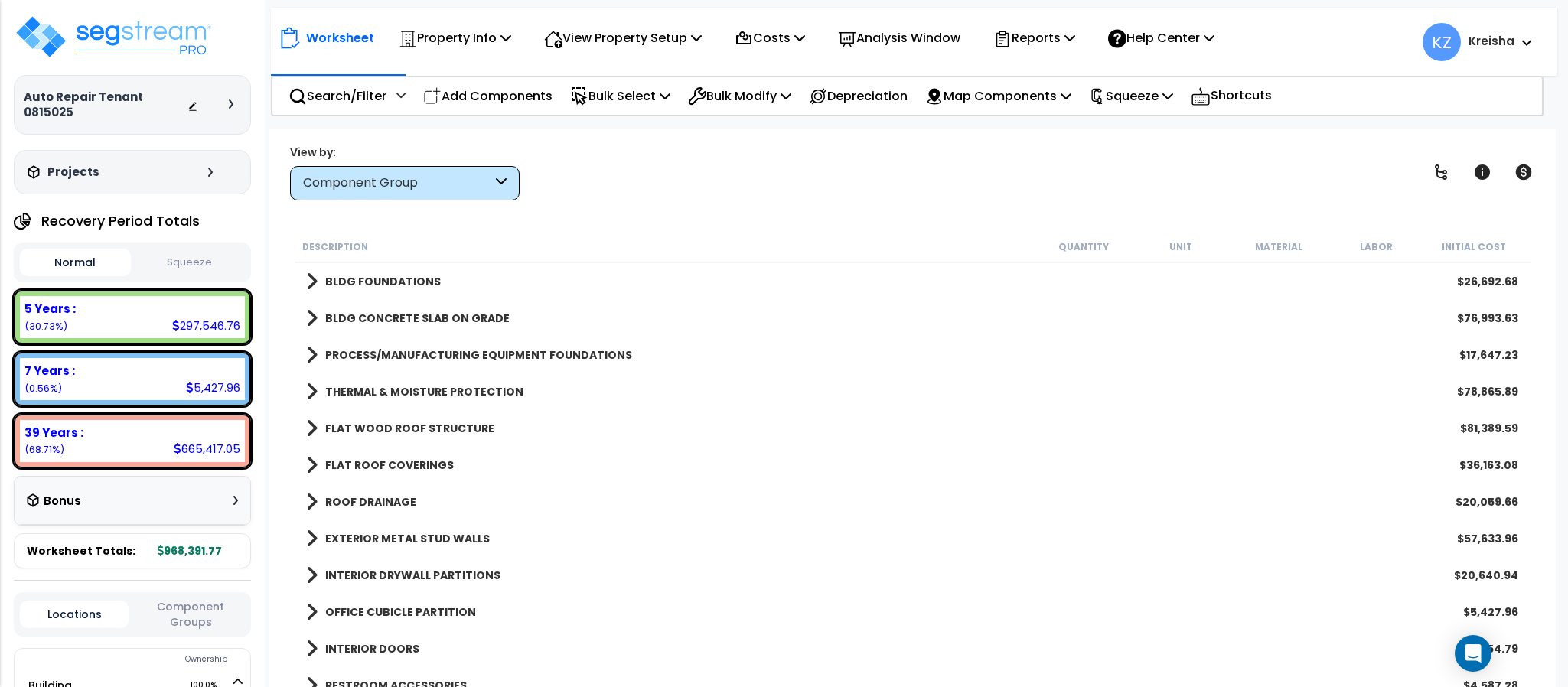
click at [398, 278] on b "BLDG FOUNDATIONS" at bounding box center [383, 281] width 116 height 15
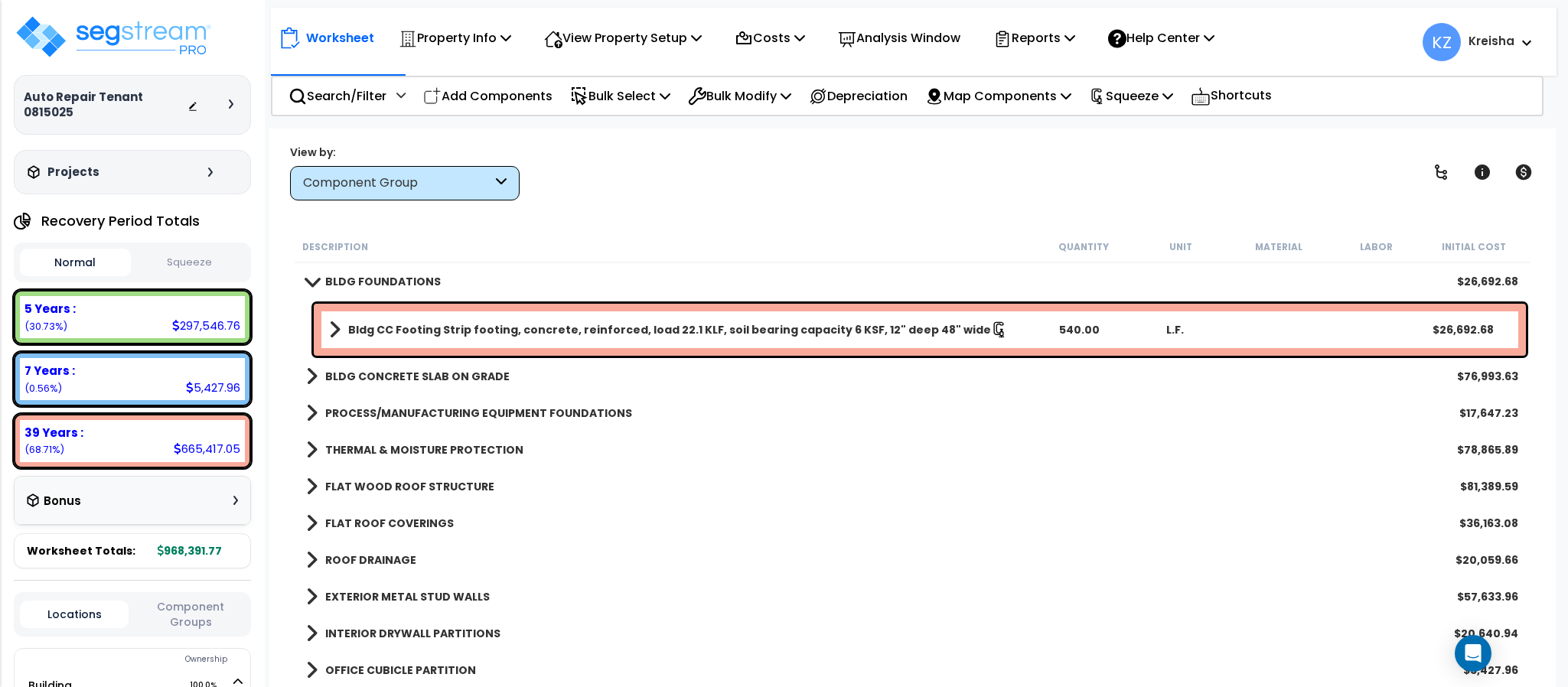
click at [182, 260] on button "Squeeze" at bounding box center [190, 263] width 111 height 27
click at [201, 271] on button "Squeeze" at bounding box center [190, 262] width 111 height 27
click at [92, 255] on button "Normal" at bounding box center [75, 263] width 111 height 27
click at [1070, 329] on div "540.00" at bounding box center [1080, 329] width 95 height 15
click at [1070, 327] on div "540.00" at bounding box center [1080, 329] width 95 height 15
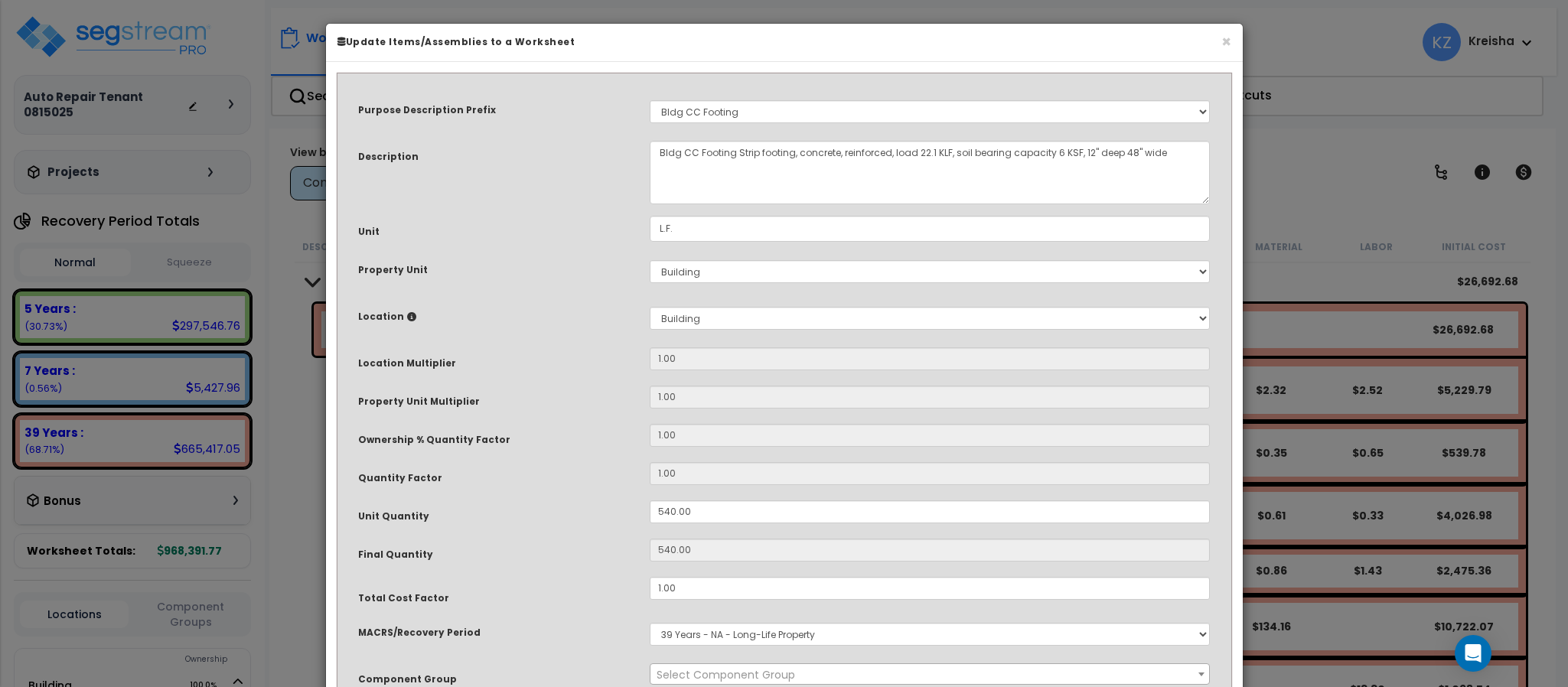
select select "10081"
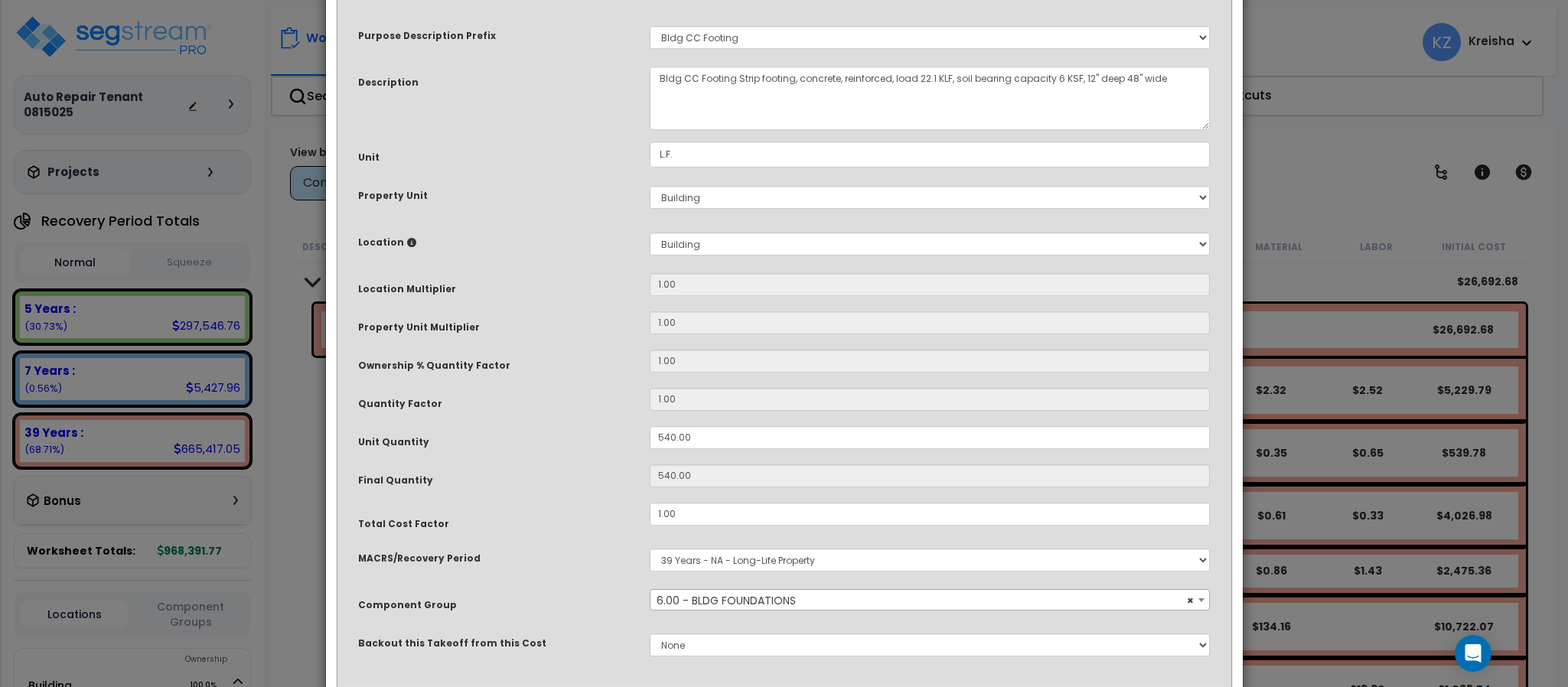
scroll to position [173, 0]
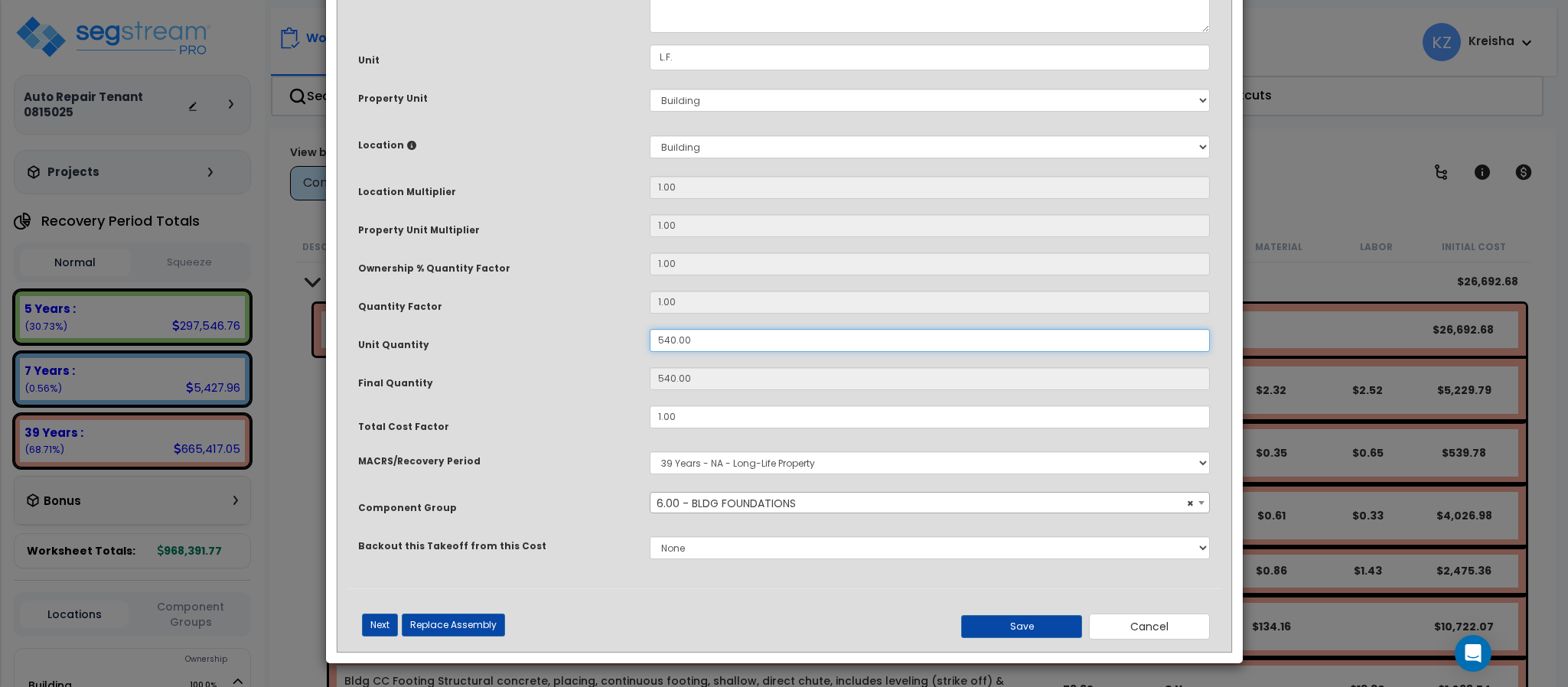
click at [729, 342] on input "540.00" at bounding box center [930, 340] width 561 height 23
click at [729, 340] on input "540.00" at bounding box center [930, 340] width 561 height 23
type input "5"
type input "55"
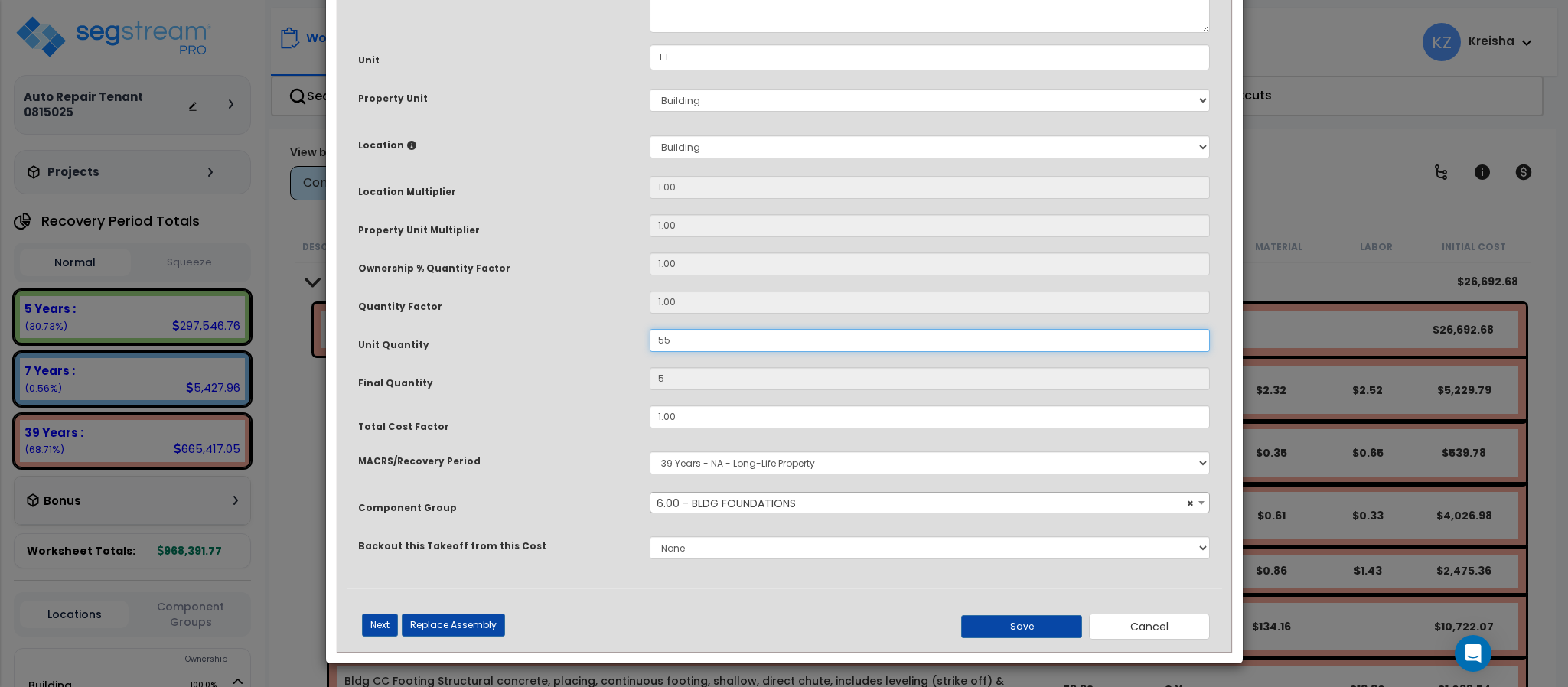
type input "55"
type input "550"
click at [1031, 632] on button "Save" at bounding box center [1021, 626] width 121 height 23
type input "550.00"
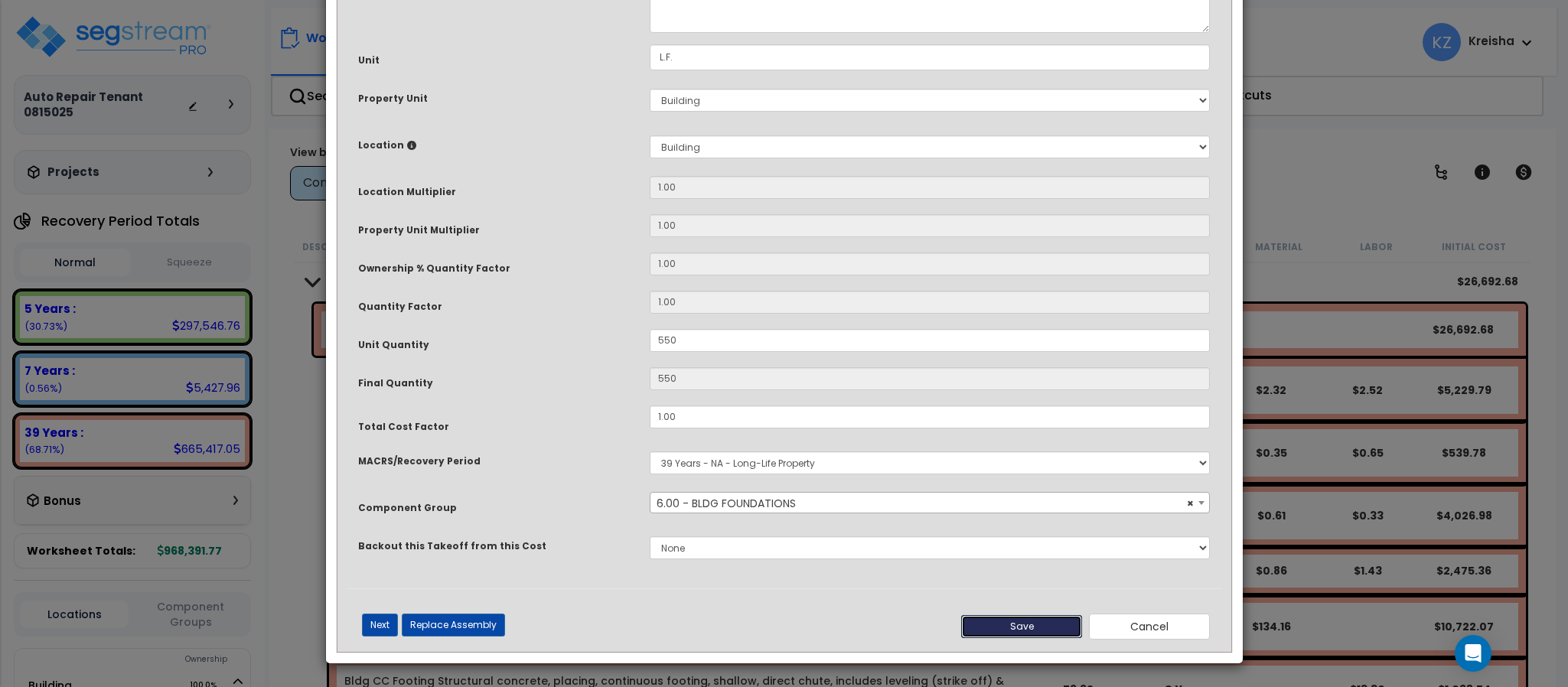
type input "550.00"
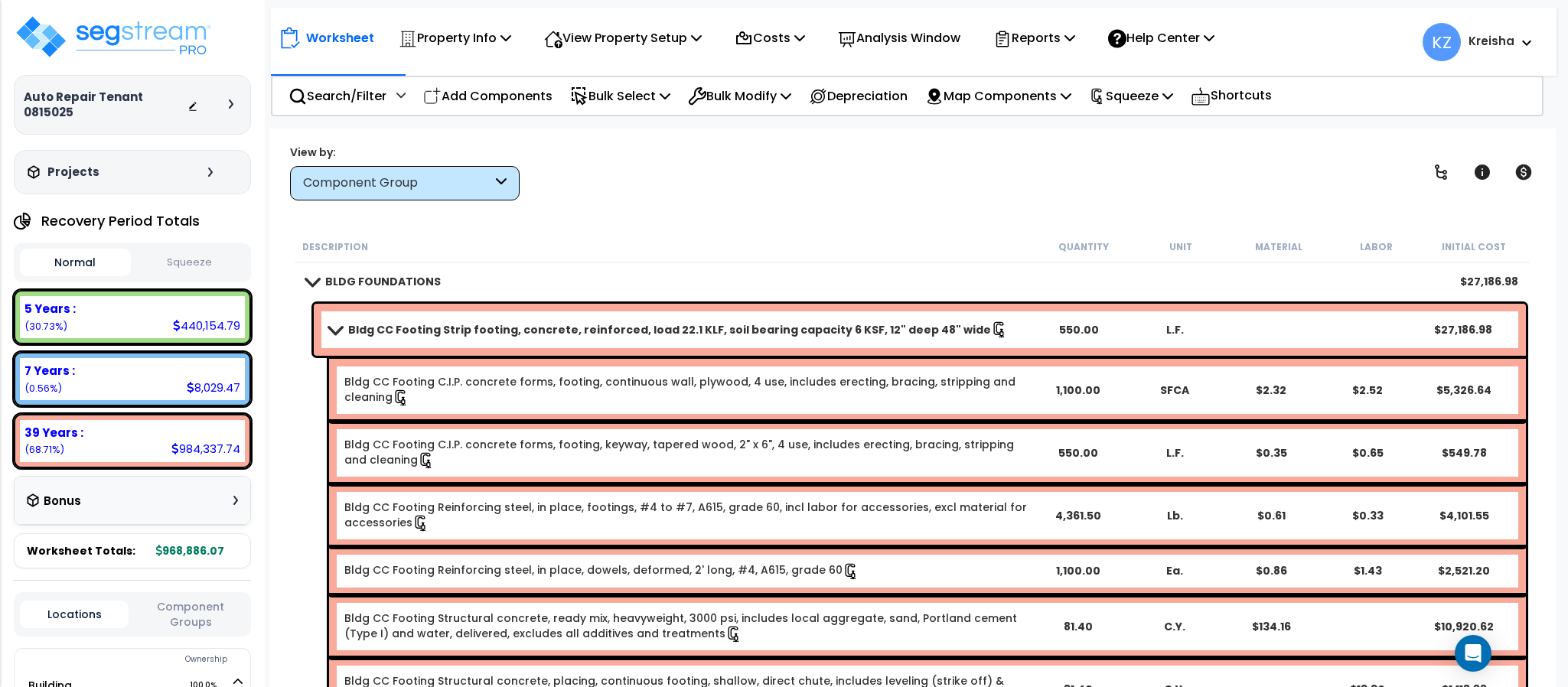
click at [340, 329] on span at bounding box center [335, 329] width 22 height 12
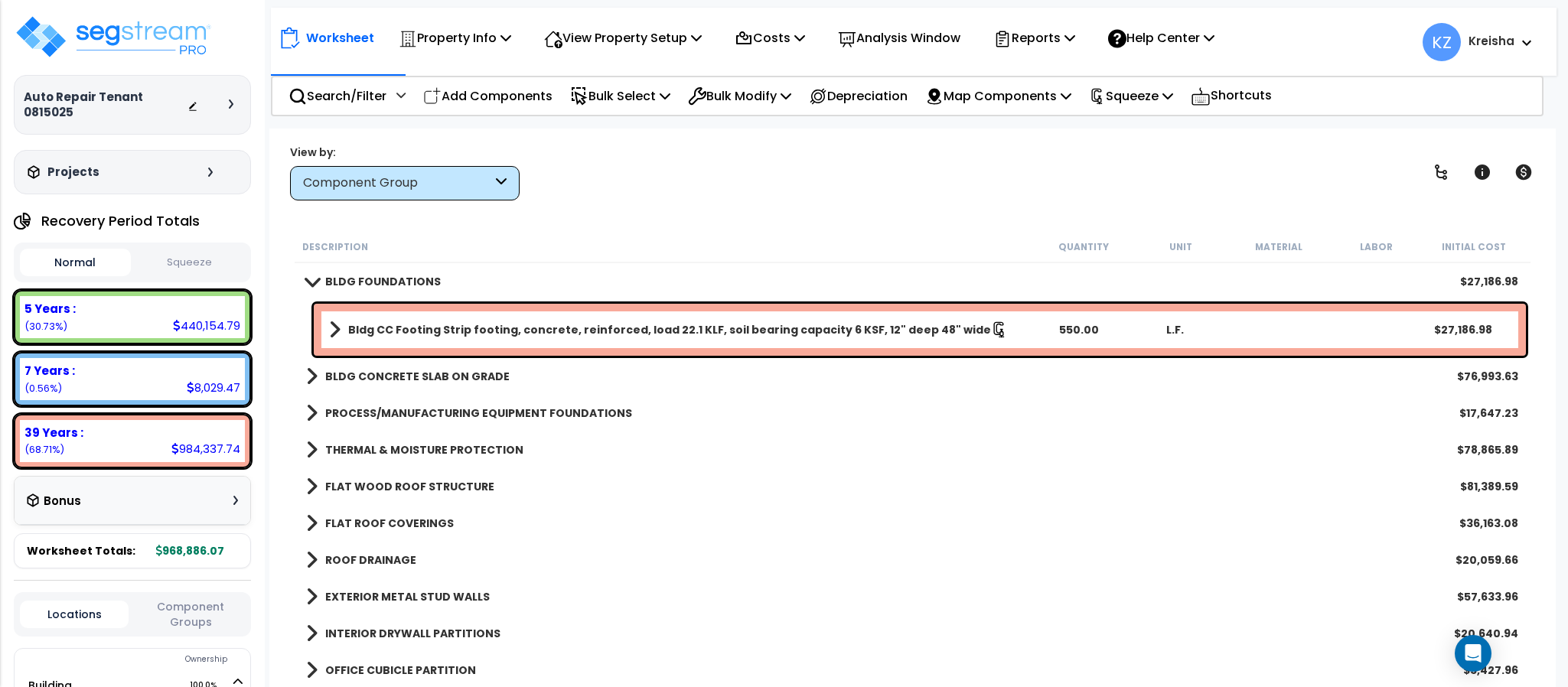
click at [191, 255] on button "Squeeze" at bounding box center [190, 263] width 111 height 27
click at [1174, 91] on p "Squeeze" at bounding box center [1131, 96] width 84 height 21
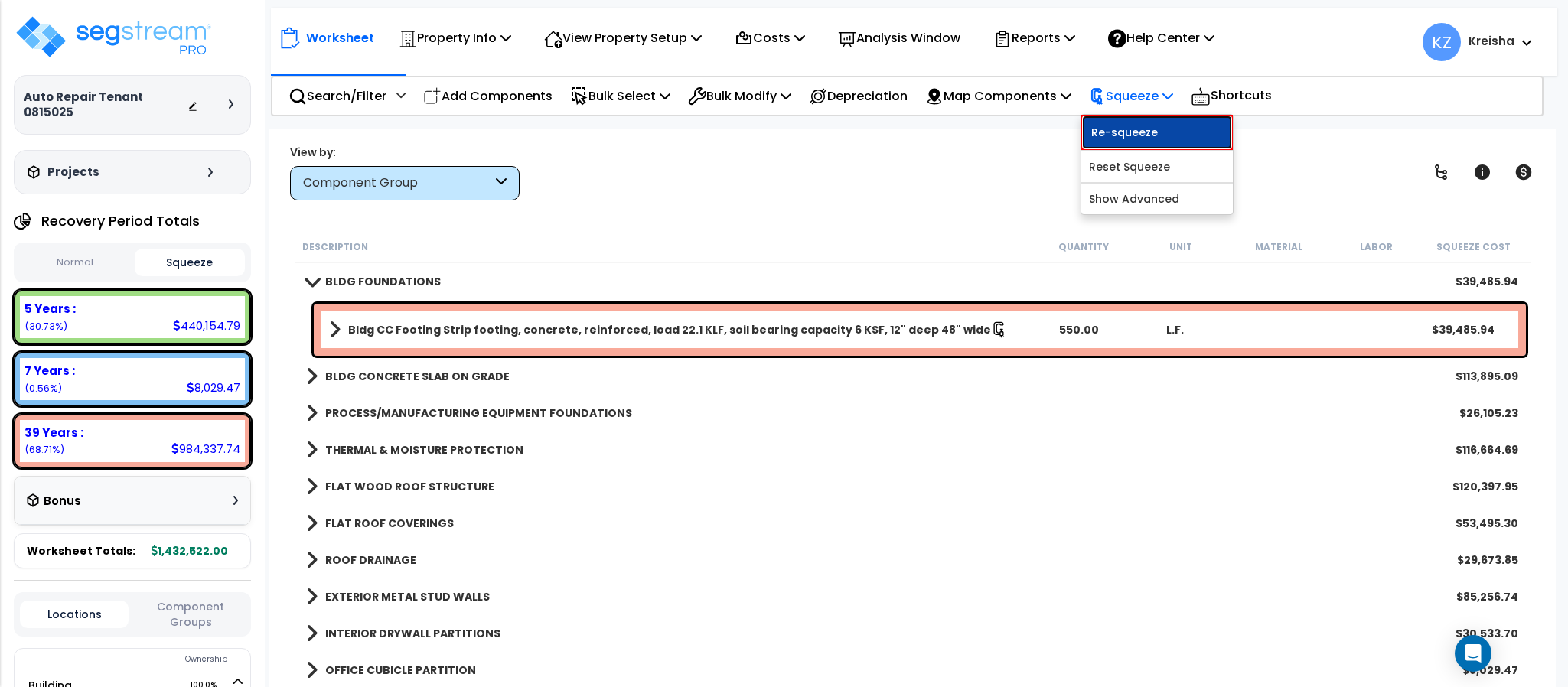
click at [1155, 134] on link "Re-squeeze" at bounding box center [1158, 132] width 151 height 35
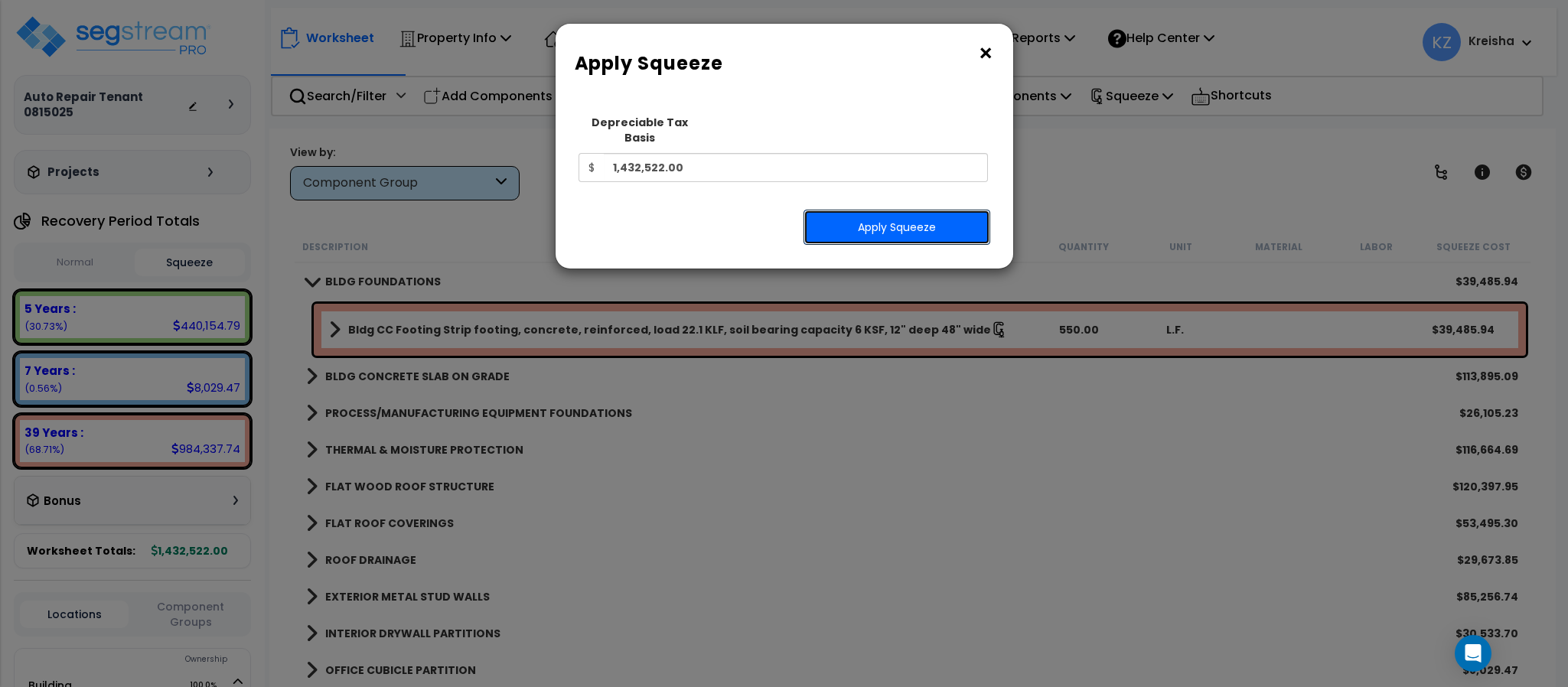
click at [853, 211] on button "Apply Squeeze" at bounding box center [897, 227] width 186 height 35
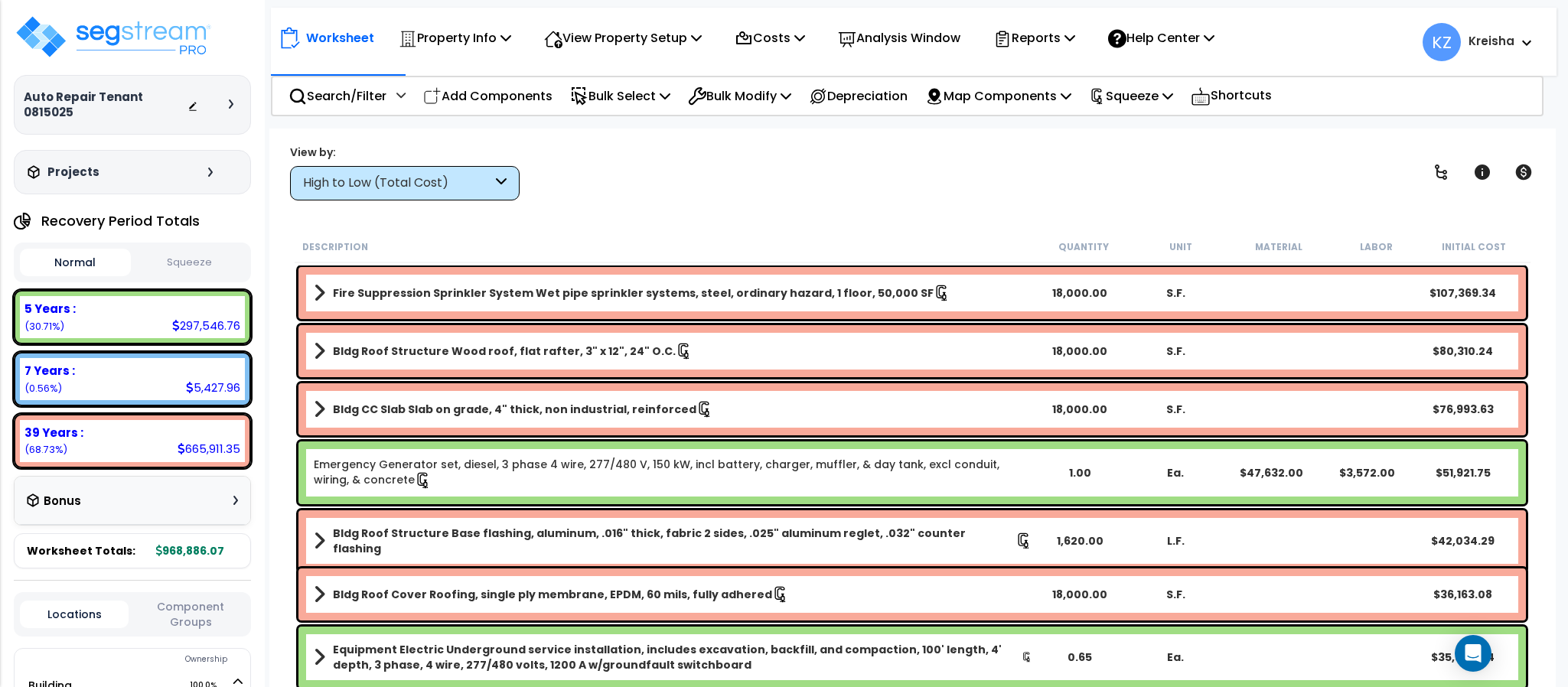
click at [501, 177] on icon at bounding box center [501, 183] width 11 height 17
click at [500, 176] on icon at bounding box center [501, 183] width 11 height 17
click at [506, 184] on icon at bounding box center [501, 183] width 11 height 17
click at [503, 181] on icon at bounding box center [501, 183] width 11 height 17
click at [538, 184] on div "View by: High to Low (Total Cost) High to Low (Total Cost)" at bounding box center [912, 172] width 1255 height 57
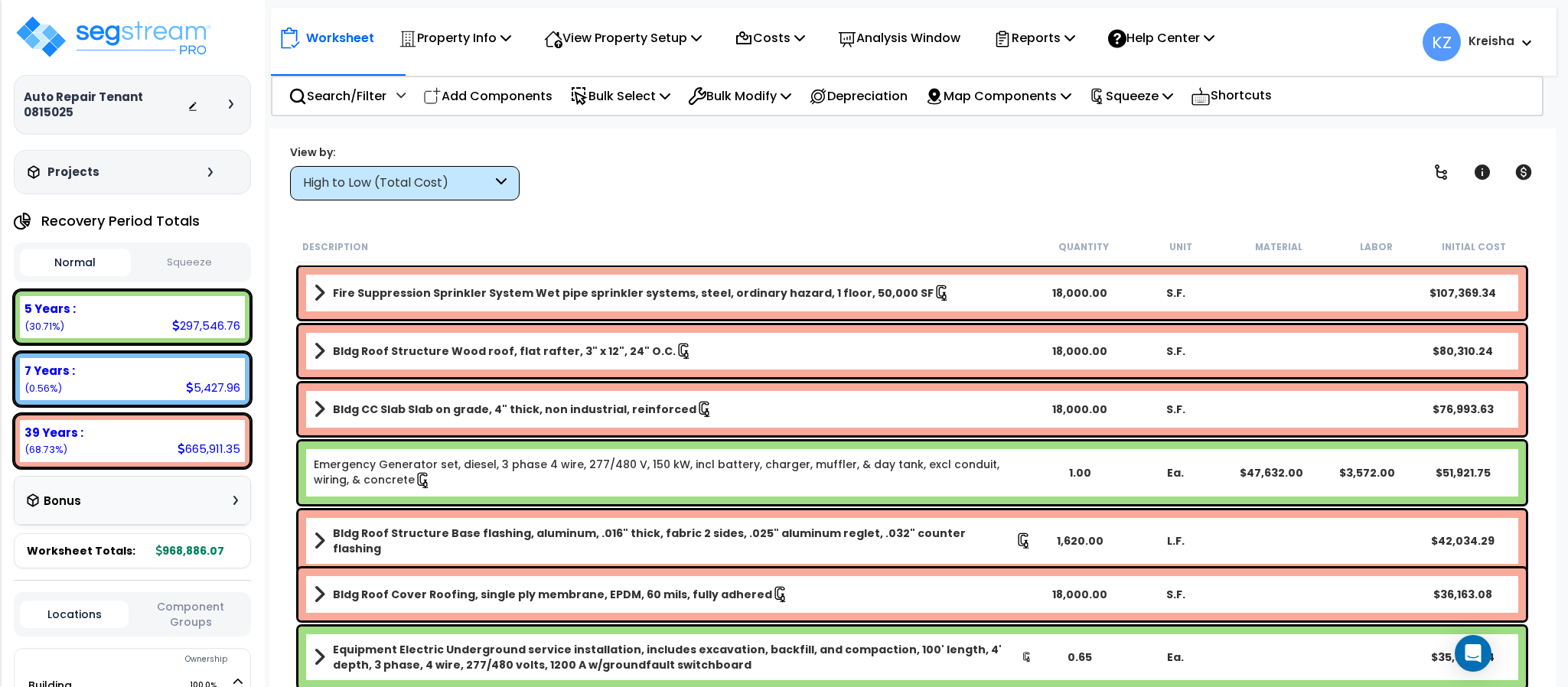
click at [504, 181] on icon at bounding box center [501, 183] width 11 height 17
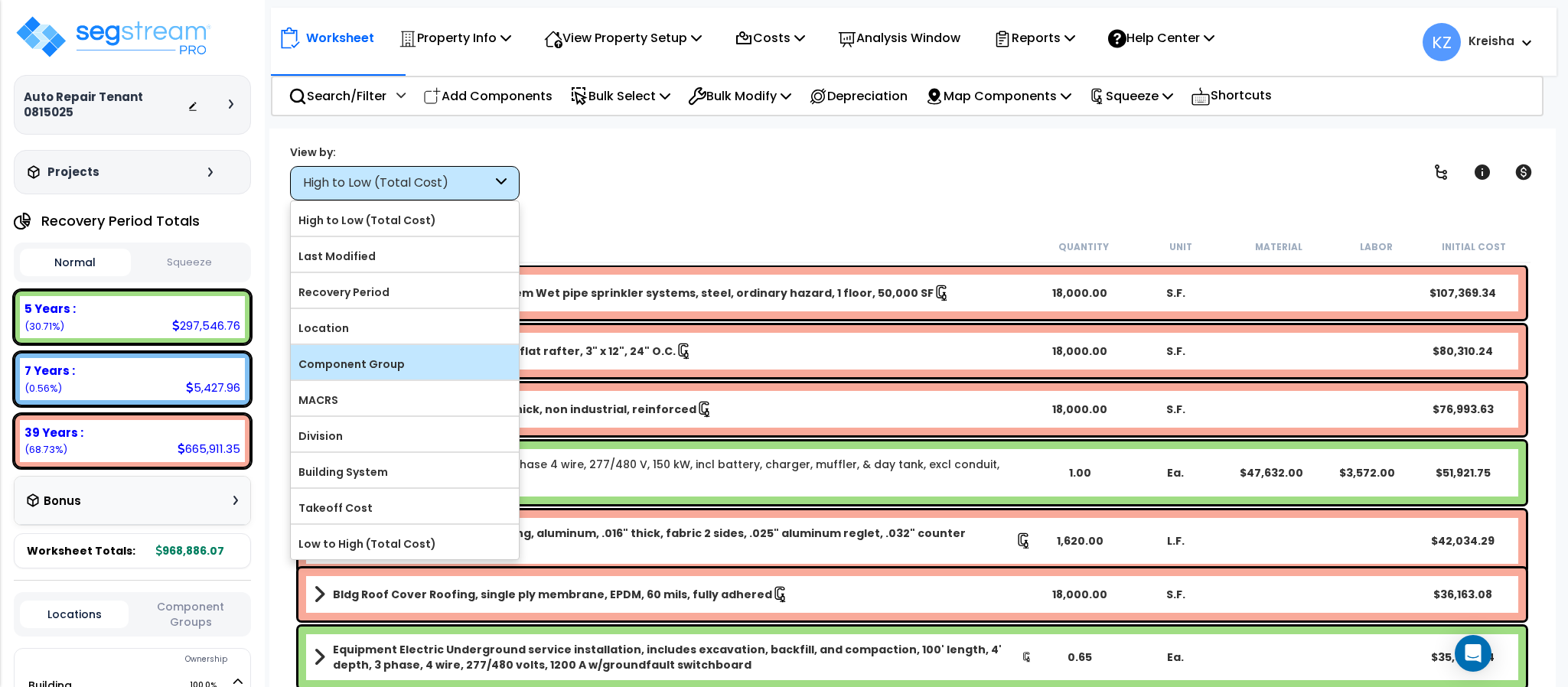
click at [380, 370] on label "Component Group" at bounding box center [404, 364] width 228 height 23
click at [0, 0] on input "Component Group" at bounding box center [0, 0] width 0 height 0
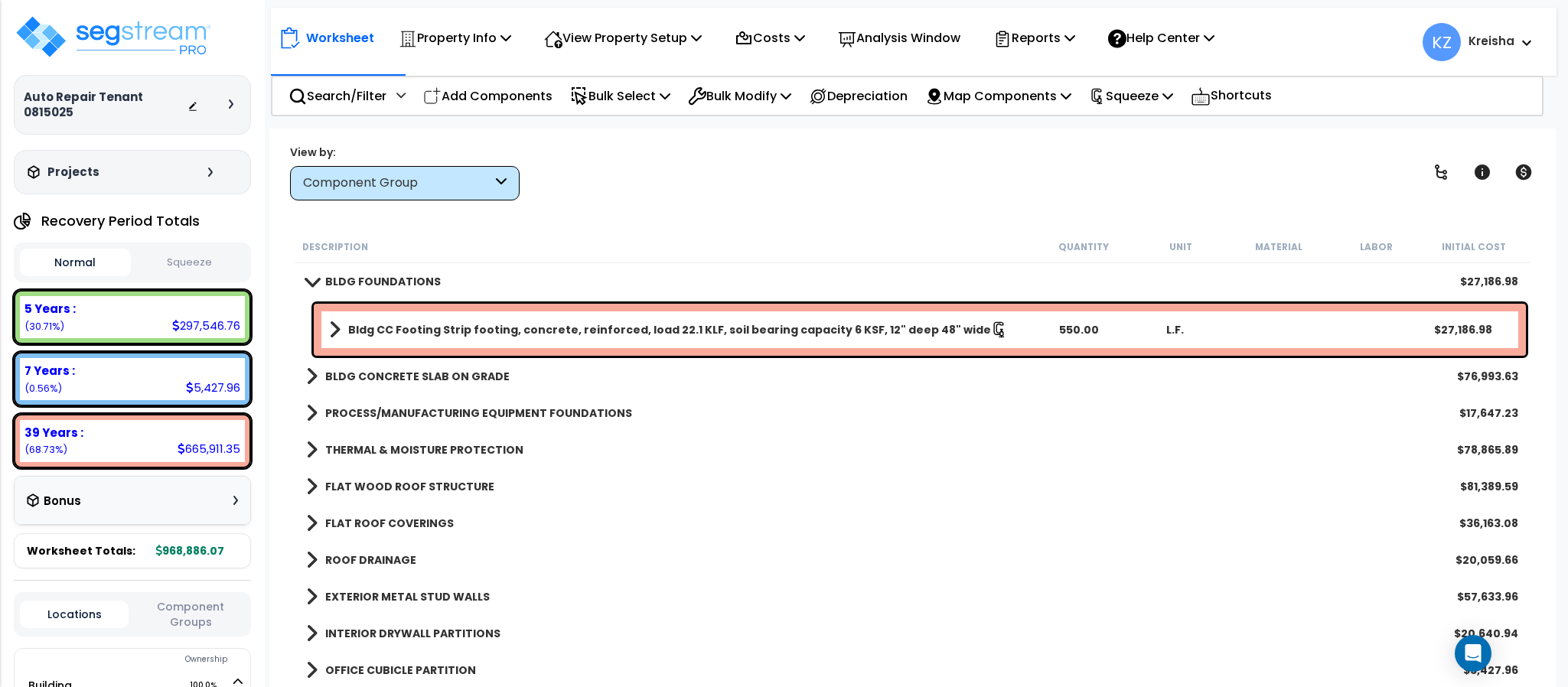
click at [154, 259] on button "Squeeze" at bounding box center [190, 263] width 111 height 27
drag, startPoint x: 1427, startPoint y: 327, endPoint x: 1510, endPoint y: 333, distance: 83.2
click at [1510, 333] on div "$40,196.63" at bounding box center [1464, 329] width 95 height 15
click at [1312, 181] on div "View by: Component Group High to Low (Total Cost)" at bounding box center [912, 172] width 1255 height 57
click at [1137, 94] on p "Squeeze" at bounding box center [1131, 96] width 84 height 21
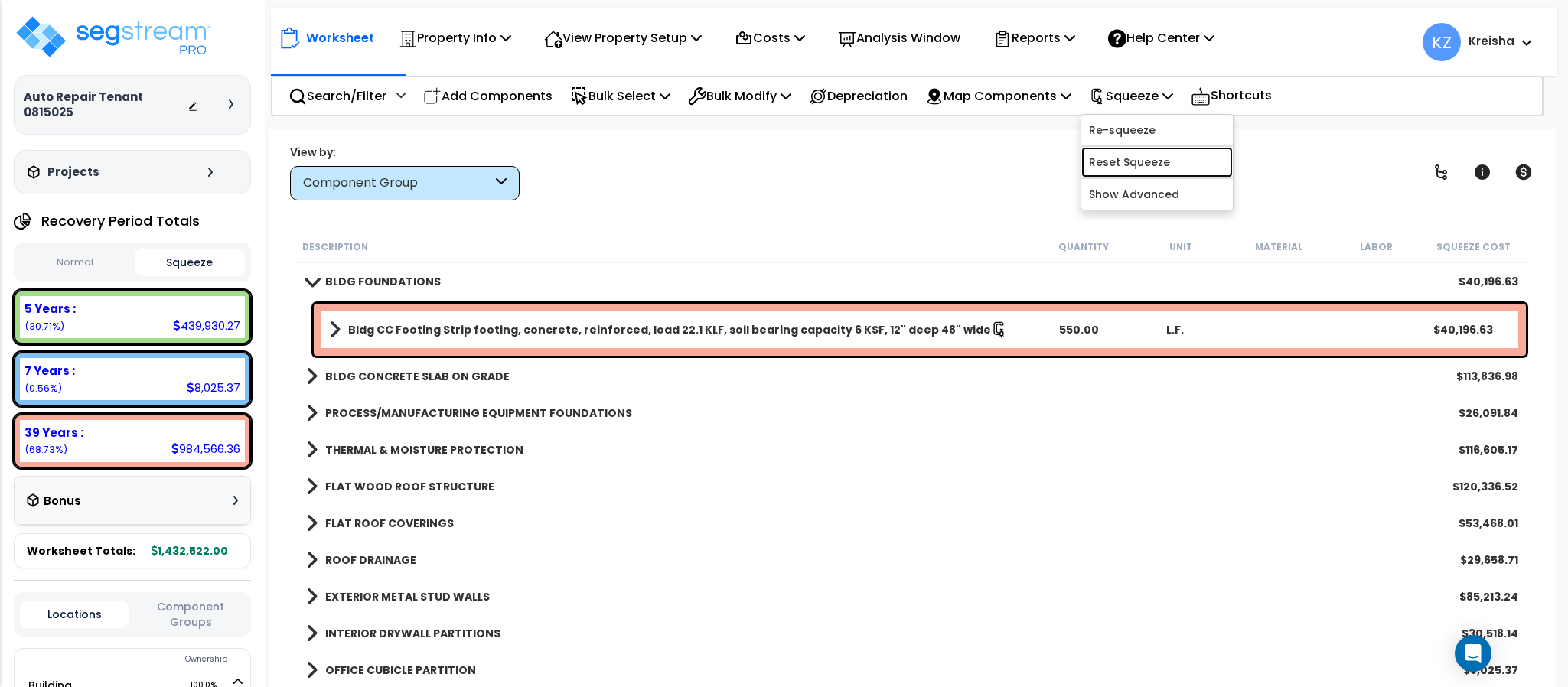
click at [1146, 168] on link "Reset Squeeze" at bounding box center [1158, 162] width 151 height 31
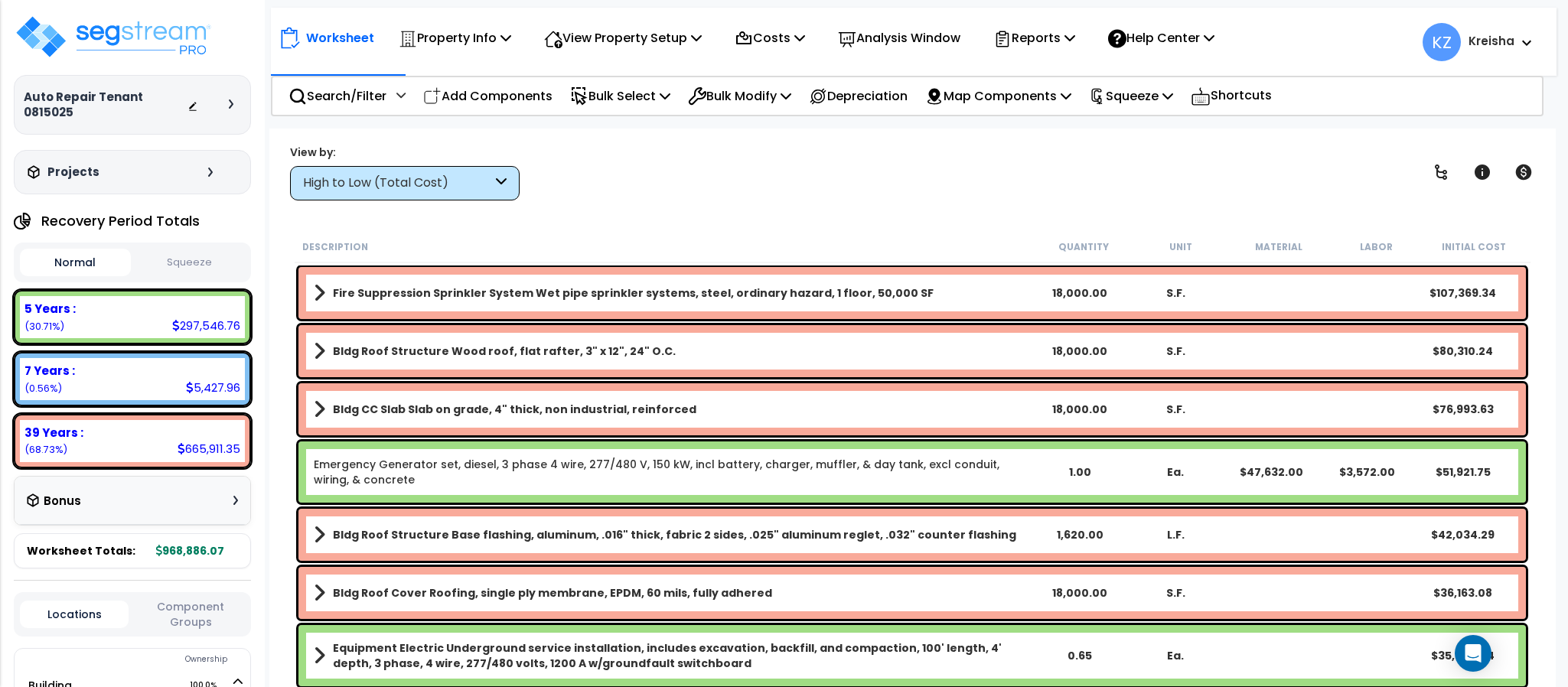
click at [1176, 138] on div "Worksheet Property Info Property Setup Add Property Unit Template property Clon…" at bounding box center [912, 472] width 1286 height 687
click at [506, 179] on icon at bounding box center [501, 183] width 11 height 17
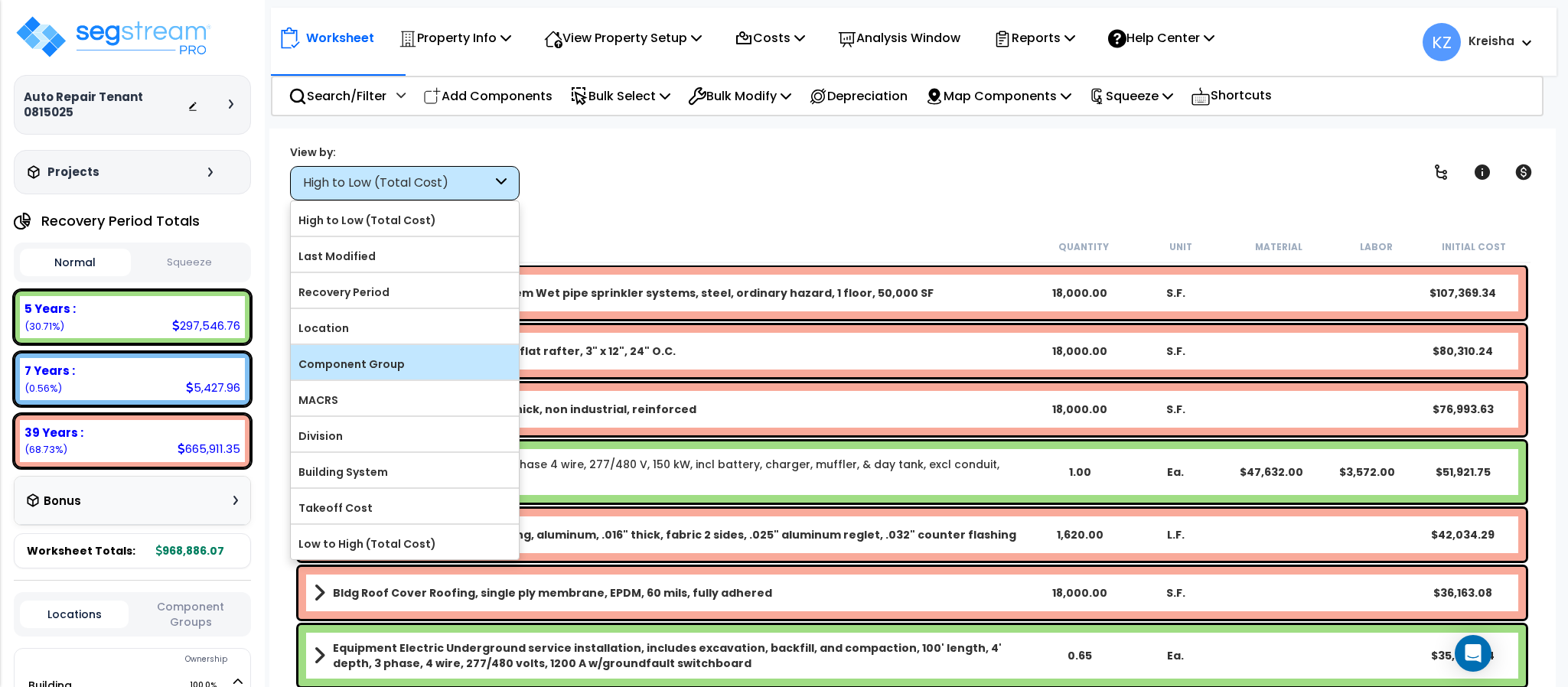
click at [377, 369] on label "Component Group" at bounding box center [404, 364] width 228 height 23
click at [0, 0] on input "Component Group" at bounding box center [0, 0] width 0 height 0
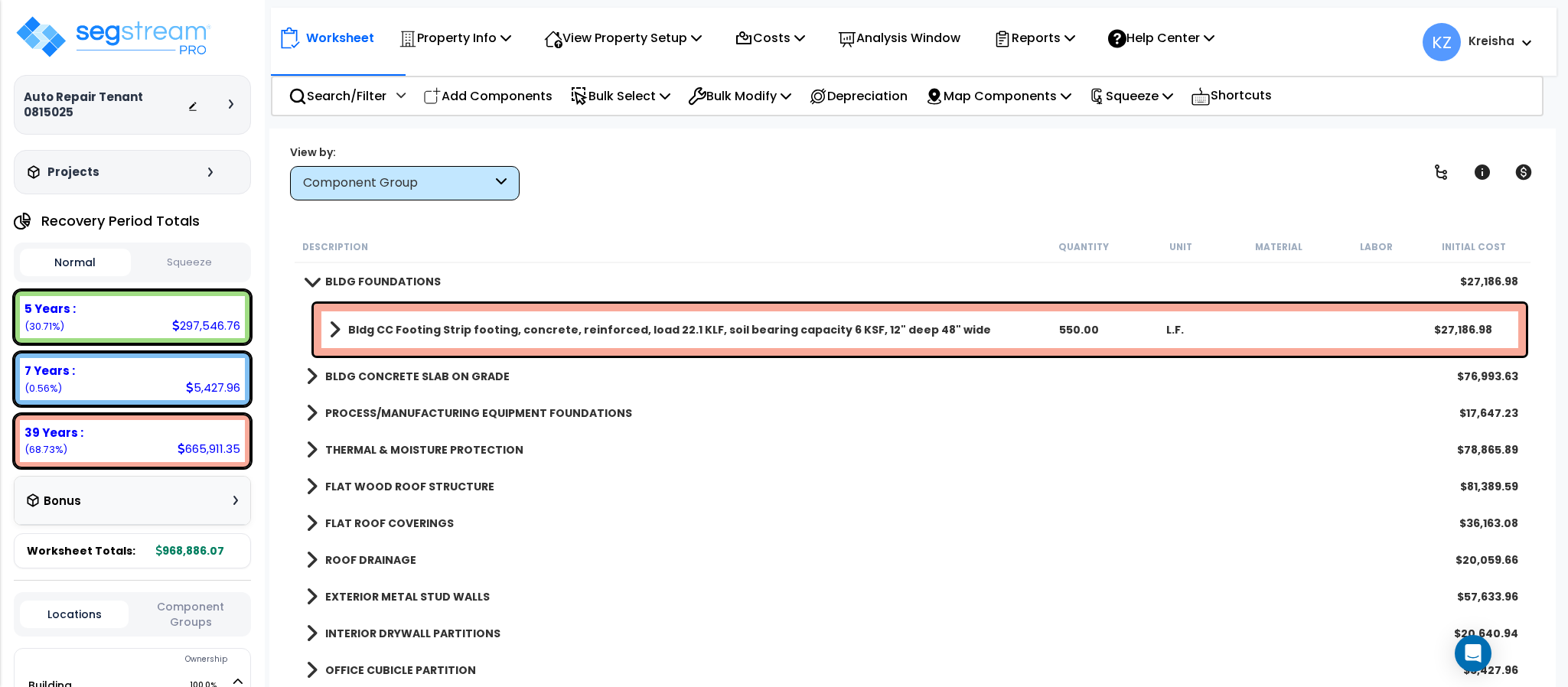
click at [1075, 329] on div "550.00" at bounding box center [1080, 329] width 95 height 15
click at [1075, 327] on div "550.00" at bounding box center [1080, 329] width 95 height 15
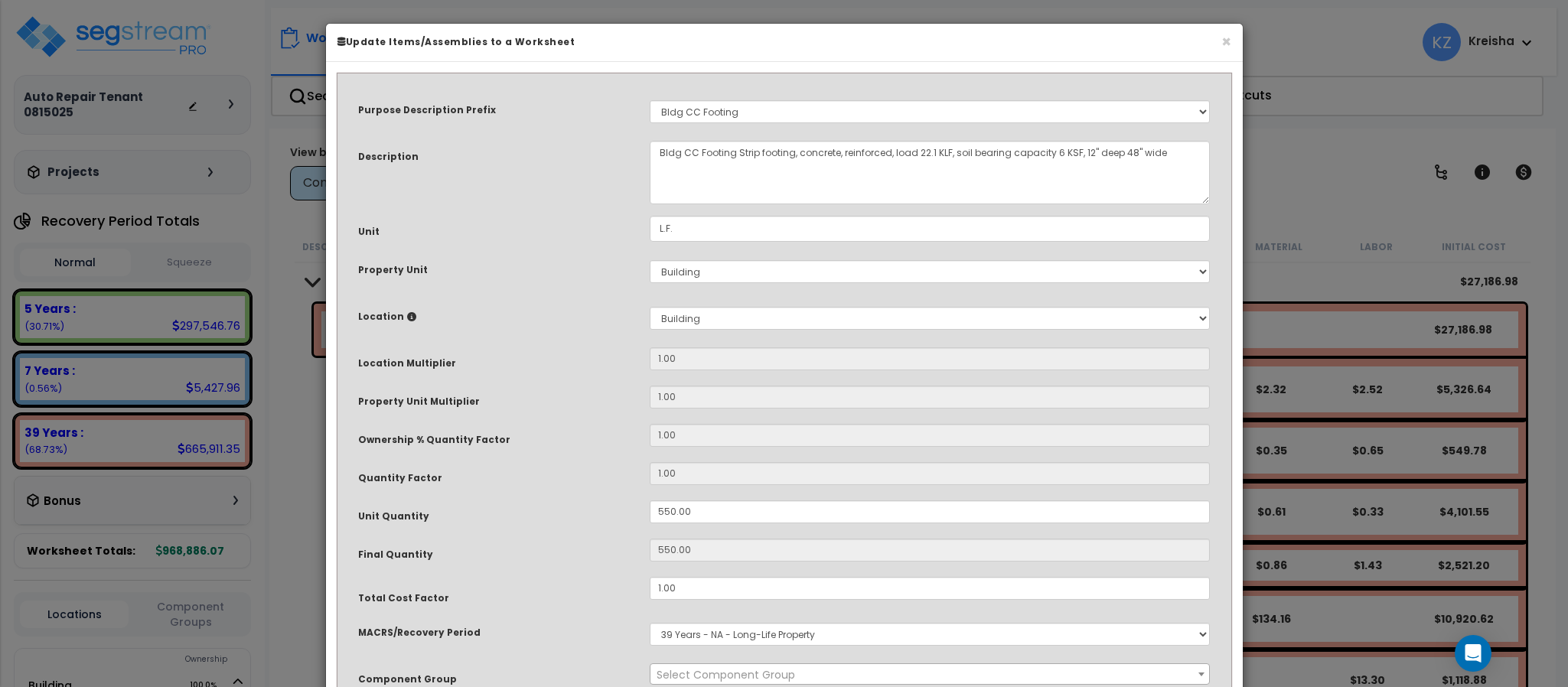
select select "10081"
click at [692, 514] on input "550.00" at bounding box center [930, 512] width 561 height 23
click at [692, 512] on input "550.00" at bounding box center [930, 512] width 561 height 23
type input "540"
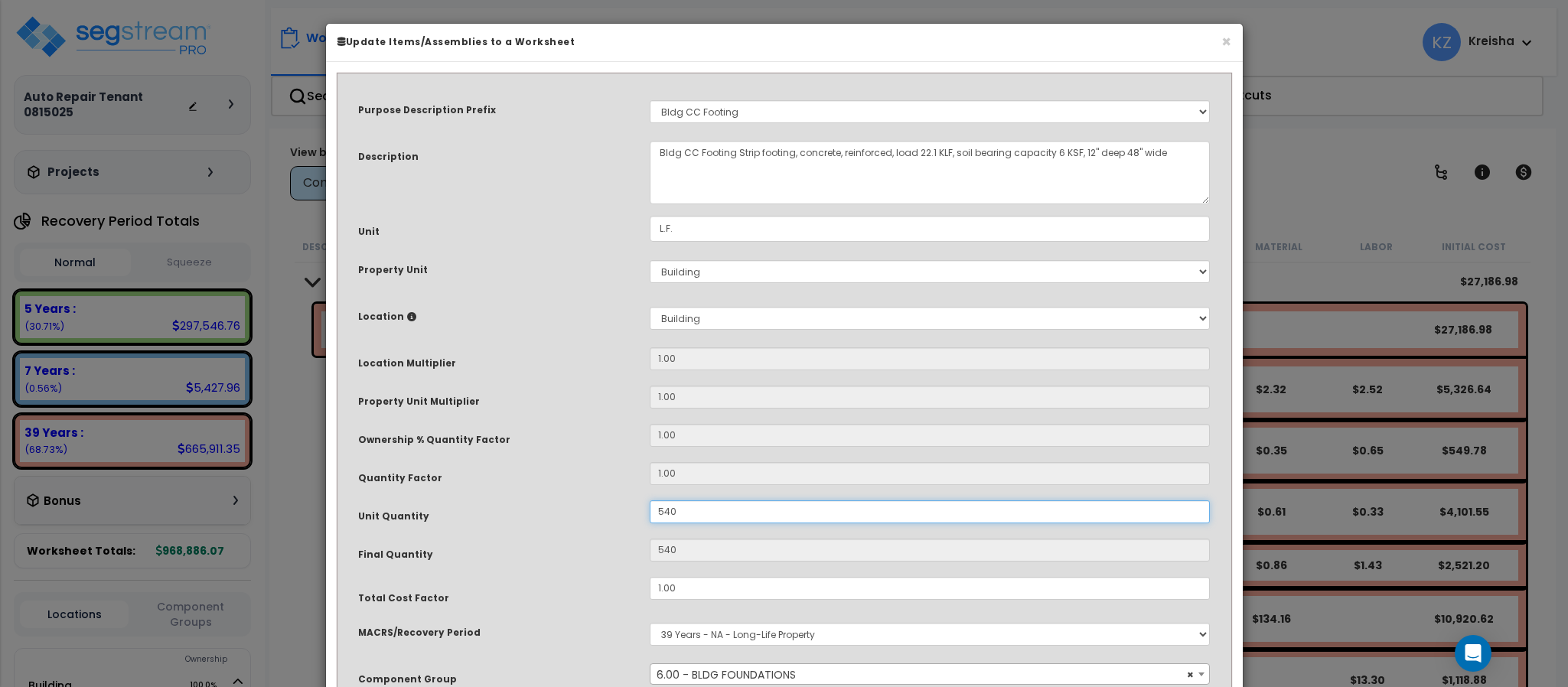
scroll to position [173, 0]
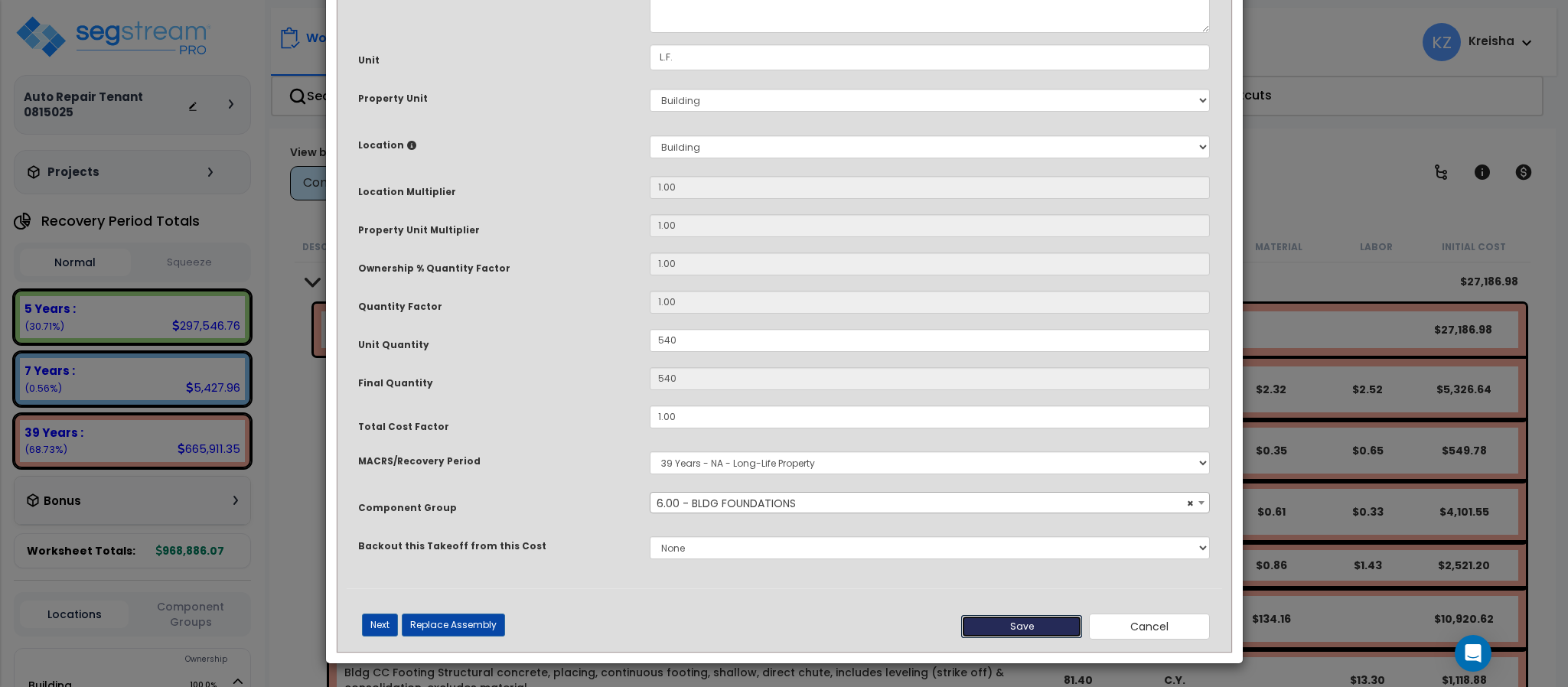
click at [995, 624] on button "Save" at bounding box center [1021, 626] width 121 height 23
type input "540.00"
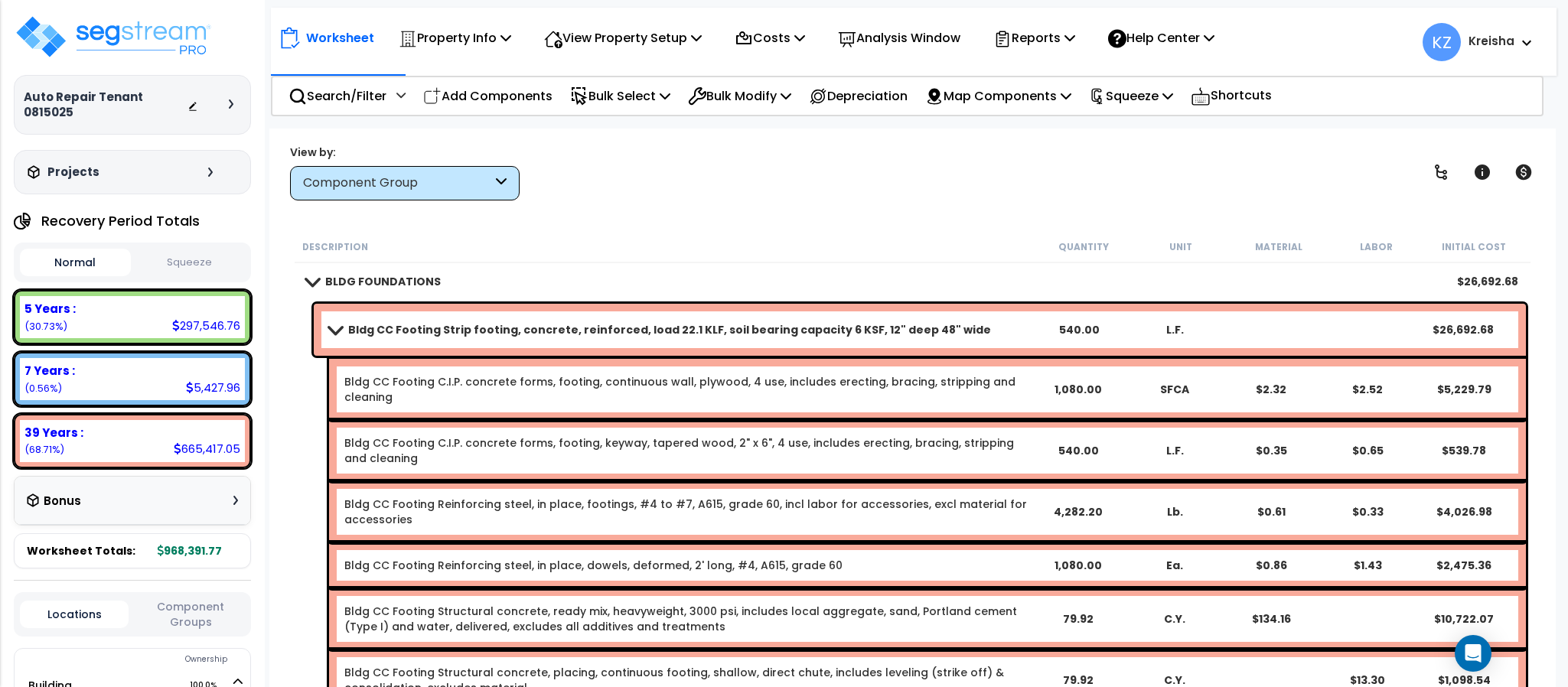
click at [855, 166] on div "View by: Component Group High to Low (Total Cost)" at bounding box center [912, 172] width 1255 height 57
click at [1452, 179] on link at bounding box center [1441, 172] width 33 height 33
click at [1443, 172] on icon at bounding box center [1441, 172] width 12 height 15
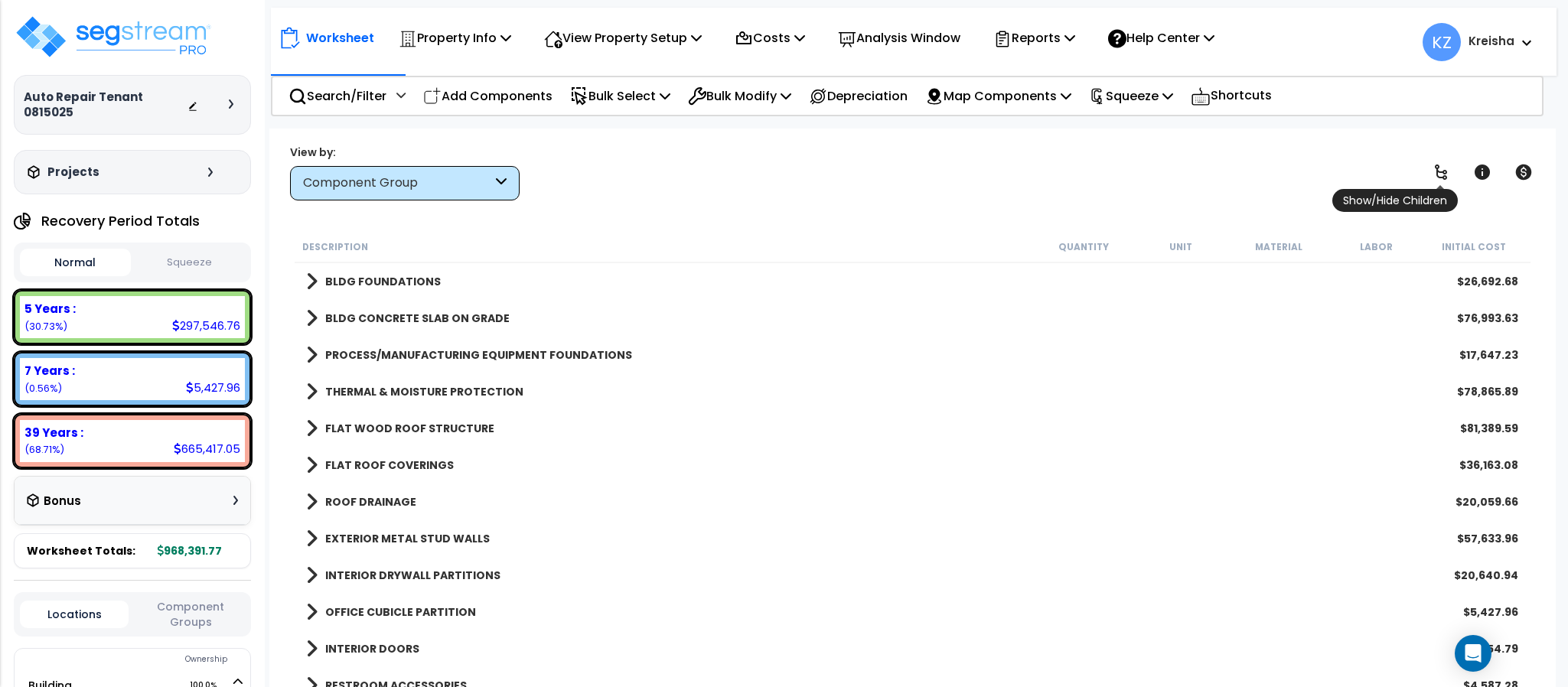
click at [1441, 171] on icon at bounding box center [1441, 172] width 18 height 18
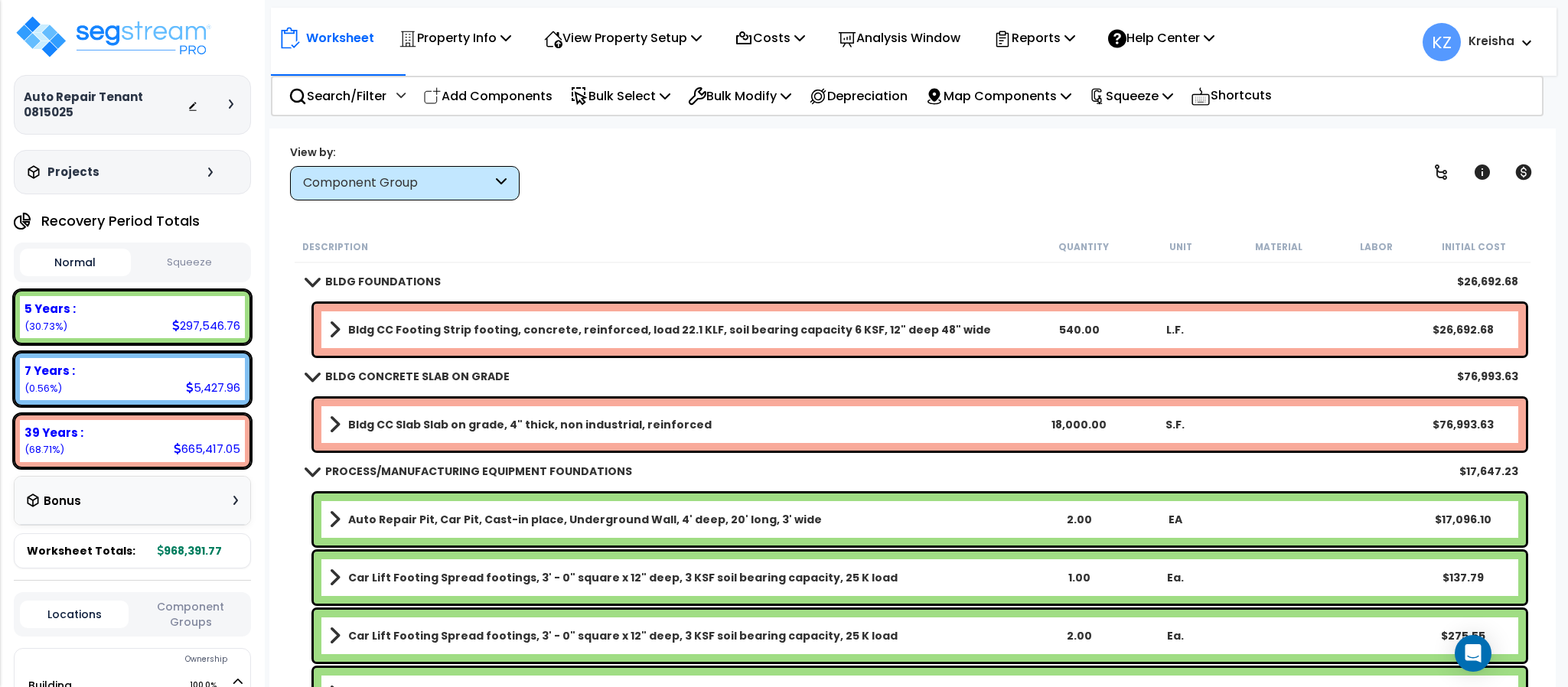
click at [1108, 167] on div "View by: Component Group High to Low (Total Cost)" at bounding box center [912, 172] width 1255 height 57
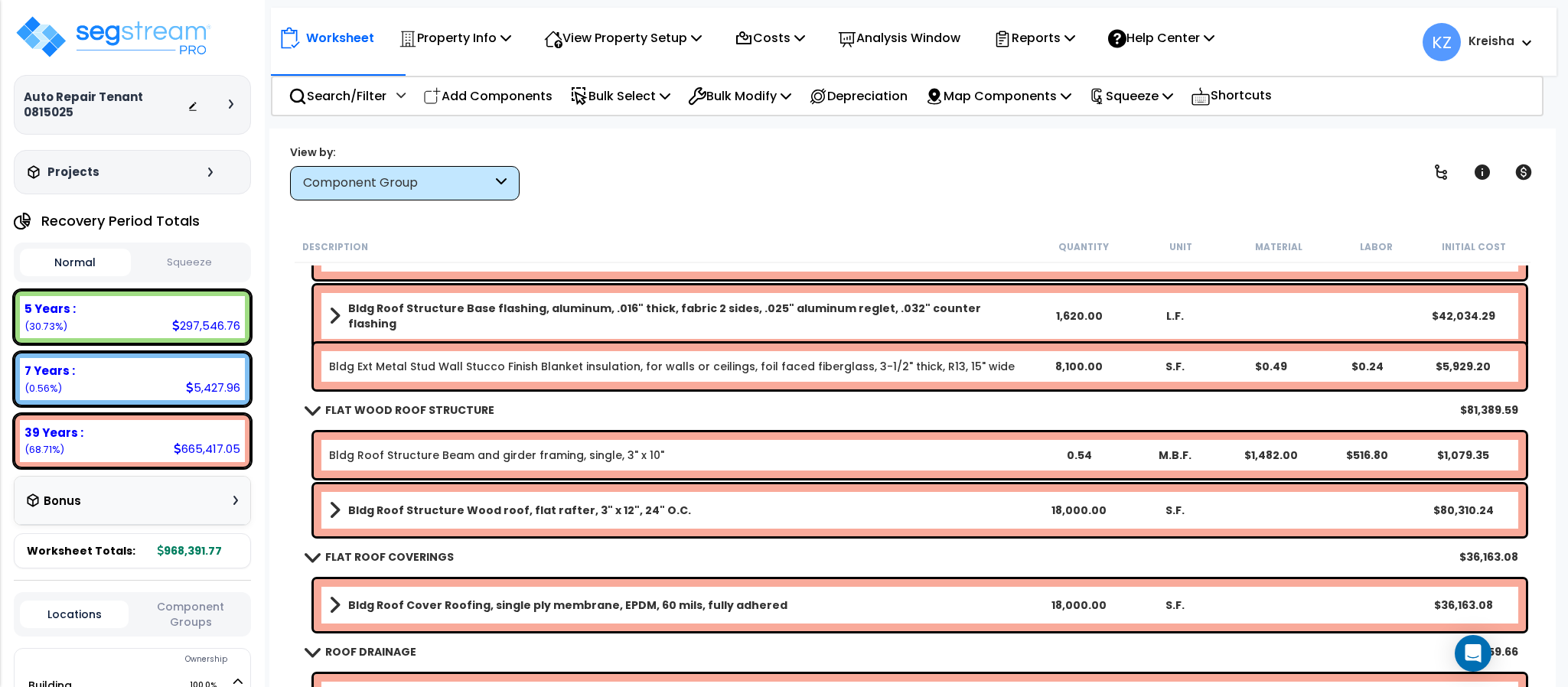
scroll to position [0, 0]
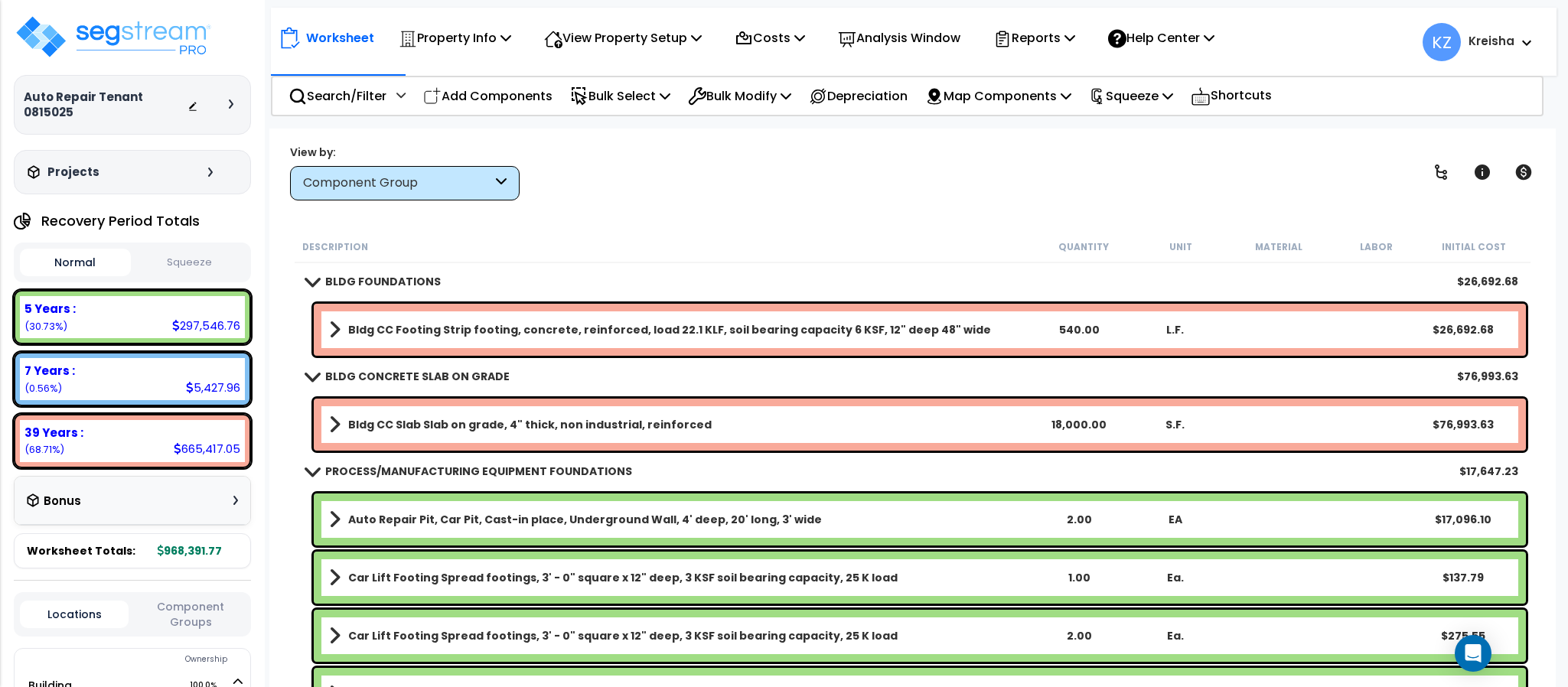
click at [1283, 179] on div "View by: Component Group High to Low (Total Cost)" at bounding box center [912, 172] width 1255 height 57
click at [912, 179] on div "View by: Component Group High to Low (Total Cost)" at bounding box center [912, 172] width 1255 height 57
click at [1266, 156] on div "View by: Component Group High to Low (Total Cost)" at bounding box center [912, 172] width 1255 height 57
click at [800, 200] on div "View by: Component Group High to Low (Total Cost)" at bounding box center [912, 172] width 1255 height 57
click at [1174, 100] on p "Squeeze" at bounding box center [1131, 96] width 84 height 21
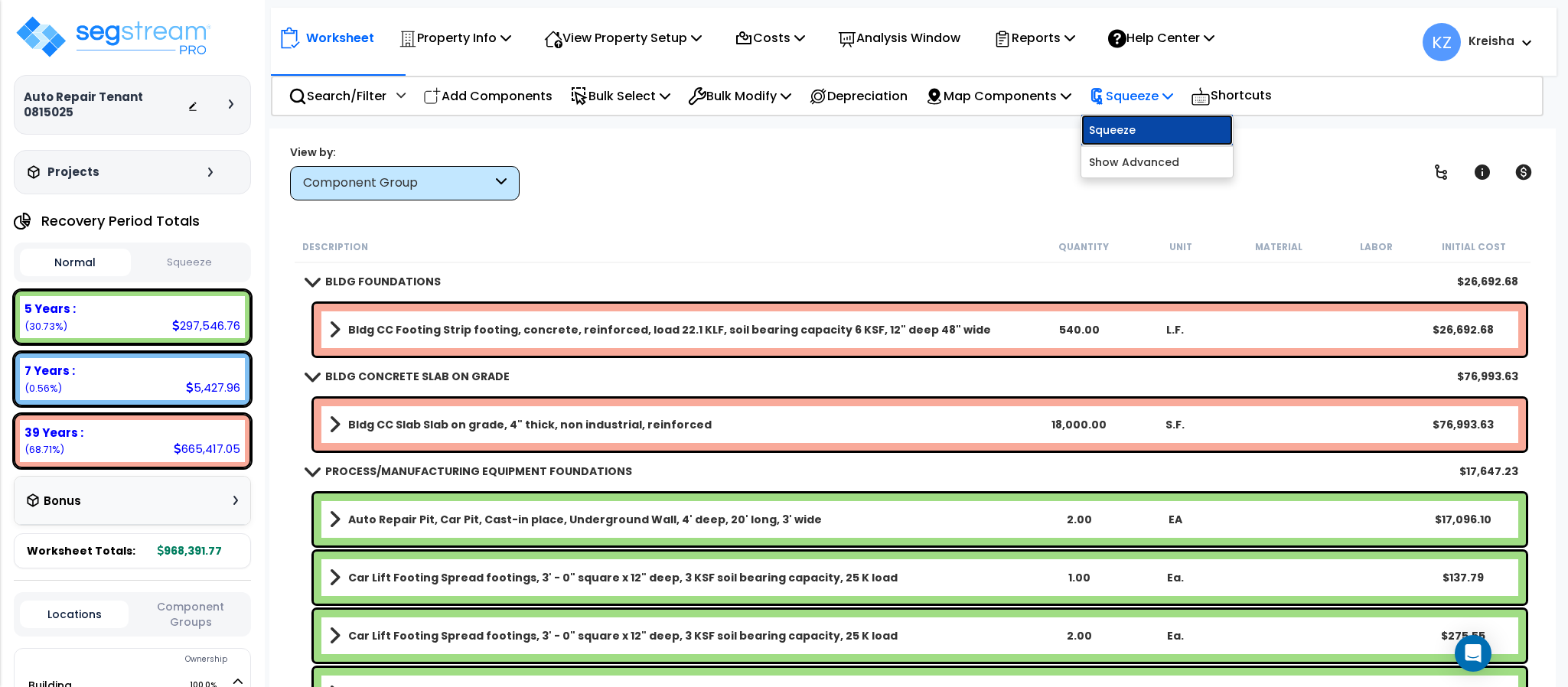
click at [1167, 126] on link "Squeeze" at bounding box center [1158, 130] width 151 height 31
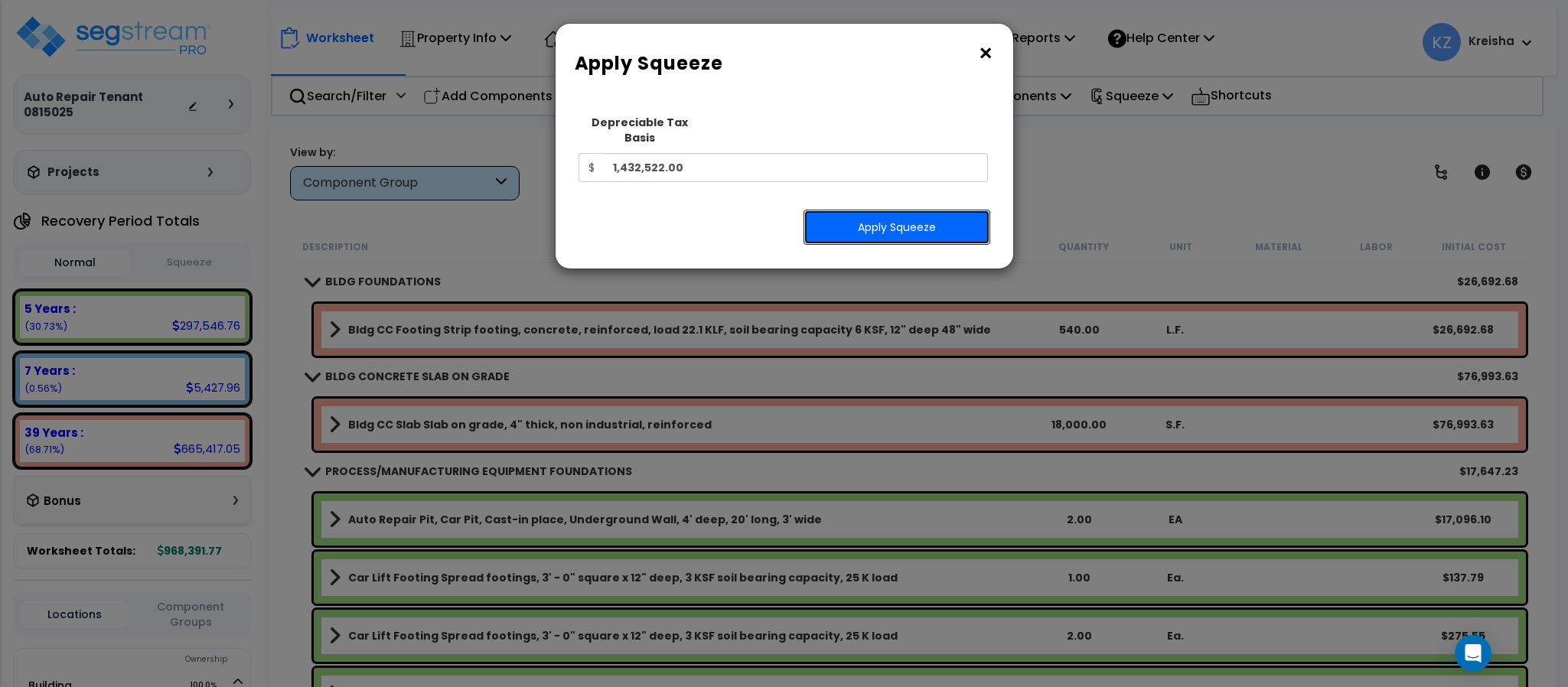
click at [907, 216] on button "Apply Squeeze" at bounding box center [897, 227] width 186 height 35
click at [0, 0] on div at bounding box center [0, 0] width 0 height 0
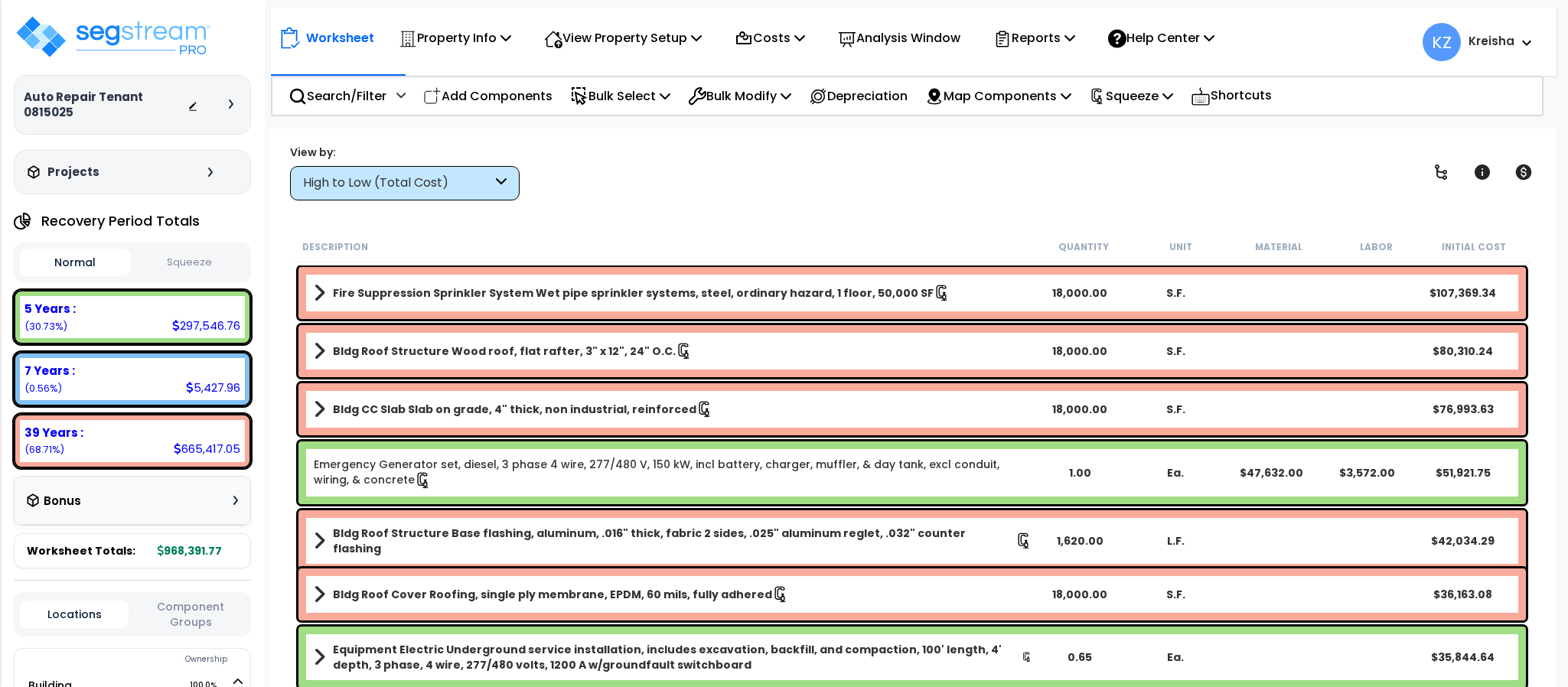
click at [457, 185] on div "High to Low (Total Cost)" at bounding box center [397, 183] width 189 height 17
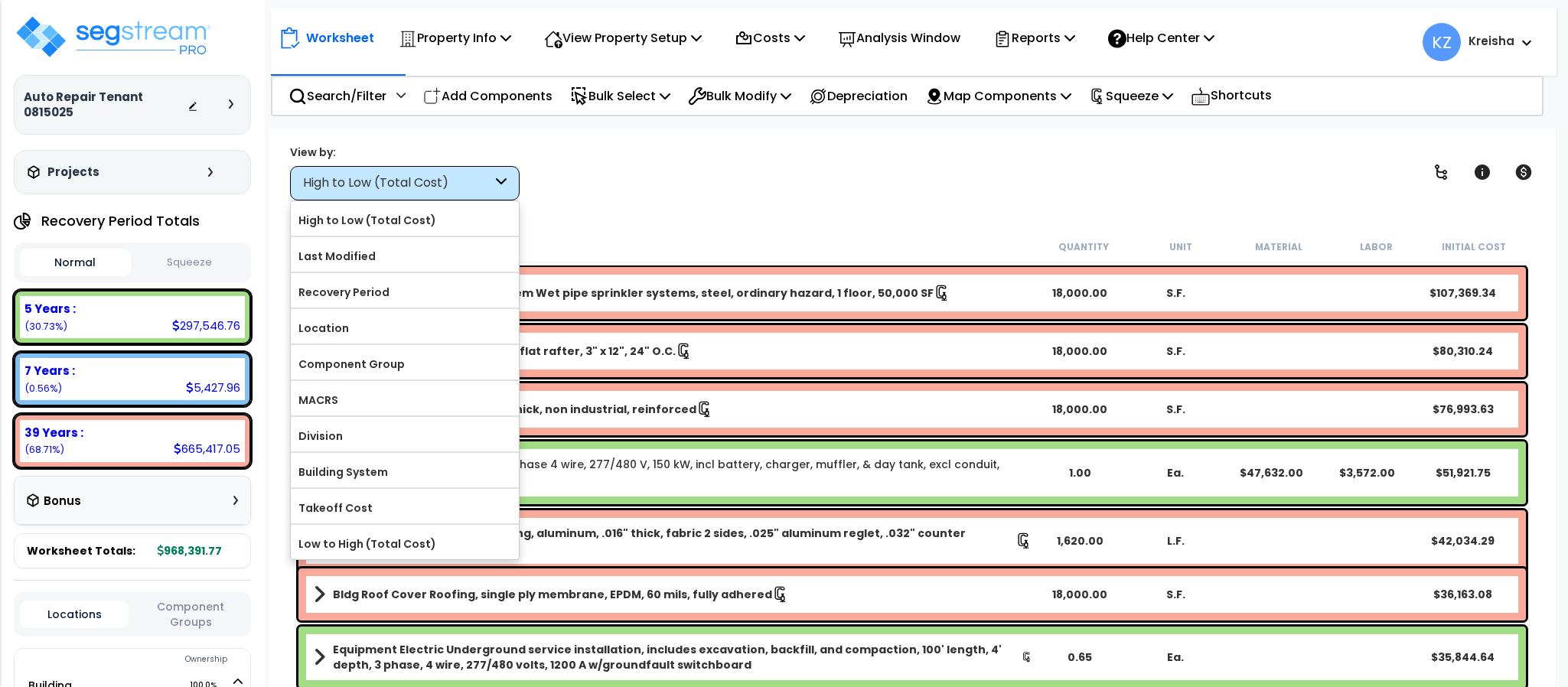
click at [379, 370] on label "Component Group" at bounding box center [404, 364] width 228 height 23
click at [0, 0] on input "Component Group" at bounding box center [0, 0] width 0 height 0
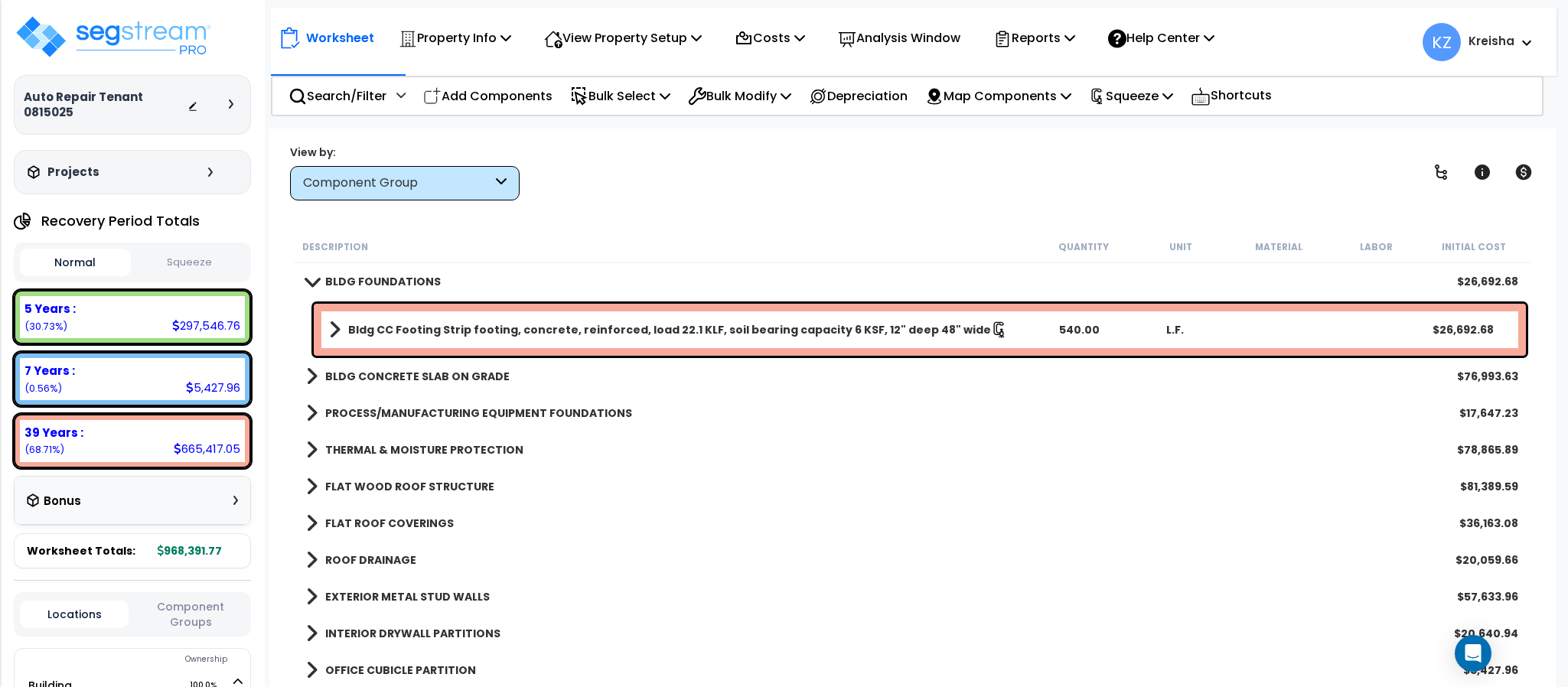
click at [81, 264] on button "Normal" at bounding box center [75, 262] width 111 height 27
click at [180, 260] on button "Squeeze" at bounding box center [190, 263] width 111 height 27
click at [53, 266] on button "Normal" at bounding box center [75, 263] width 111 height 27
click at [1082, 331] on div "540.00" at bounding box center [1080, 329] width 95 height 15
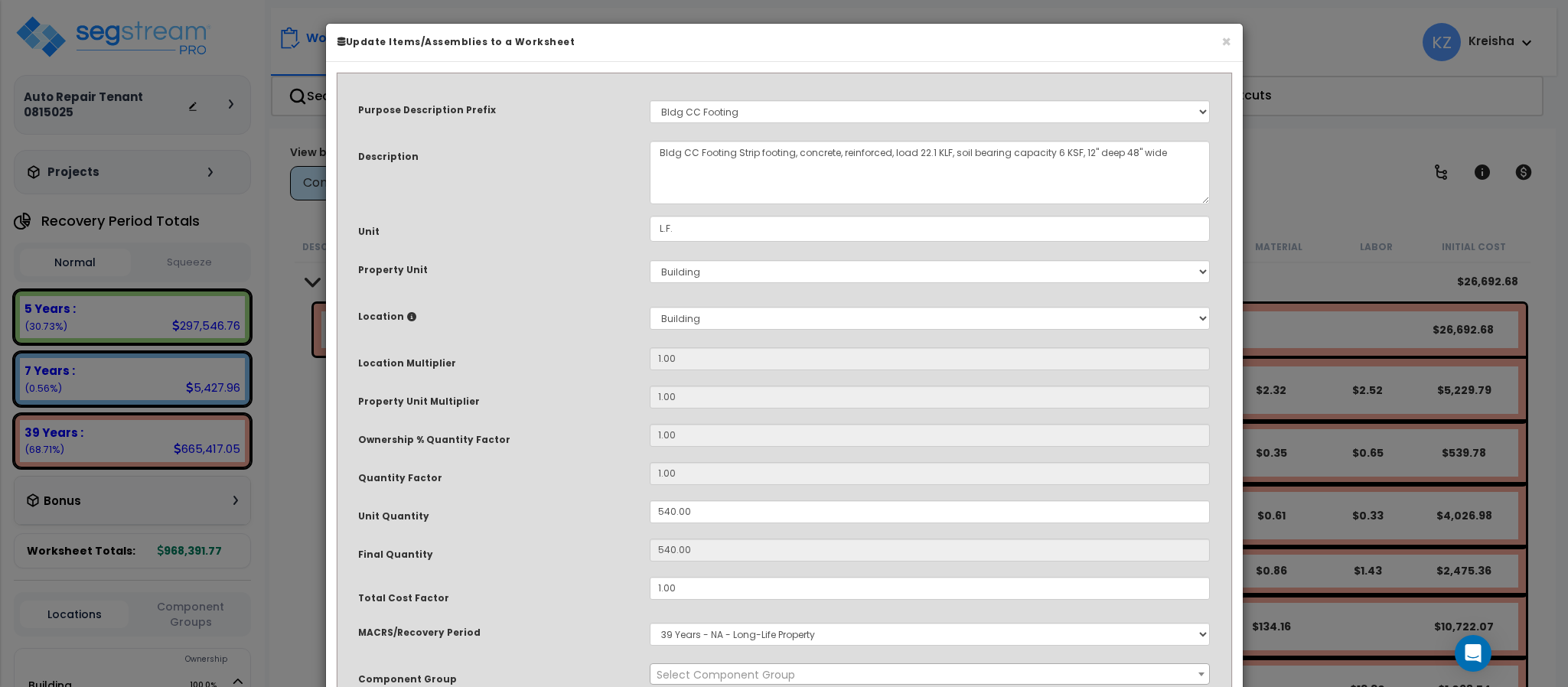
select select "10081"
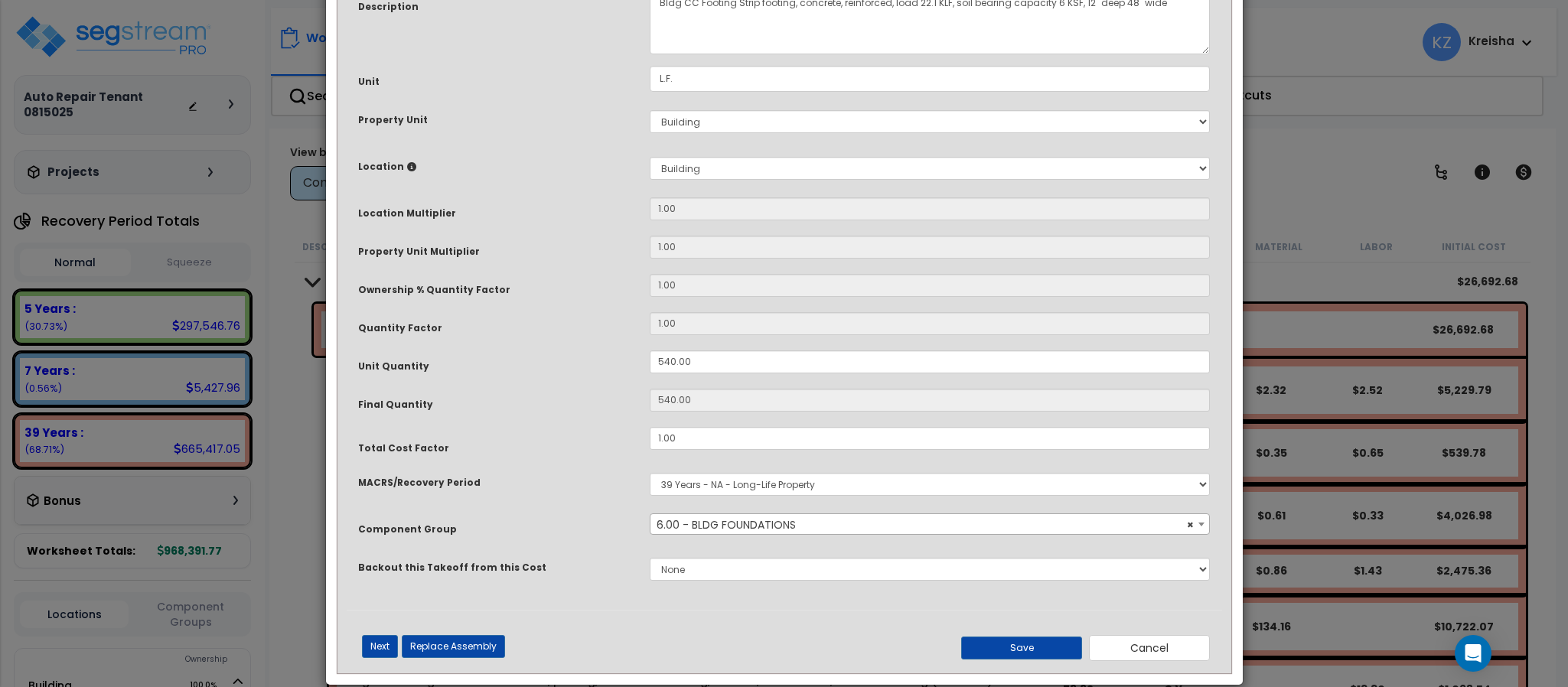
scroll to position [173, 0]
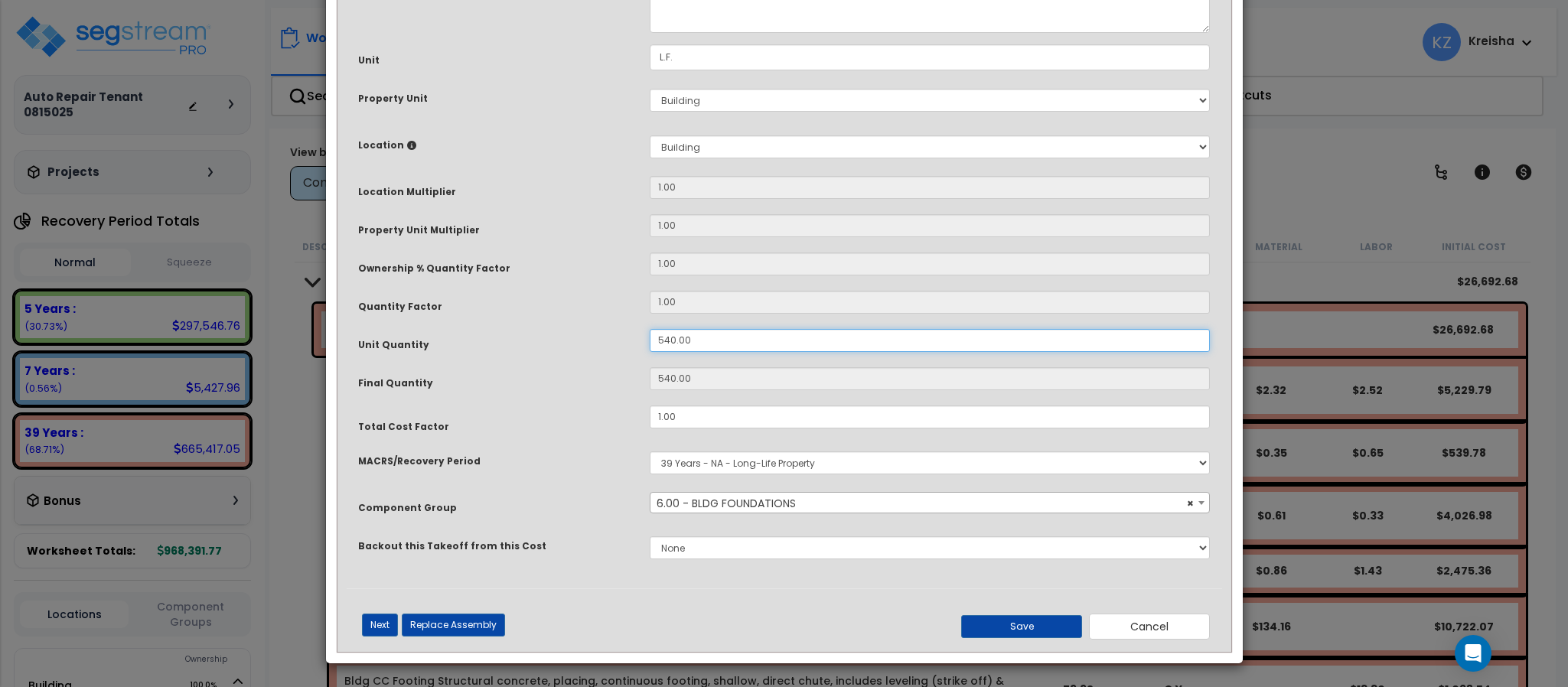
click at [671, 335] on input "540.00" at bounding box center [930, 340] width 561 height 23
type input "5"
type input "55"
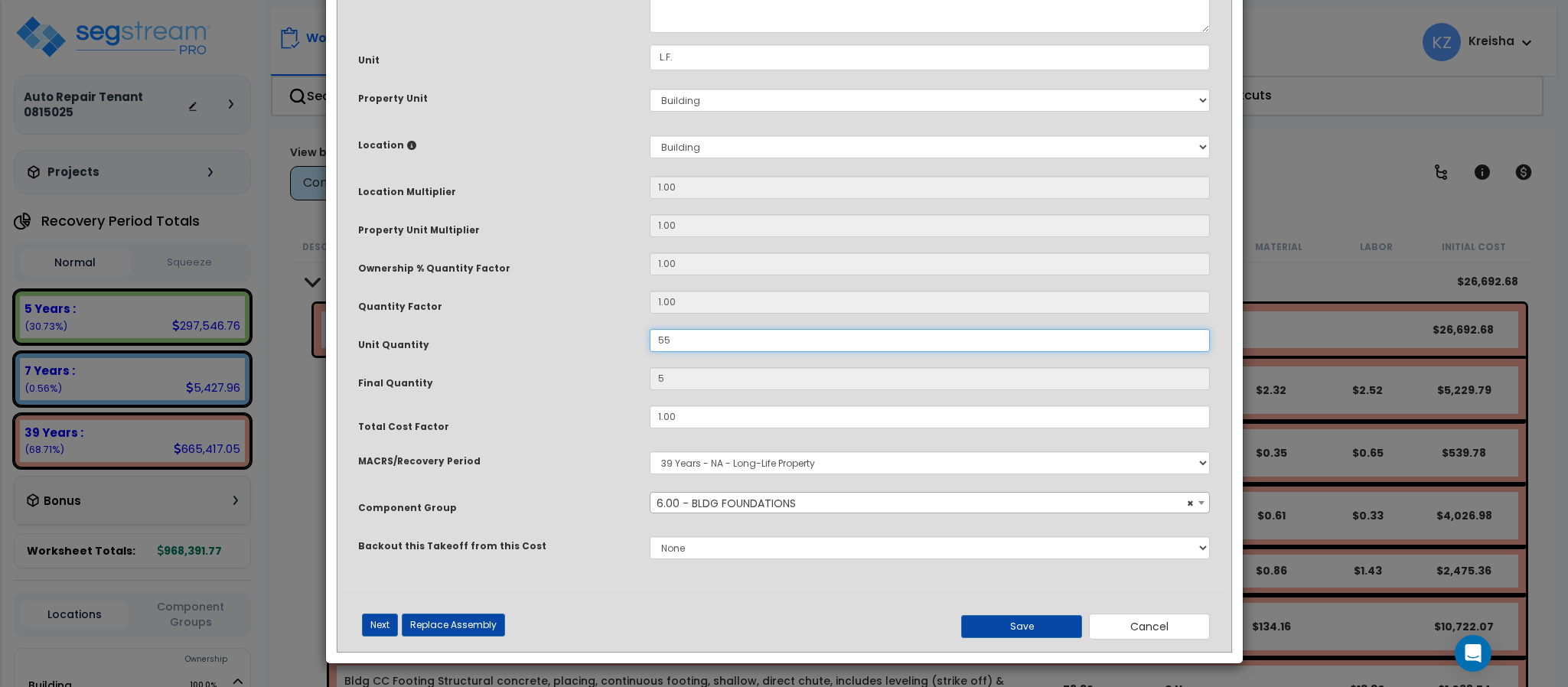
type input "55"
type input "550"
click at [1063, 627] on button "Save" at bounding box center [1021, 626] width 121 height 23
type input "550.00"
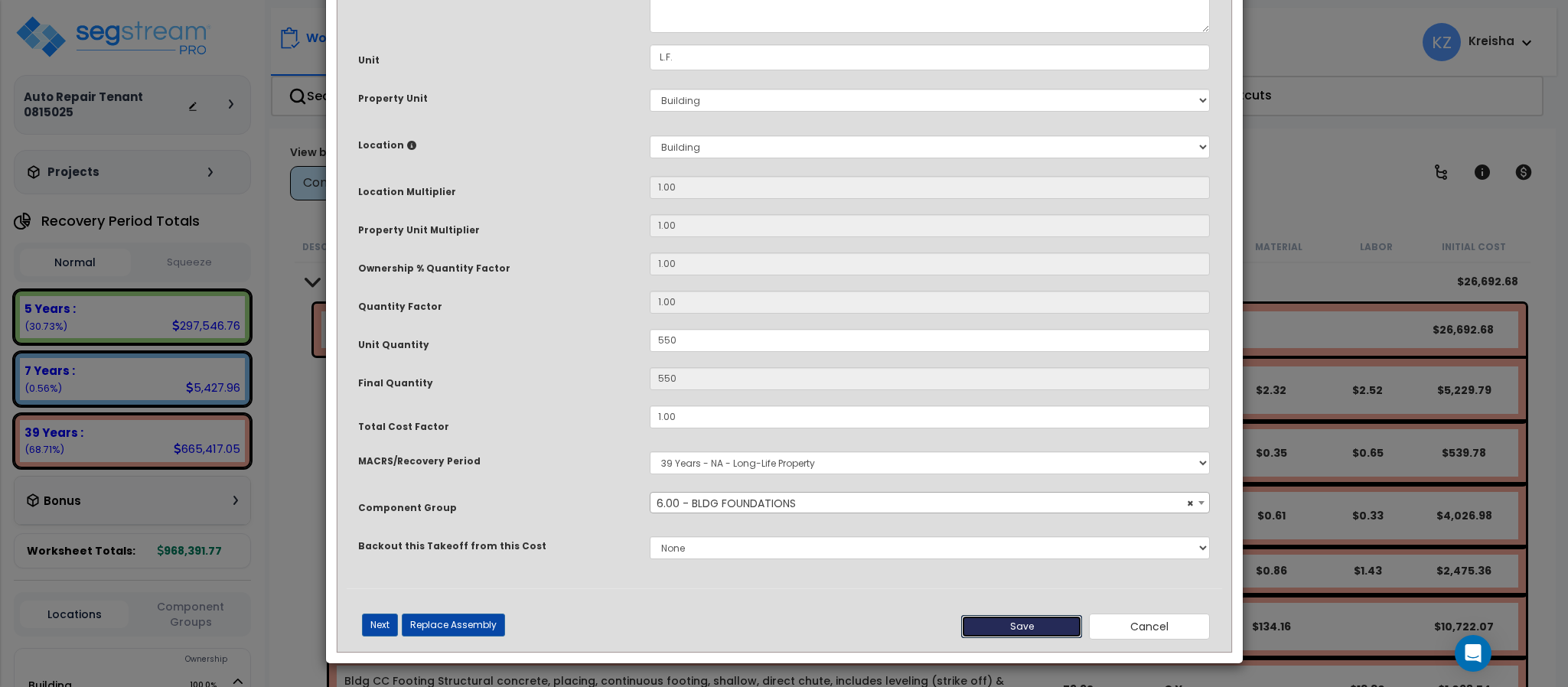
type input "550.00"
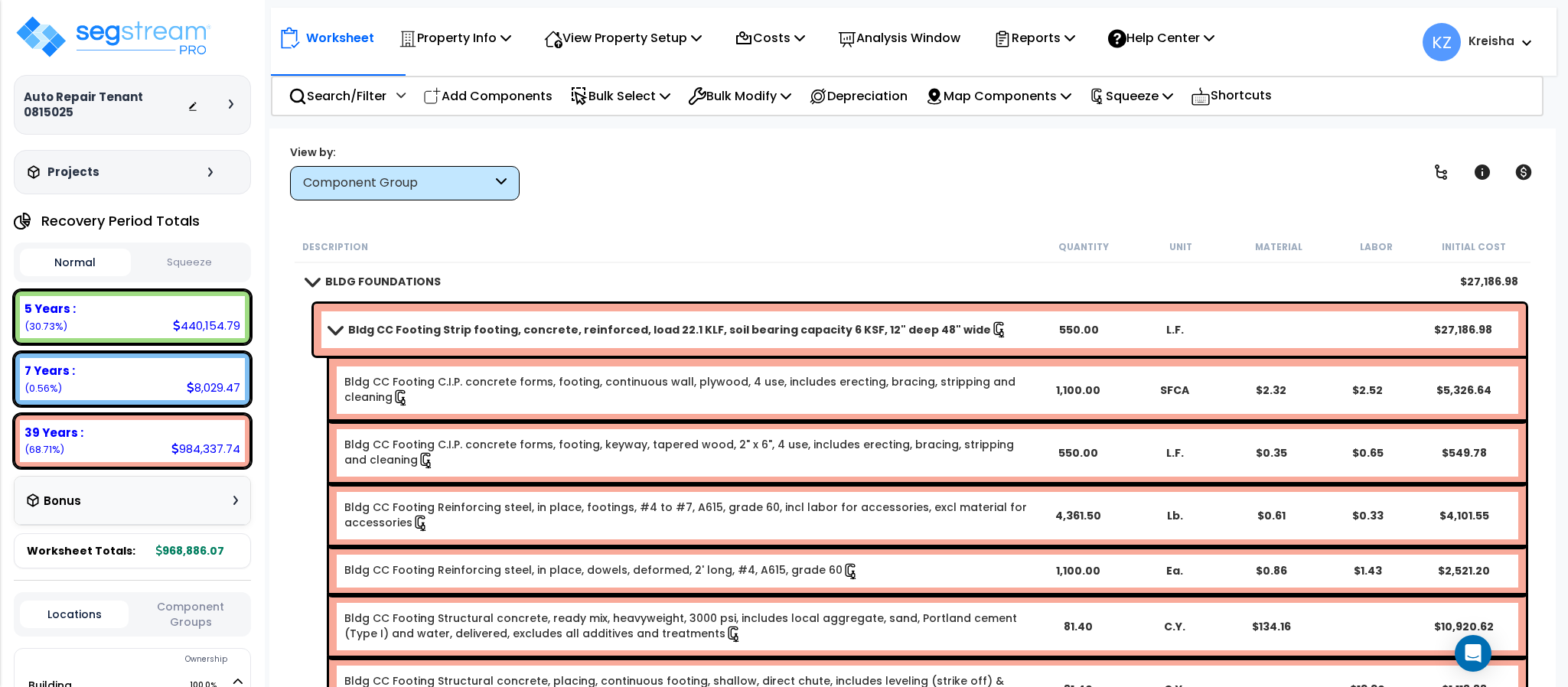
click at [333, 334] on span at bounding box center [335, 329] width 22 height 12
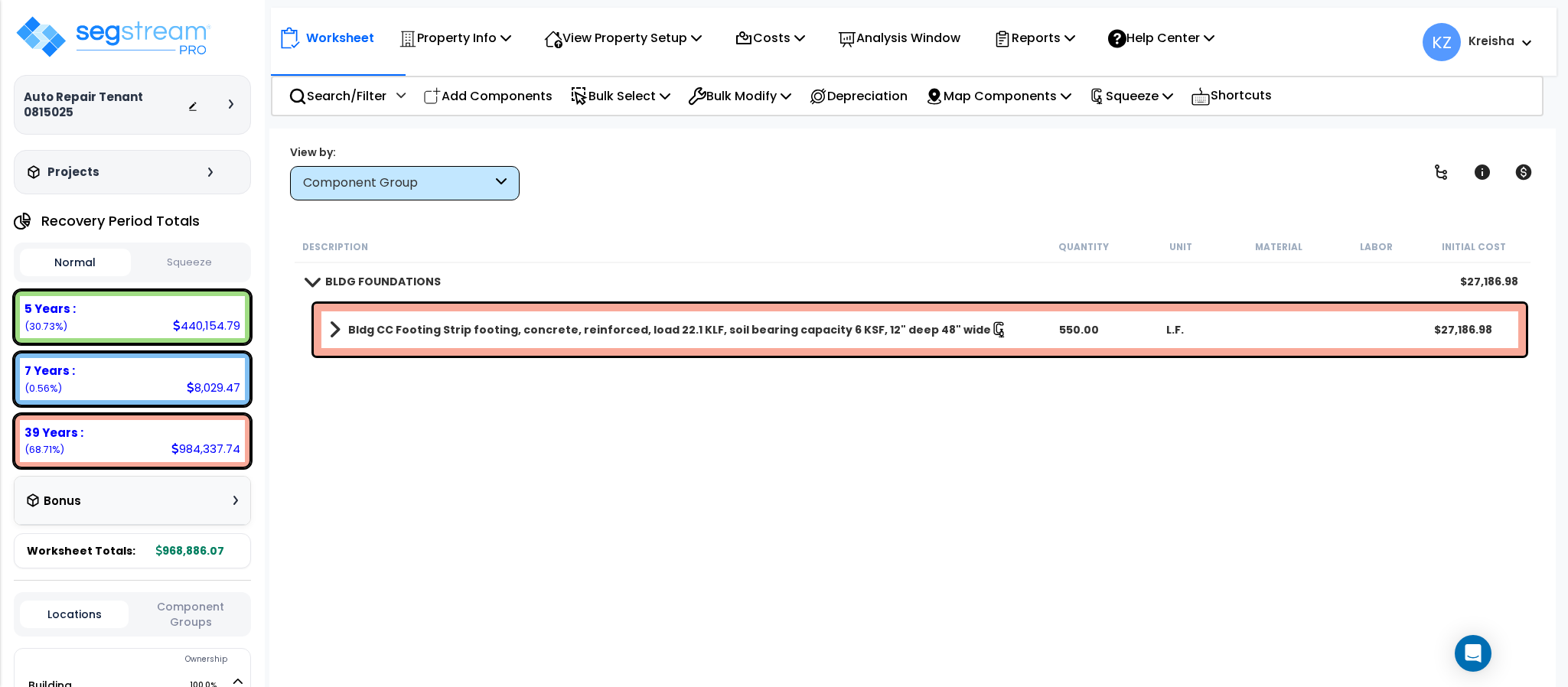
click at [329, 329] on span at bounding box center [335, 330] width 12 height 22
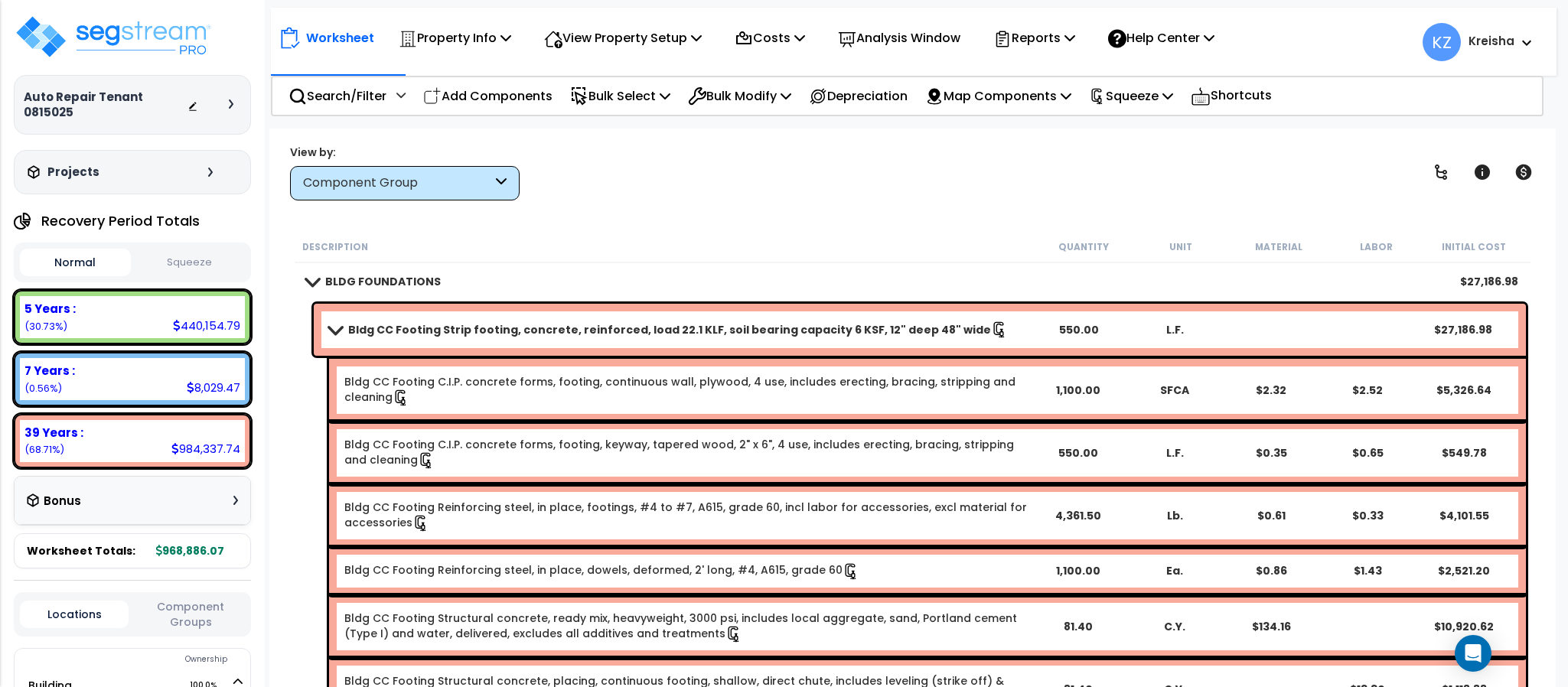
click at [313, 287] on link "BLDG FOUNDATIONS" at bounding box center [374, 282] width 135 height 22
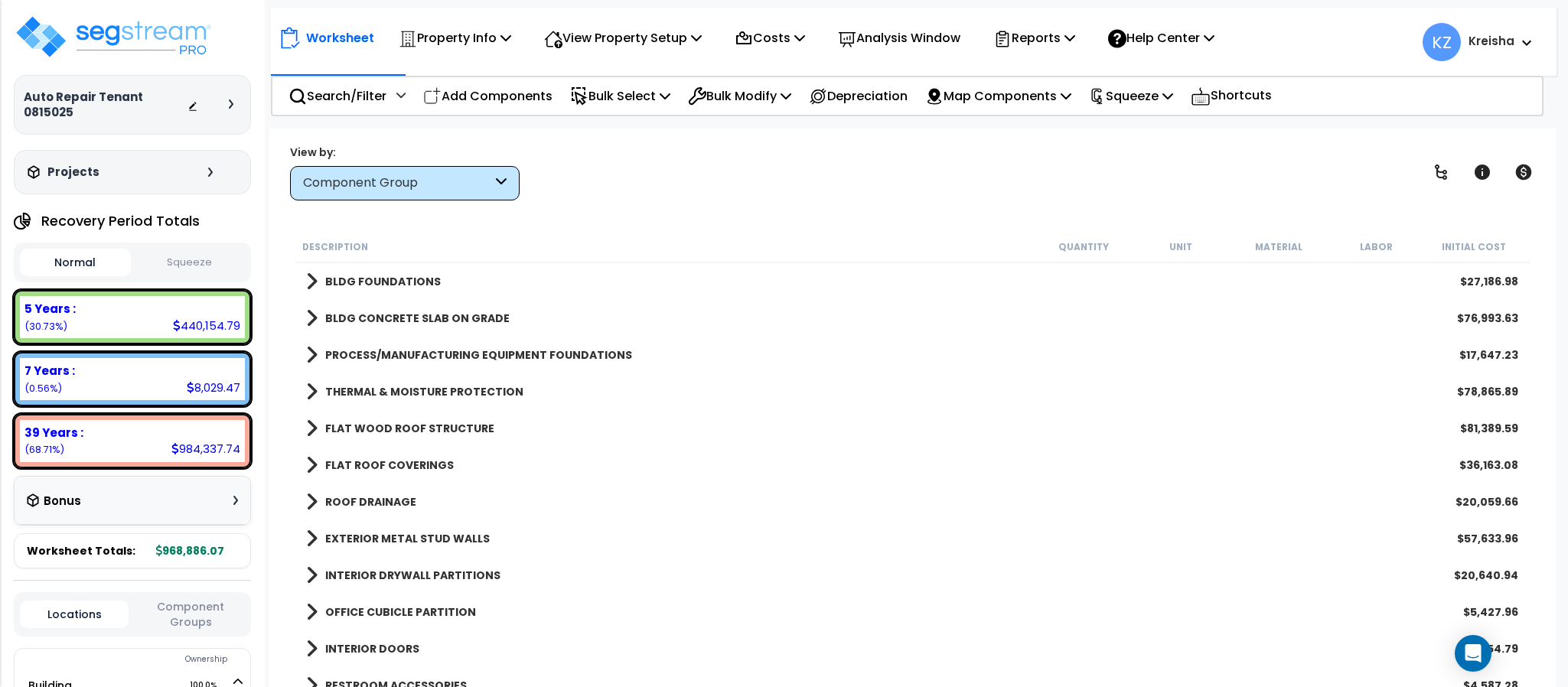
click at [309, 274] on span at bounding box center [312, 282] width 12 height 22
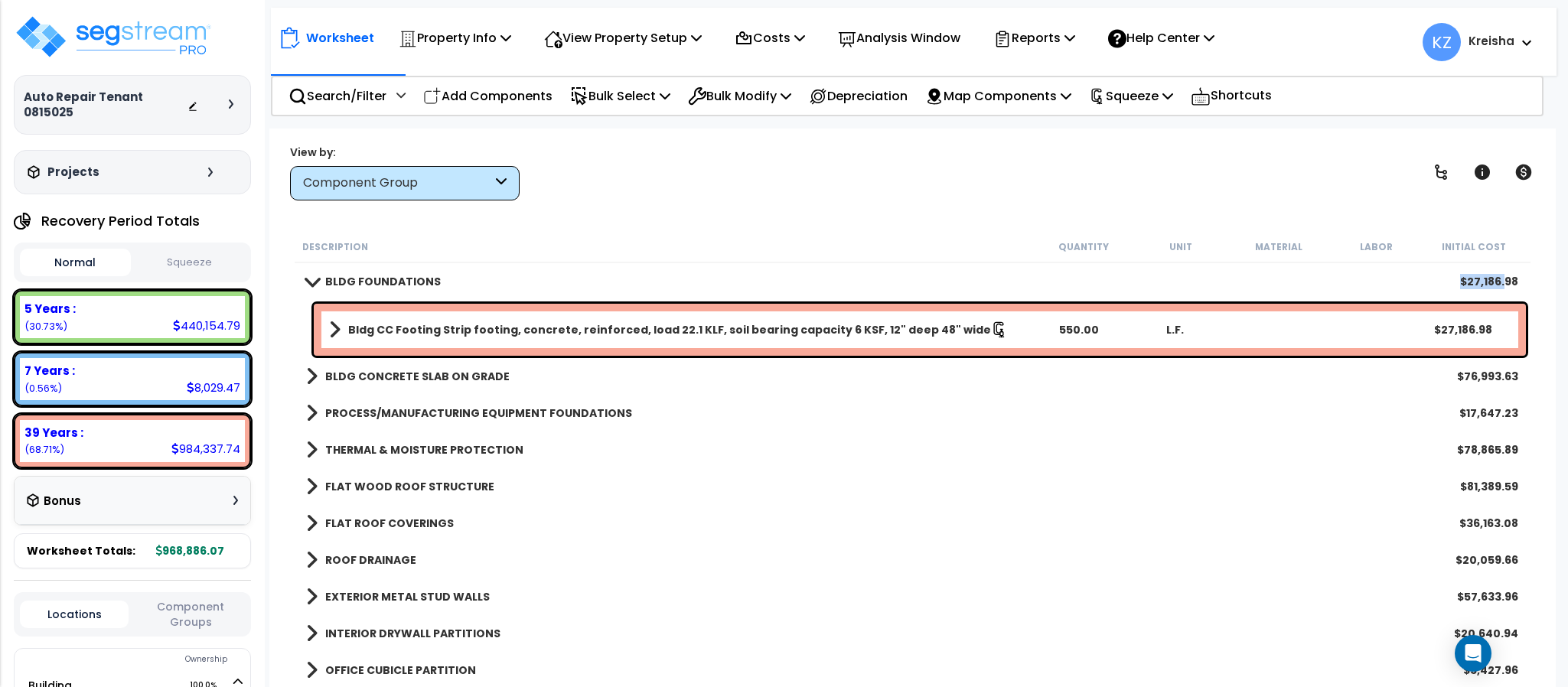
drag, startPoint x: 1466, startPoint y: 275, endPoint x: 1509, endPoint y: 284, distance: 43.9
click at [1509, 284] on div "$27,186.98" at bounding box center [1491, 281] width 58 height 15
click at [176, 267] on button "Squeeze" at bounding box center [190, 263] width 111 height 27
drag, startPoint x: 1456, startPoint y: 279, endPoint x: 1518, endPoint y: 279, distance: 62.0
click at [1518, 279] on div "BLDG FOUNDATIONS $39,485.94" at bounding box center [912, 281] width 1228 height 37
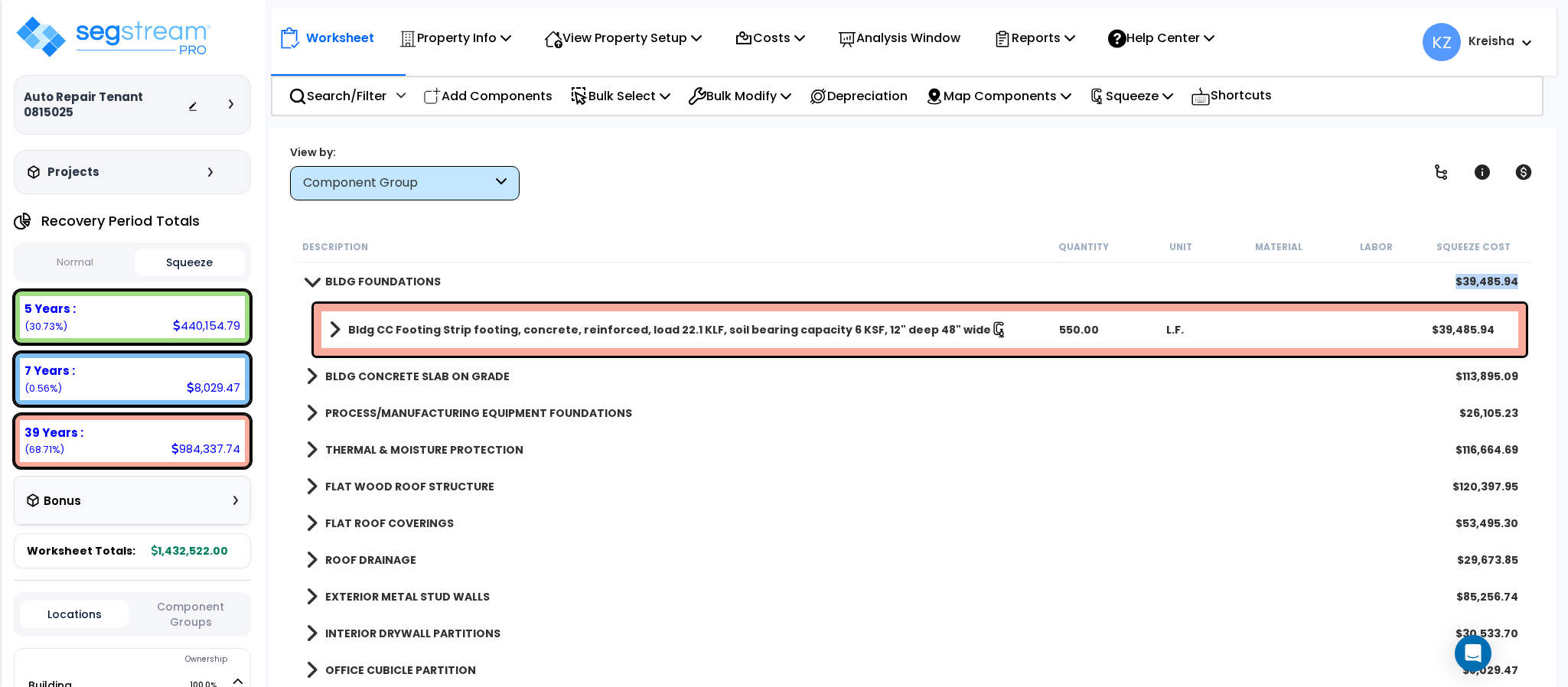
click at [1135, 215] on div "Worksheet Property Info Property Setup Add Property Unit Template property Clon…" at bounding box center [912, 472] width 1286 height 687
click at [1280, 147] on div "View by: Component Group High to Low (Total Cost)" at bounding box center [912, 172] width 1255 height 57
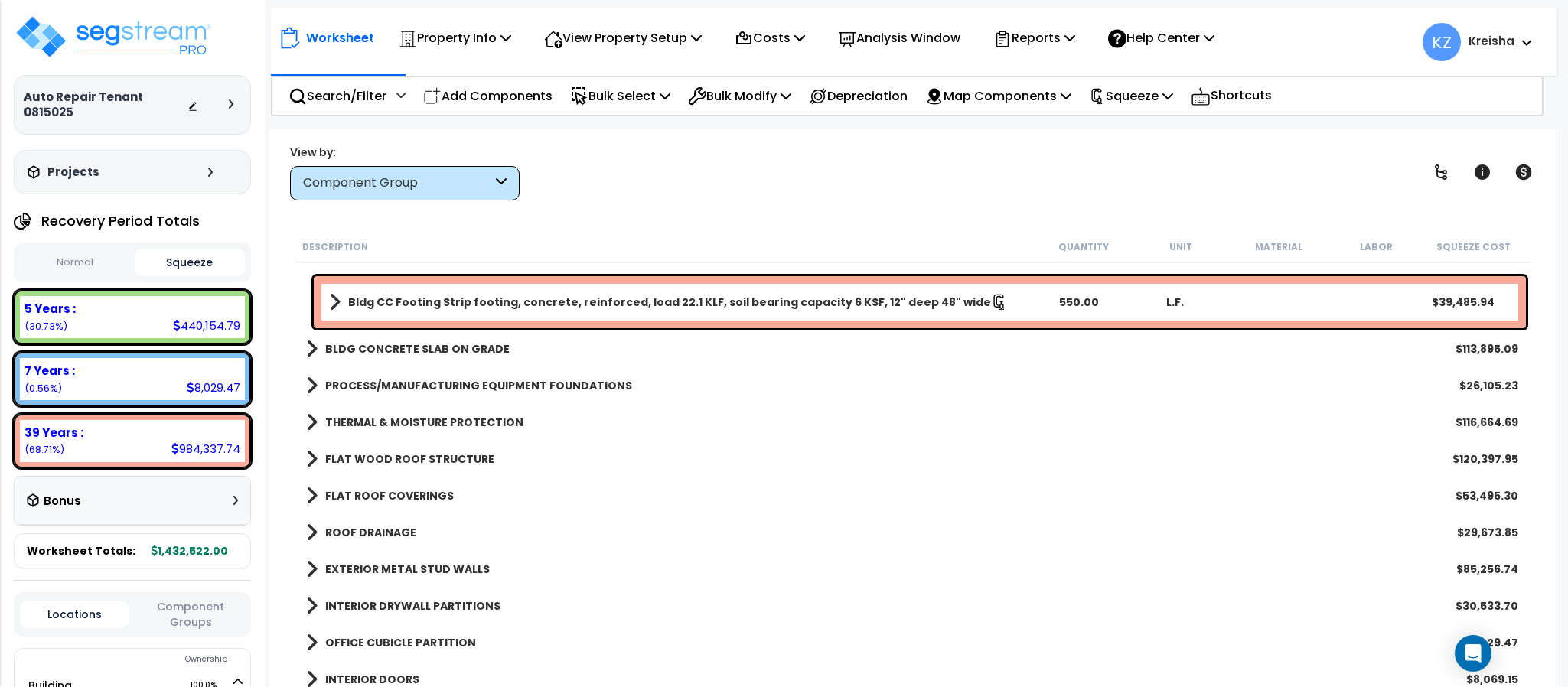
scroll to position [0, 0]
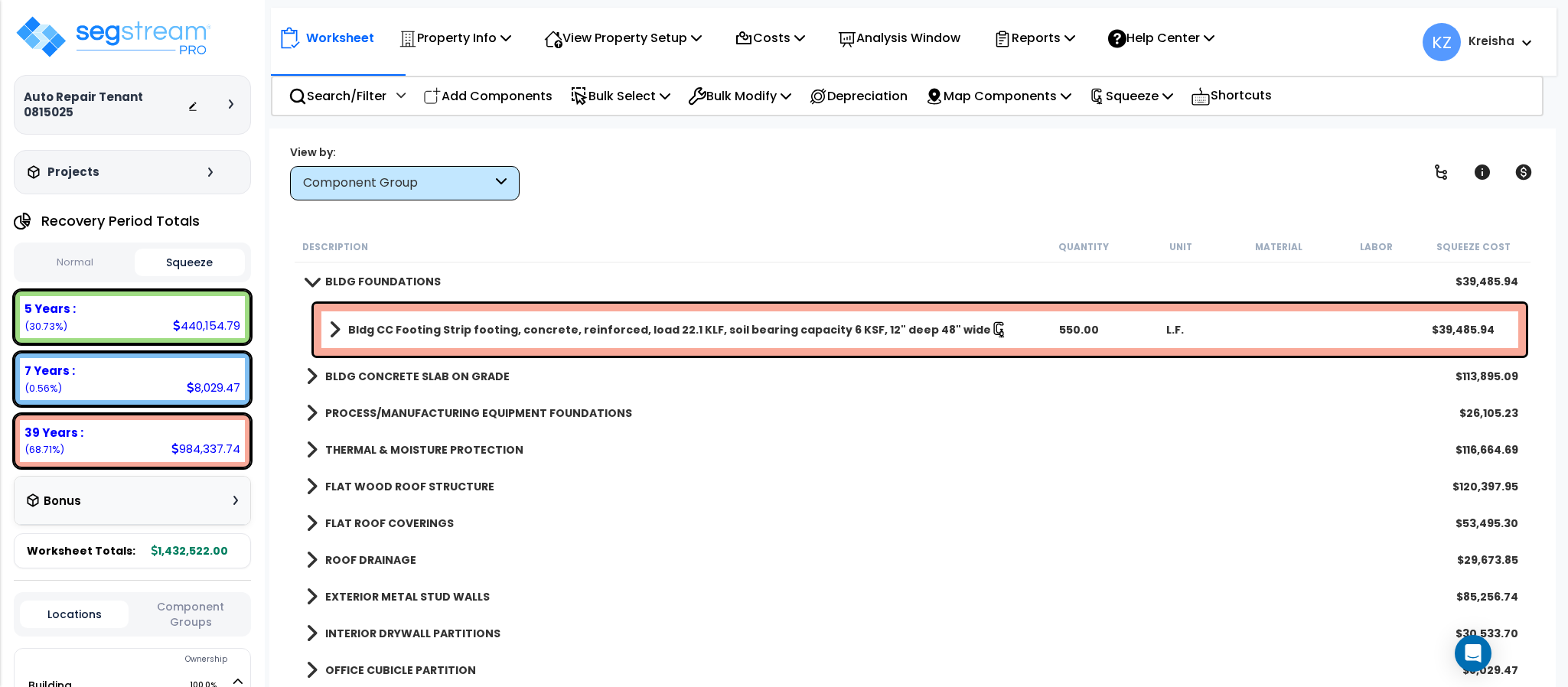
click at [1054, 195] on div "View by: Component Group High to Low (Total Cost)" at bounding box center [912, 172] width 1255 height 57
click at [1174, 91] on p "Squeeze" at bounding box center [1131, 96] width 84 height 21
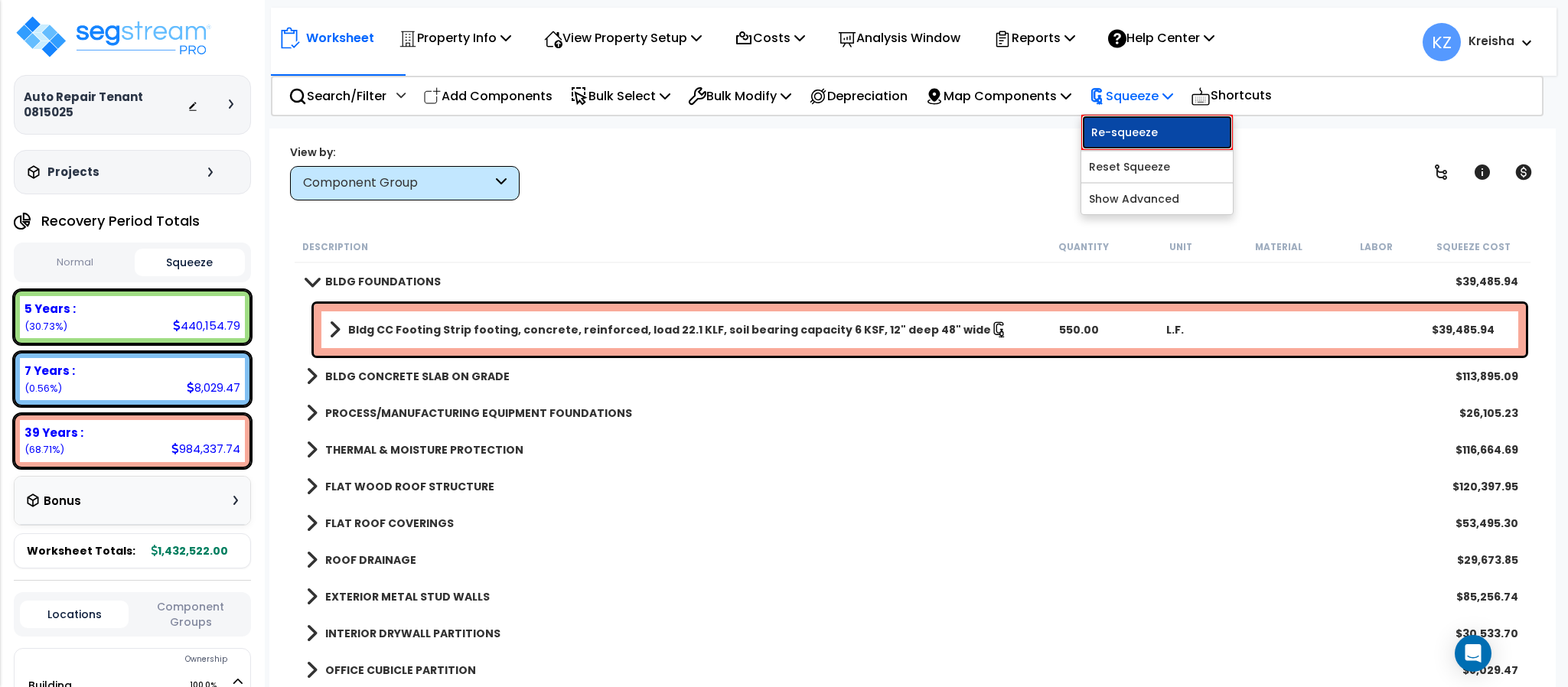
click at [1181, 131] on link "Re-squeeze" at bounding box center [1158, 132] width 151 height 35
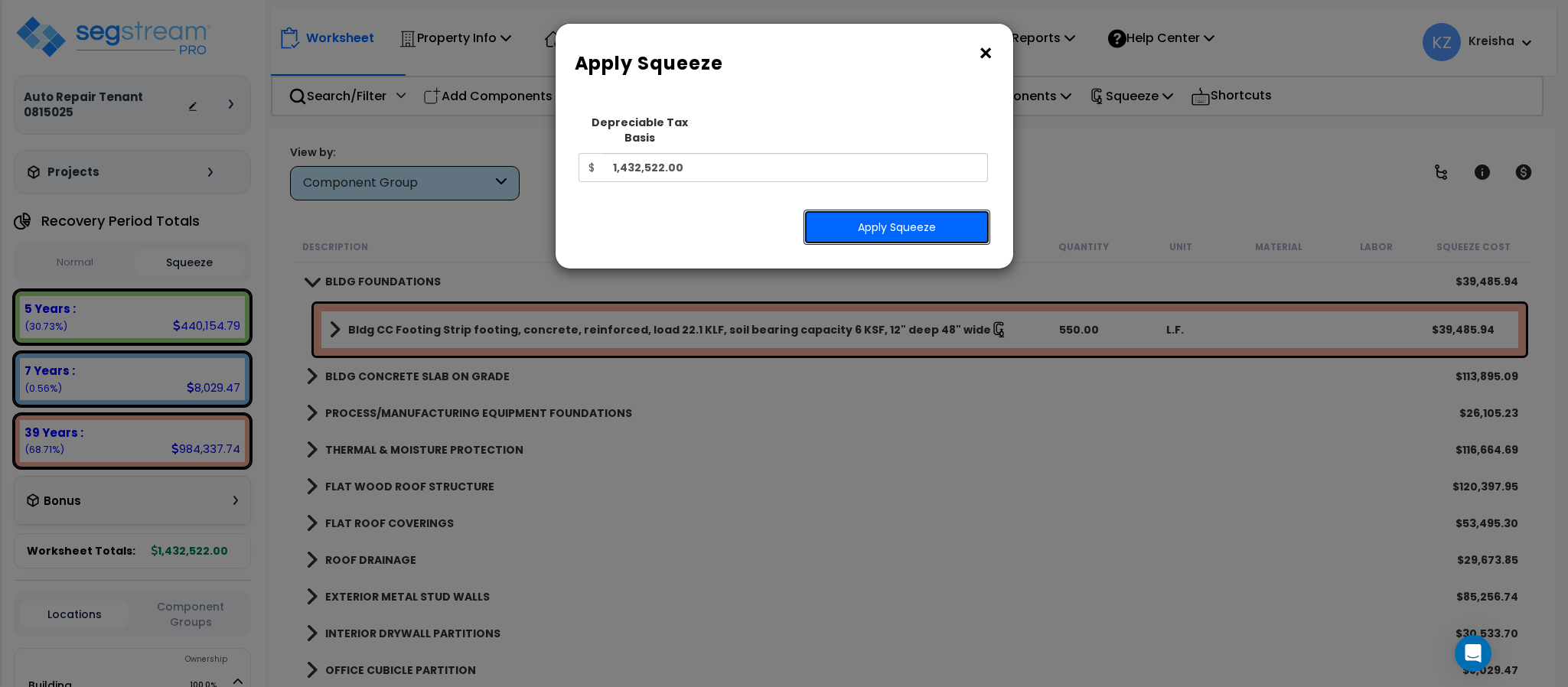
click at [891, 210] on button "Apply Squeeze" at bounding box center [897, 227] width 186 height 35
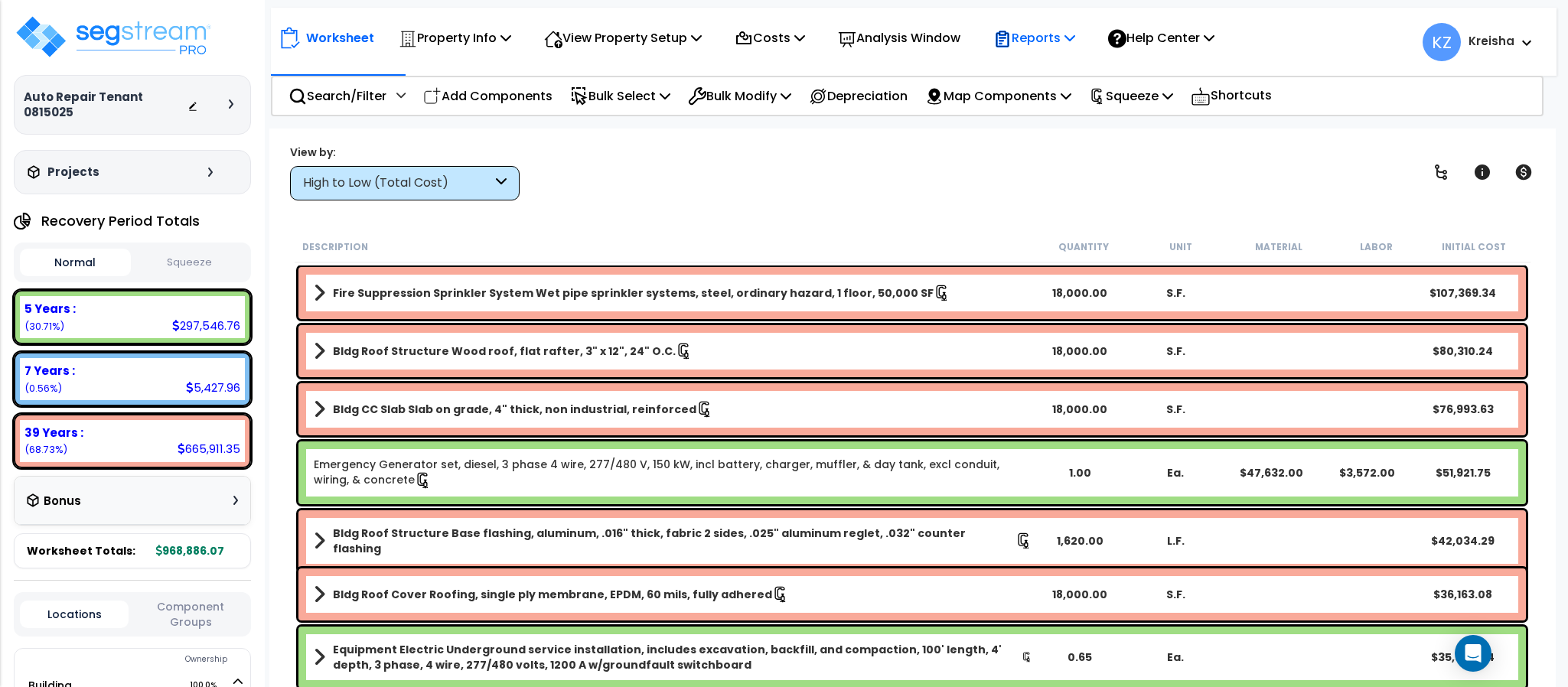
click at [1075, 37] on p "Reports" at bounding box center [1035, 37] width 82 height 21
click at [1075, 27] on p "Reports" at bounding box center [1035, 37] width 82 height 21
click at [191, 267] on button "Squeeze" at bounding box center [190, 263] width 111 height 27
click at [504, 189] on icon at bounding box center [501, 183] width 11 height 17
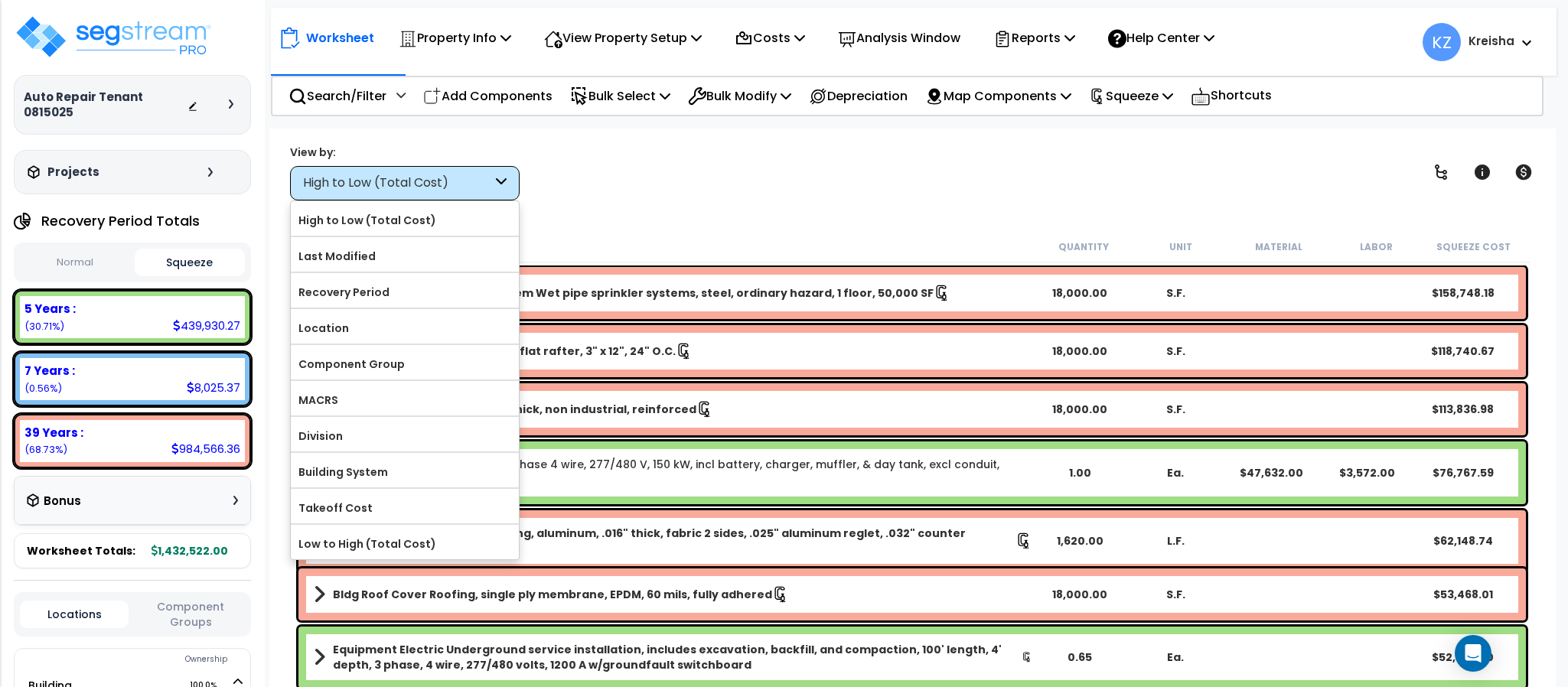
click at [500, 184] on icon at bounding box center [501, 183] width 11 height 17
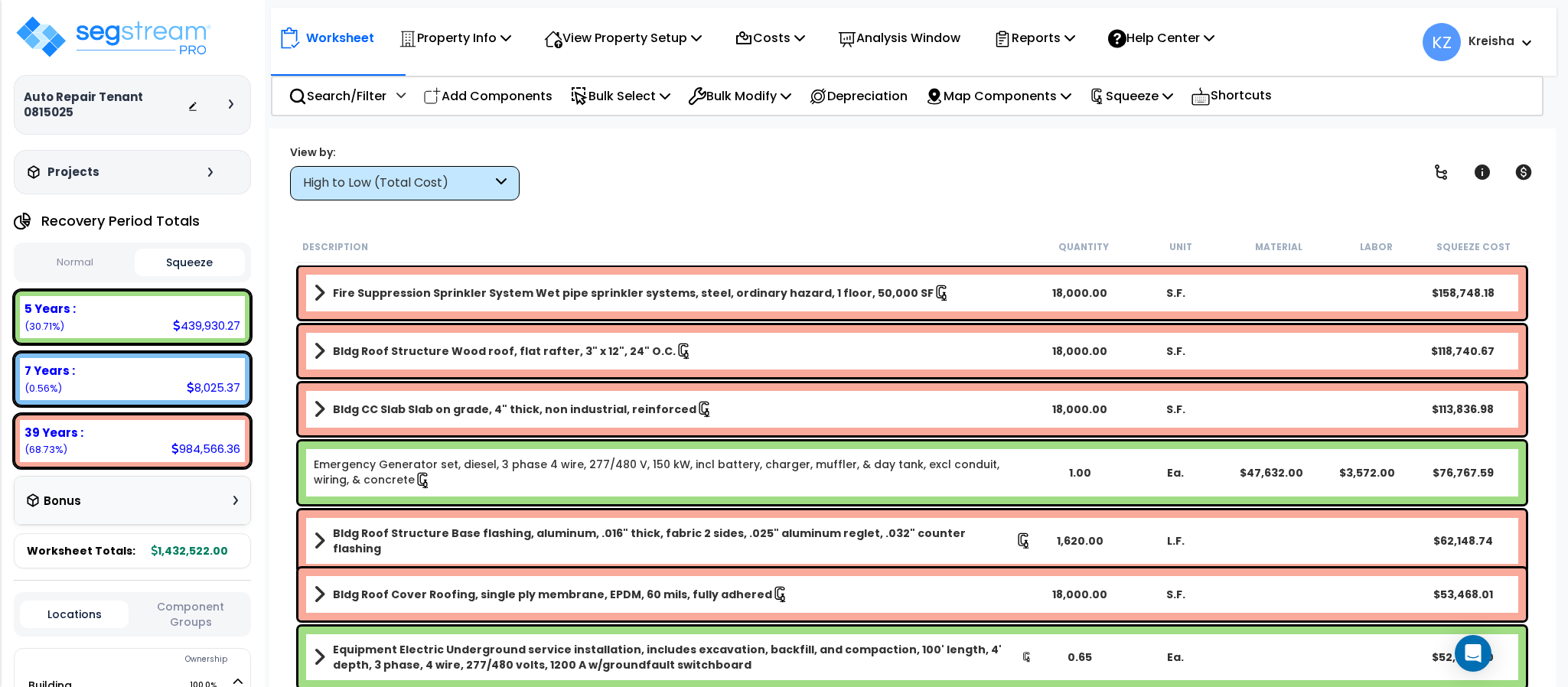
click at [185, 255] on button "Squeeze" at bounding box center [190, 262] width 111 height 27
click at [1174, 99] on p "Squeeze" at bounding box center [1131, 96] width 84 height 21
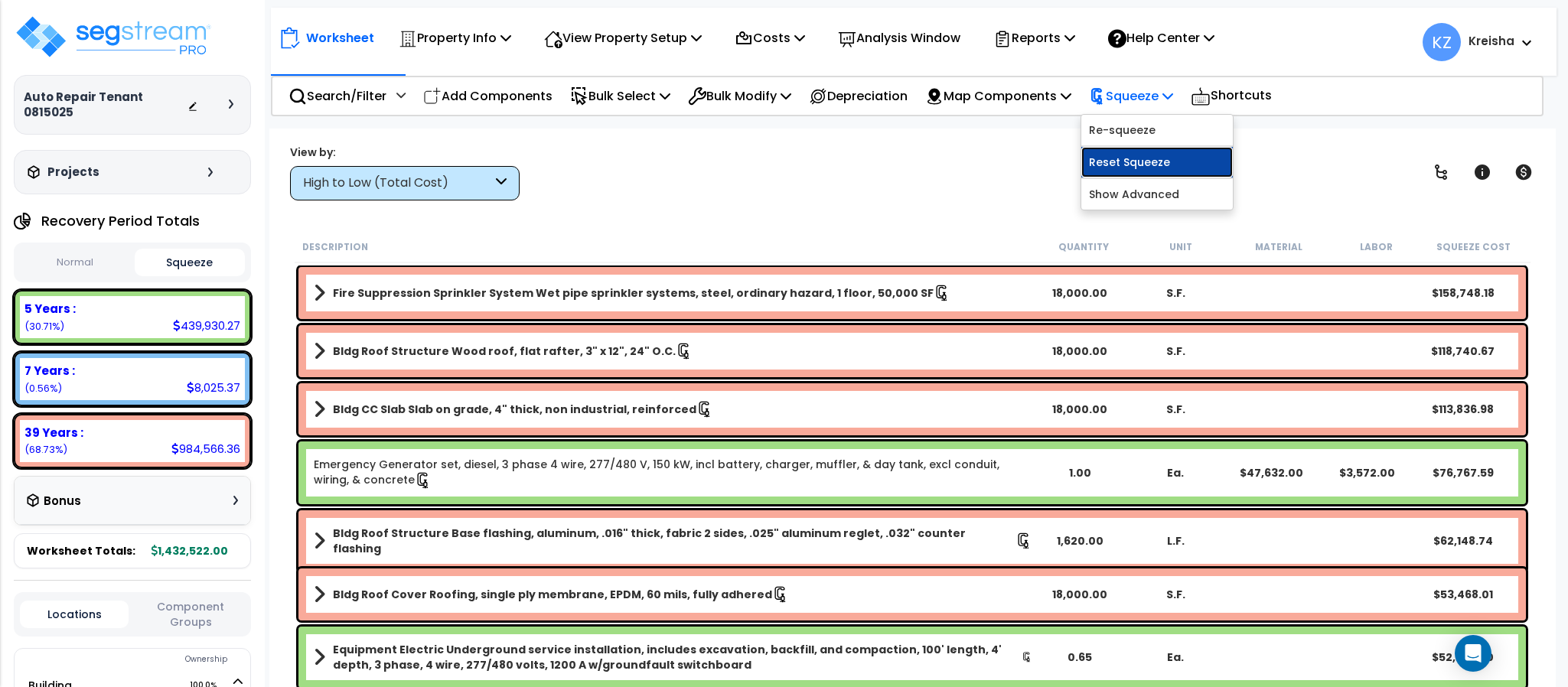
click at [1151, 166] on link "Reset Squeeze" at bounding box center [1158, 162] width 151 height 31
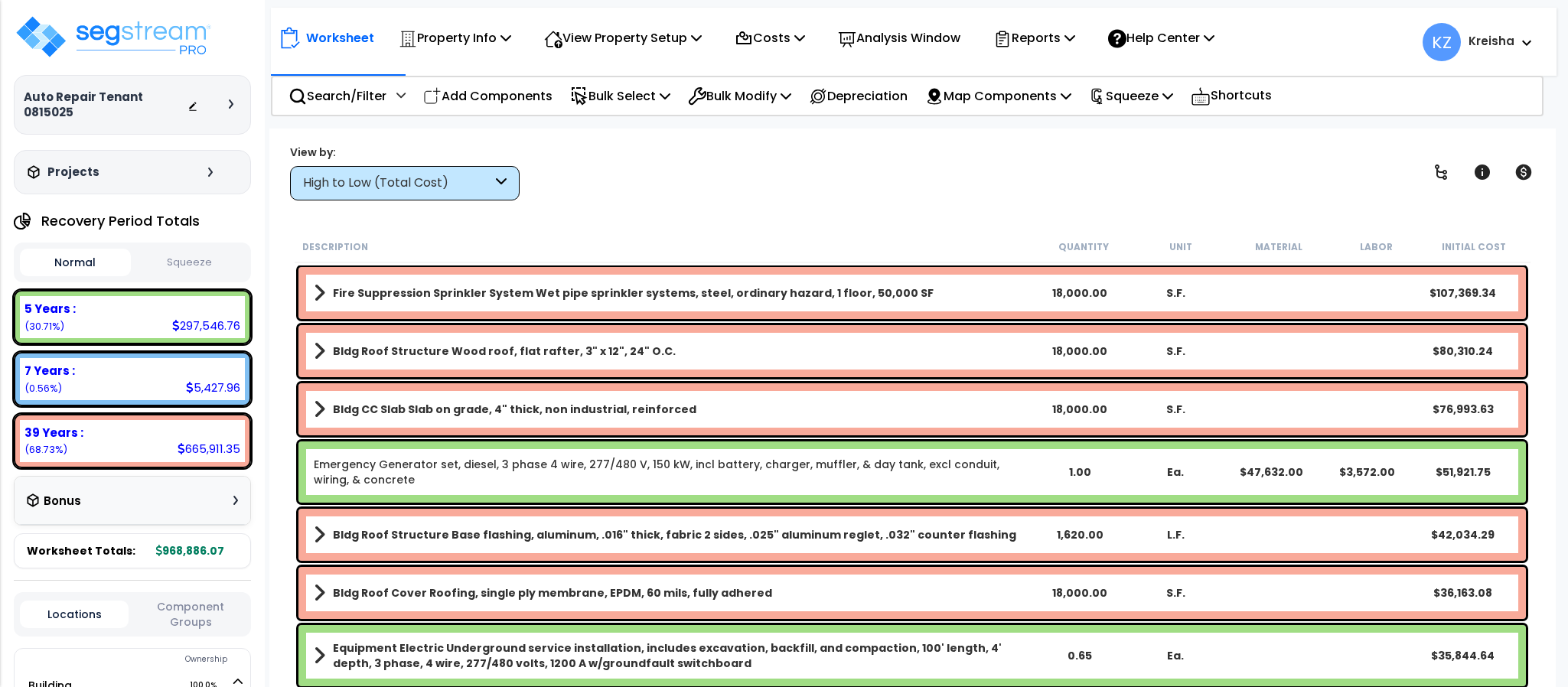
drag, startPoint x: 404, startPoint y: 181, endPoint x: 398, endPoint y: 200, distance: 19.9
click at [404, 179] on div "High to Low (Total Cost)" at bounding box center [397, 183] width 189 height 17
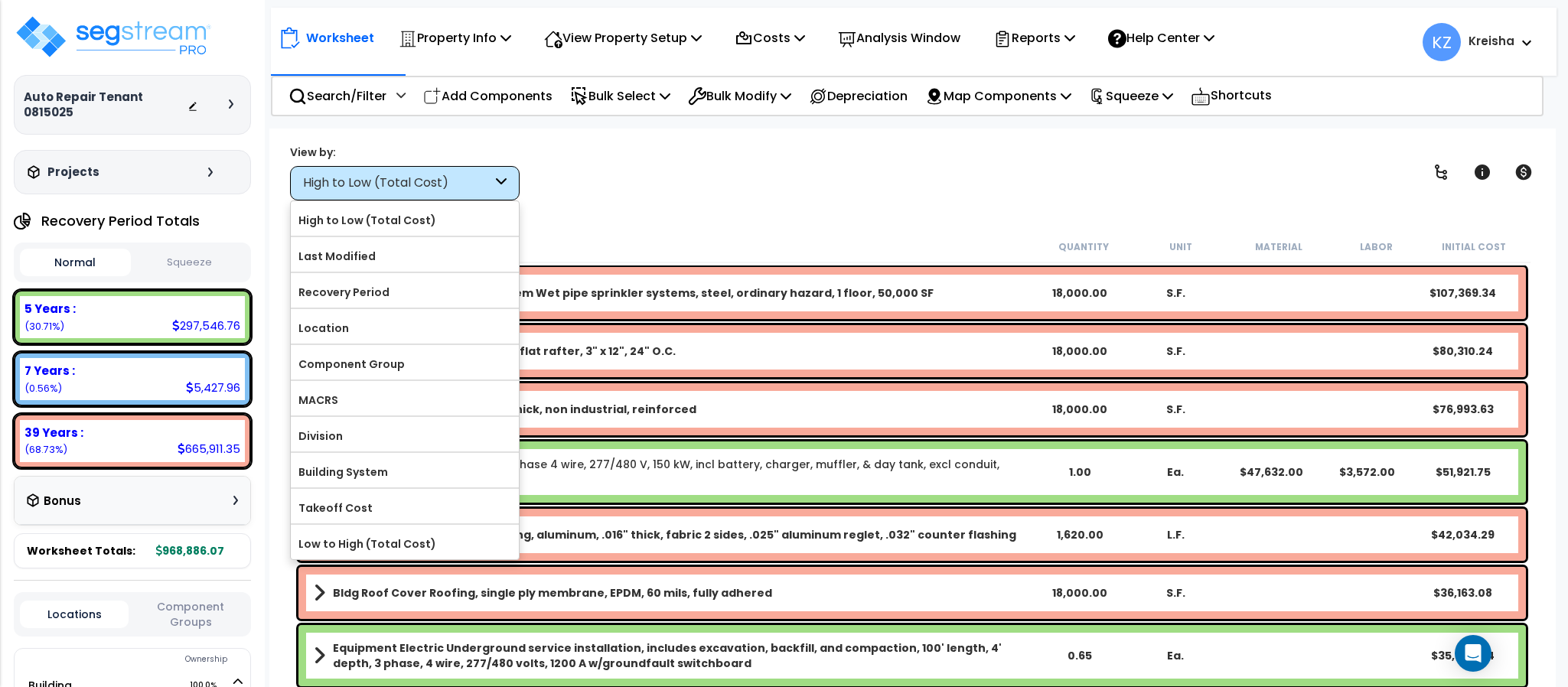
click at [361, 363] on label "Component Group" at bounding box center [404, 364] width 228 height 23
click at [0, 0] on input "Component Group" at bounding box center [0, 0] width 0 height 0
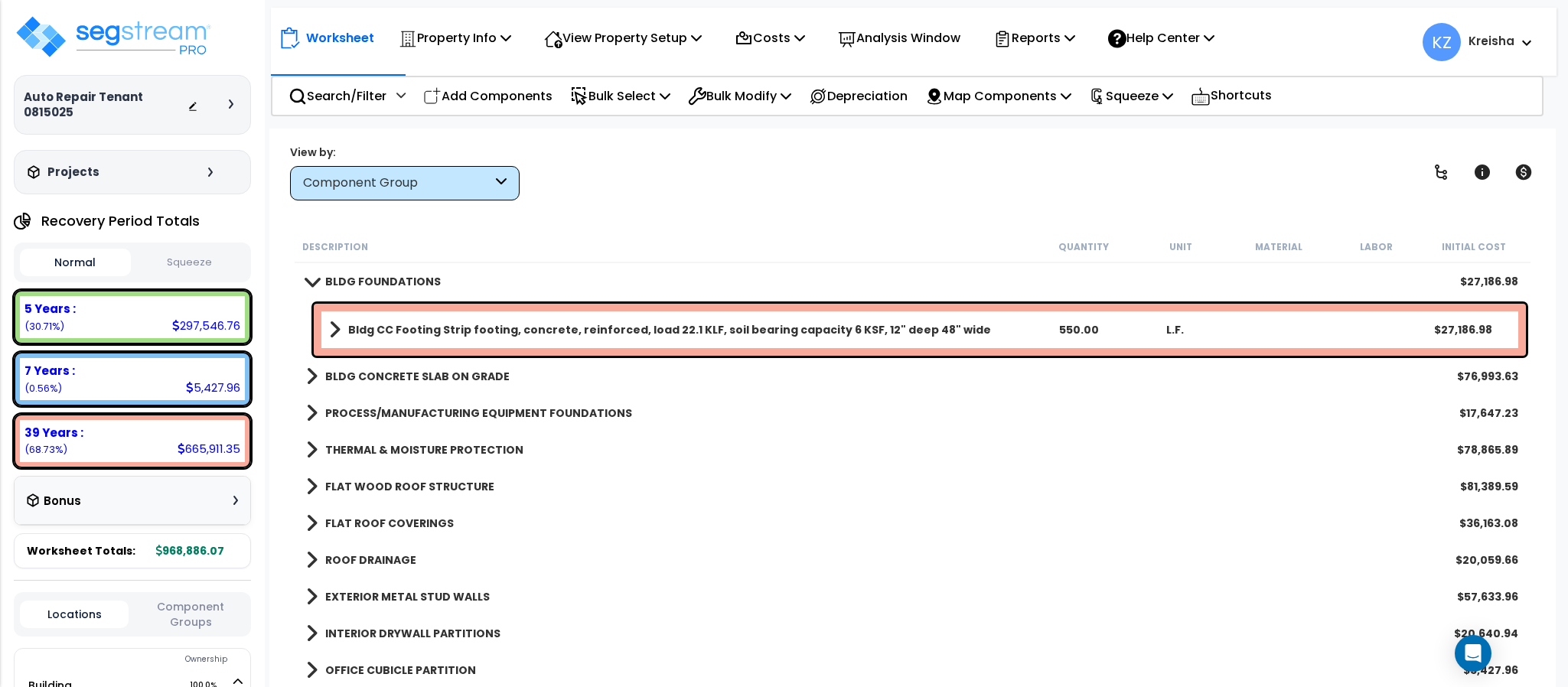
click at [808, 168] on div "View by: Component Group High to Low (Total Cost)" at bounding box center [912, 172] width 1255 height 57
click at [1020, 197] on div "View by: Component Group High to Low (Total Cost)" at bounding box center [912, 172] width 1255 height 57
drag, startPoint x: 654, startPoint y: 151, endPoint x: 1082, endPoint y: 195, distance: 430.3
click at [655, 151] on div "View by: Component Group High to Low (Total Cost)" at bounding box center [912, 172] width 1255 height 57
click at [1151, 96] on p "Squeeze" at bounding box center [1131, 96] width 84 height 21
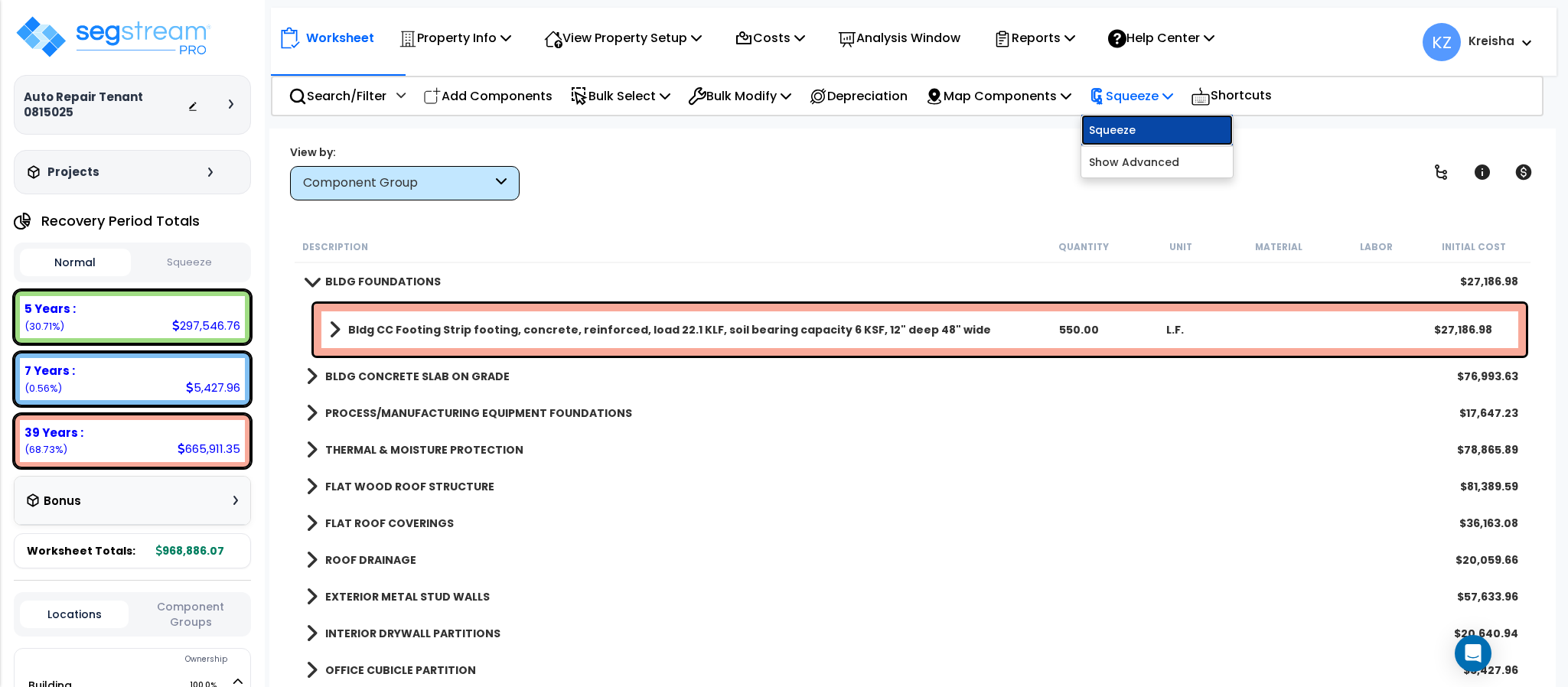
click at [1144, 131] on link "Squeeze" at bounding box center [1158, 130] width 151 height 31
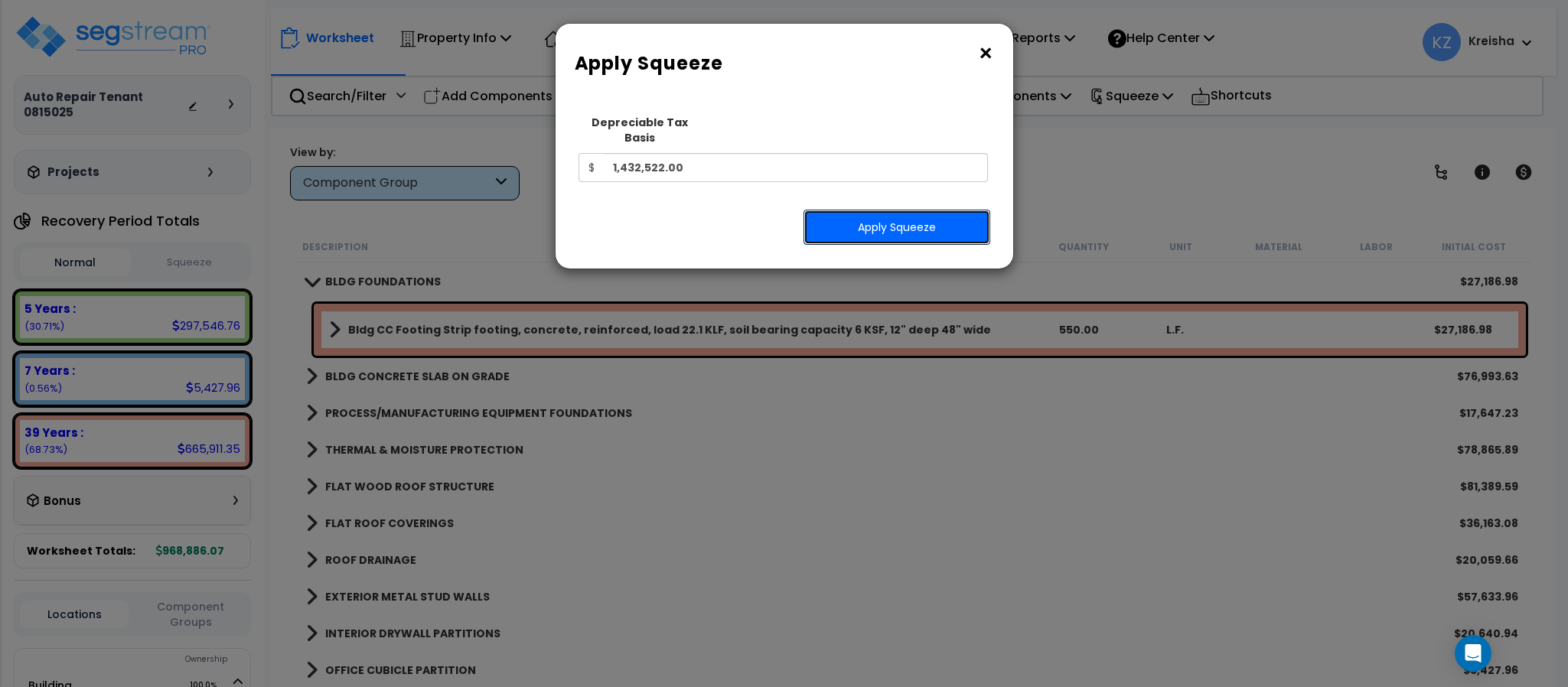
click at [836, 211] on button "Apply Squeeze" at bounding box center [897, 227] width 186 height 35
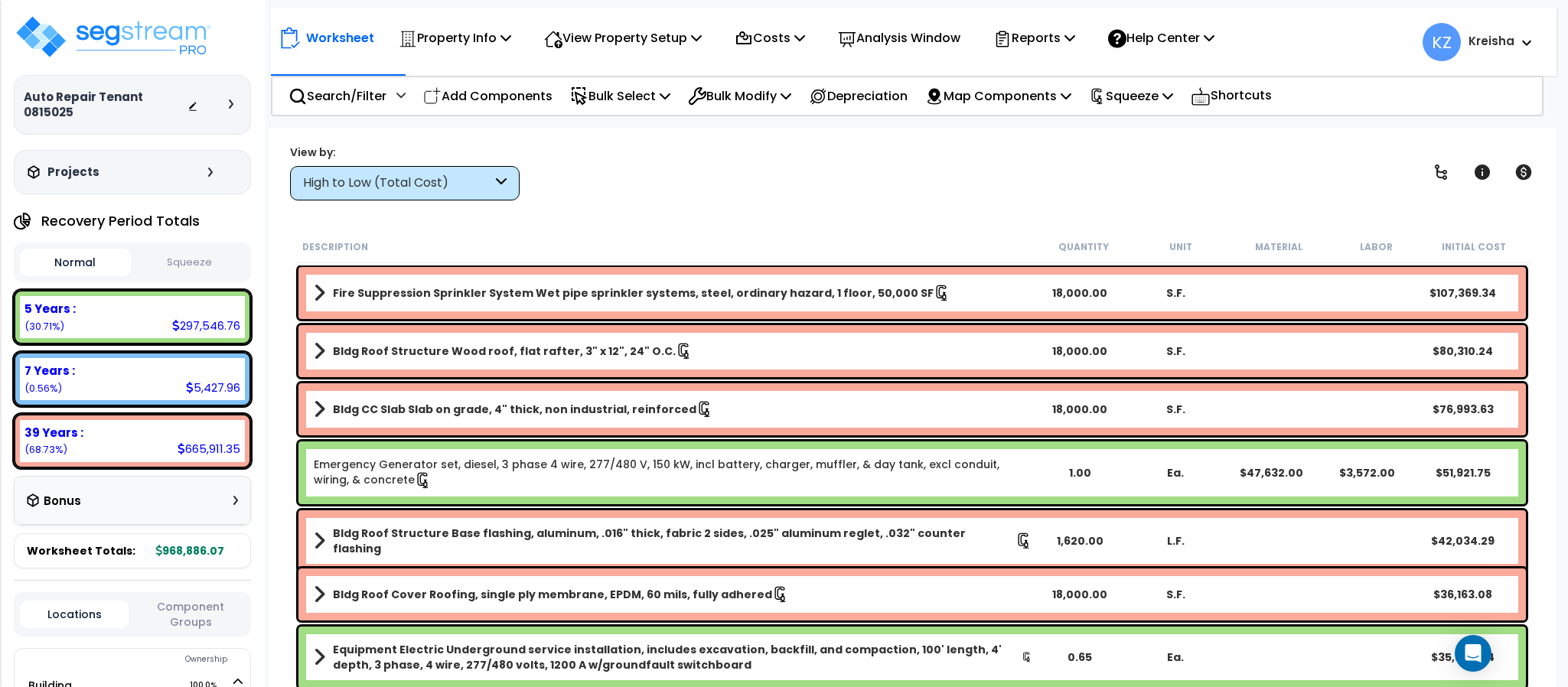
click at [862, 190] on div "View by: High to Low (Total Cost) High to Low (Total Cost)" at bounding box center [912, 172] width 1255 height 57
click at [402, 195] on div "High to Low (Total Cost)" at bounding box center [405, 183] width 230 height 34
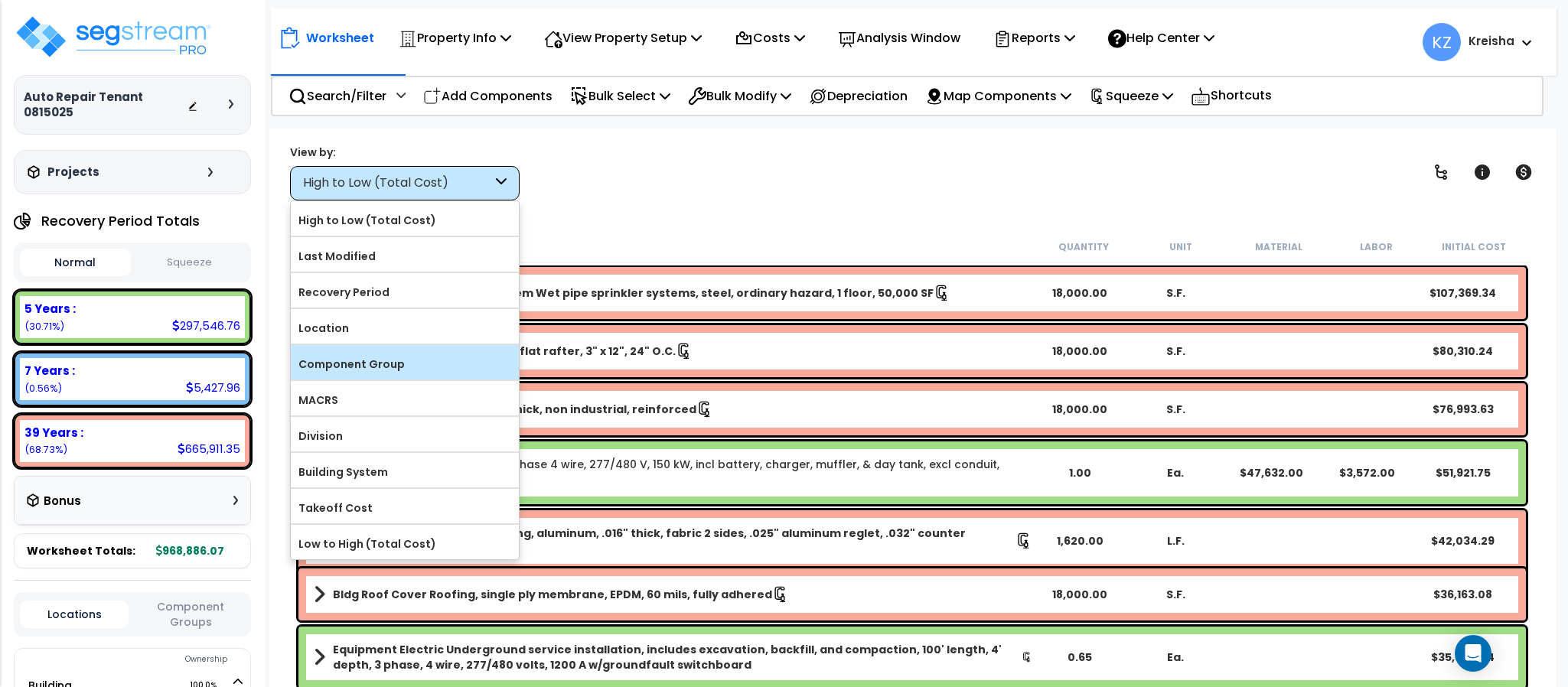
click at [368, 368] on label "Component Group" at bounding box center [404, 364] width 228 height 23
click at [0, 0] on input "Component Group" at bounding box center [0, 0] width 0 height 0
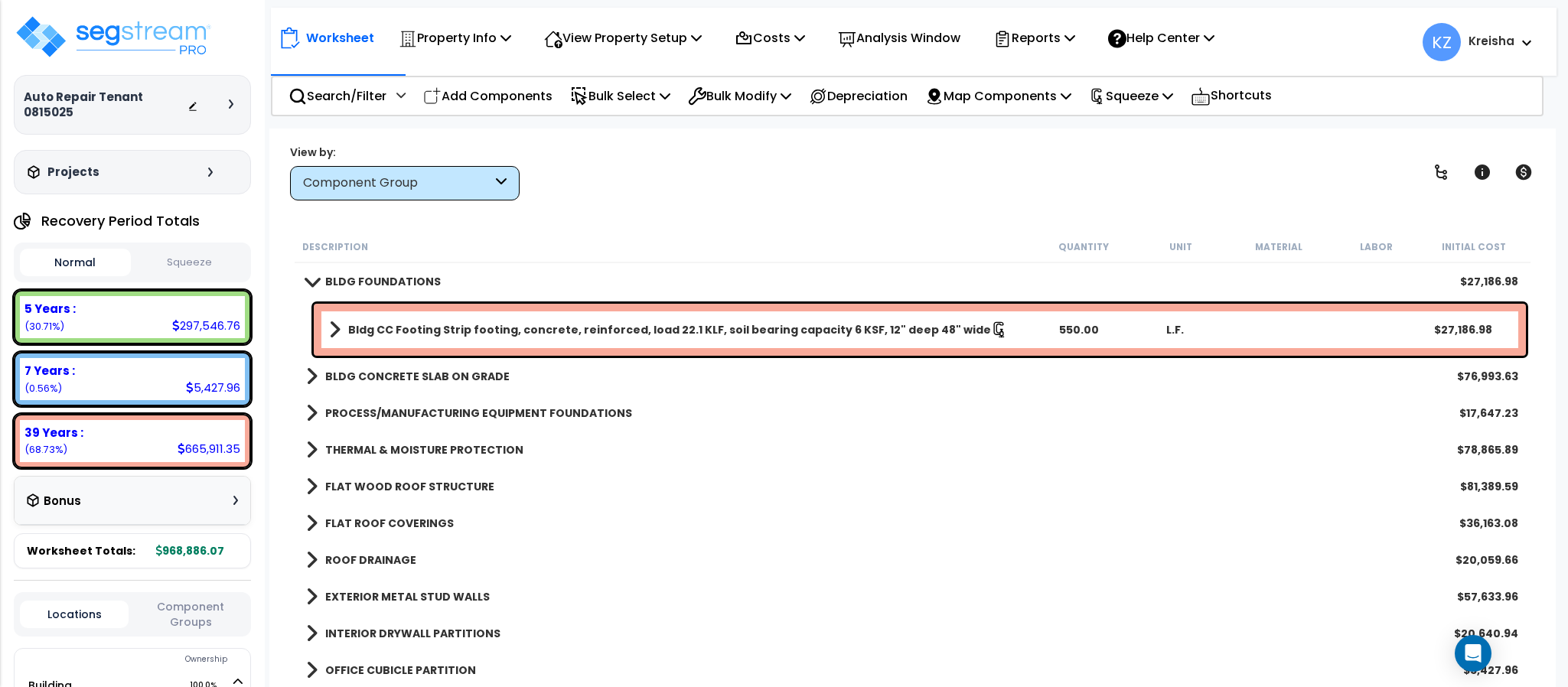
click at [197, 266] on button "Squeeze" at bounding box center [190, 263] width 111 height 27
click at [82, 266] on button "Normal" at bounding box center [75, 263] width 111 height 27
click at [1064, 324] on div "550.00" at bounding box center [1080, 329] width 95 height 15
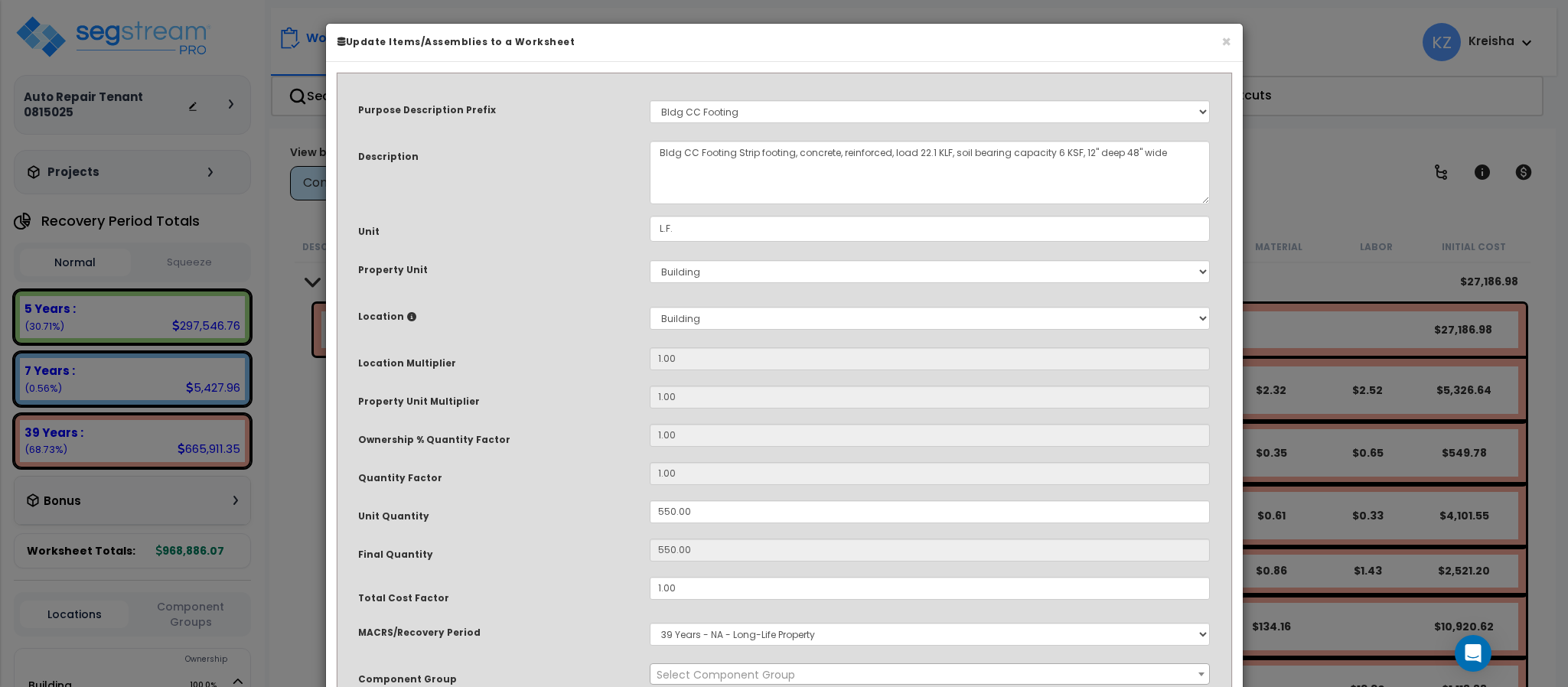
select select "10081"
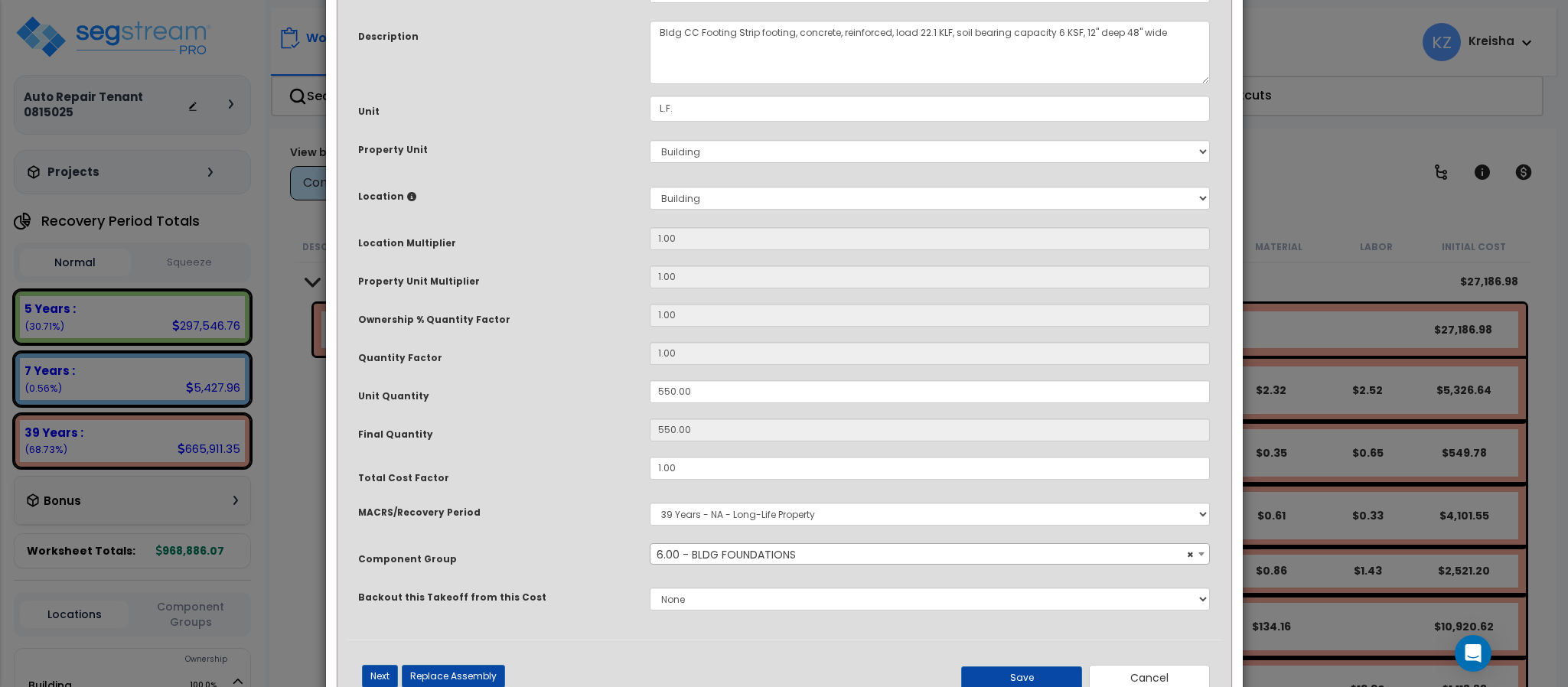
scroll to position [173, 0]
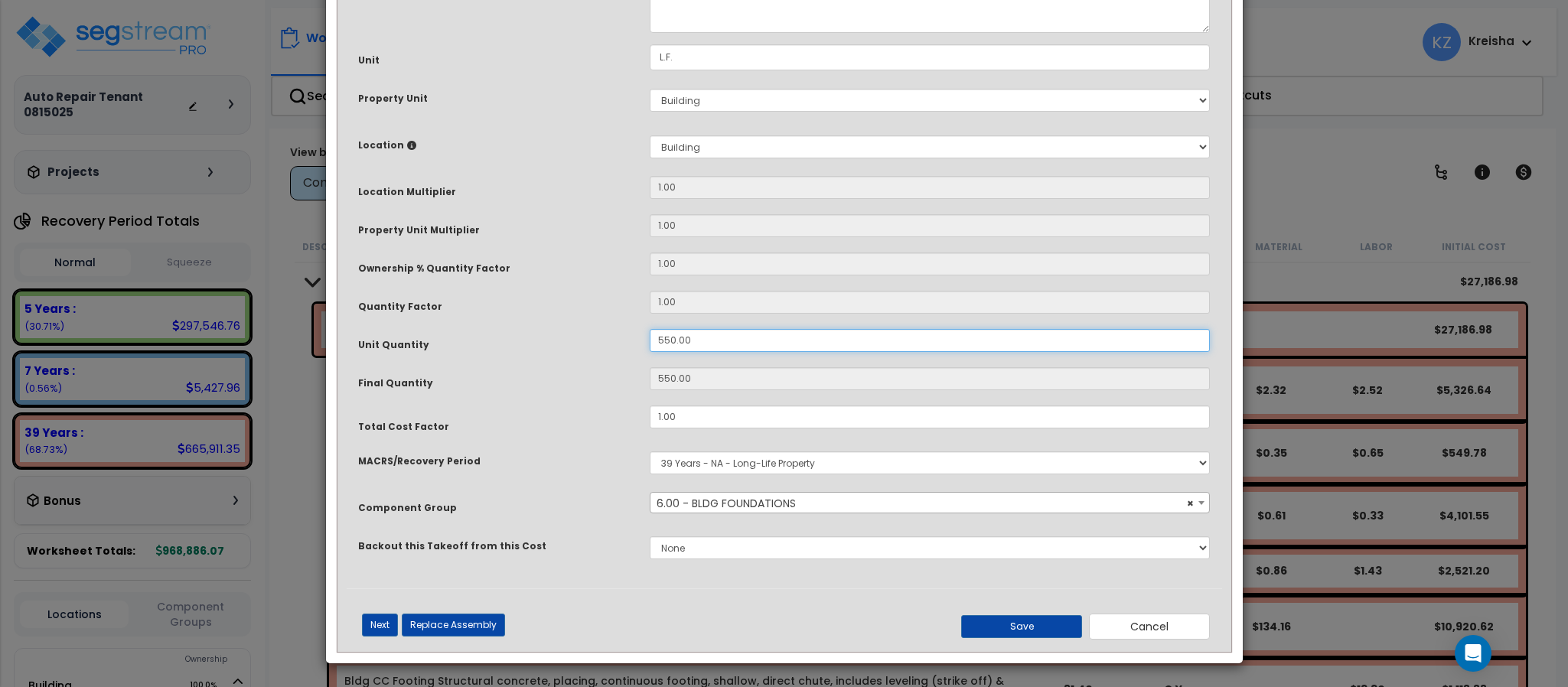
click at [666, 342] on input "550.00" at bounding box center [930, 340] width 561 height 23
click at [666, 340] on input "550.00" at bounding box center [930, 340] width 561 height 23
type input "6"
type input "60"
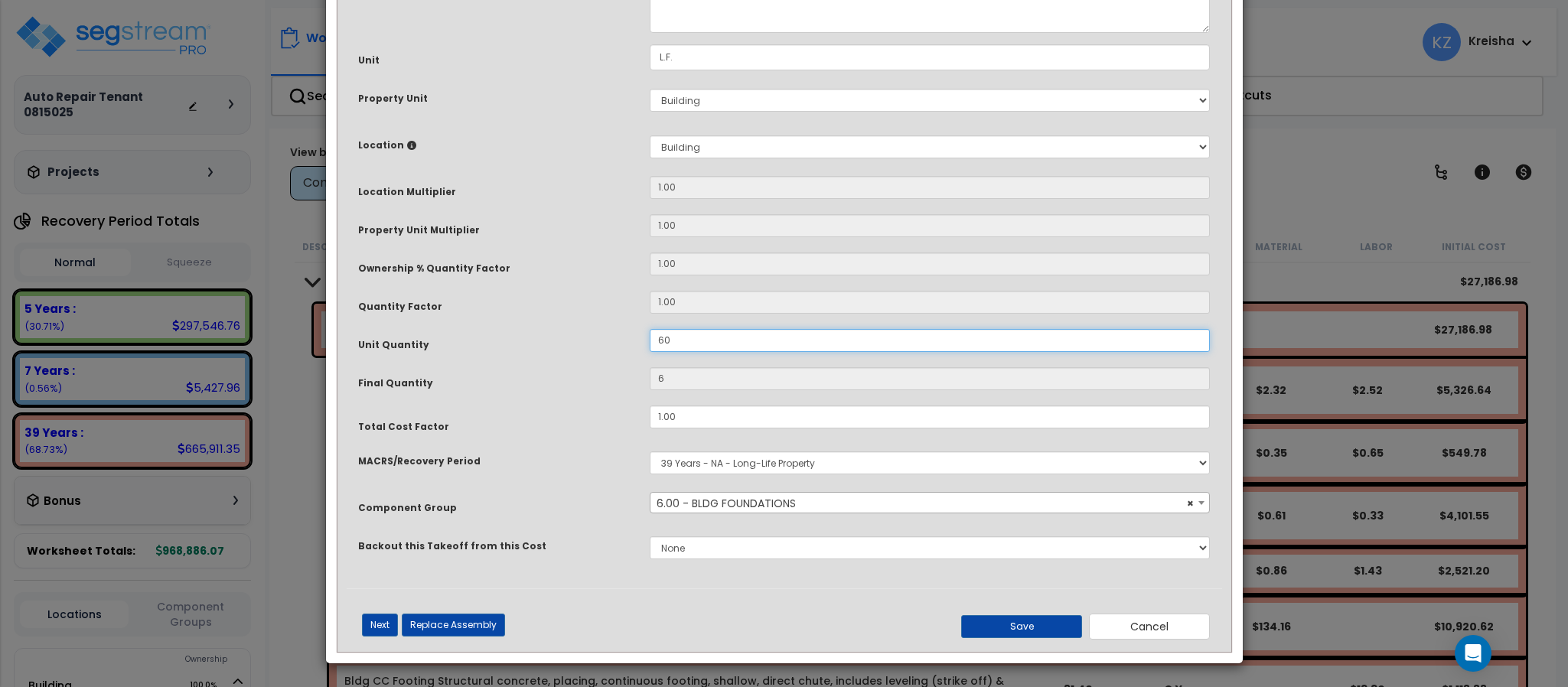
type input "60"
type input "600"
click at [984, 630] on button "Save" at bounding box center [1021, 626] width 121 height 23
type input "600.00"
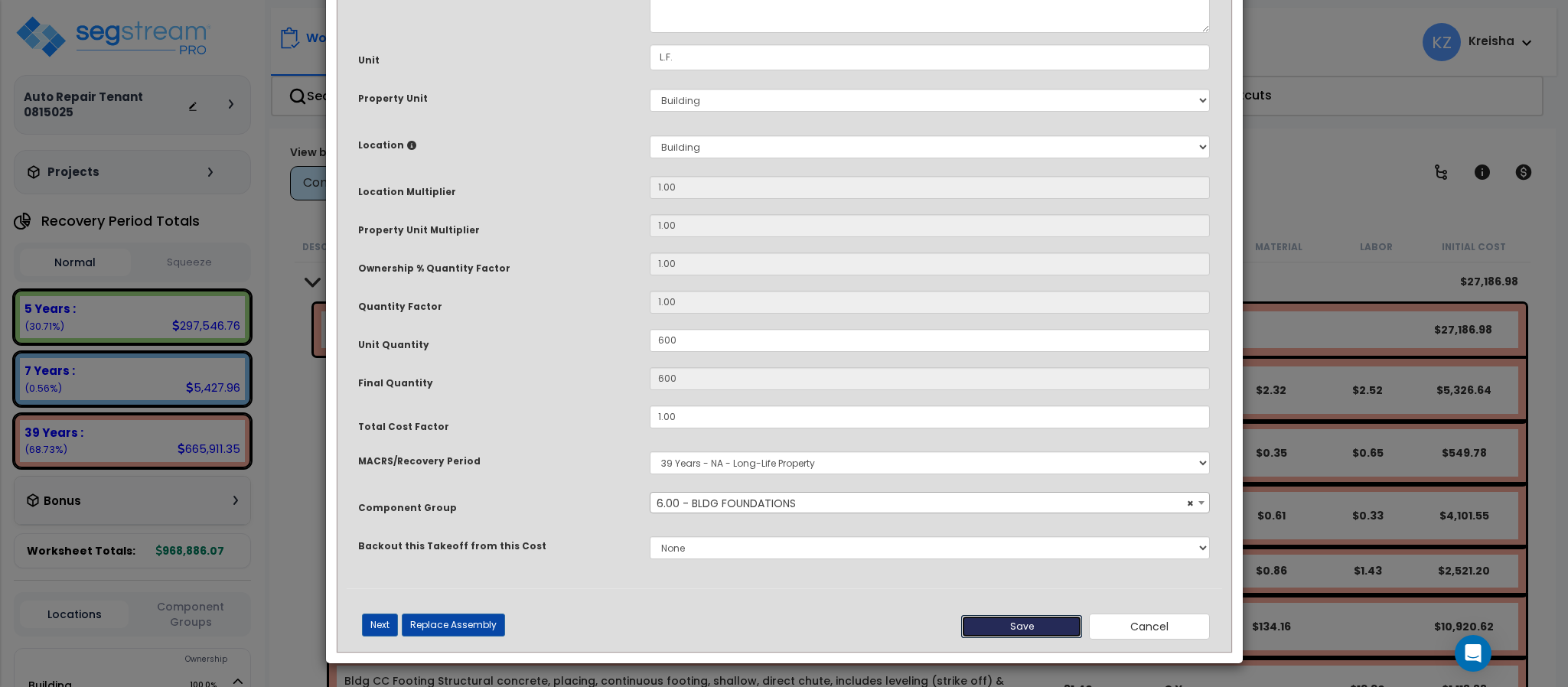
type input "600.00"
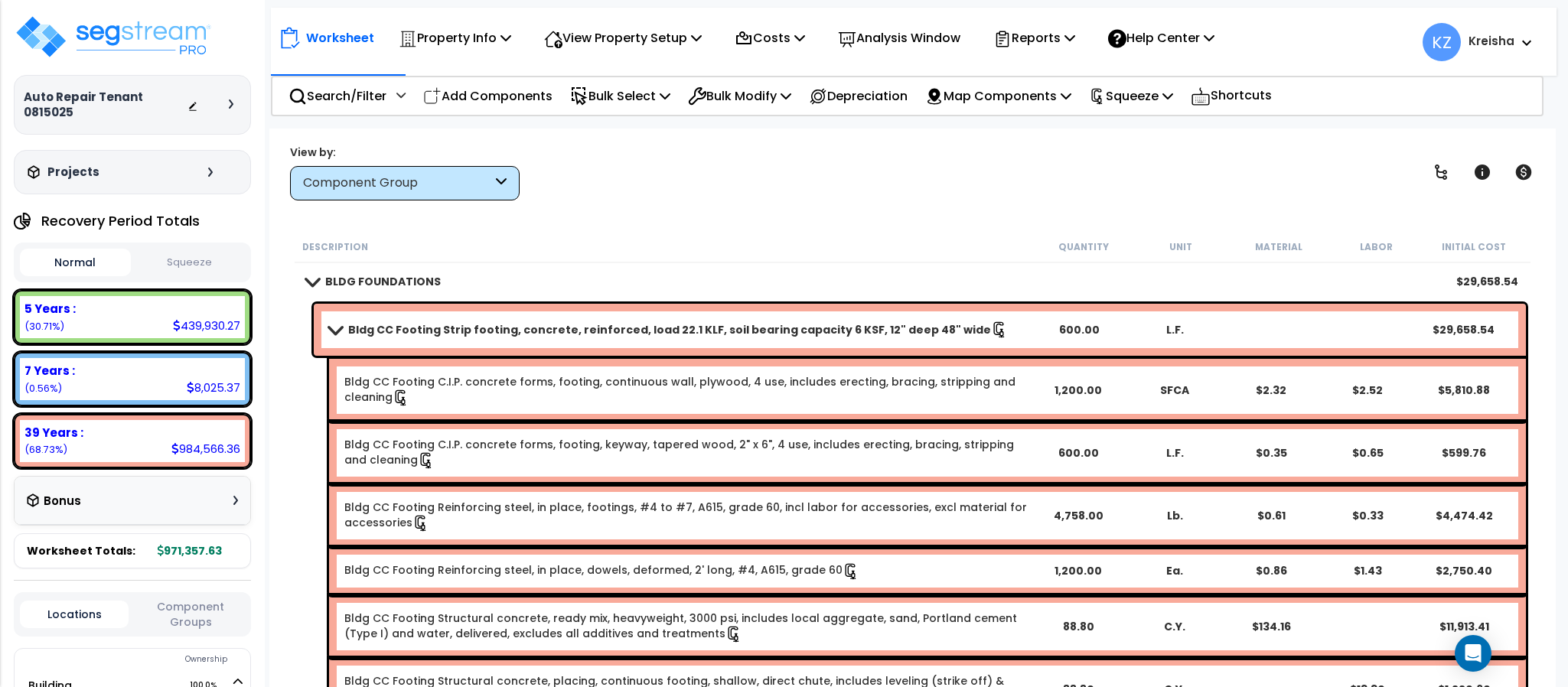
click at [379, 274] on b "BLDG FOUNDATIONS" at bounding box center [383, 281] width 116 height 15
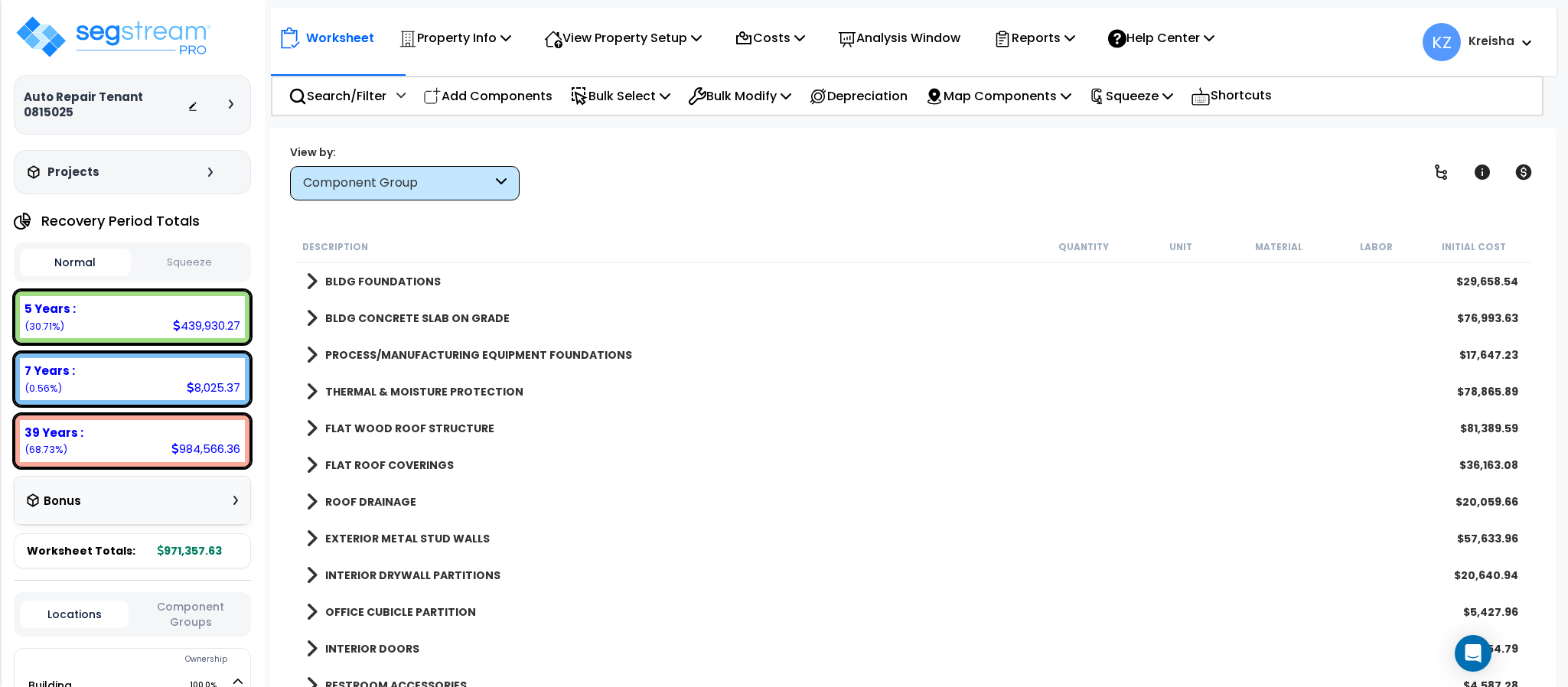
click at [350, 281] on b "BLDG FOUNDATIONS" at bounding box center [383, 281] width 116 height 15
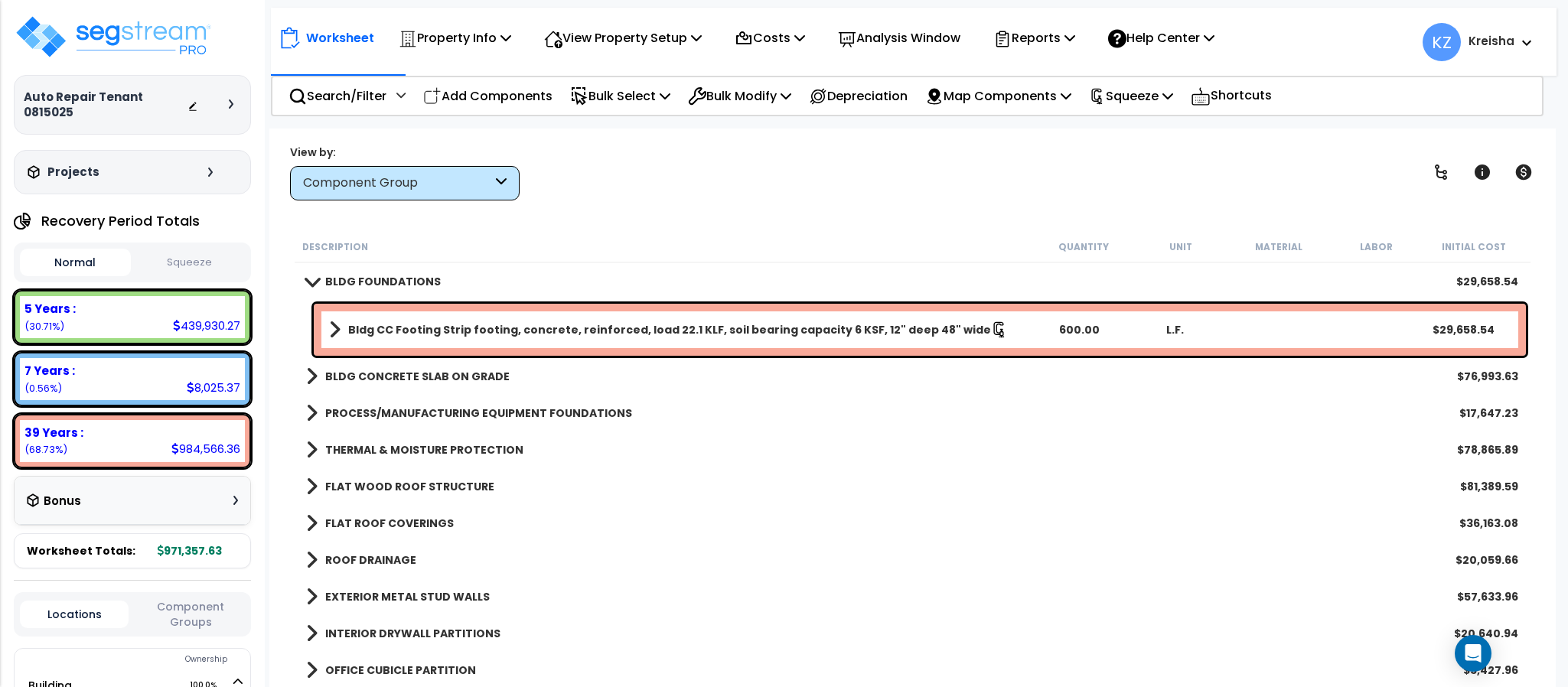
click at [182, 260] on button "Squeeze" at bounding box center [190, 263] width 111 height 27
click at [946, 220] on div "Worksheet Property Info Property Setup Add Property Unit Template property Clon…" at bounding box center [912, 472] width 1286 height 687
click at [1168, 90] on p "Squeeze" at bounding box center [1131, 96] width 84 height 21
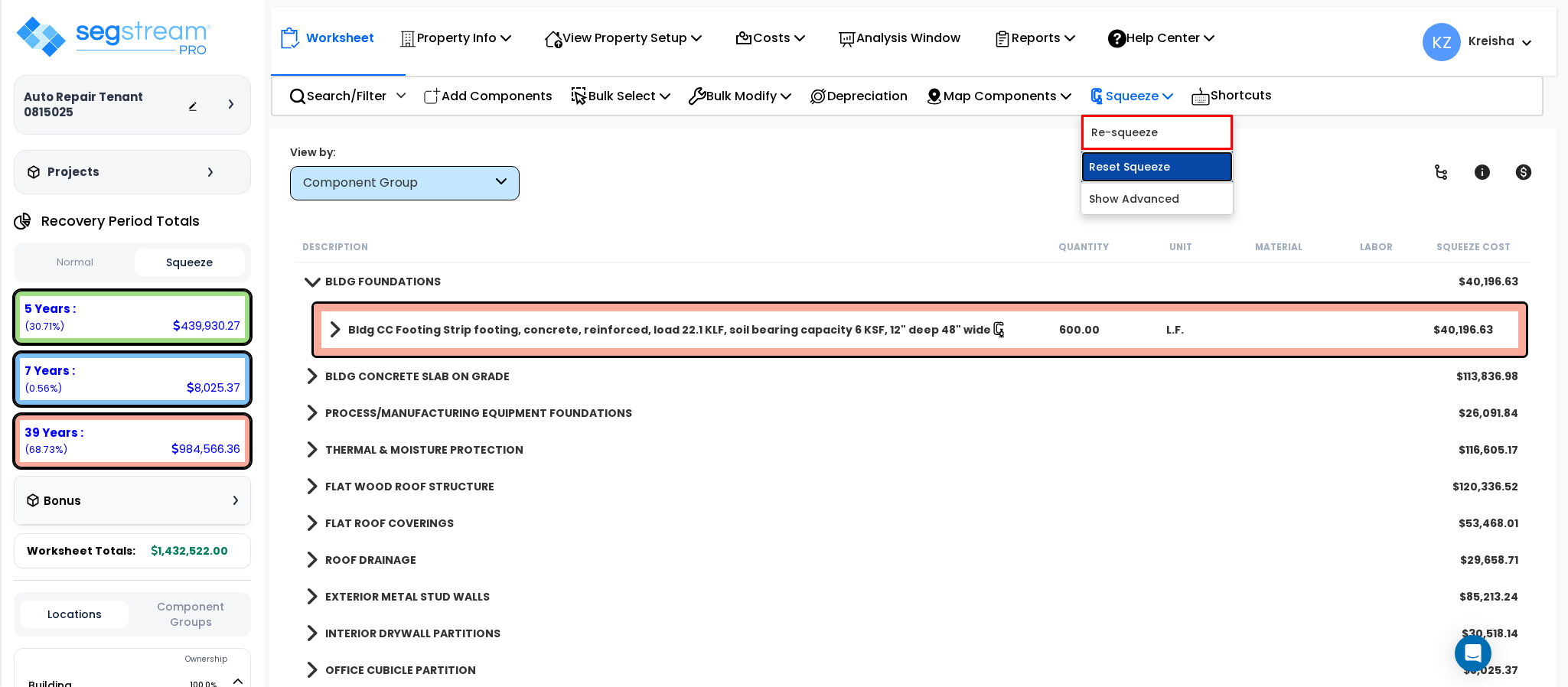
click at [1172, 170] on link "Reset Squeeze" at bounding box center [1158, 166] width 151 height 31
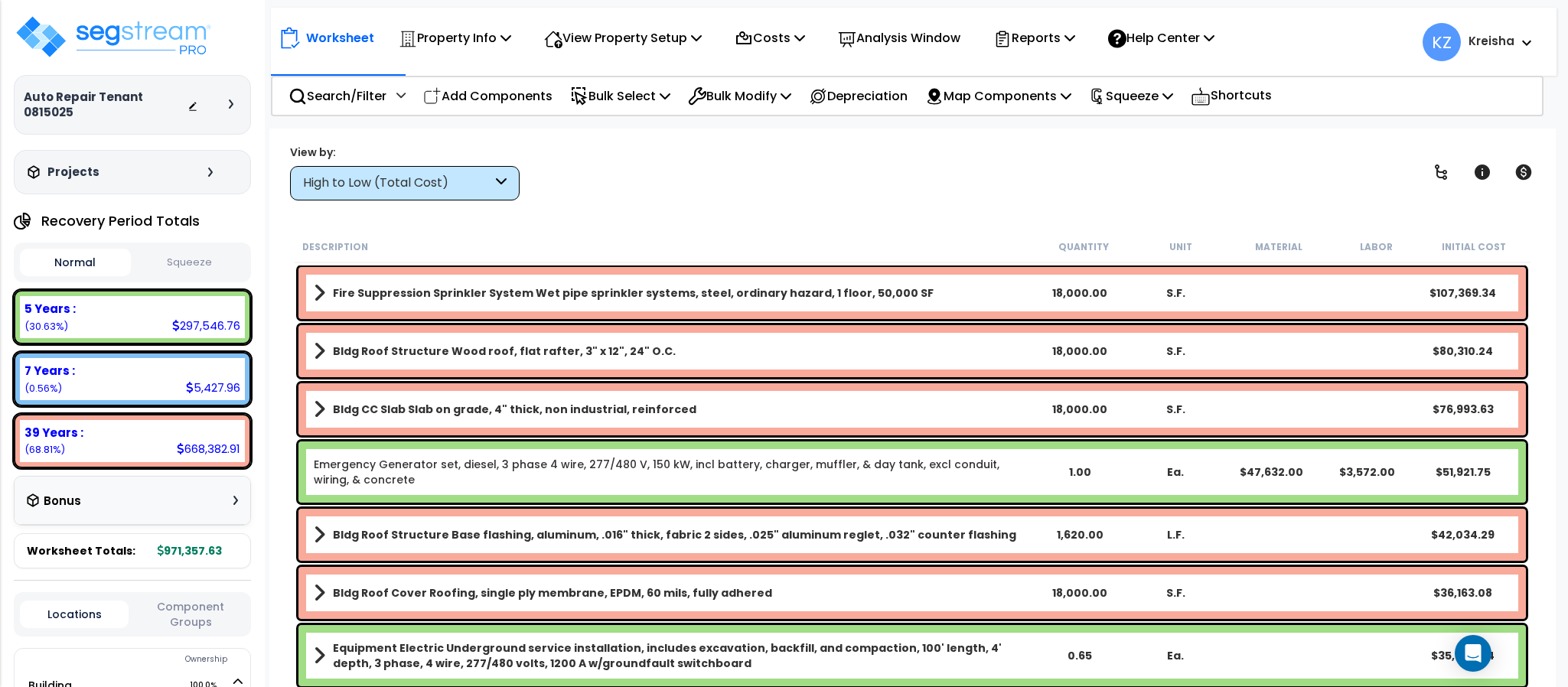
click at [480, 185] on div "High to Low (Total Cost)" at bounding box center [397, 183] width 189 height 17
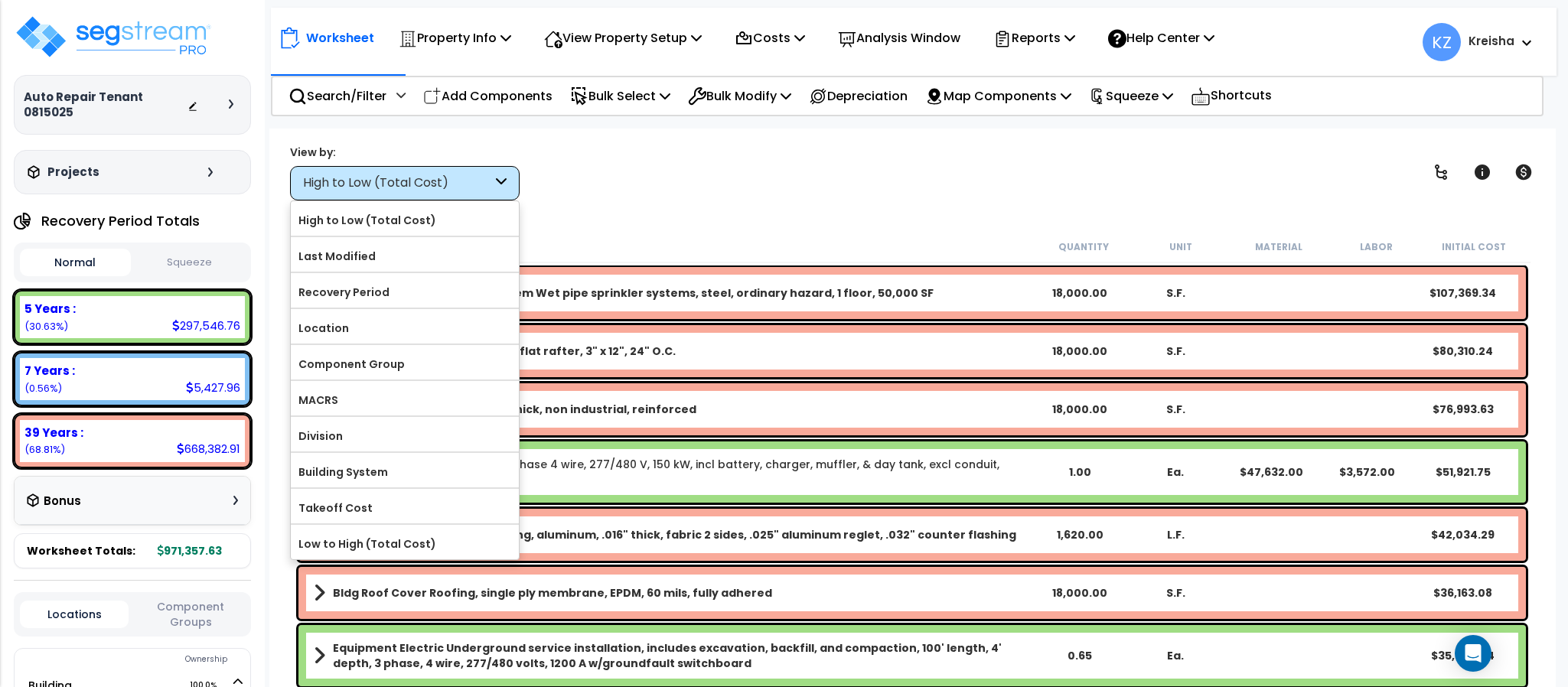
click at [391, 376] on label "Component Group" at bounding box center [404, 364] width 228 height 23
click at [0, 0] on input "Component Group" at bounding box center [0, 0] width 0 height 0
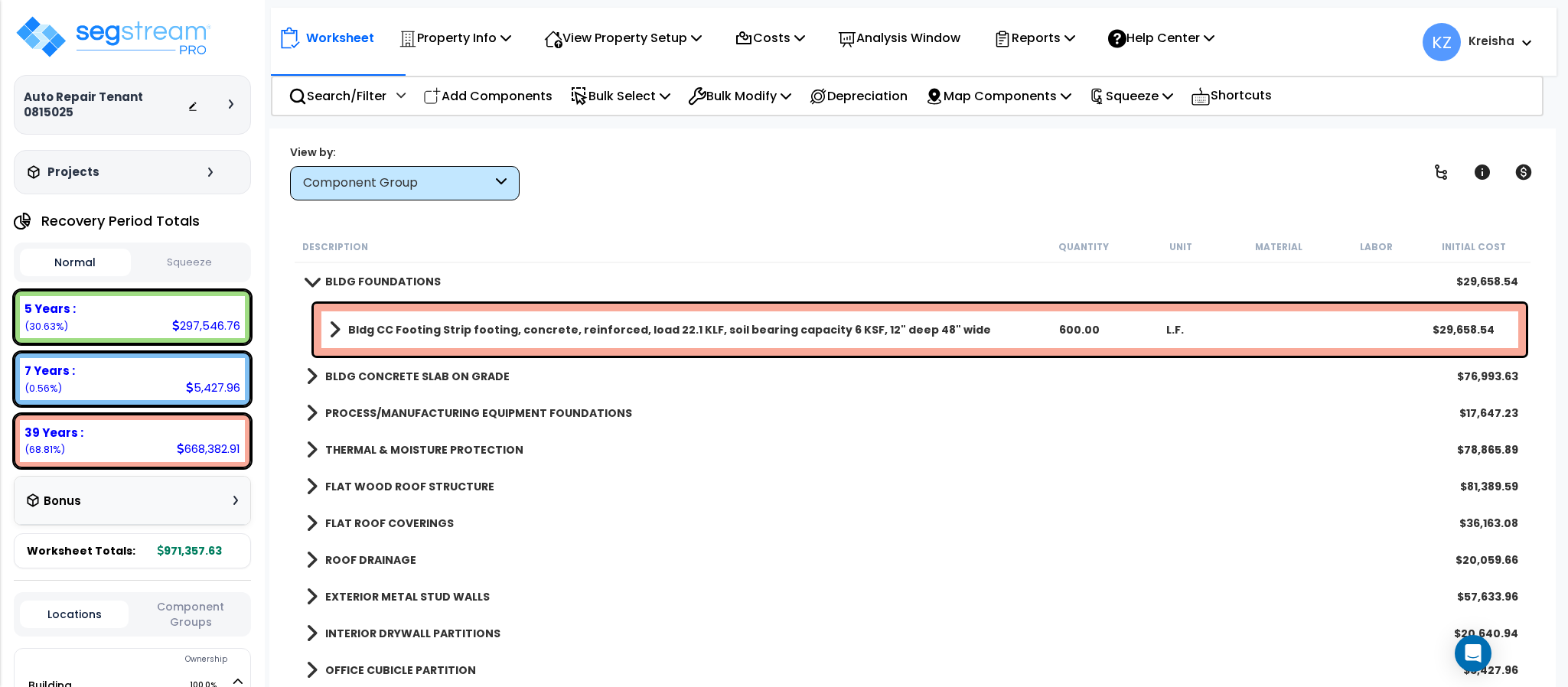
click at [1071, 329] on div "600.00" at bounding box center [1080, 329] width 95 height 15
click at [1071, 327] on div "600.00" at bounding box center [1080, 329] width 95 height 15
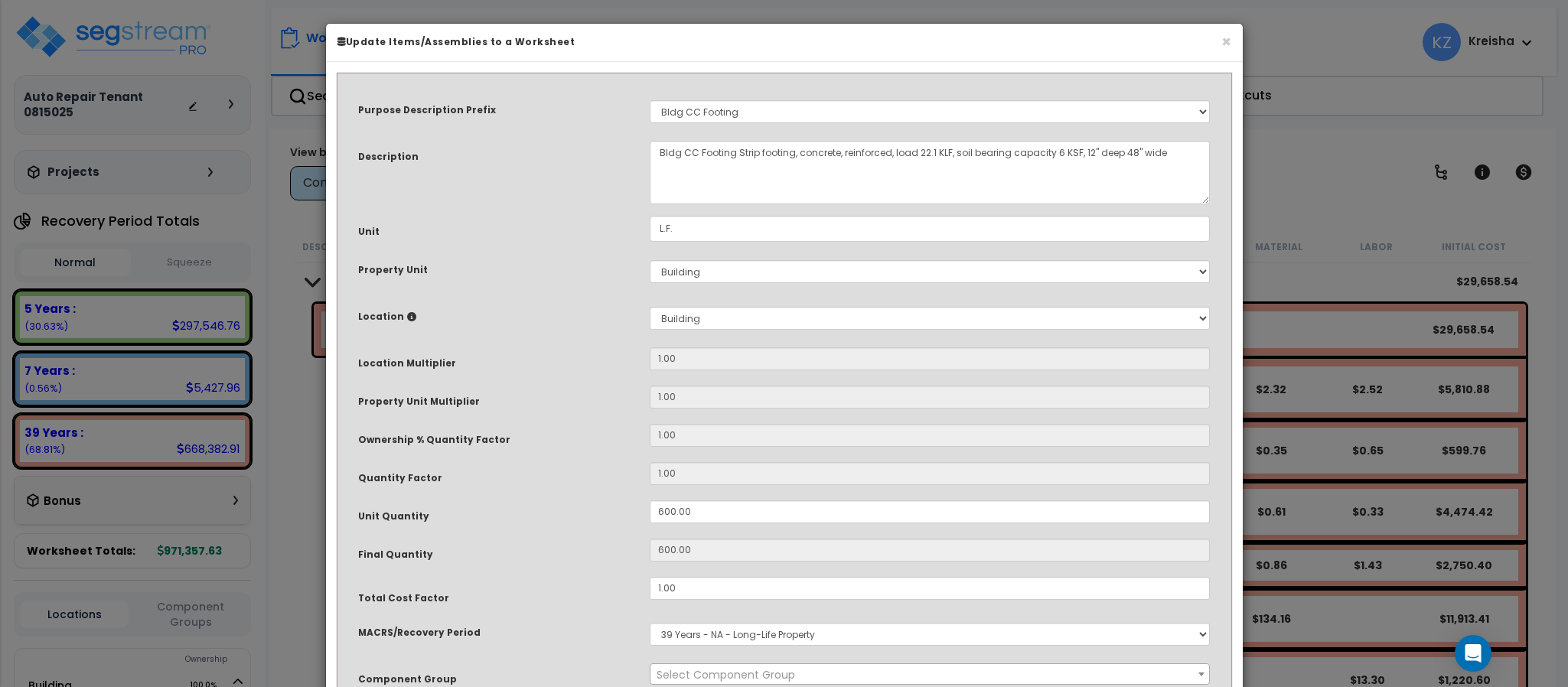
select select "10081"
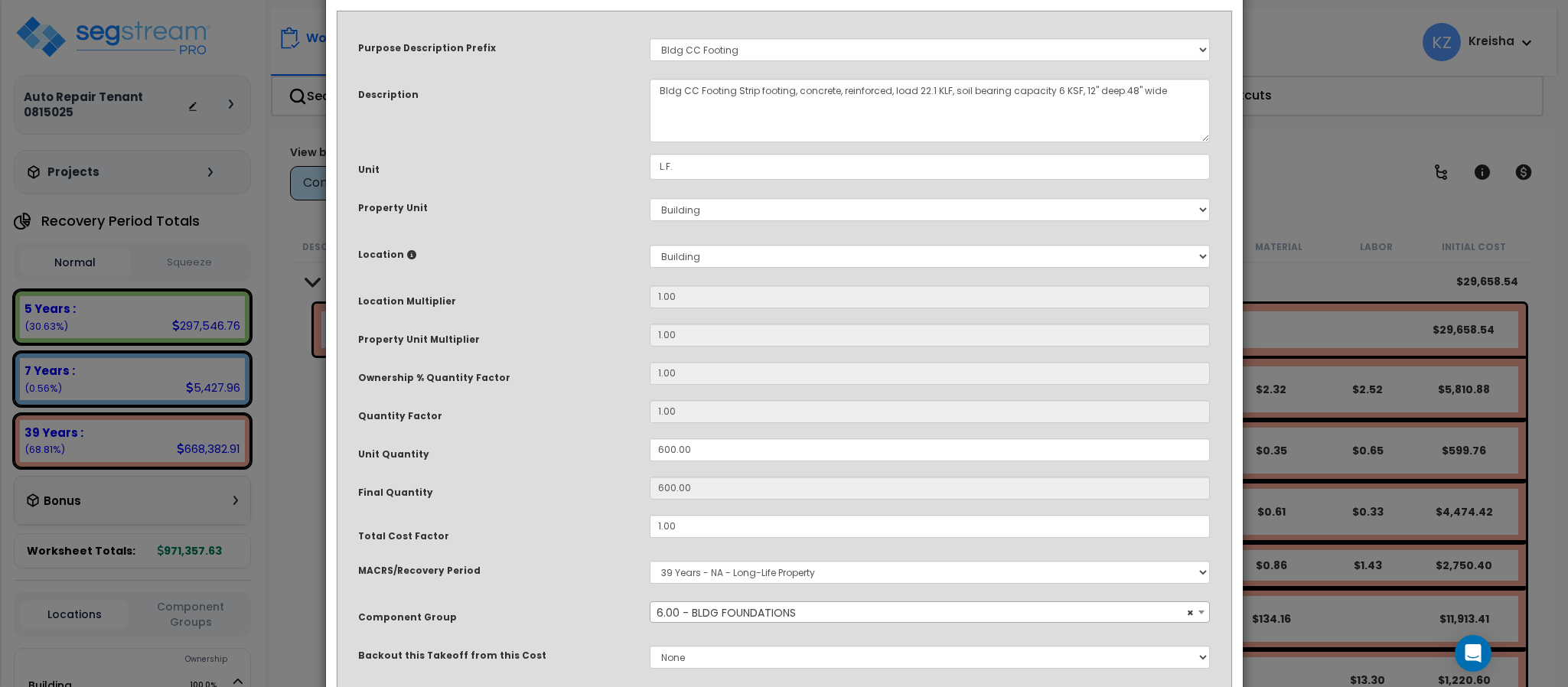
scroll to position [152, 0]
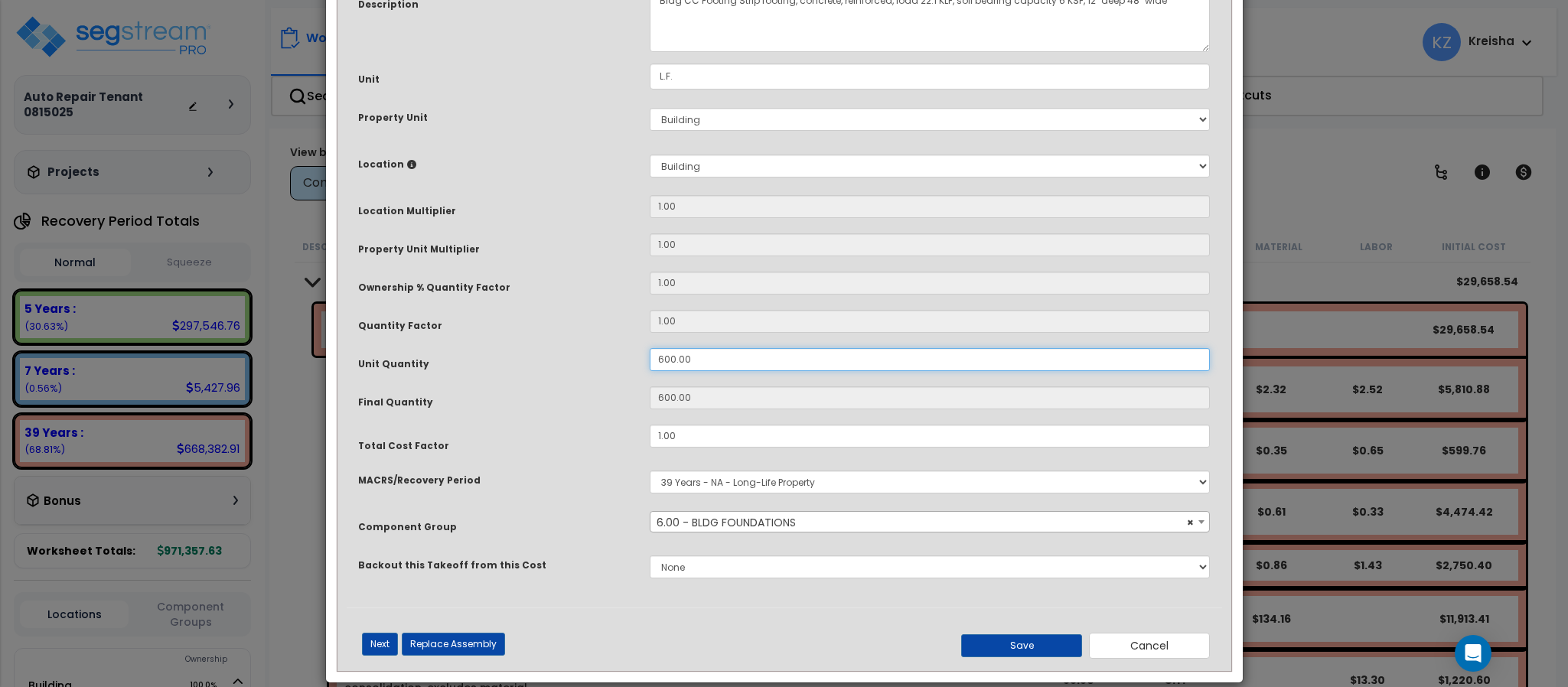
click at [676, 358] on input "600.00" at bounding box center [930, 359] width 561 height 23
type input "5"
type input "600"
type input "54"
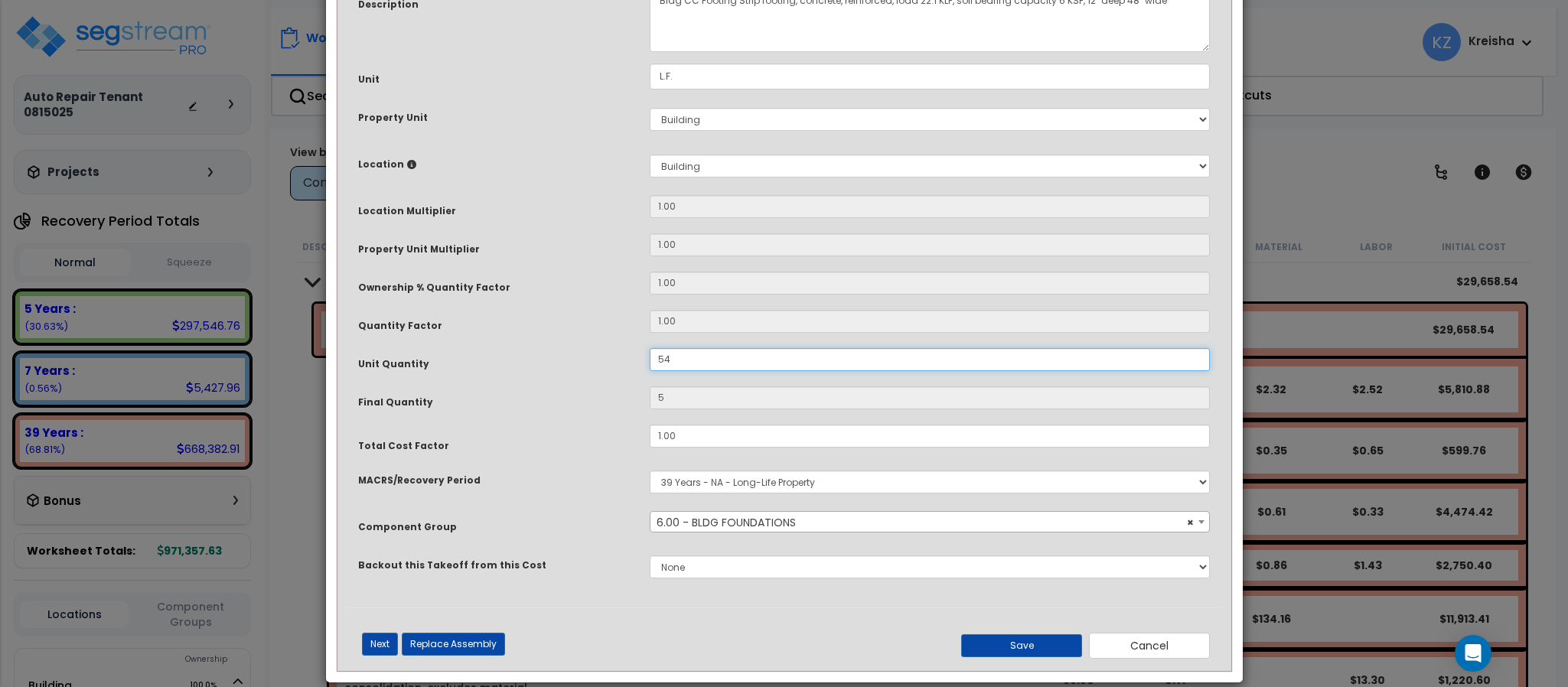
type input "54"
type input "540"
click at [987, 645] on button "Save" at bounding box center [1021, 645] width 121 height 23
type input "540.00"
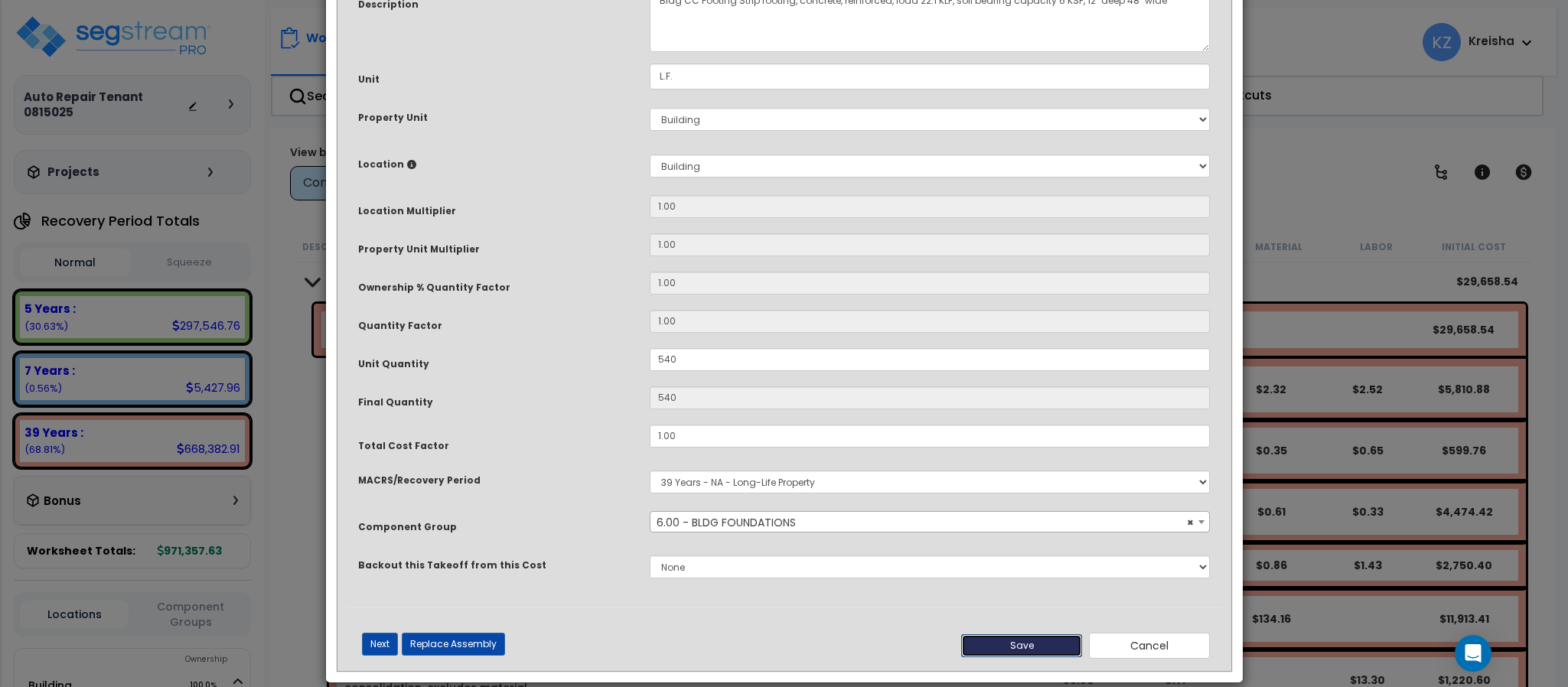
type input "540.00"
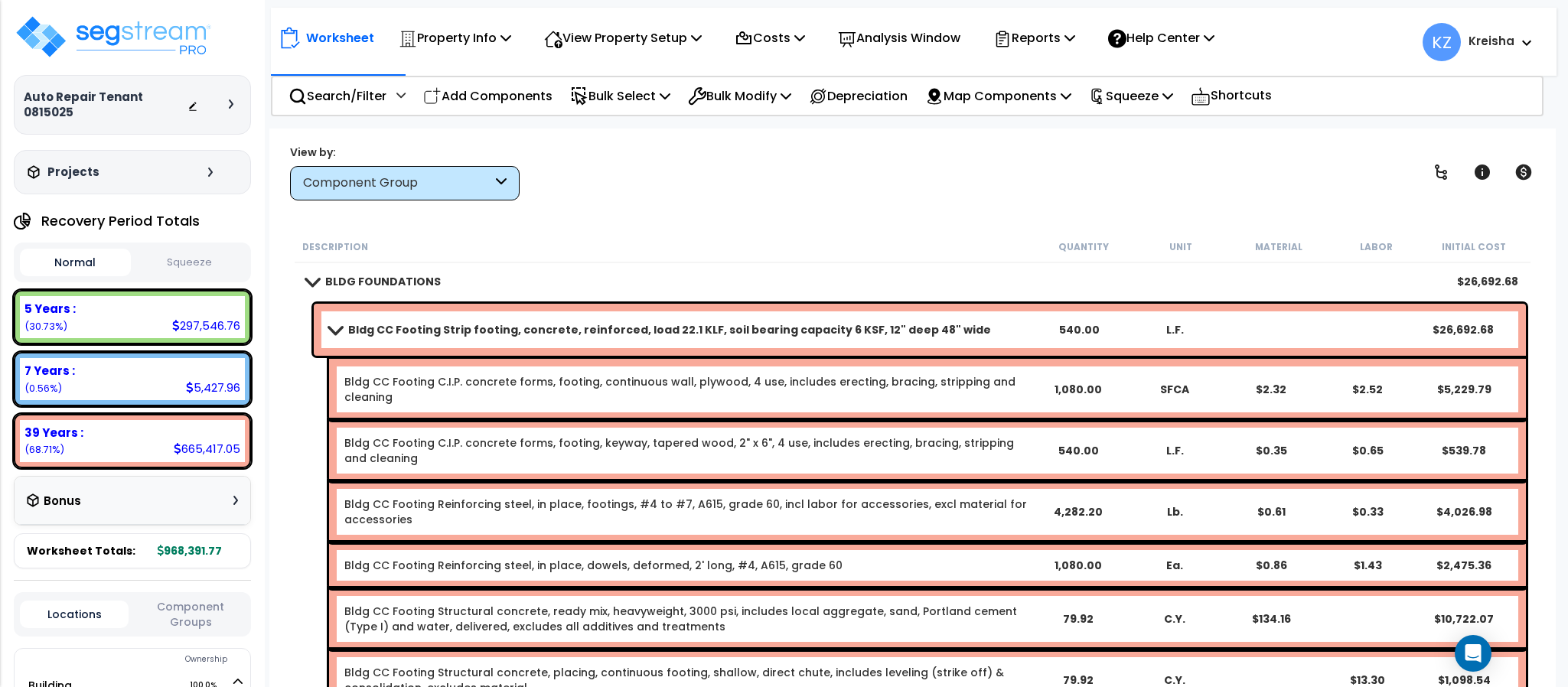
click at [338, 331] on span at bounding box center [335, 329] width 22 height 12
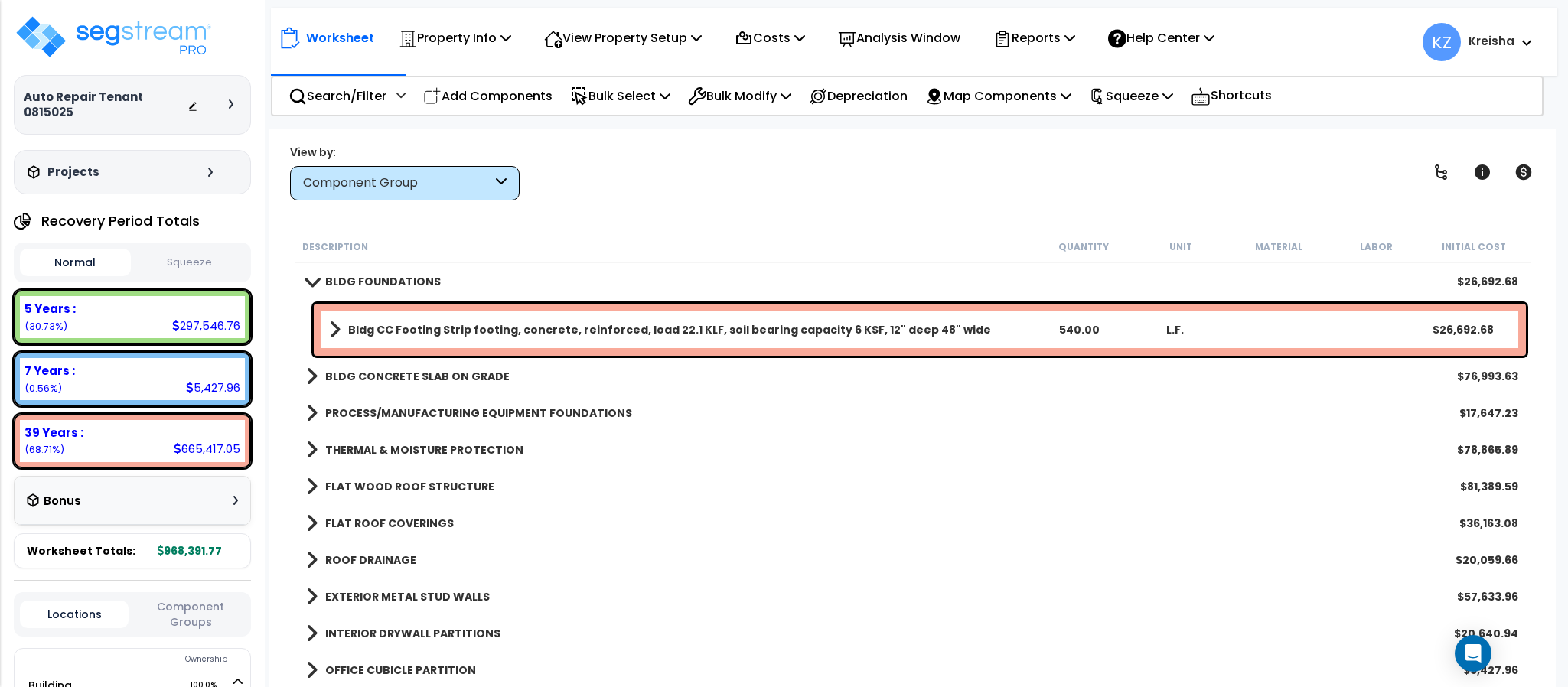
click at [638, 200] on div "View by: Component Group High to Low (Total Cost)" at bounding box center [912, 172] width 1255 height 57
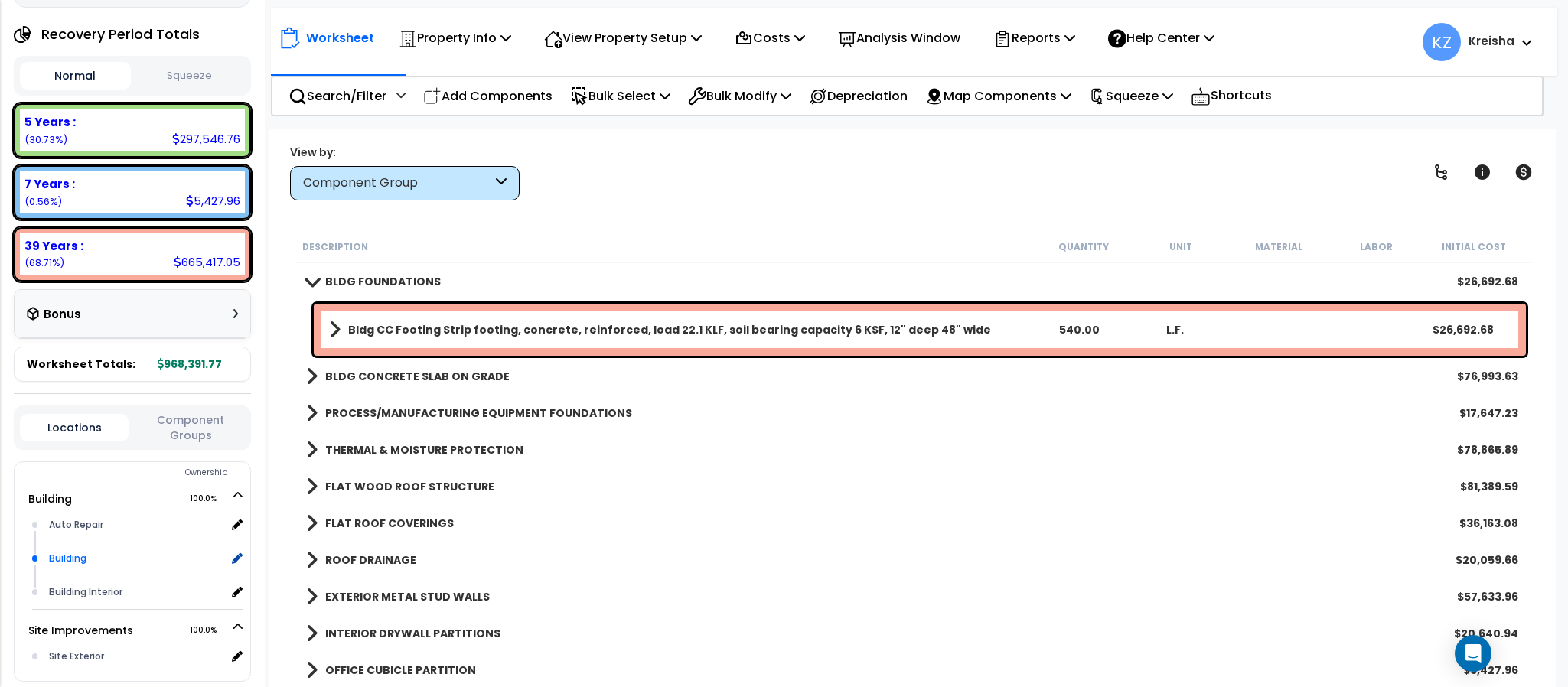
scroll to position [0, 0]
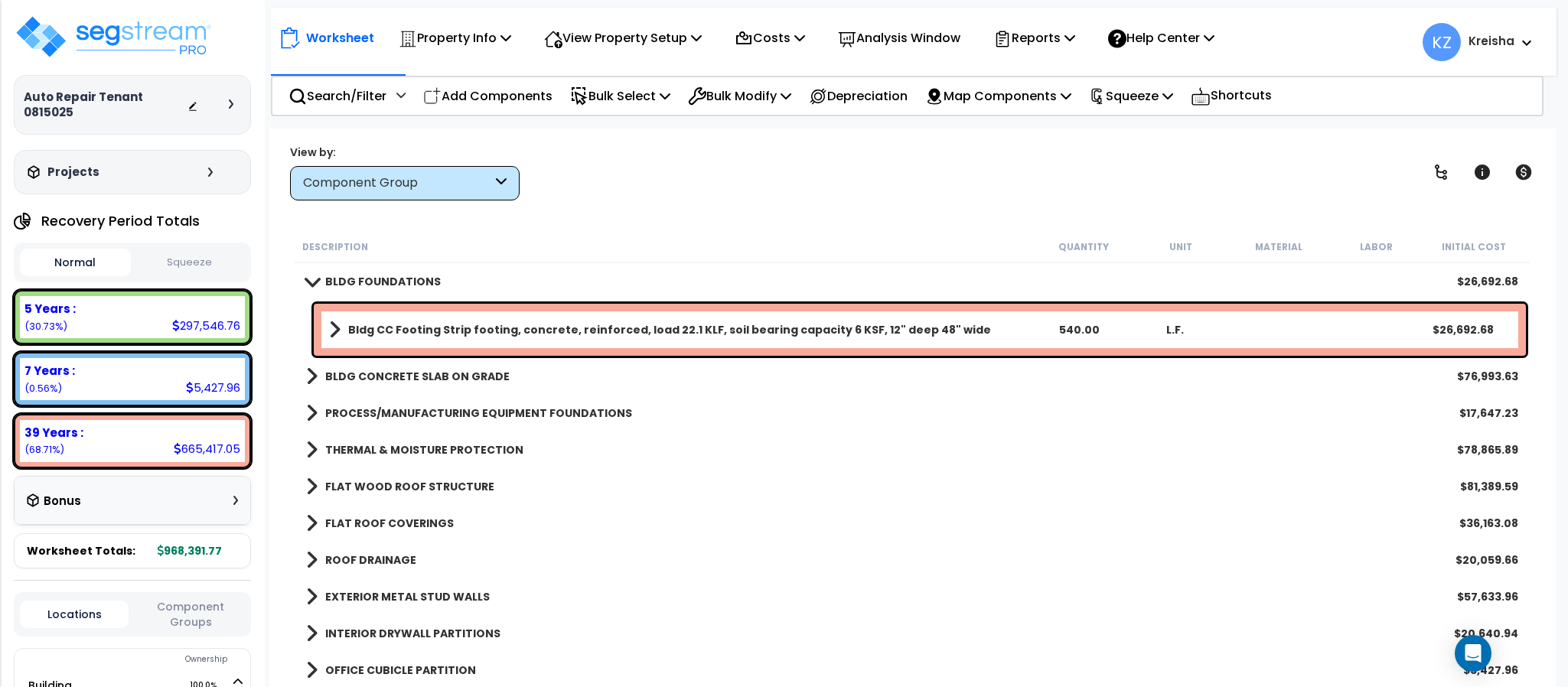
click at [618, 200] on div "View by: Component Group High to Low (Total Cost)" at bounding box center [912, 172] width 1255 height 57
click at [1180, 171] on div "View by: Component Group High to Low (Total Cost)" at bounding box center [912, 172] width 1255 height 57
click at [976, 163] on div "View by: Component Group High to Low (Total Cost)" at bounding box center [912, 172] width 1255 height 57
click at [1174, 91] on icon at bounding box center [1168, 96] width 11 height 12
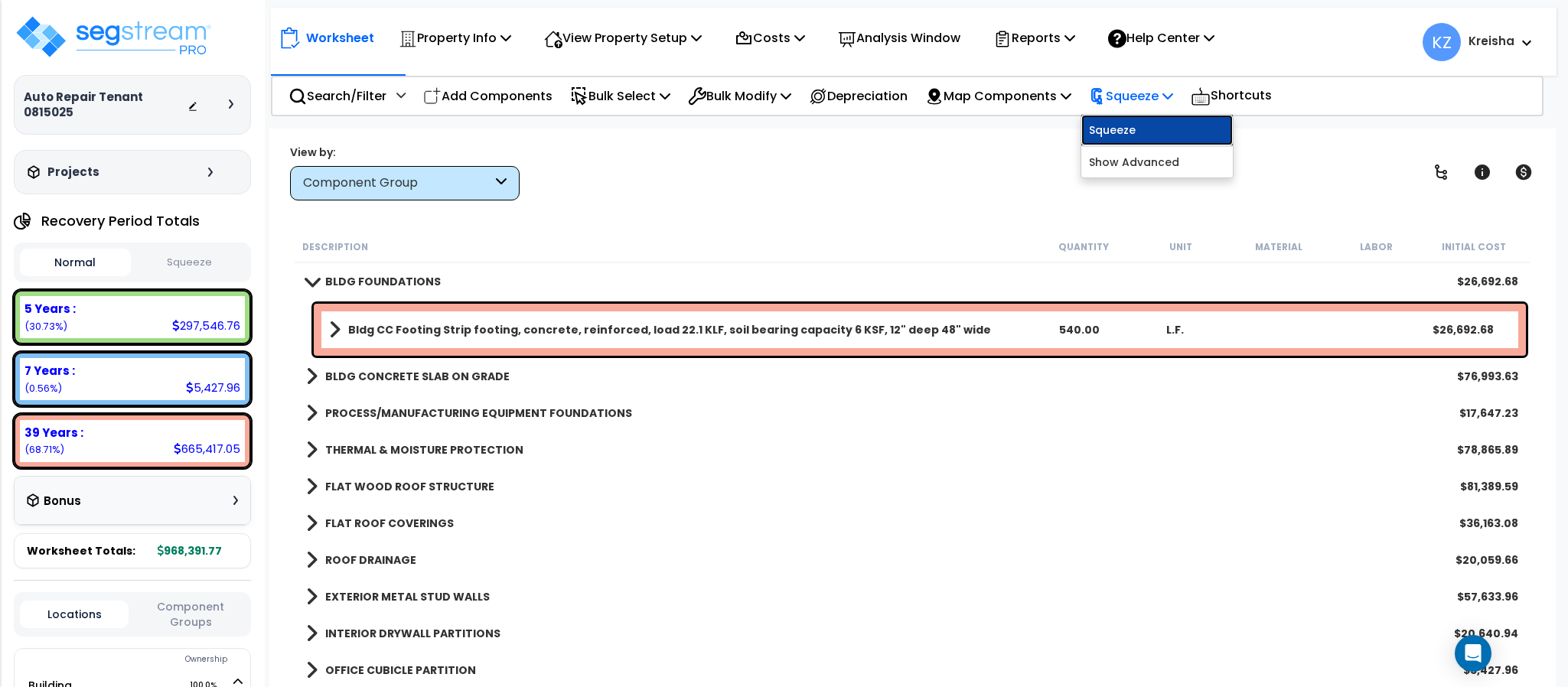
click at [1160, 120] on link "Squeeze" at bounding box center [1158, 130] width 151 height 31
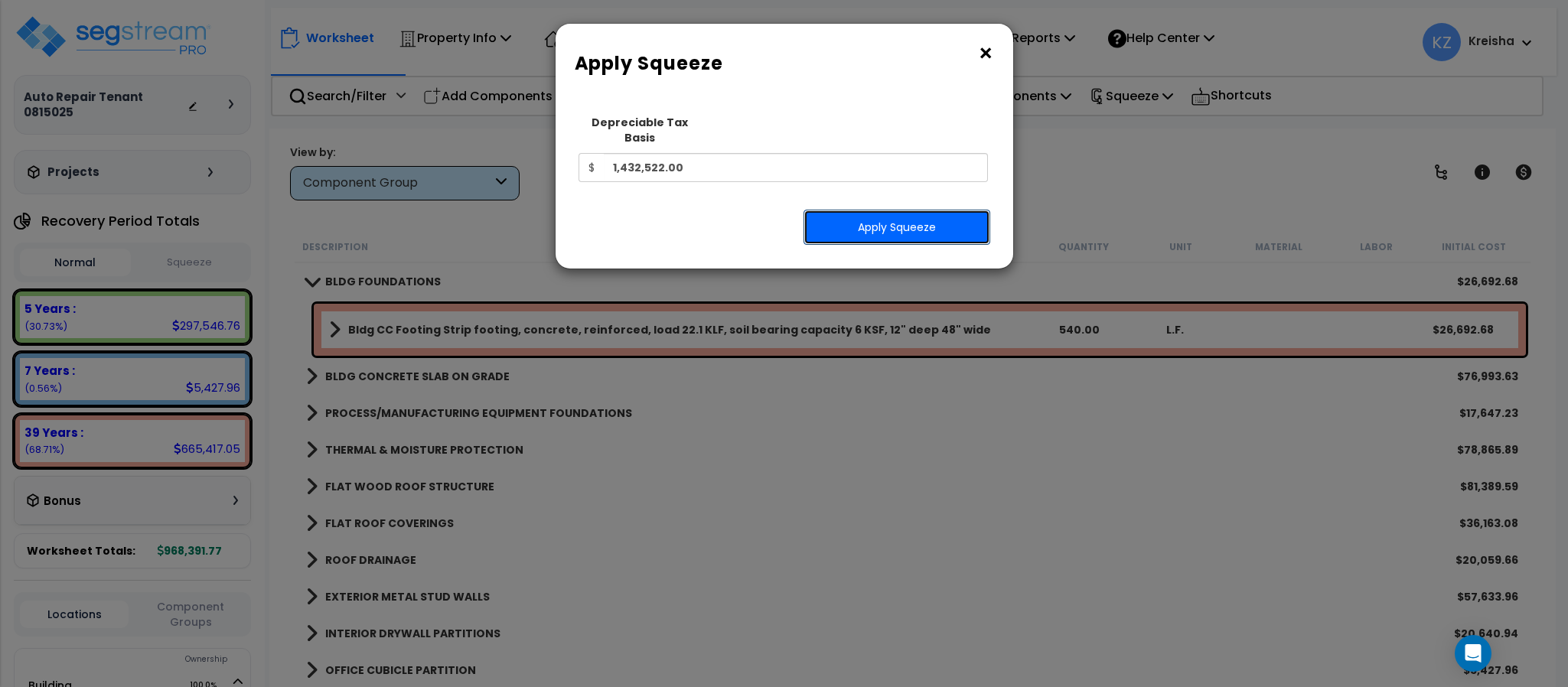
drag, startPoint x: 886, startPoint y: 230, endPoint x: 893, endPoint y: 220, distance: 12.2
click at [886, 228] on button "Apply Squeeze" at bounding box center [897, 227] width 186 height 35
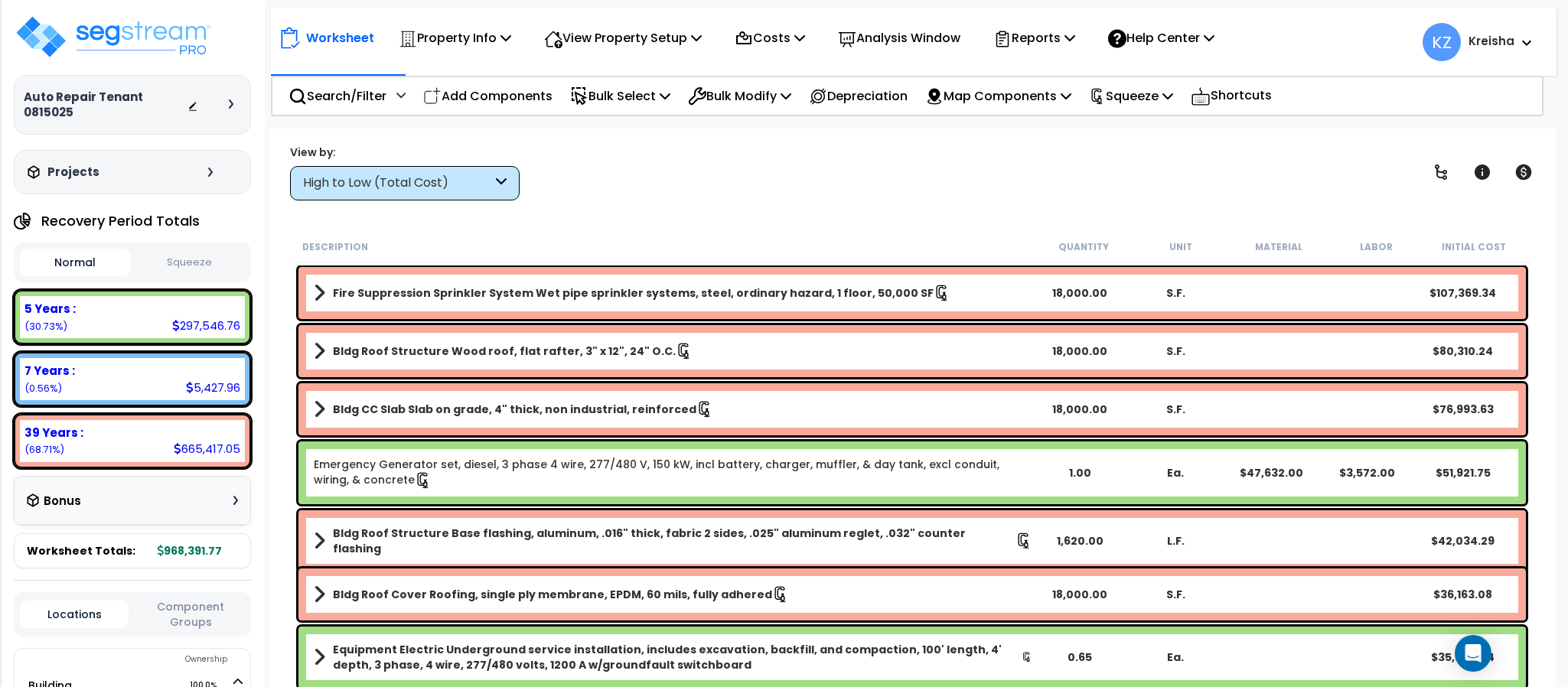
click at [483, 171] on div "High to Low (Total Cost)" at bounding box center [405, 183] width 230 height 34
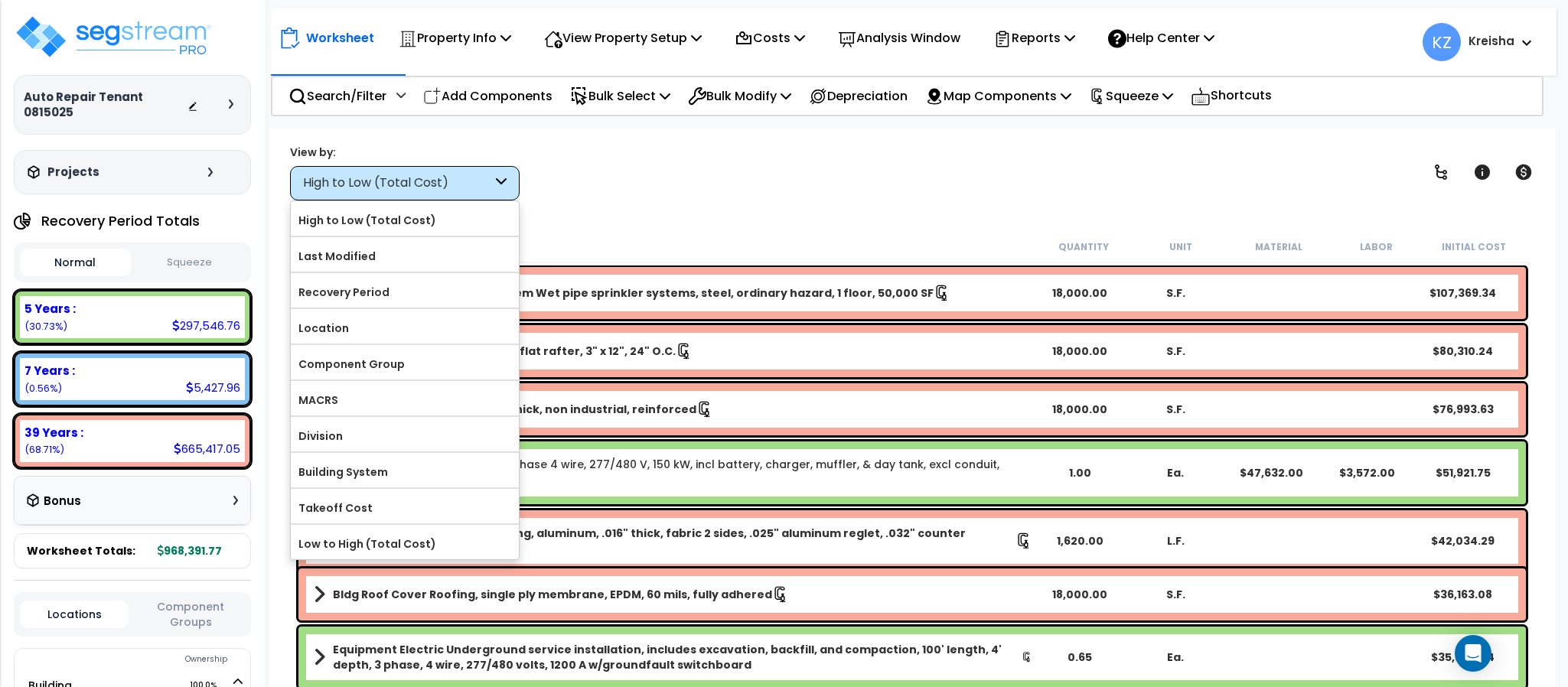
click at [414, 358] on label "Component Group" at bounding box center [404, 364] width 228 height 23
click at [0, 0] on input "Component Group" at bounding box center [0, 0] width 0 height 0
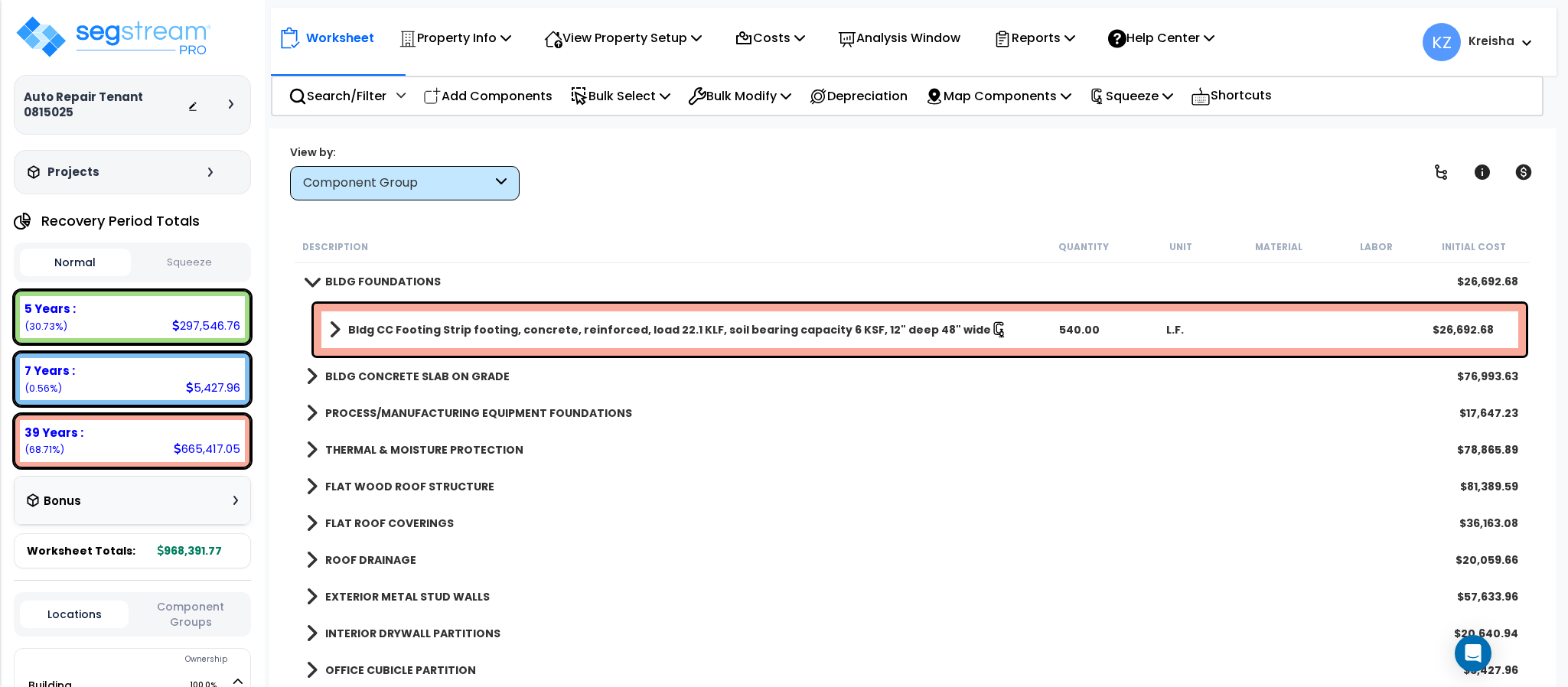
click at [70, 271] on button "Normal" at bounding box center [75, 262] width 111 height 27
click at [1257, 191] on div "View by: Component Group High to Low (Total Cost)" at bounding box center [912, 172] width 1255 height 57
click at [194, 266] on button "Squeeze" at bounding box center [190, 263] width 111 height 27
click at [1082, 322] on div "540.00" at bounding box center [1080, 329] width 95 height 15
click at [1082, 318] on div "Bldg CC Footing Strip footing, concrete, reinforced, load 22.1 KLF, soil bearin…" at bounding box center [920, 329] width 1213 height 52
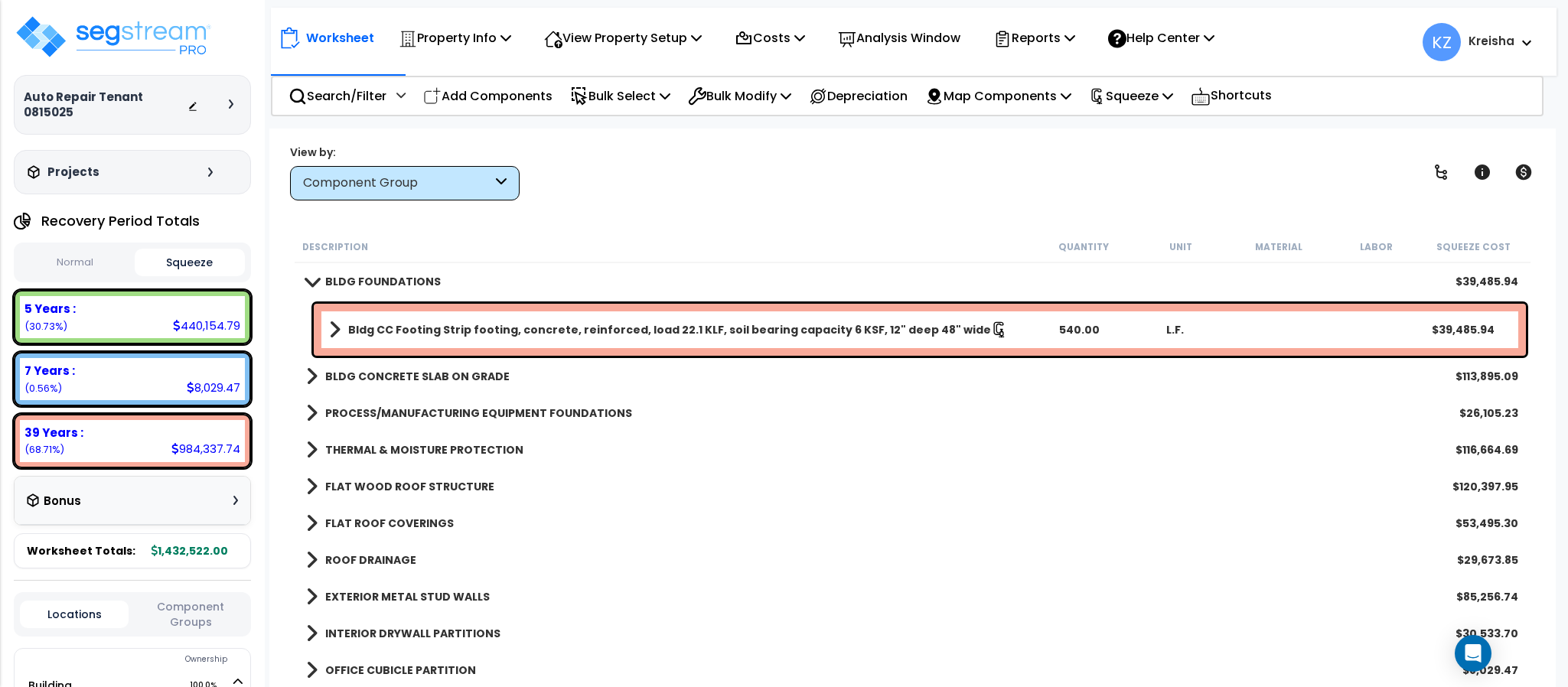
click at [1070, 327] on div "540.00" at bounding box center [1080, 329] width 95 height 15
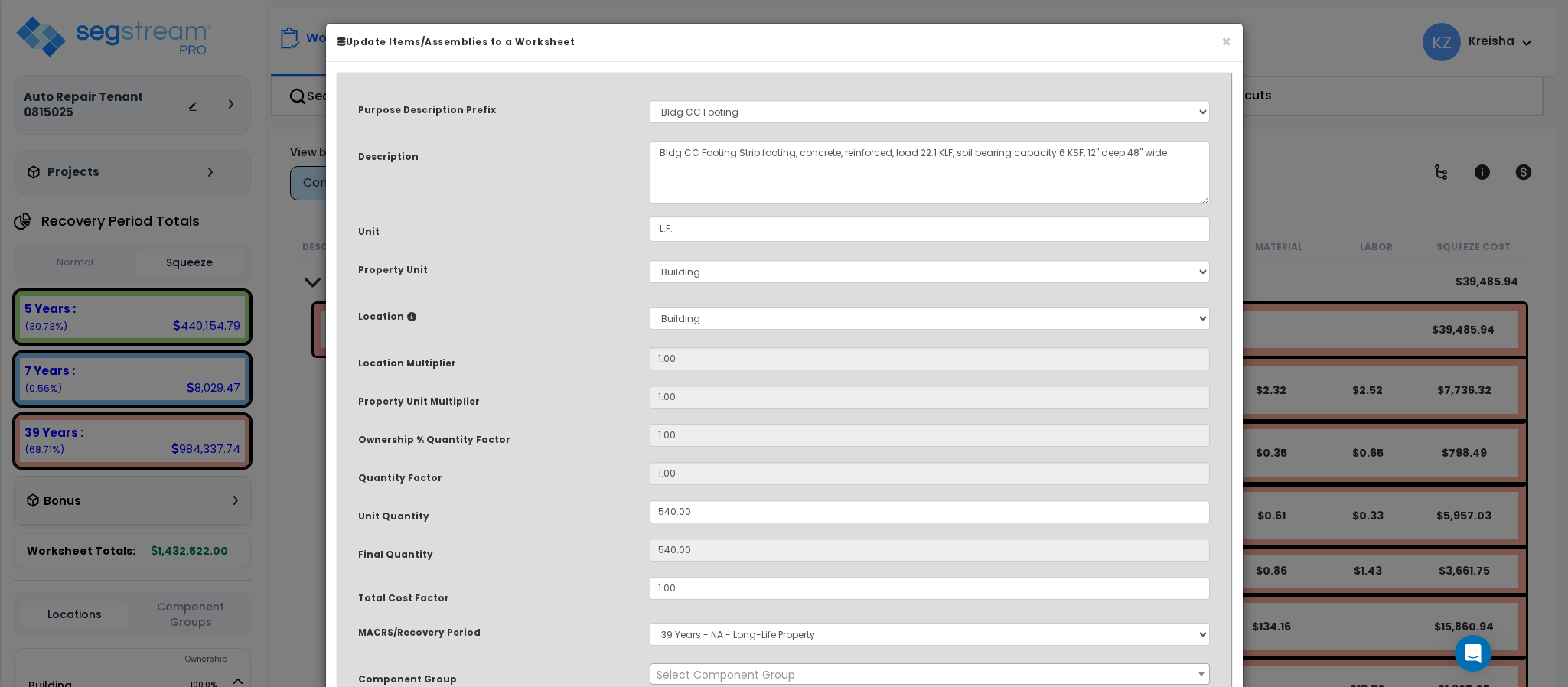
select select "10081"
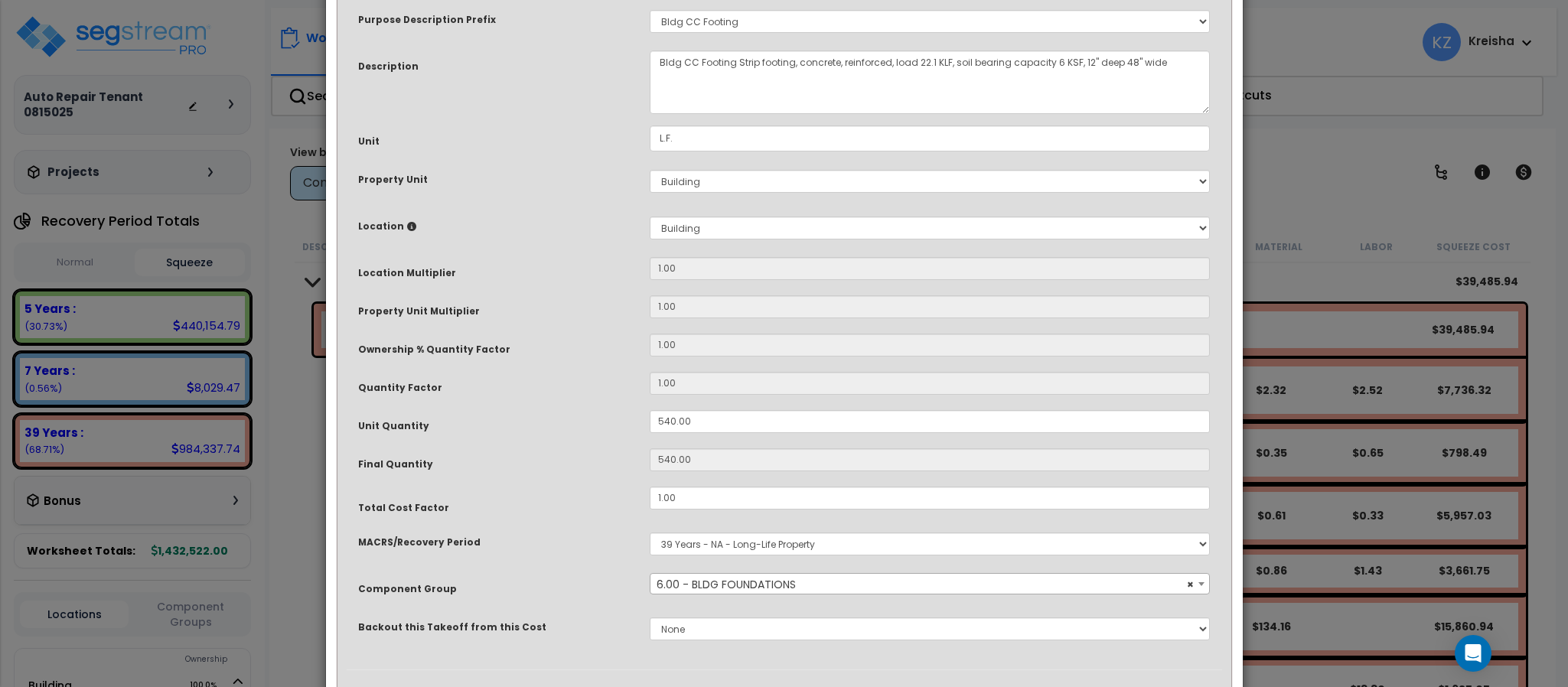
scroll to position [173, 0]
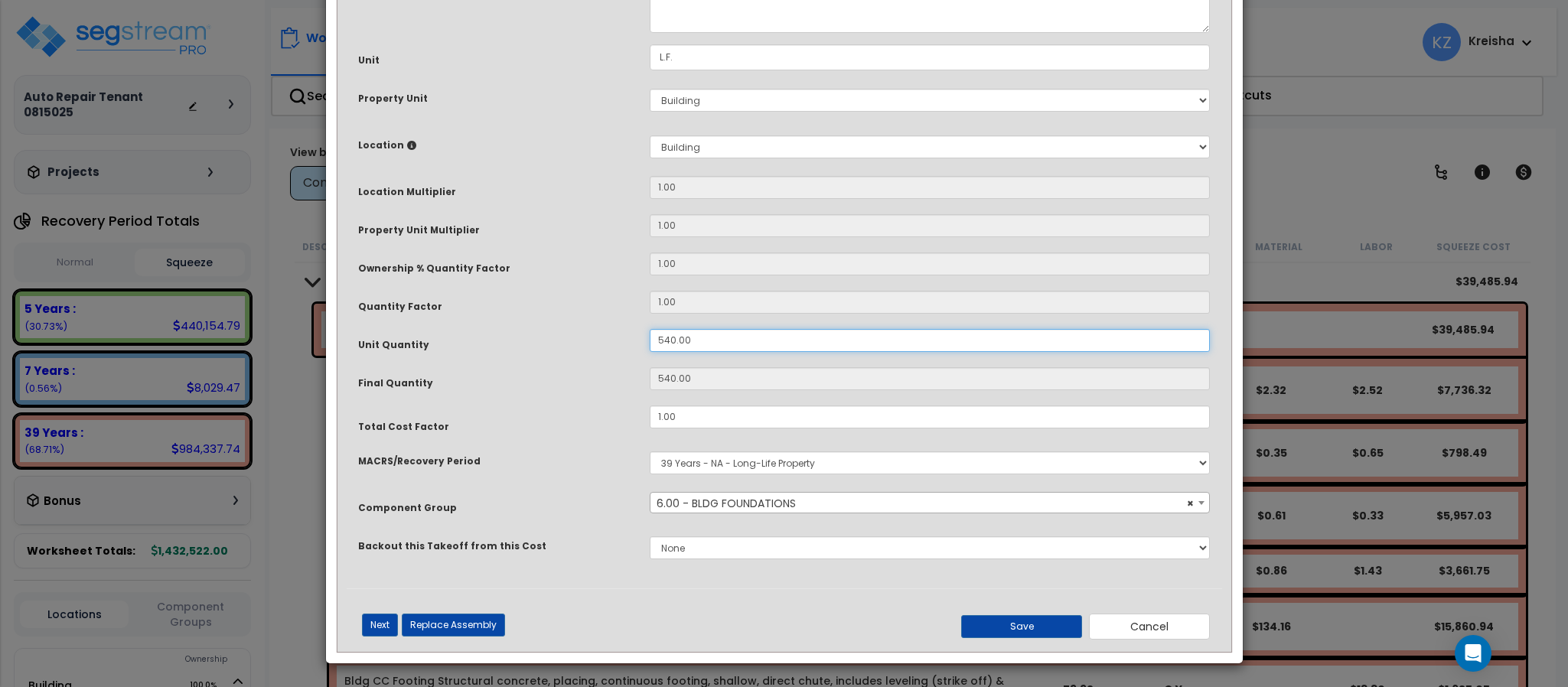
click at [687, 333] on input "540.00" at bounding box center [930, 340] width 561 height 23
click at [687, 330] on input "540.00" at bounding box center [930, 340] width 561 height 23
type input "5"
type input "50"
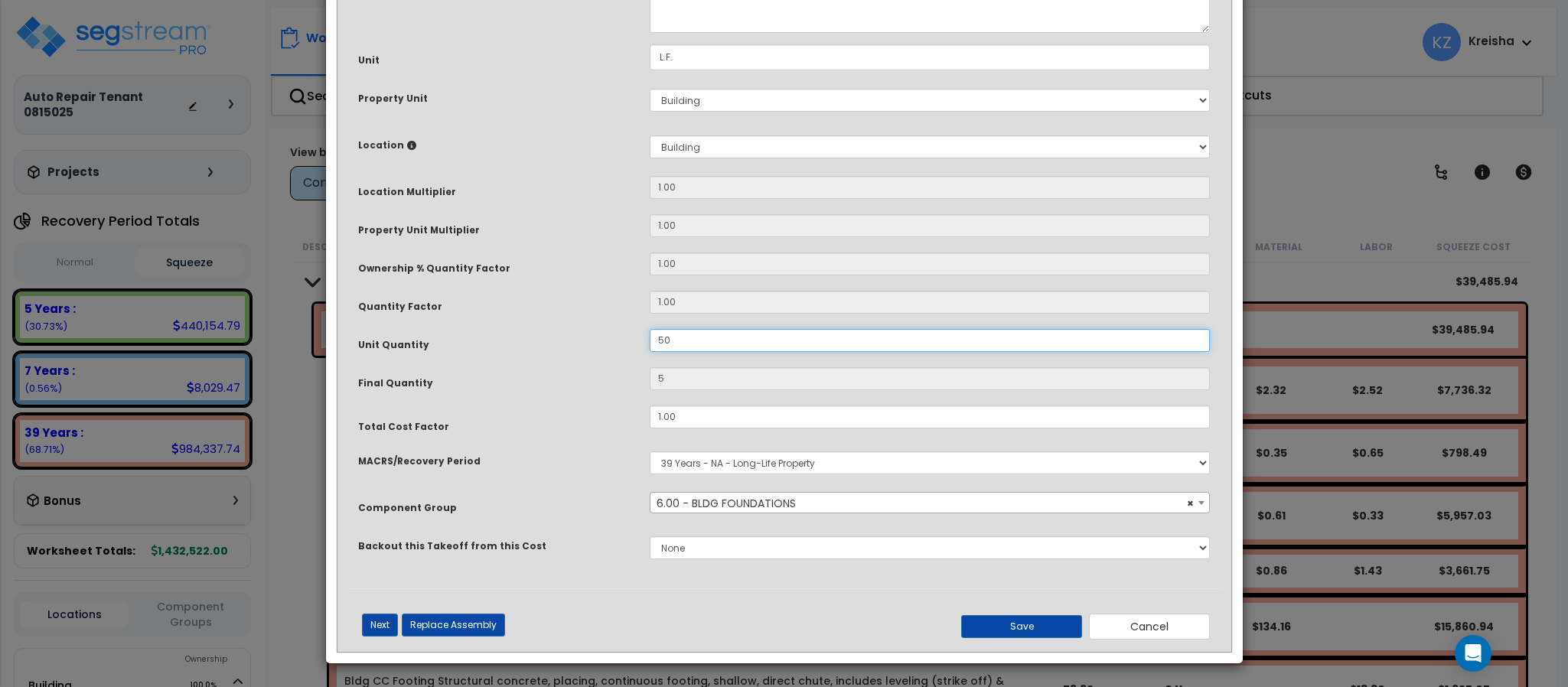
type input "50"
type input "500"
click at [1069, 618] on button "Save" at bounding box center [1021, 626] width 121 height 23
type input "500.00"
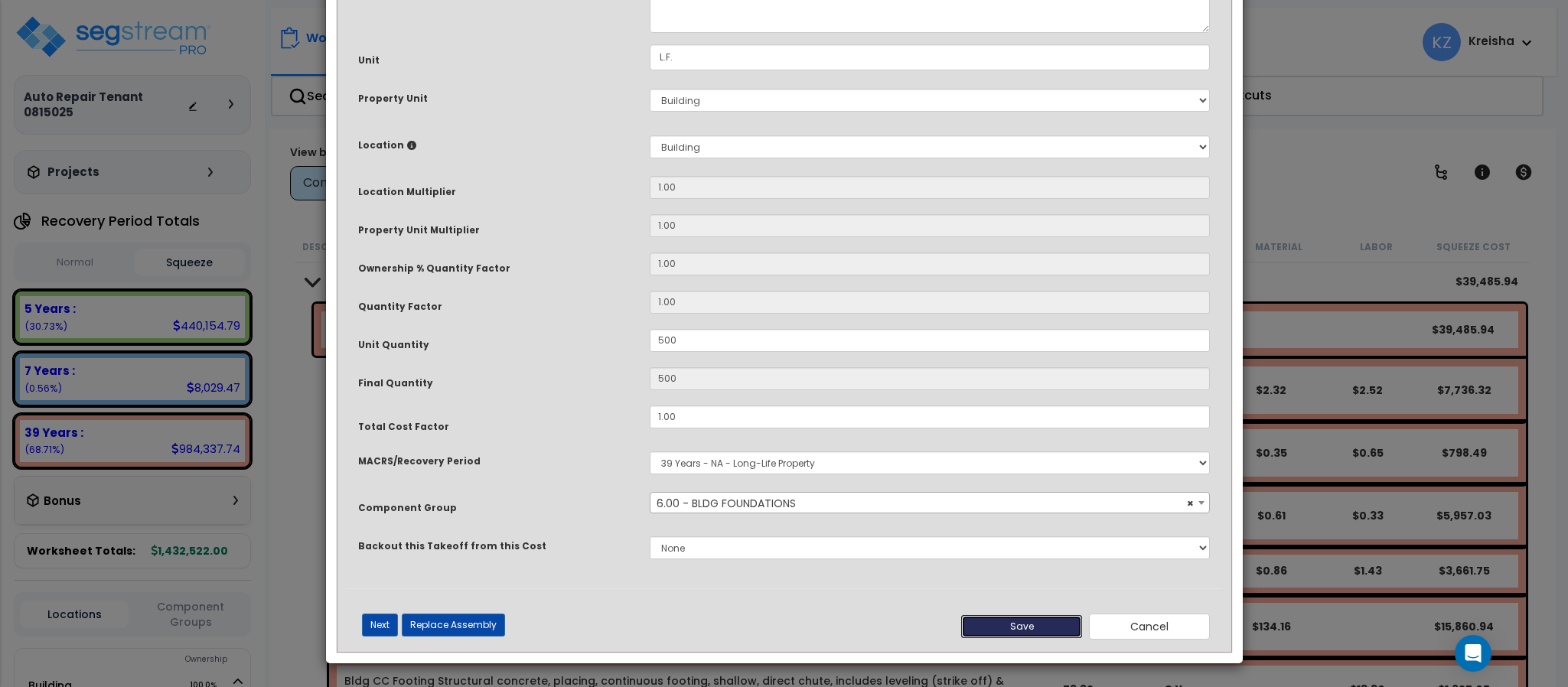
type input "500.00"
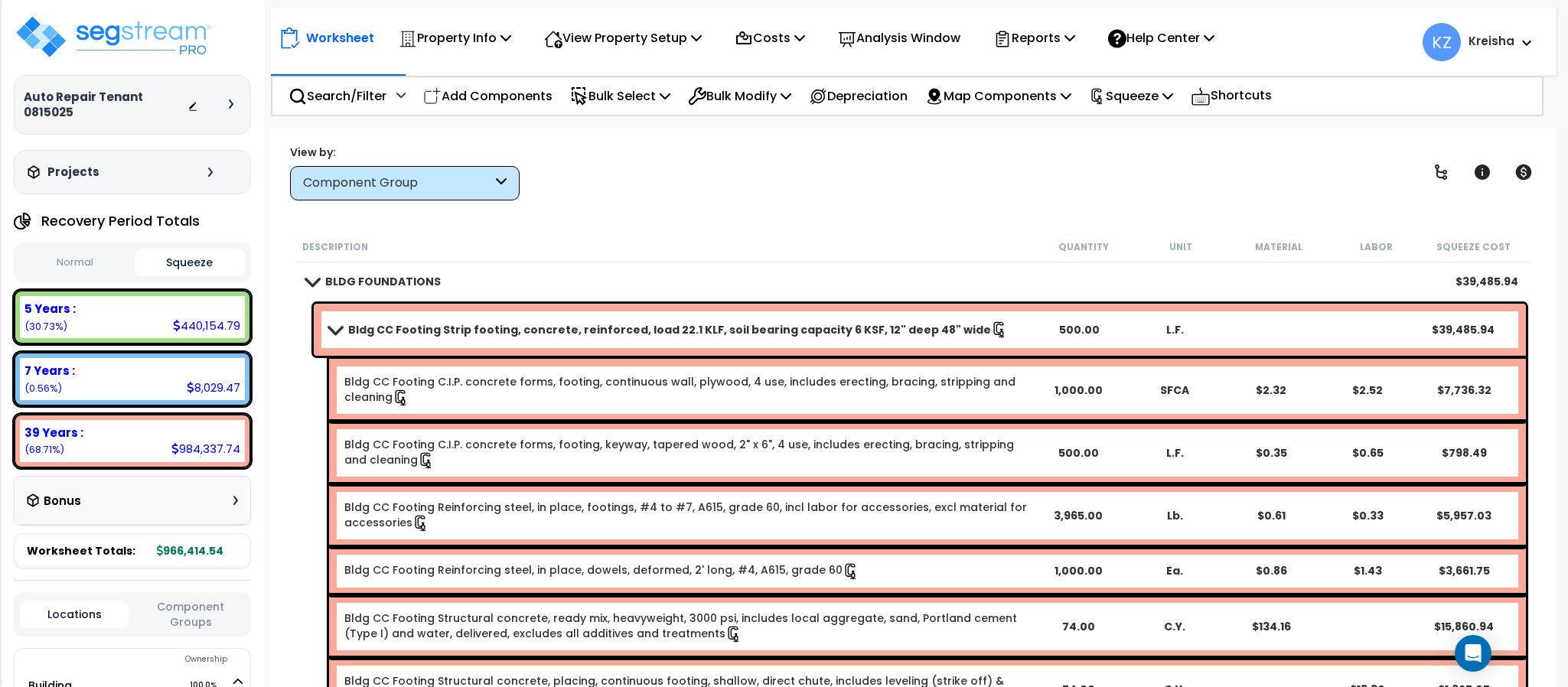
click at [340, 324] on span at bounding box center [335, 329] width 22 height 12
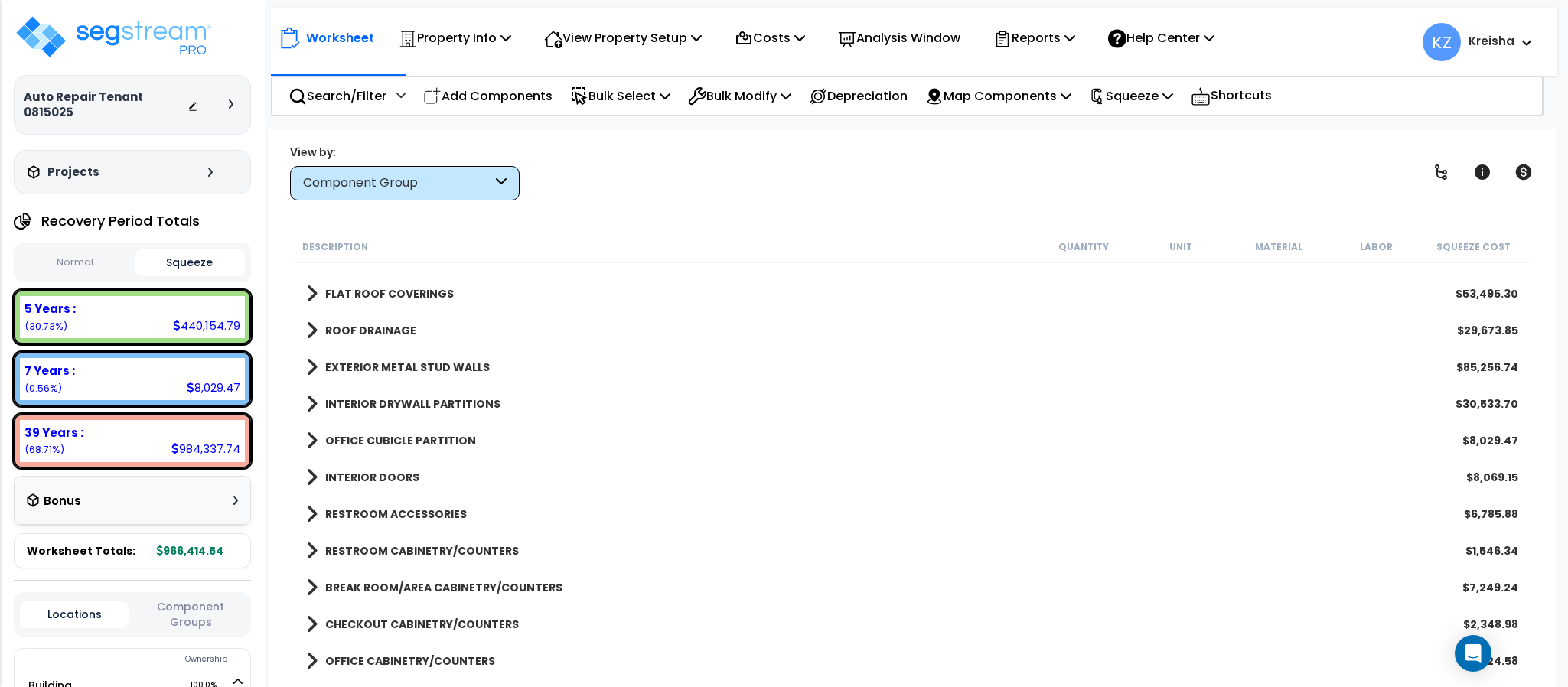
scroll to position [0, 0]
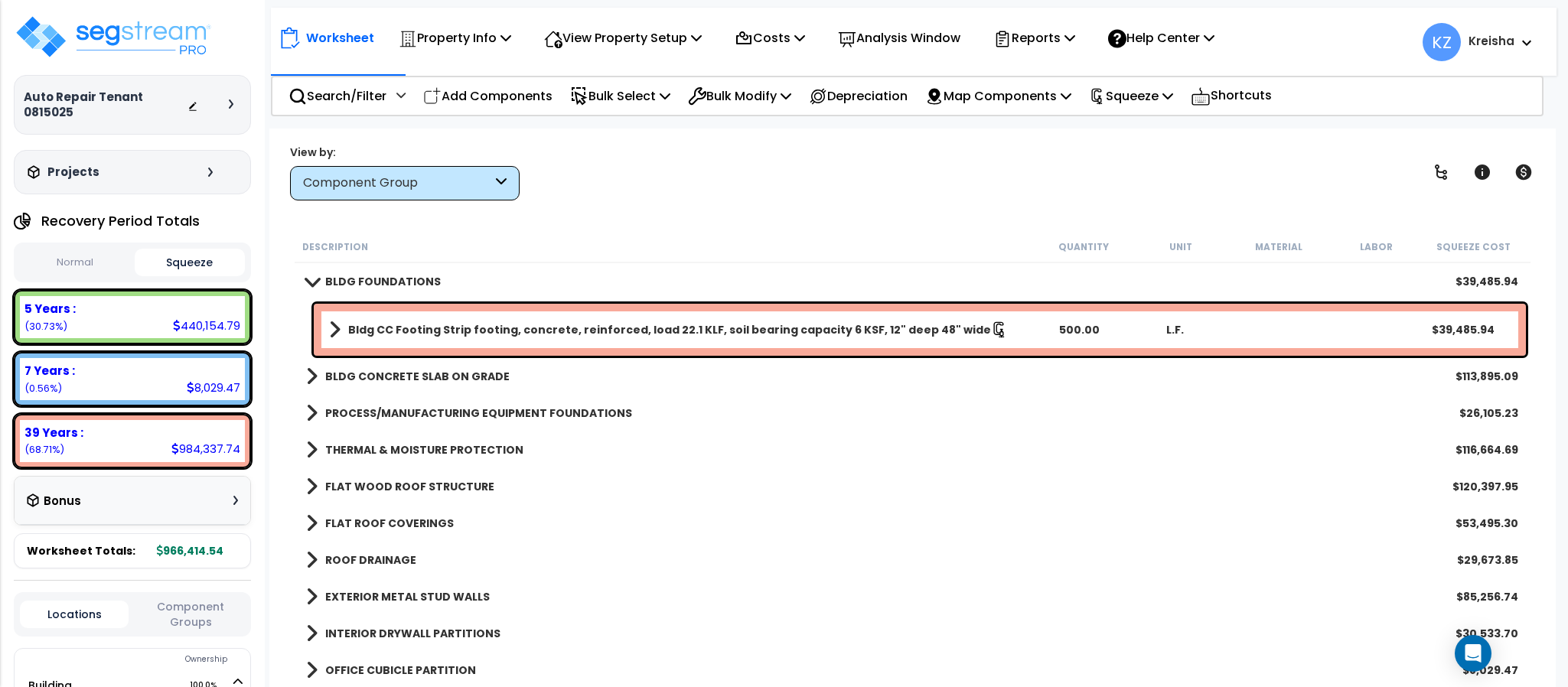
click at [1174, 92] on p "Squeeze" at bounding box center [1131, 96] width 84 height 21
click at [1174, 94] on icon at bounding box center [1168, 96] width 11 height 12
click at [1160, 100] on p "Squeeze" at bounding box center [1131, 96] width 84 height 21
click at [1149, 92] on p "Squeeze" at bounding box center [1131, 96] width 84 height 21
click at [1005, 220] on div "Worksheet Property Info Property Setup Add Property Unit Template property Clon…" at bounding box center [912, 472] width 1286 height 687
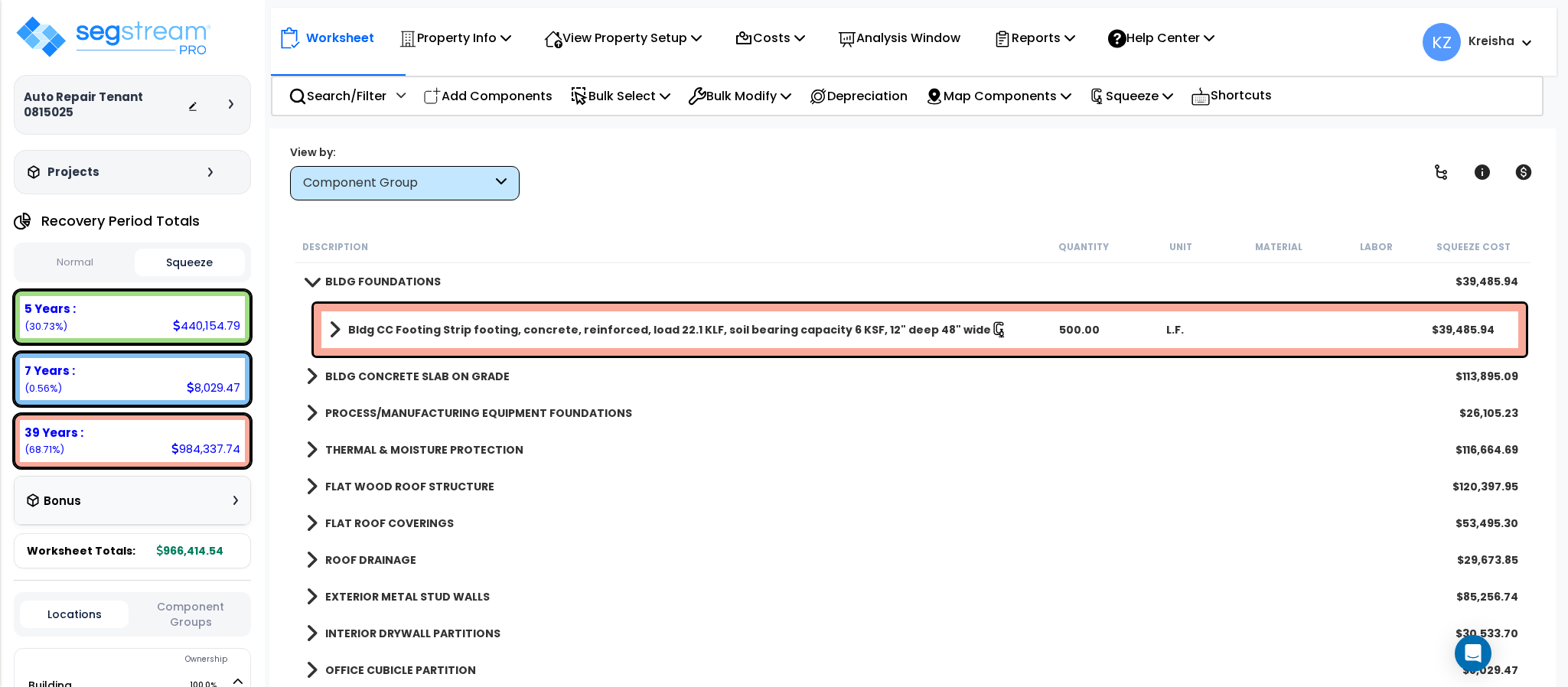
click at [1413, 175] on div "View by: Component Group High to Low (Total Cost)" at bounding box center [912, 172] width 1255 height 57
click at [1120, 161] on div "View by: Component Group High to Low (Total Cost)" at bounding box center [912, 172] width 1255 height 57
click at [1441, 175] on icon at bounding box center [1441, 172] width 18 height 18
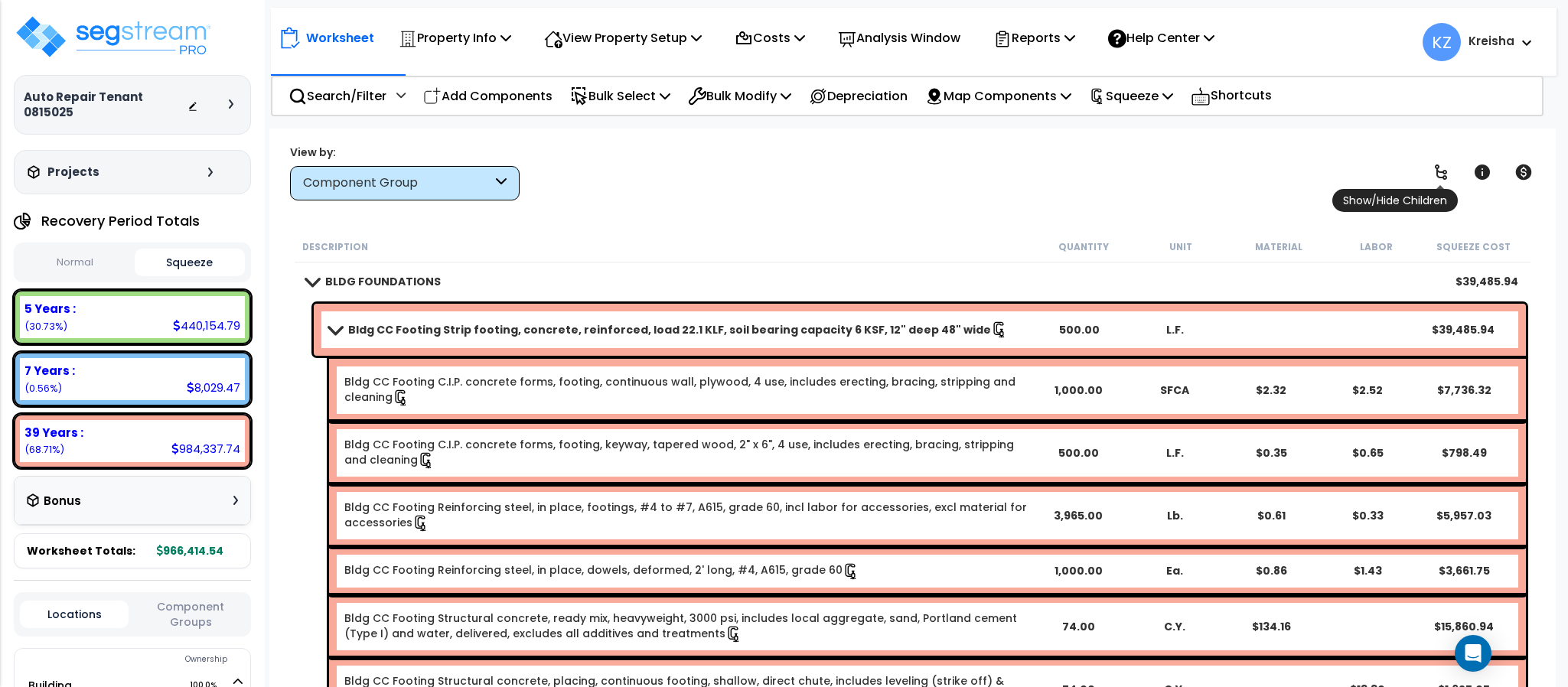
click at [1441, 175] on icon at bounding box center [1441, 172] width 18 height 18
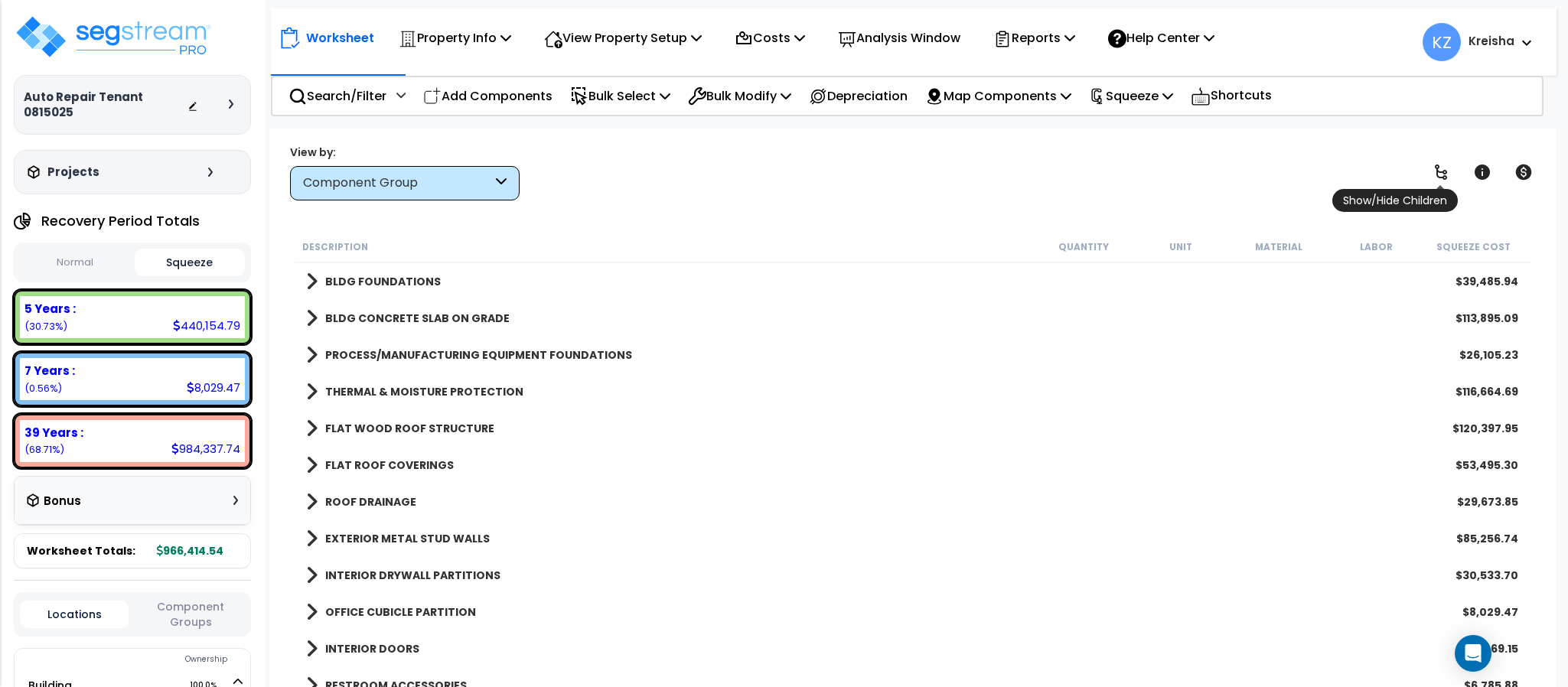
click at [1441, 175] on icon at bounding box center [1441, 172] width 18 height 18
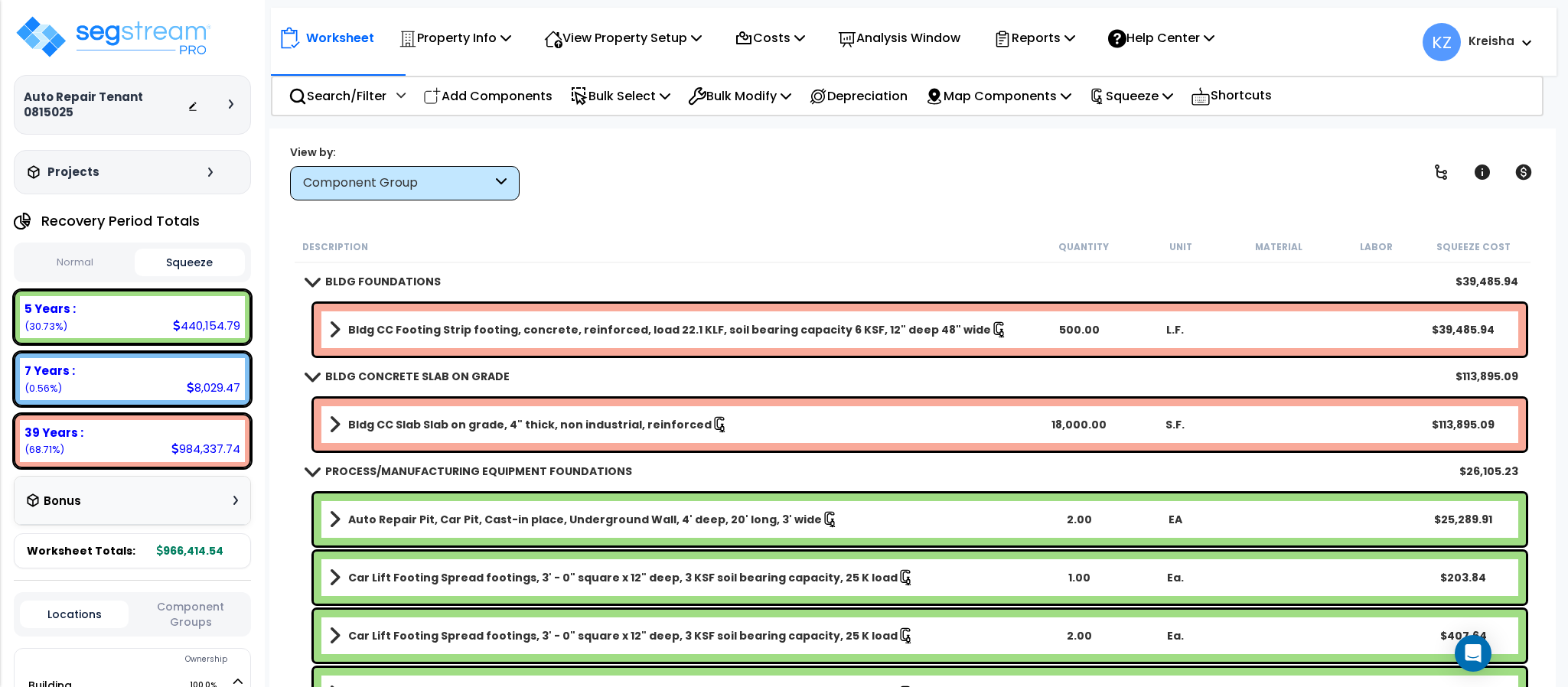
click at [967, 184] on div "View by: Component Group High to Low (Total Cost)" at bounding box center [912, 172] width 1255 height 57
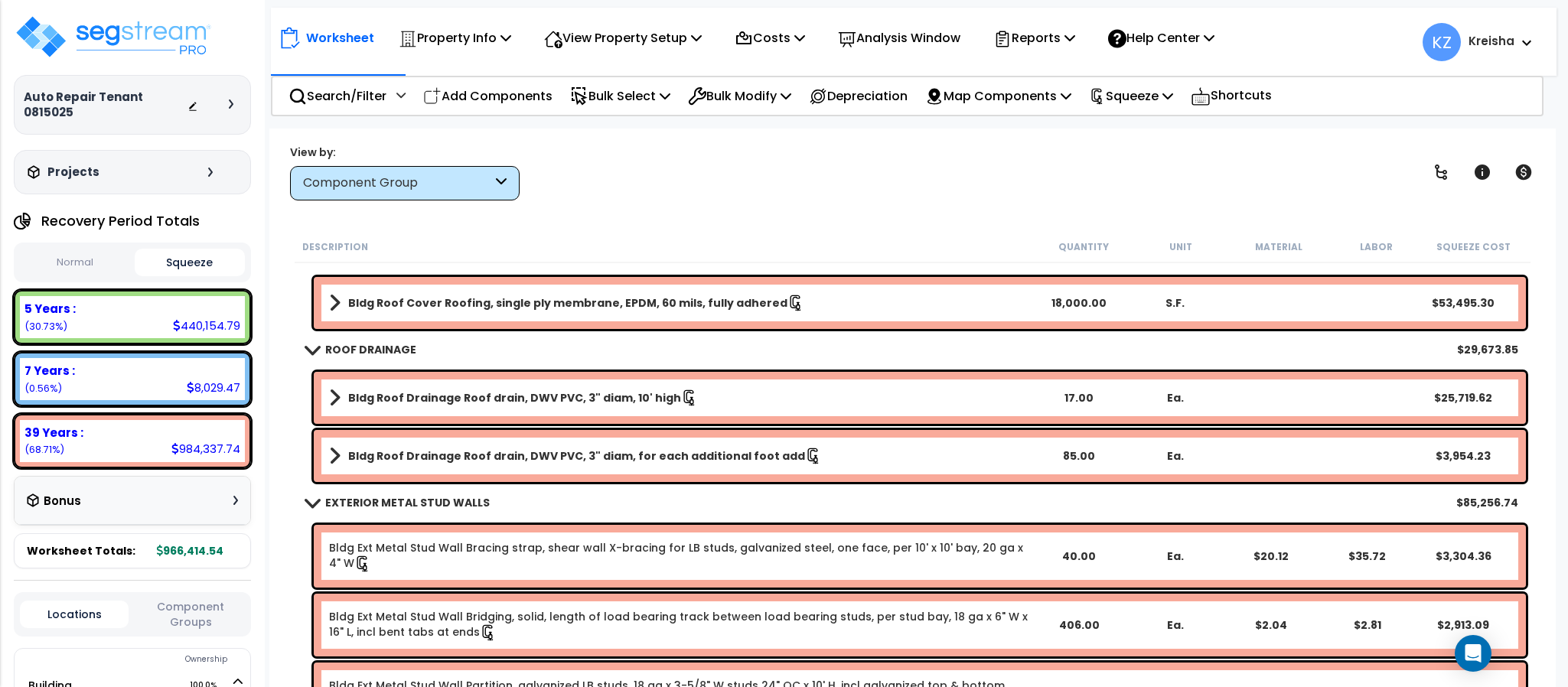
click at [844, 182] on div "View by: Component Group High to Low (Total Cost)" at bounding box center [912, 172] width 1255 height 57
click at [678, 168] on div "View by: Component Group High to Low (Total Cost)" at bounding box center [912, 172] width 1255 height 57
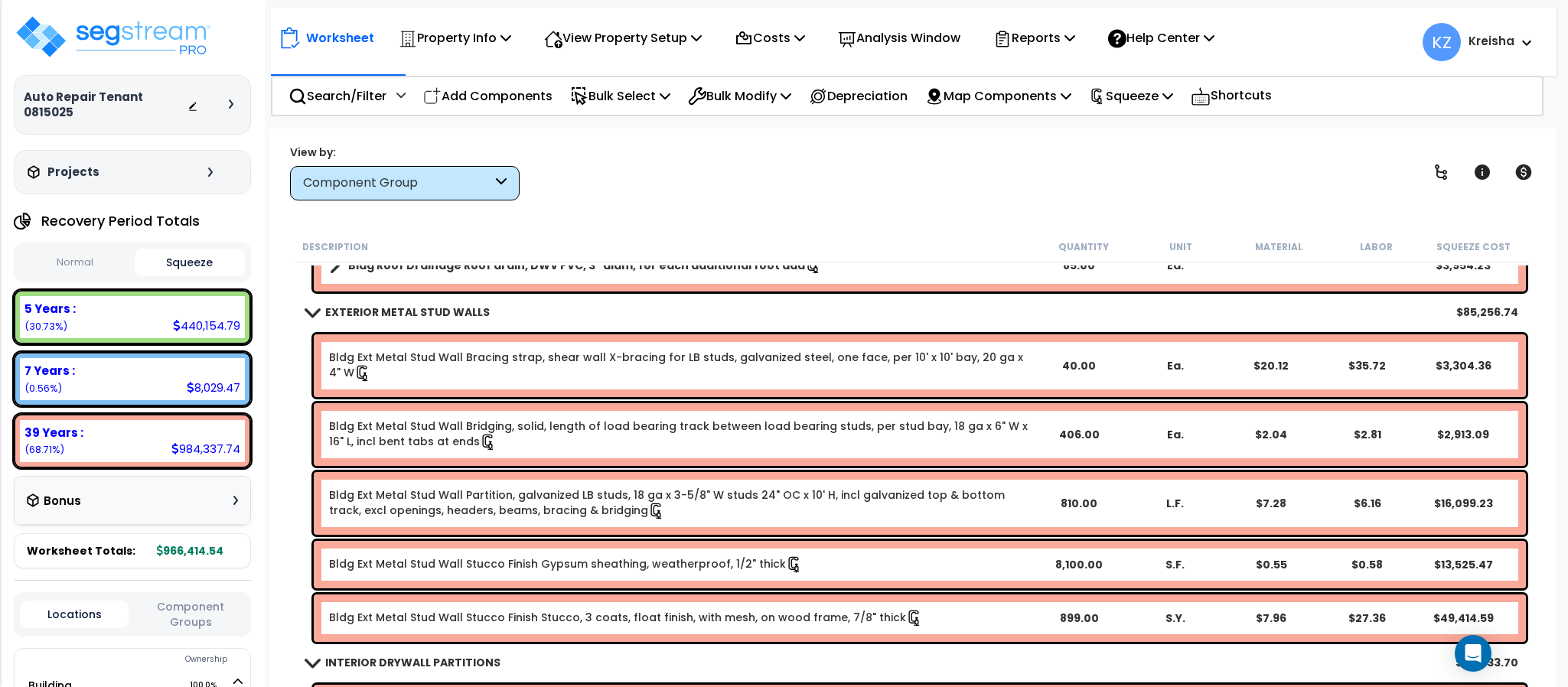
scroll to position [1044, 0]
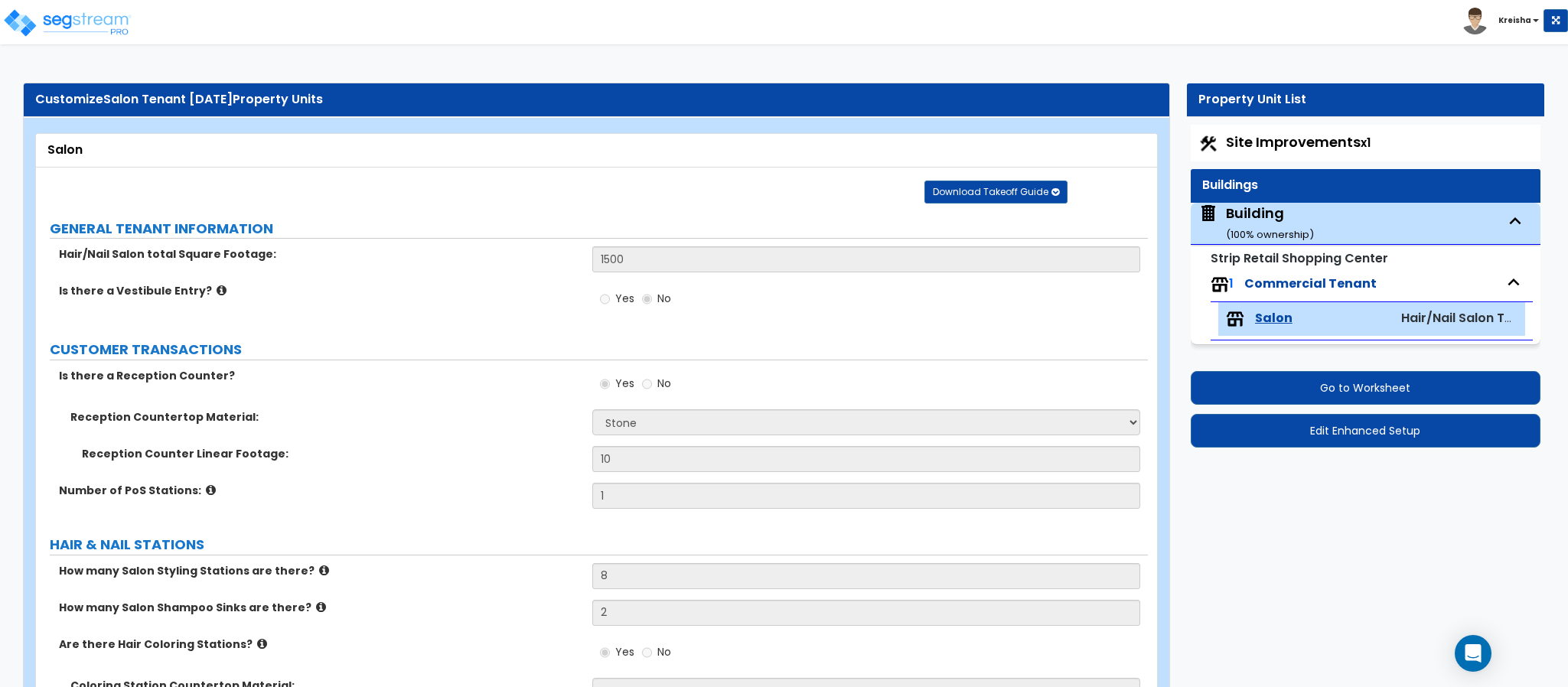
select select "3"
select select "2"
select select "6"
select select "3"
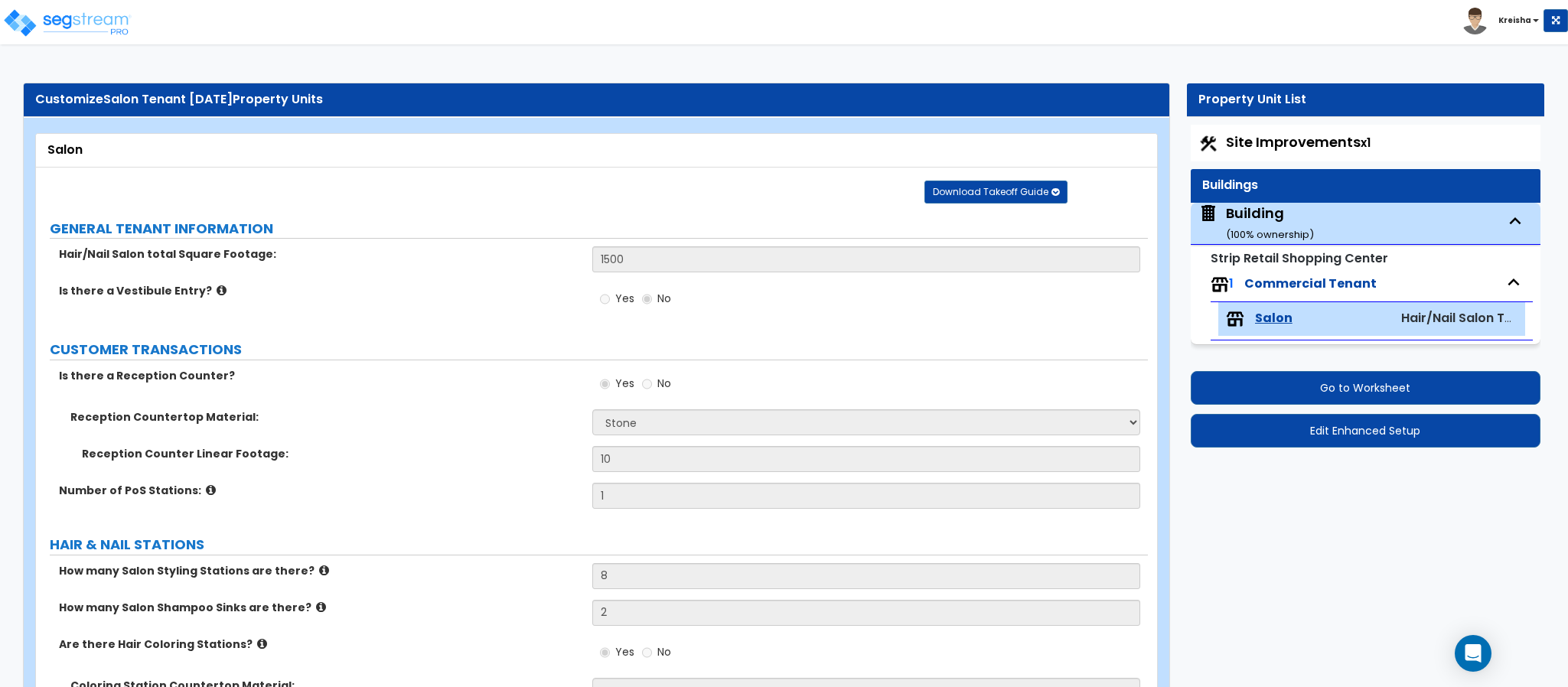
select select "1"
select select "2"
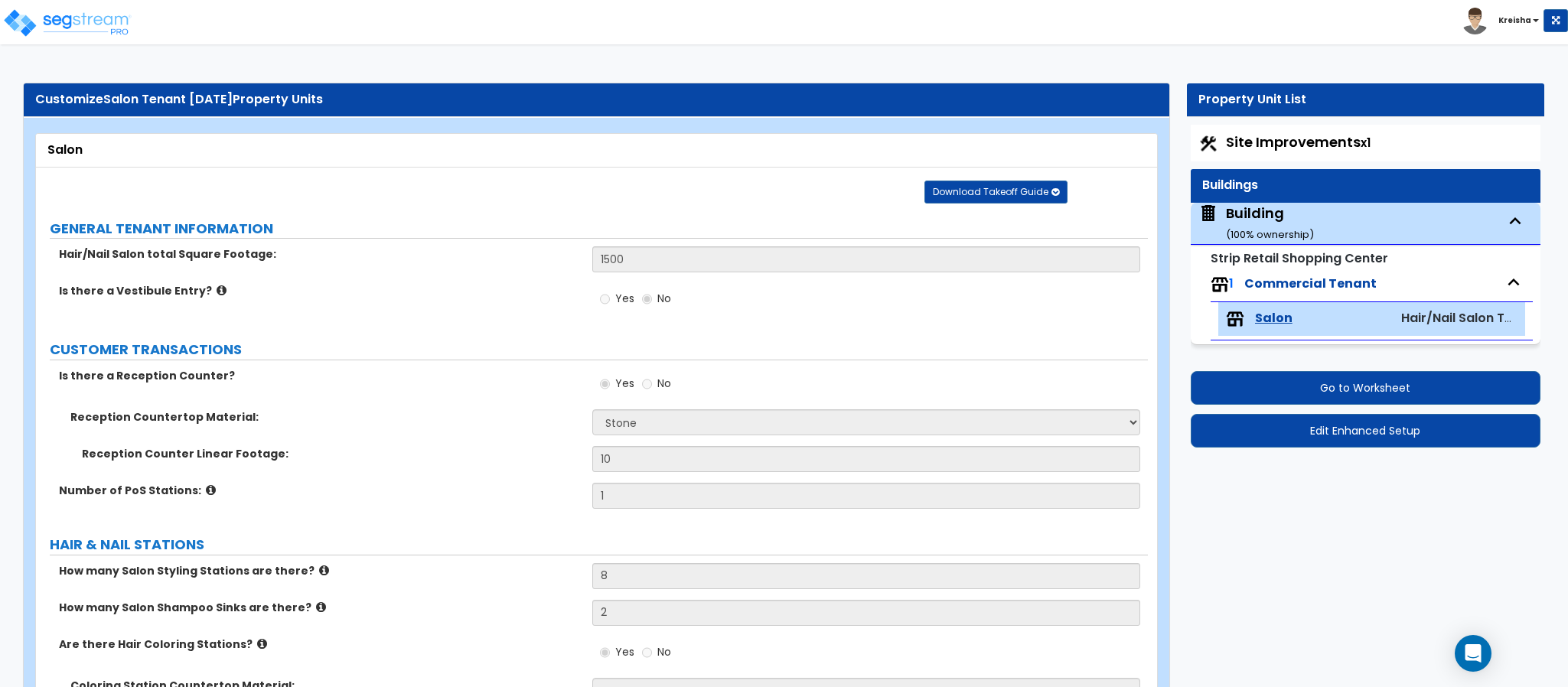
select select "2"
select select "1"
select select "2"
select select "1"
select select "6"
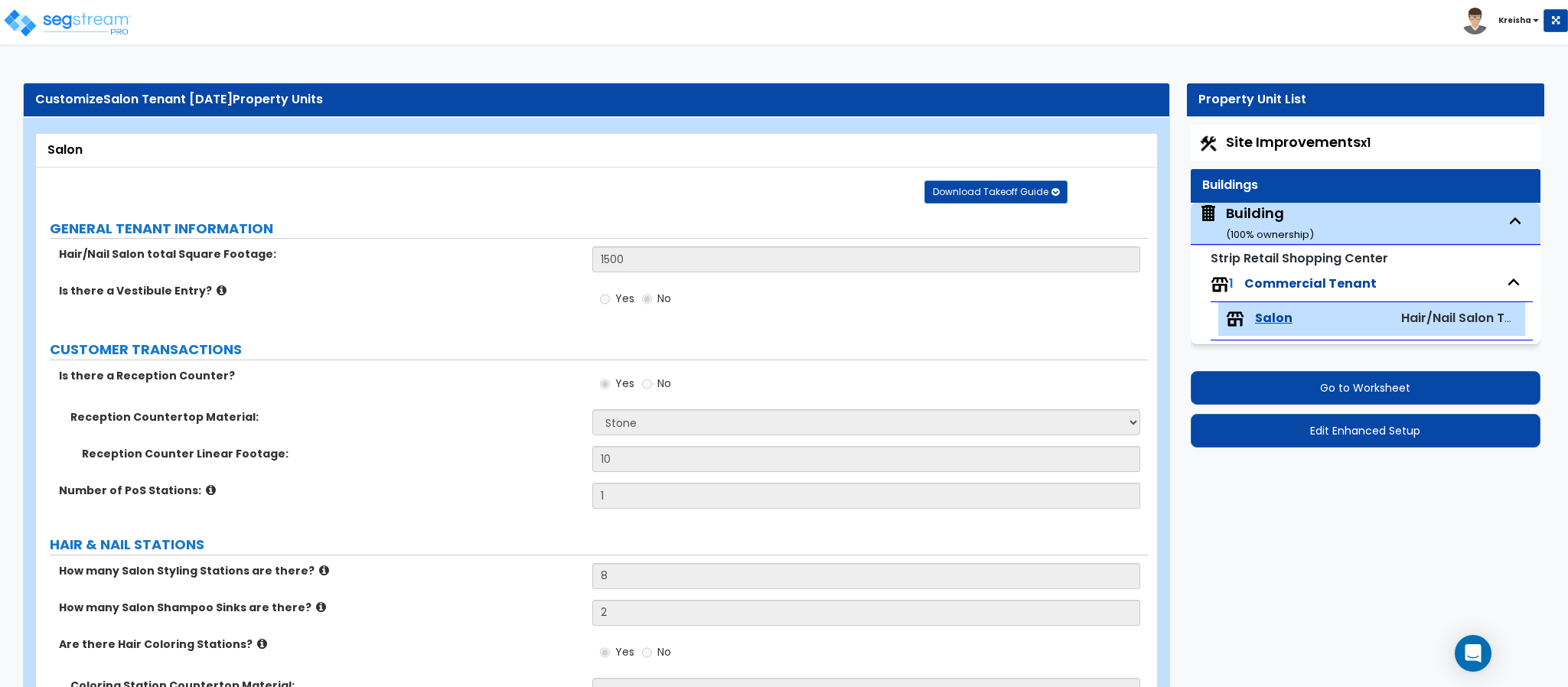
select select "1"
select select "3"
select select "1"
select select "2"
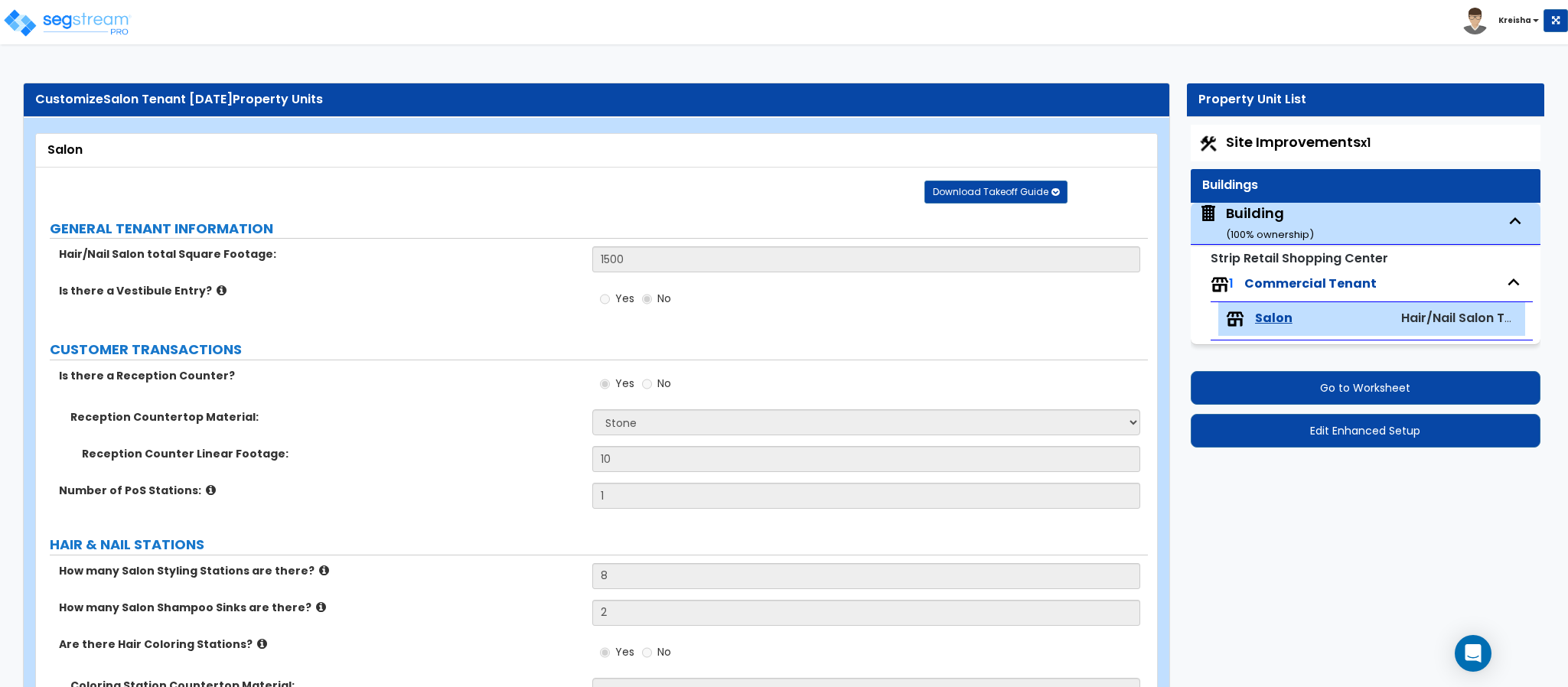
select select "2"
select select "1"
select select "2"
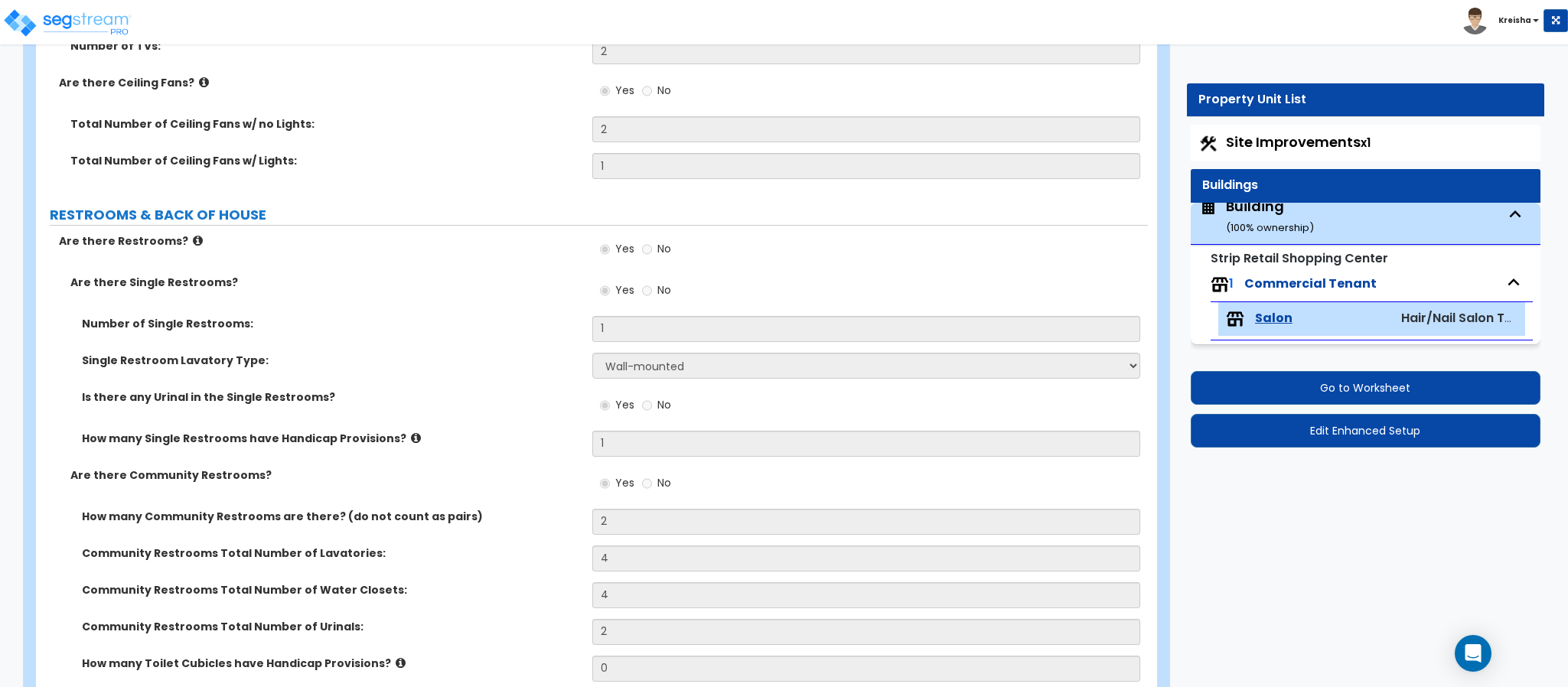
scroll to position [2834, 0]
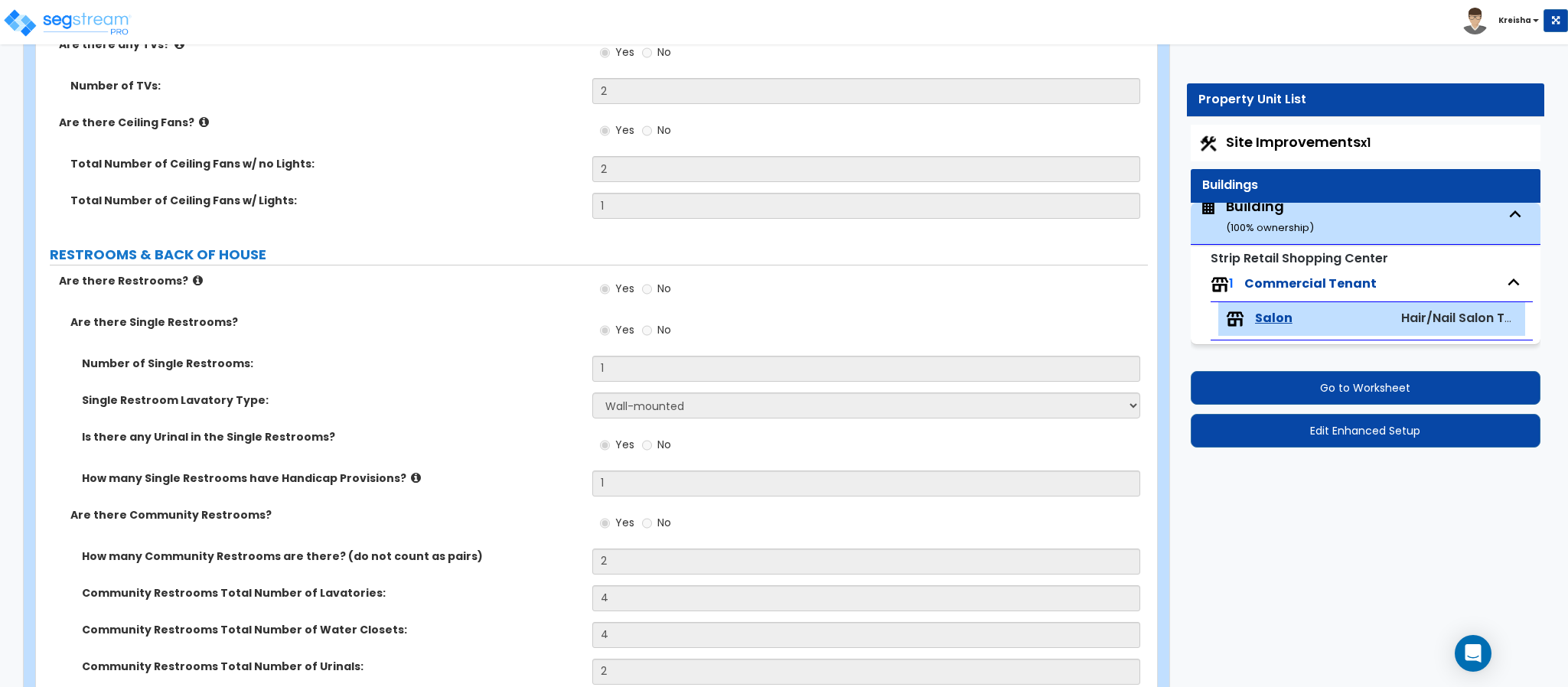
click at [345, 167] on label "Total Number of Ceiling Fans w/ no Lights:" at bounding box center [325, 164] width 510 height 15
click at [515, 354] on div "Are there Single Restrooms? Yes No" at bounding box center [592, 335] width 1112 height 42
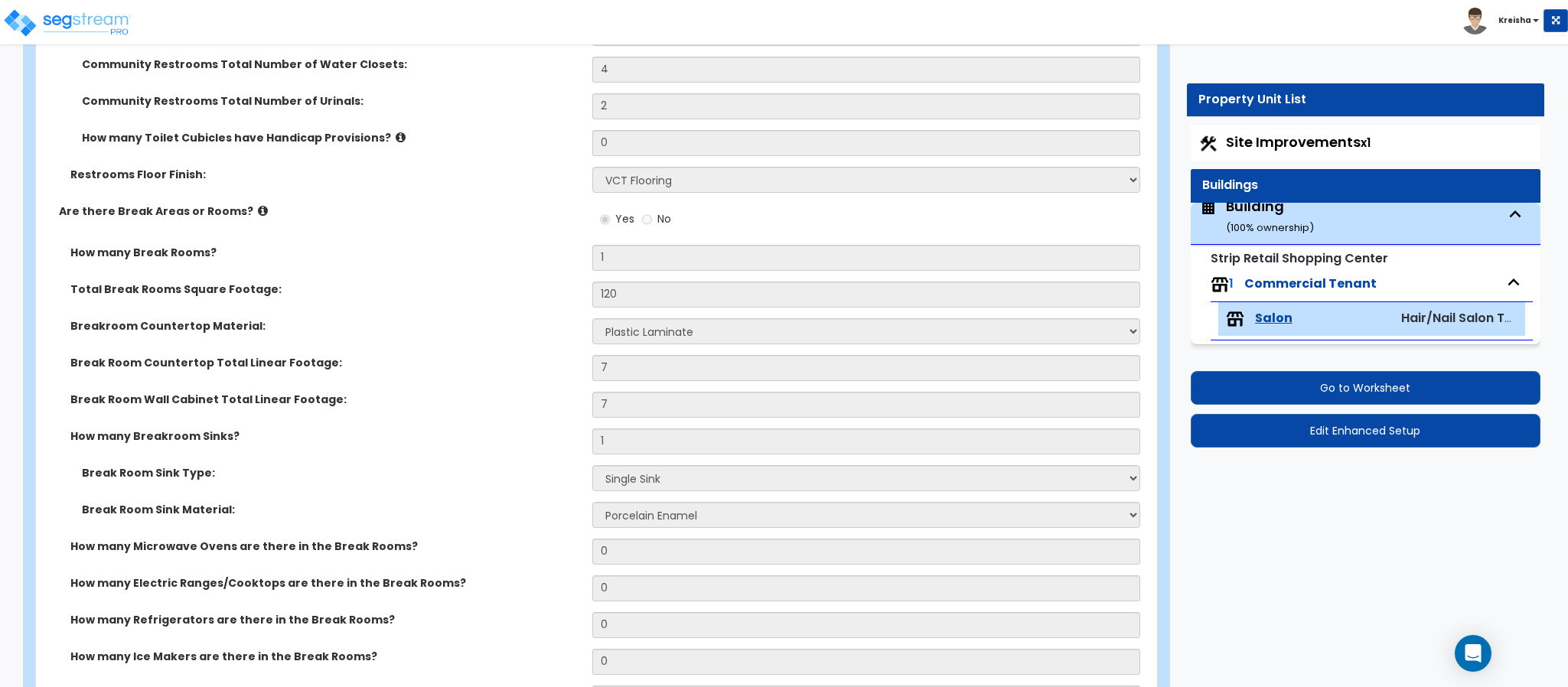
scroll to position [3362, 0]
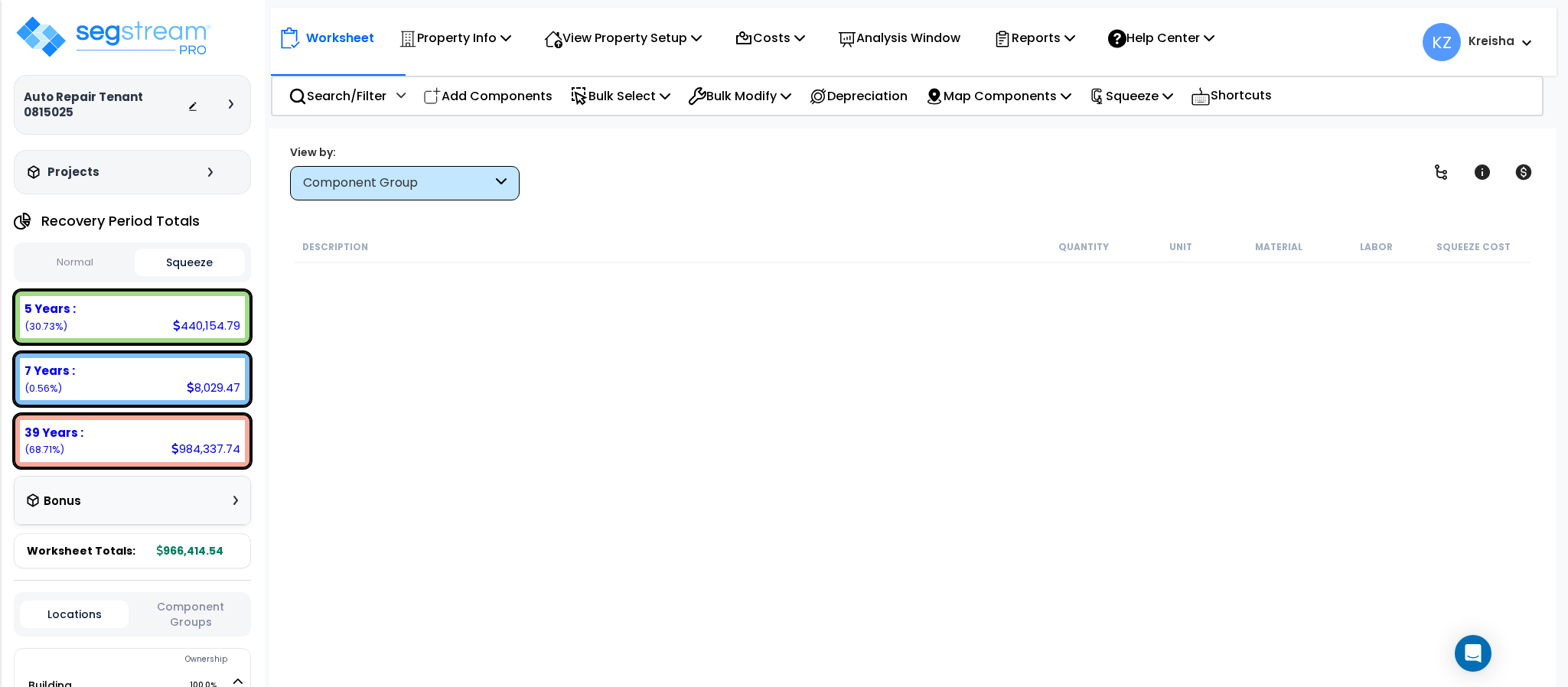
scroll to position [1044, 0]
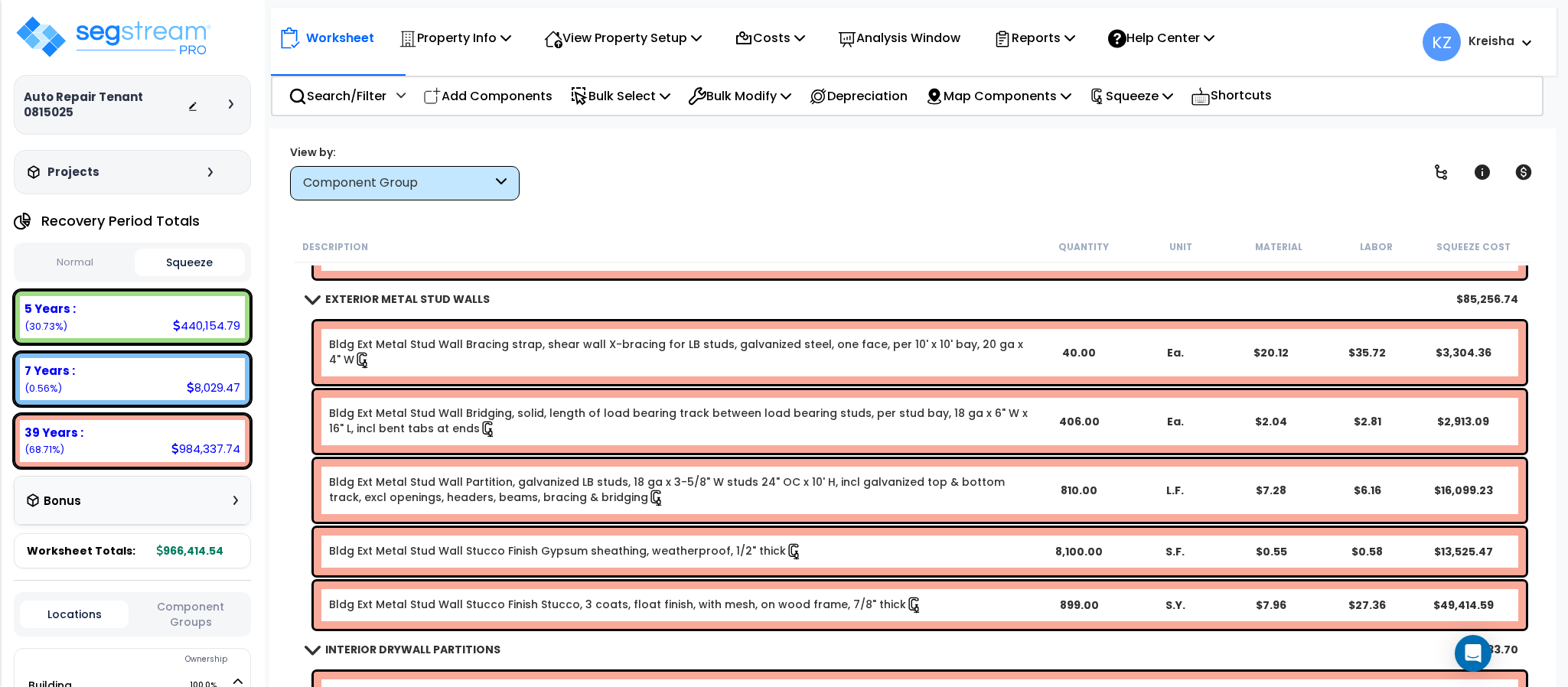
click at [680, 180] on div "View by: Component Group High to Low (Total Cost)" at bounding box center [912, 172] width 1255 height 57
